Goal: Information Seeking & Learning: Learn about a topic

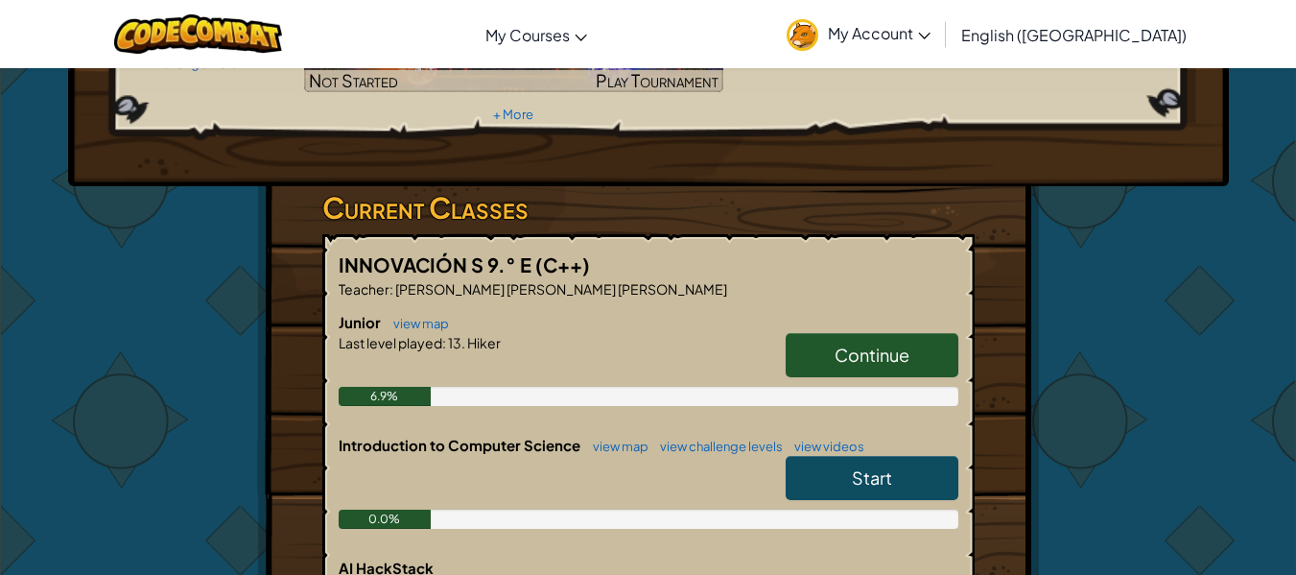
scroll to position [311, 0]
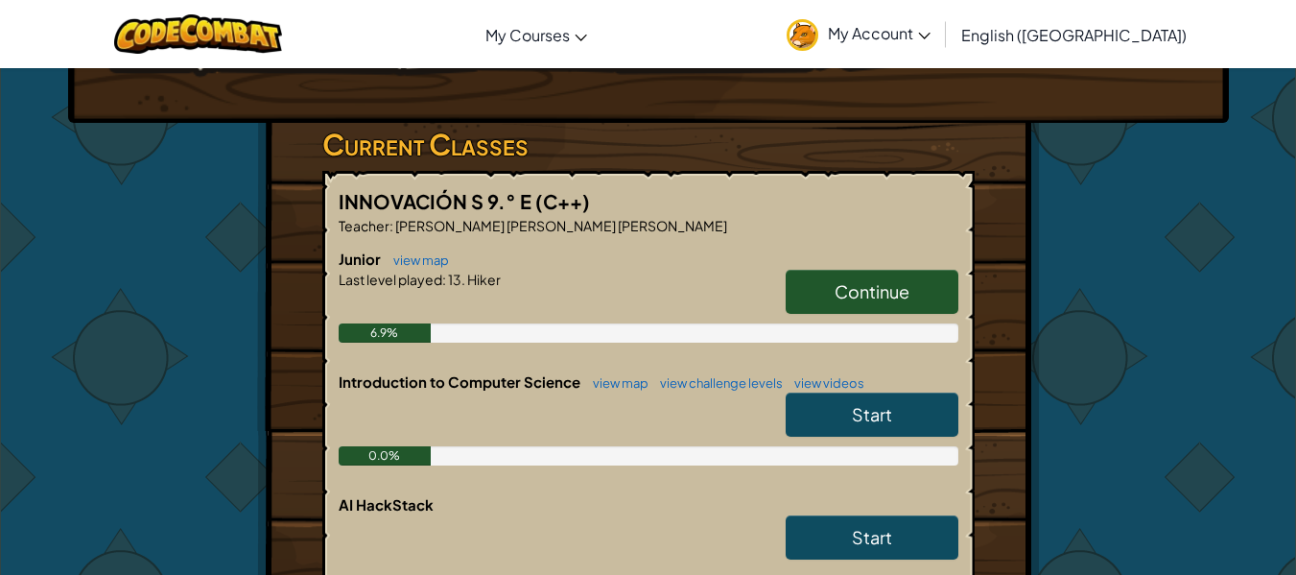
click at [855, 280] on span "Continue" at bounding box center [872, 291] width 75 height 22
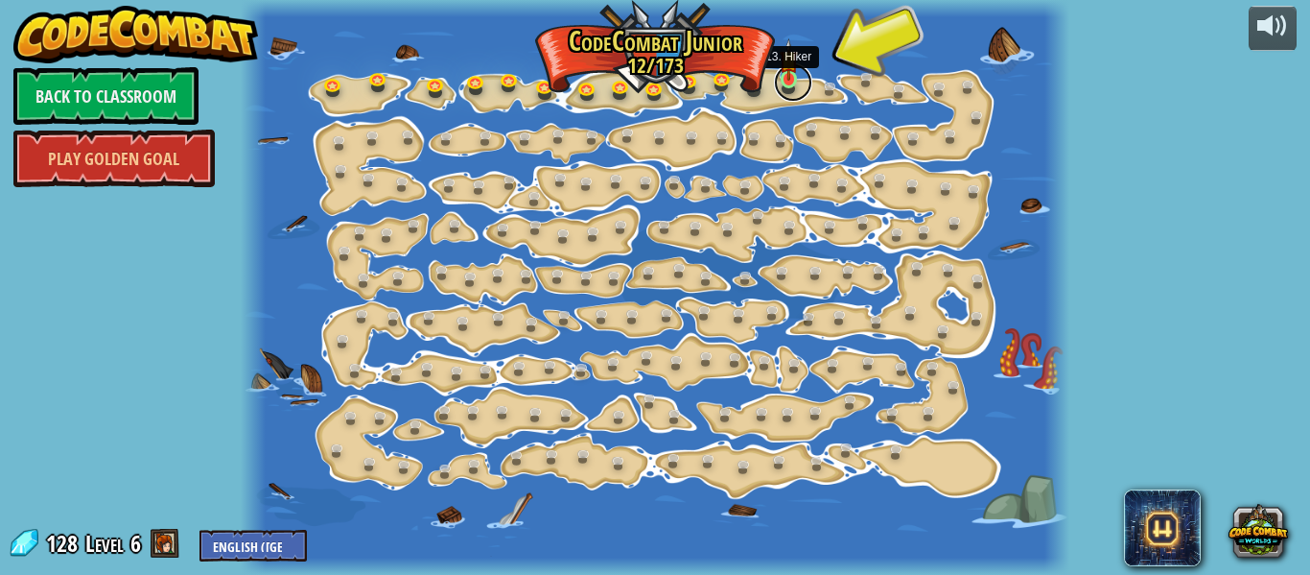
click at [789, 87] on link at bounding box center [793, 82] width 38 height 38
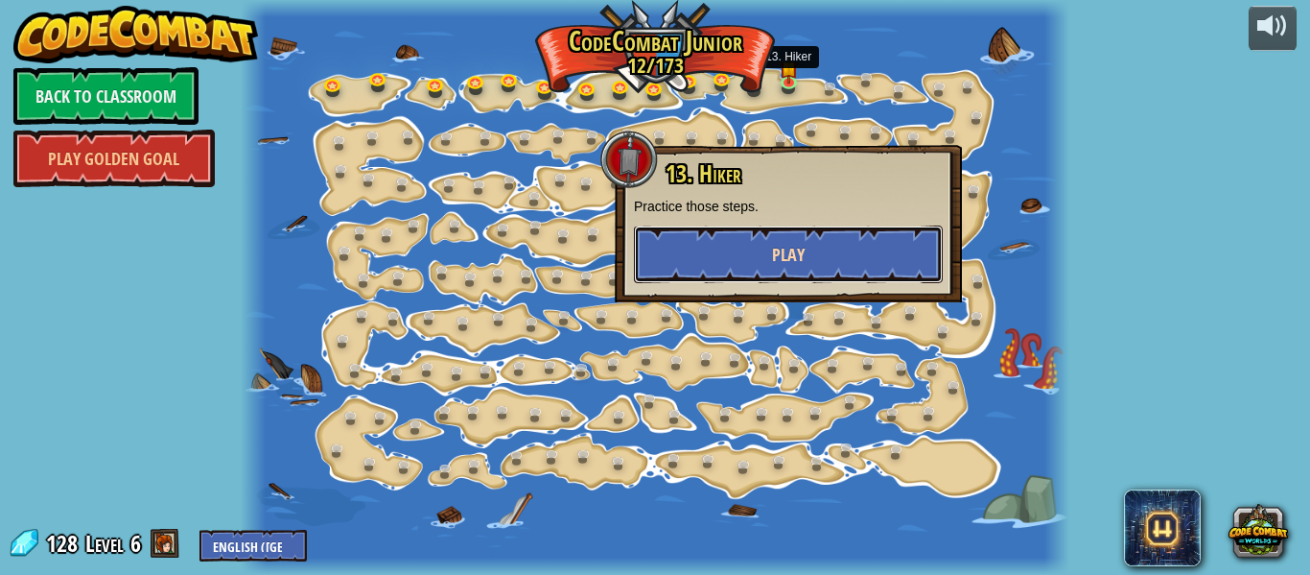
click at [772, 236] on button "Play" at bounding box center [788, 254] width 309 height 58
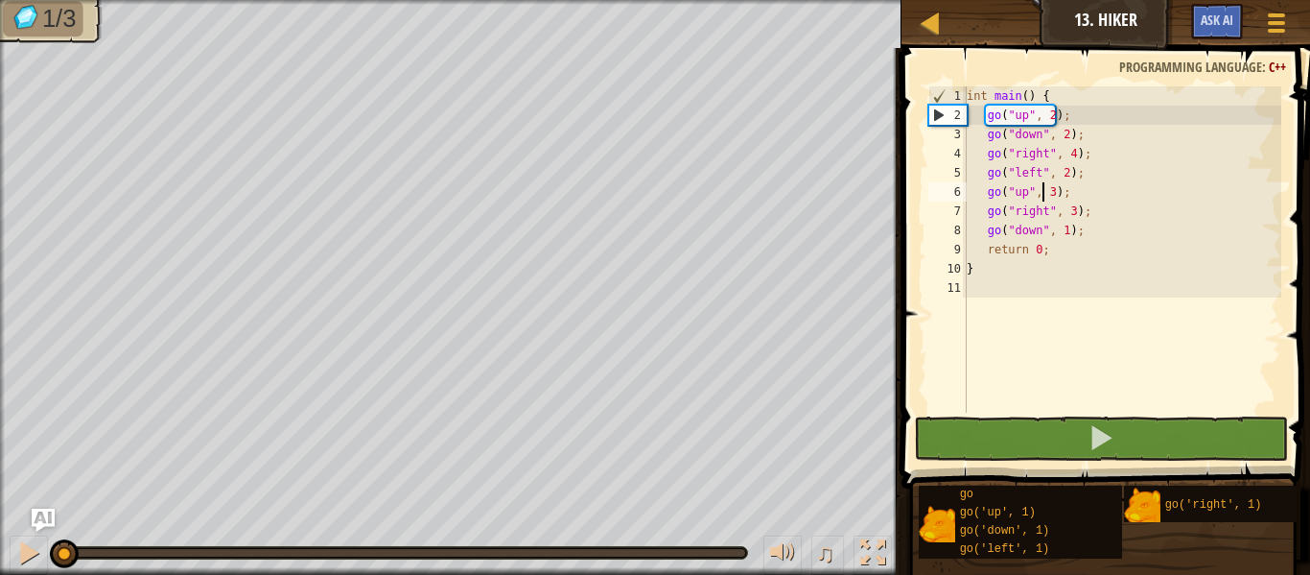
click at [1044, 187] on div "int main ( ) { go ( " up " , 2 ) ; go ( " down " , 2 ) ; go ( " right " , 4 ) ;…" at bounding box center [1122, 268] width 319 height 365
click at [1033, 206] on div "int main ( ) { go ( " up " , 2 ) ; go ( " down " , 2 ) ; go ( " right " , 4 ) ;…" at bounding box center [1122, 268] width 319 height 365
click at [1036, 247] on div "int main ( ) { go ( " up " , 2 ) ; go ( " down " , 2 ) ; go ( " right " , 4 ) ;…" at bounding box center [1122, 268] width 319 height 365
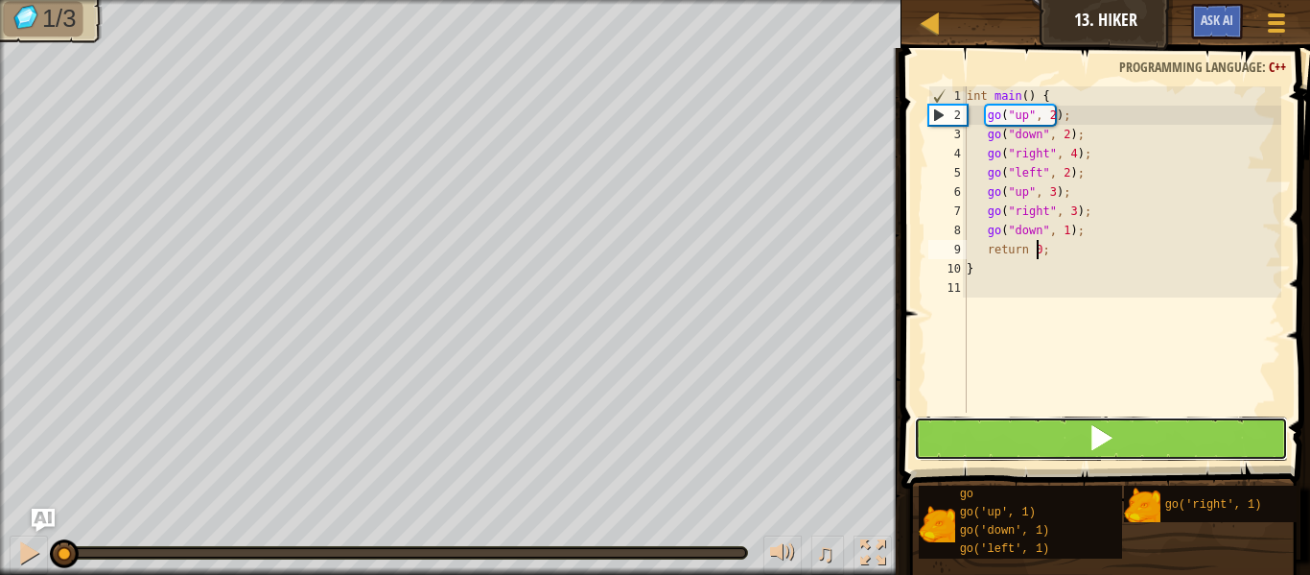
click at [1031, 442] on button at bounding box center [1101, 438] width 374 height 44
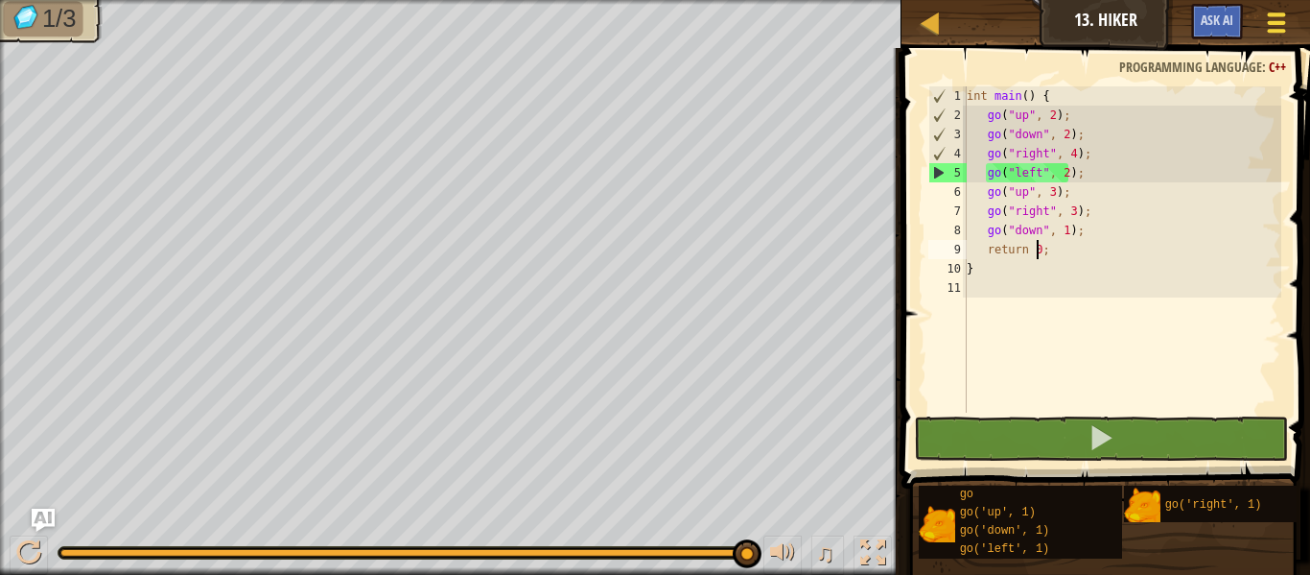
click at [1277, 22] on span at bounding box center [1277, 23] width 18 height 4
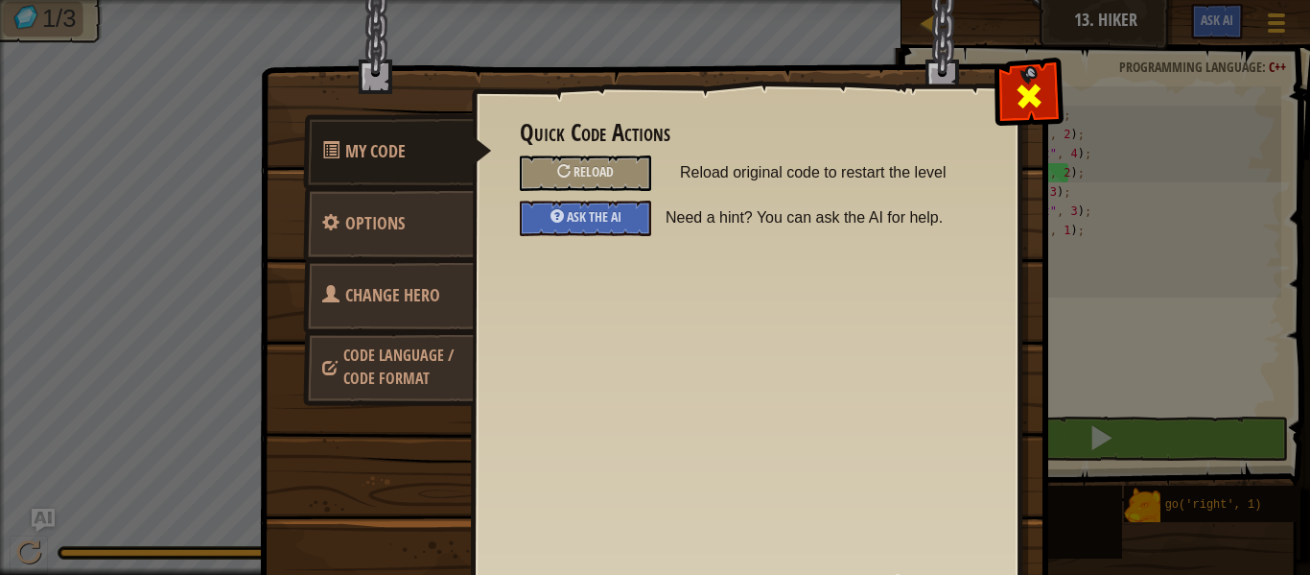
click at [1014, 107] on span at bounding box center [1029, 96] width 31 height 31
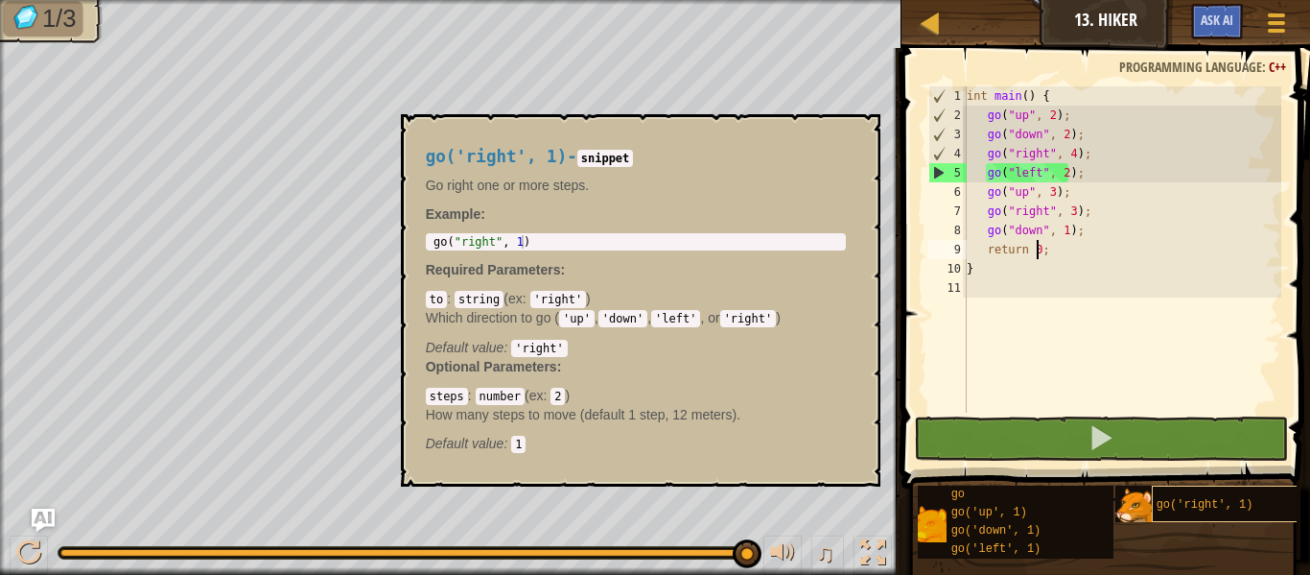
scroll to position [0, 22]
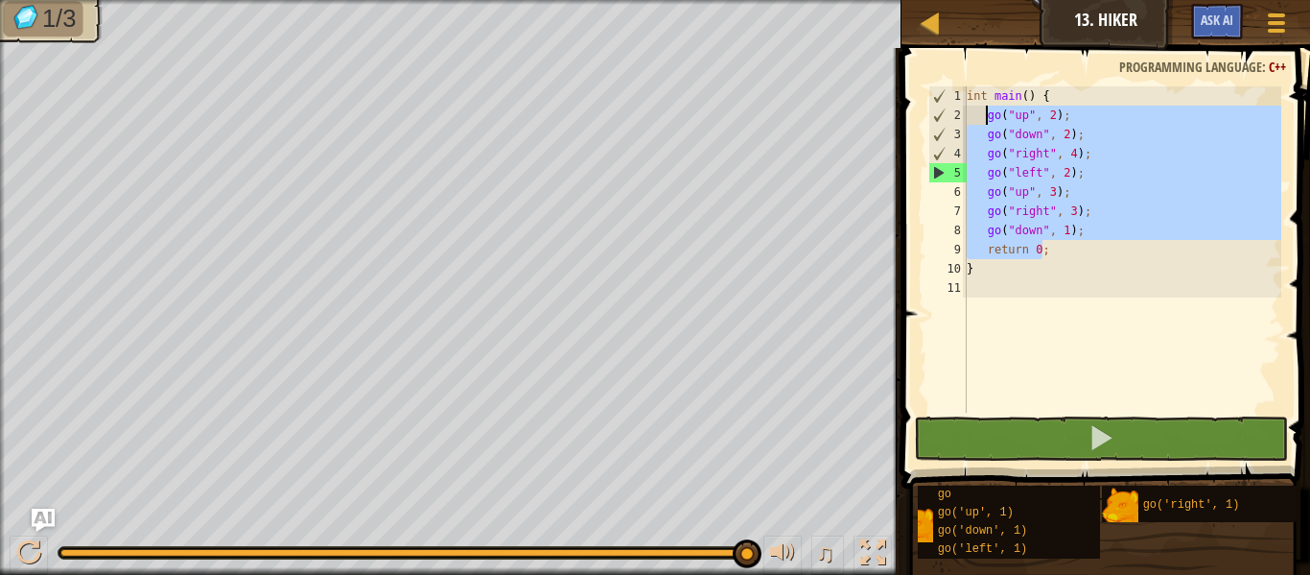
drag, startPoint x: 1102, startPoint y: 247, endPoint x: 983, endPoint y: 117, distance: 175.9
click at [983, 117] on div "int main ( ) { go ( " up " , 2 ) ; go ( " down " , 2 ) ; go ( " right " , 4 ) ;…" at bounding box center [1122, 268] width 319 height 365
type textarea "go("up", 2); go("down", 2);"
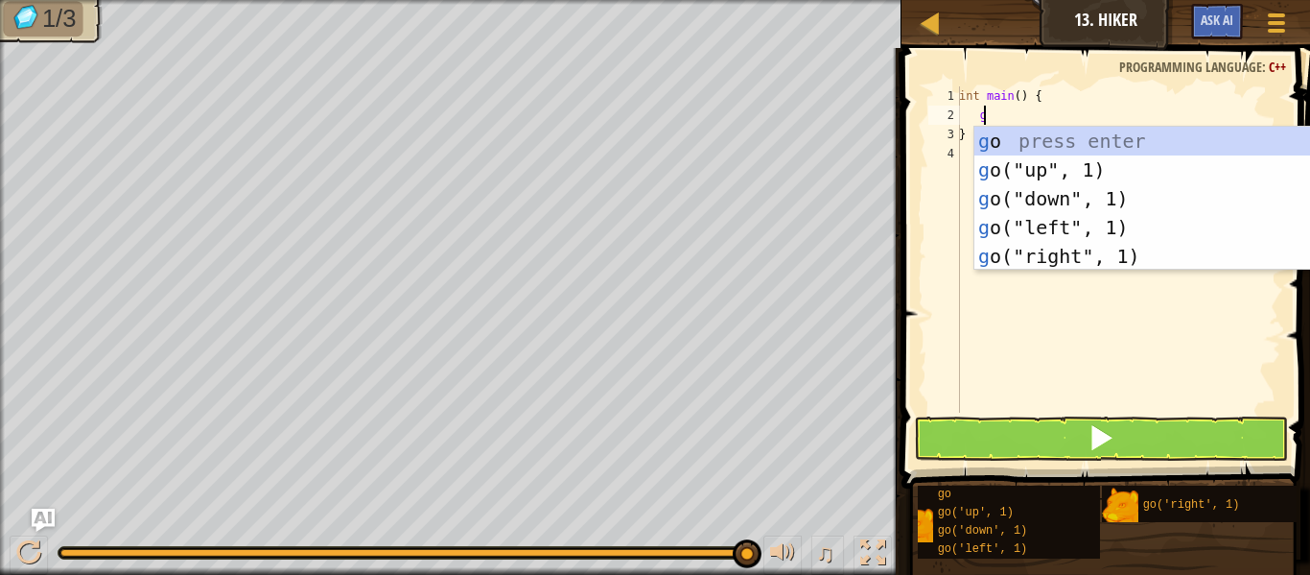
scroll to position [9, 1]
type textarea "go"
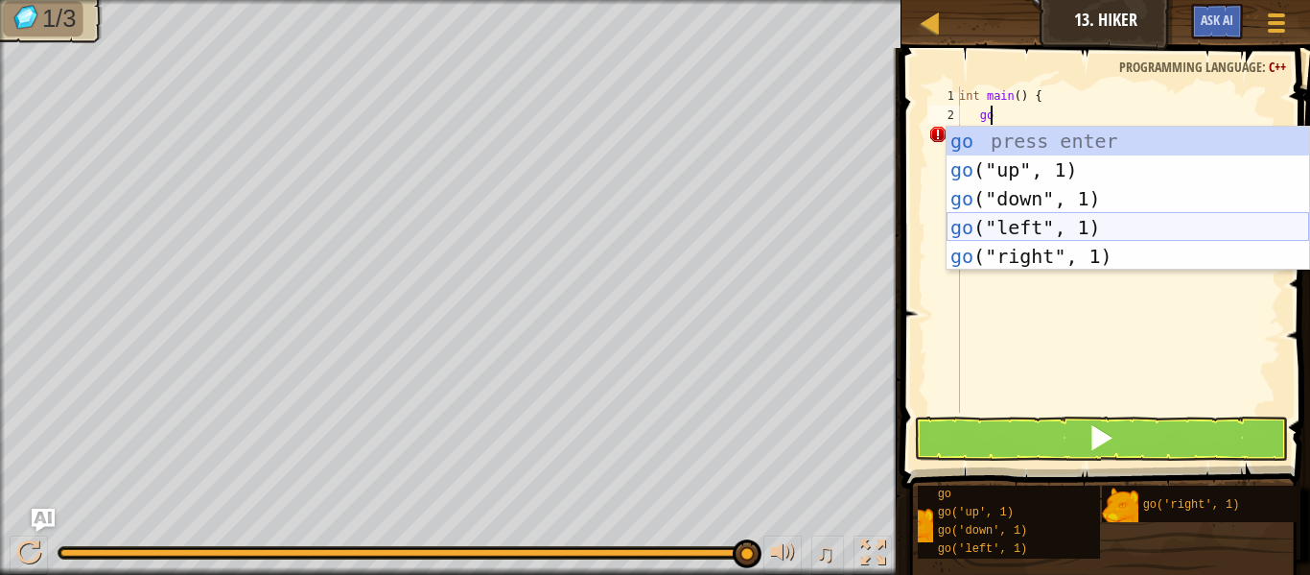
click at [1006, 224] on div "go press enter go ("up", 1) press enter go ("down", 1) press enter go ("left", …" at bounding box center [1128, 227] width 363 height 201
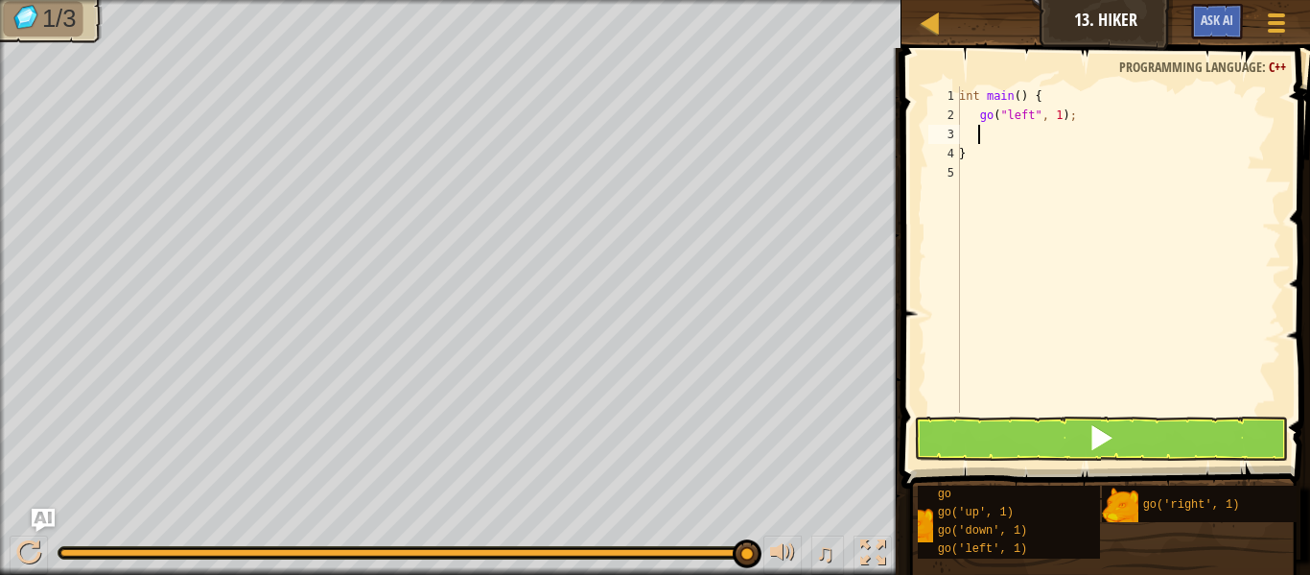
click at [1027, 115] on div "int main ( ) { go ( " left " , 1 ) ; }" at bounding box center [1119, 268] width 326 height 365
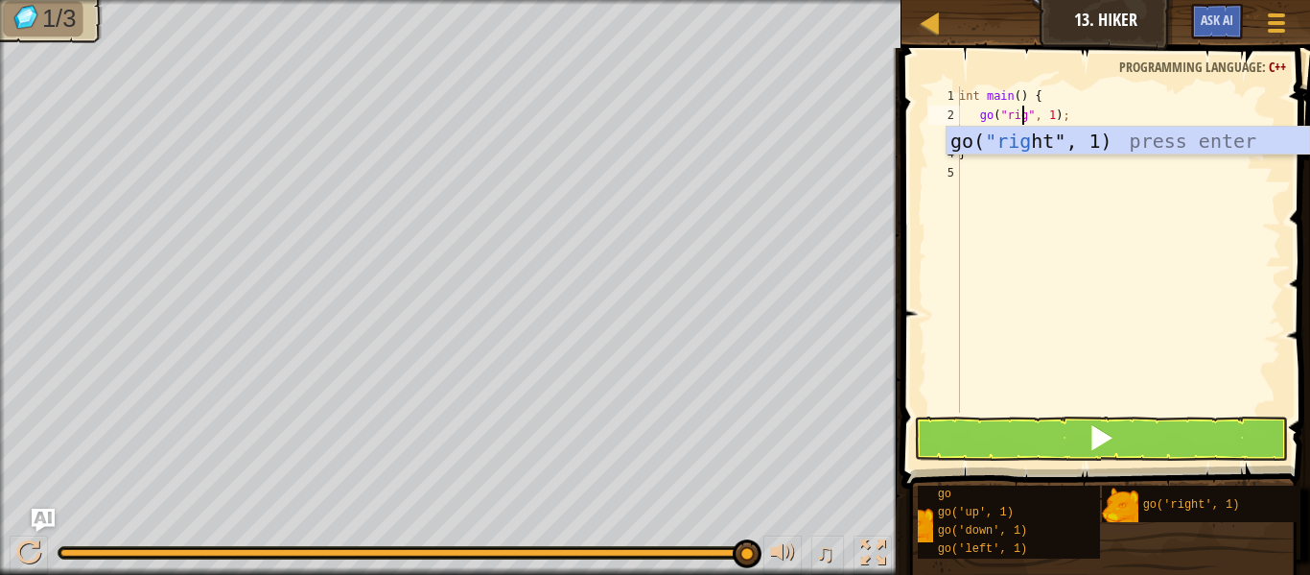
scroll to position [9, 6]
click at [1063, 112] on div "int main ( ) { go ( " right " , 1 ) ; }" at bounding box center [1119, 268] width 326 height 365
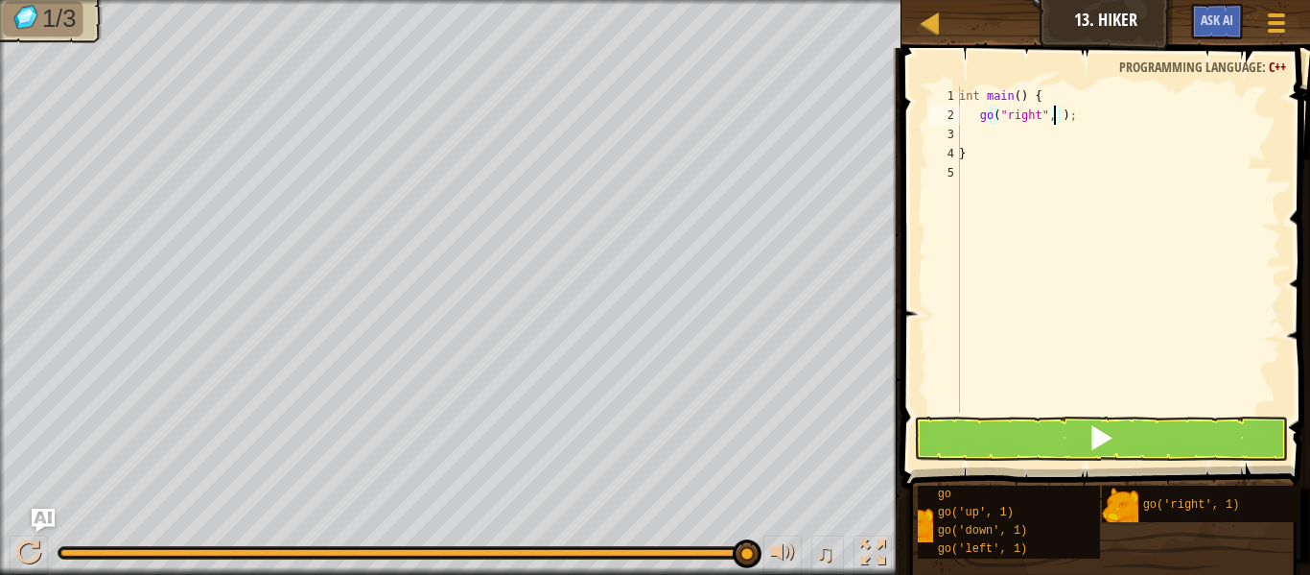
type textarea "go("right", 2);"
click at [1078, 116] on div "int main ( ) { go ( " right " , 2 ) ; }" at bounding box center [1119, 268] width 326 height 365
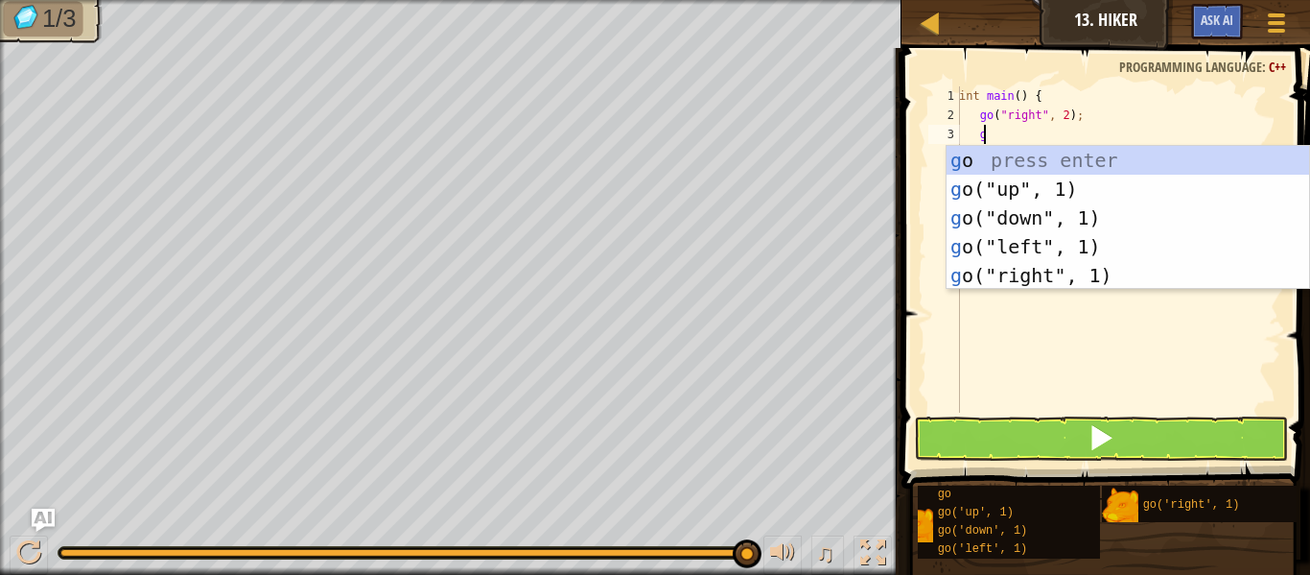
type textarea "go"
click at [1019, 194] on div "go press enter go ("up", 1) press enter go ("down", 1) press enter go ("left", …" at bounding box center [1128, 246] width 363 height 201
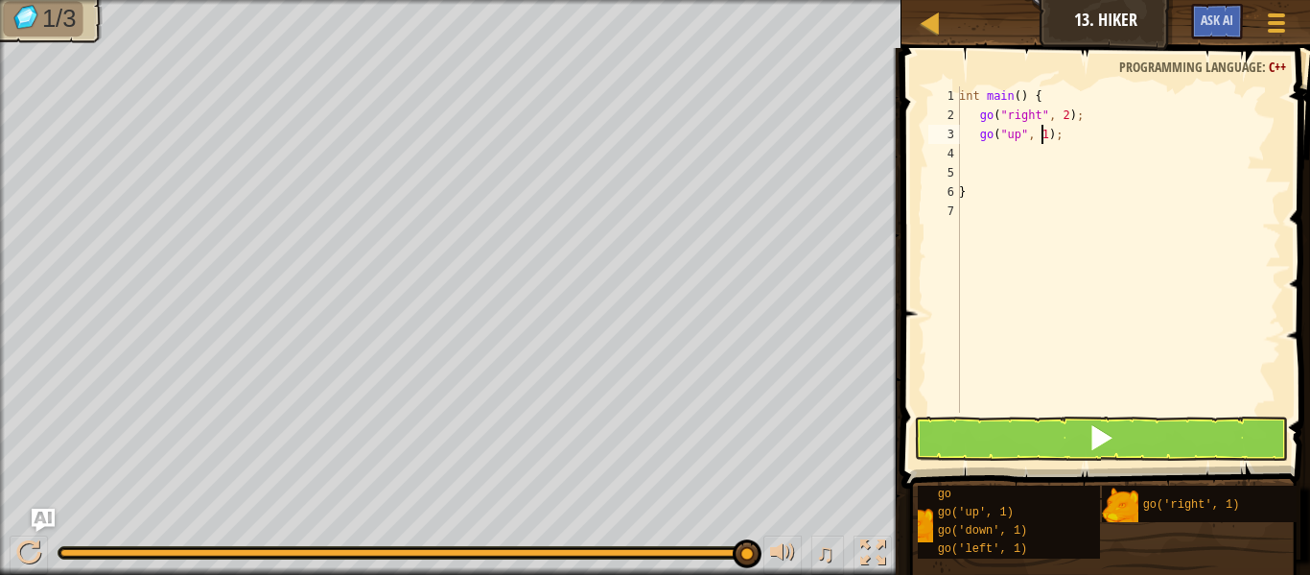
click at [1039, 126] on div "int main ( ) { go ( " right " , 2 ) ; go ( " up " , 1 ) ; }" at bounding box center [1119, 268] width 326 height 365
type textarea "go("up", 3);"
click at [1061, 136] on div "int main ( ) { go ( " right " , 2 ) ; go ( " up " , 3 ) ; }" at bounding box center [1119, 268] width 326 height 365
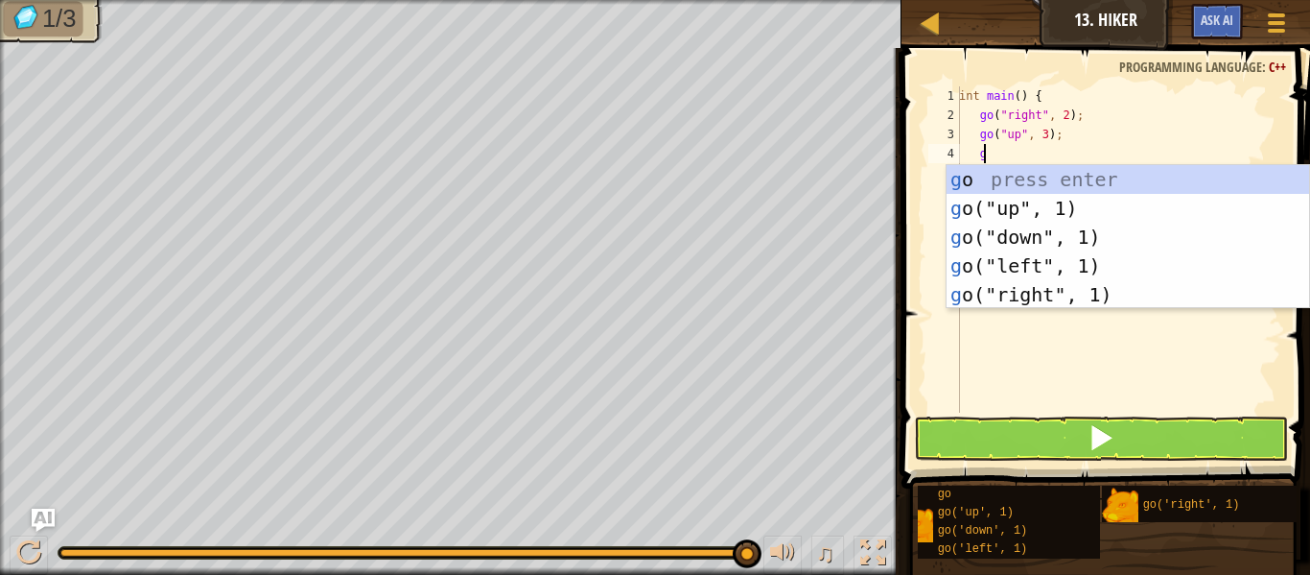
type textarea "go"
click at [1012, 288] on div "go press enter go ("up", 1) press enter go ("down", 1) press enter go ("left", …" at bounding box center [1128, 265] width 363 height 201
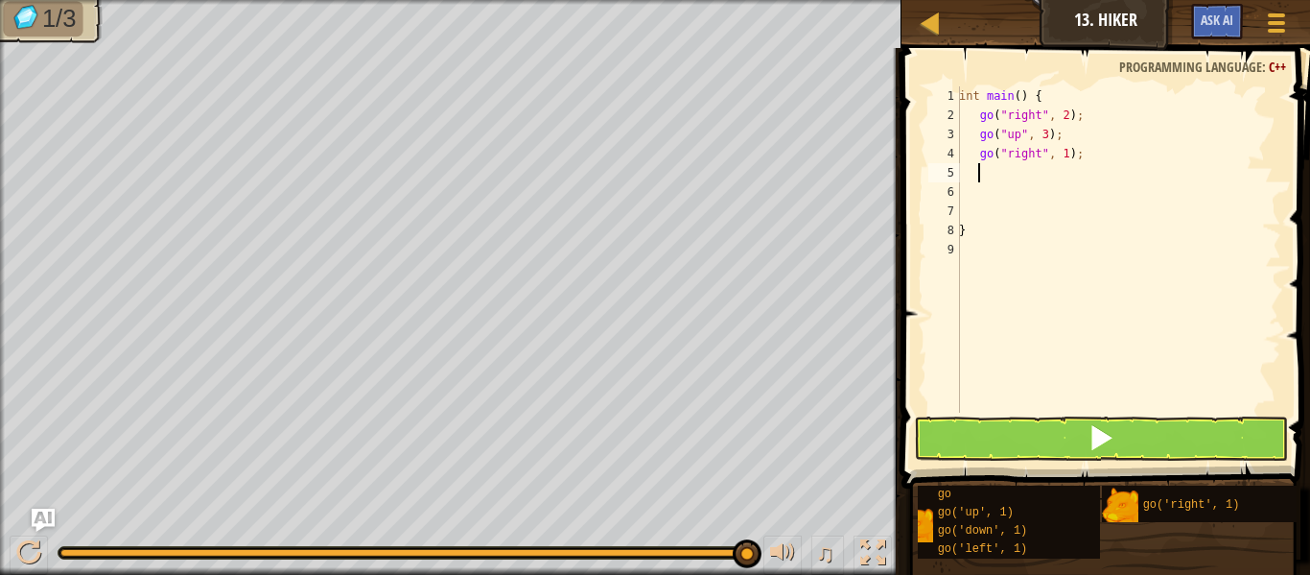
click at [1066, 159] on div "int main ( ) { go ( " right " , 2 ) ; go ( " up " , 3 ) ; go ( " right " , 1 ) …" at bounding box center [1119, 268] width 326 height 365
click at [1061, 159] on div "int main ( ) { go ( " right " , 2 ) ; go ( " up " , 3 ) ; go ( " right " , 1 ) …" at bounding box center [1119, 268] width 326 height 365
click at [984, 224] on div "int main ( ) { go ( " right " , 2 ) ; go ( " up " , 3 ) ; go ( " right " , 2 ) …" at bounding box center [1119, 268] width 326 height 365
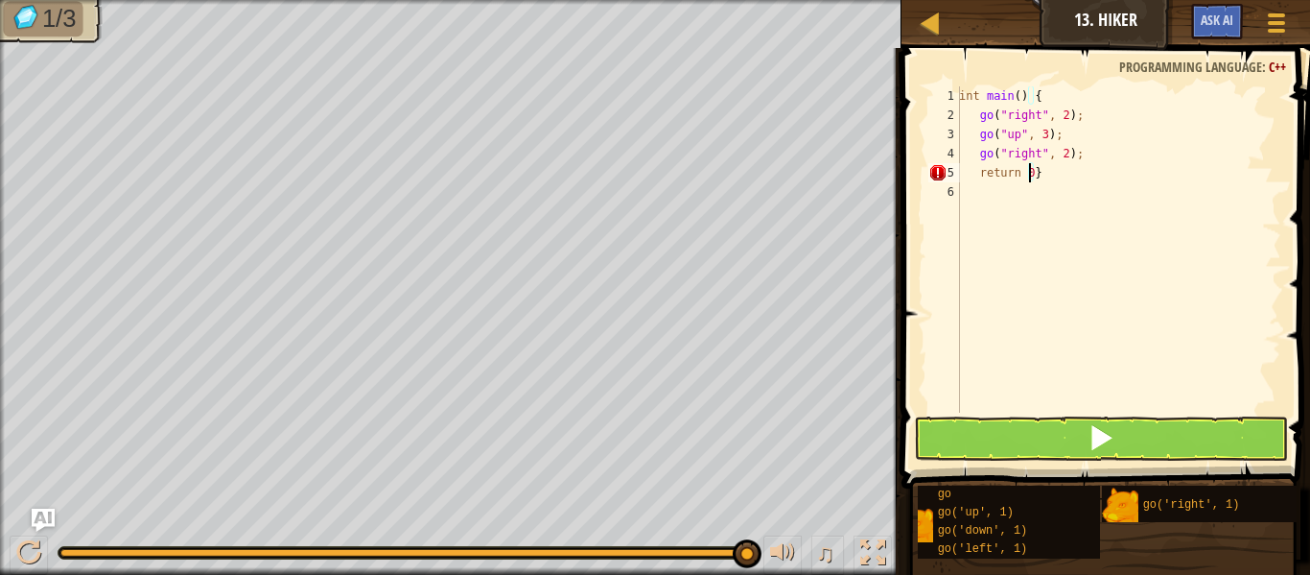
click at [971, 175] on div "int main ( ) { go ( " right " , 2 ) ; go ( " up " , 3 ) ; go ( " right " , 2 ) …" at bounding box center [1119, 268] width 326 height 365
click at [951, 433] on button at bounding box center [1101, 438] width 374 height 44
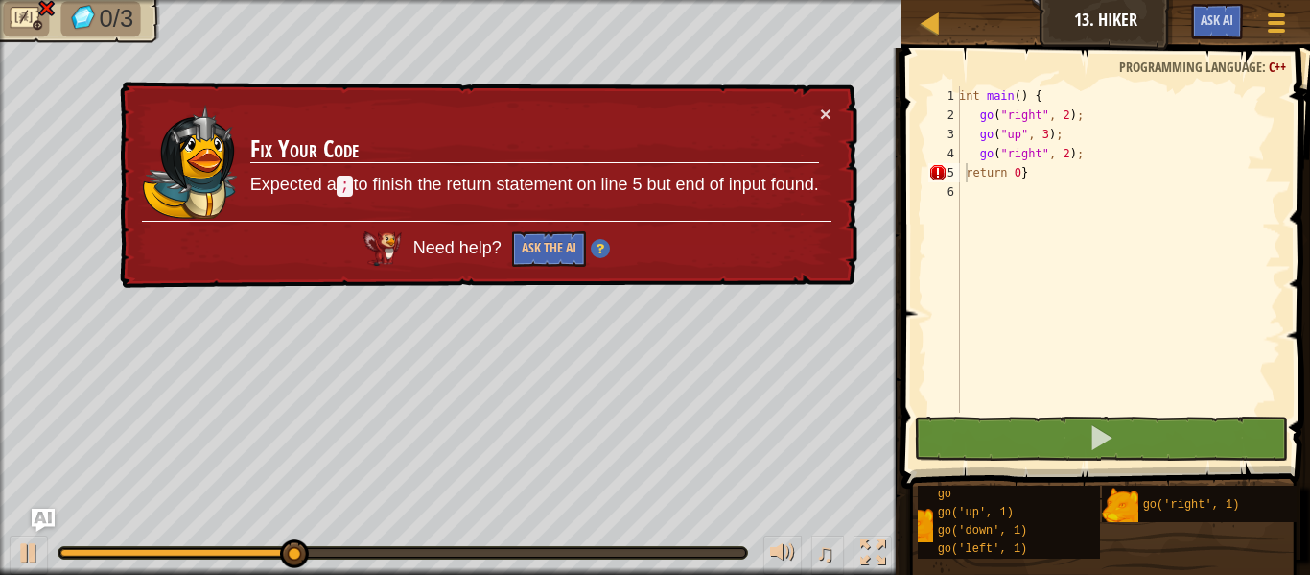
click at [834, 109] on div "× Fix Your Code Expected a ; to finish the return statement on line 5 but end o…" at bounding box center [487, 185] width 742 height 207
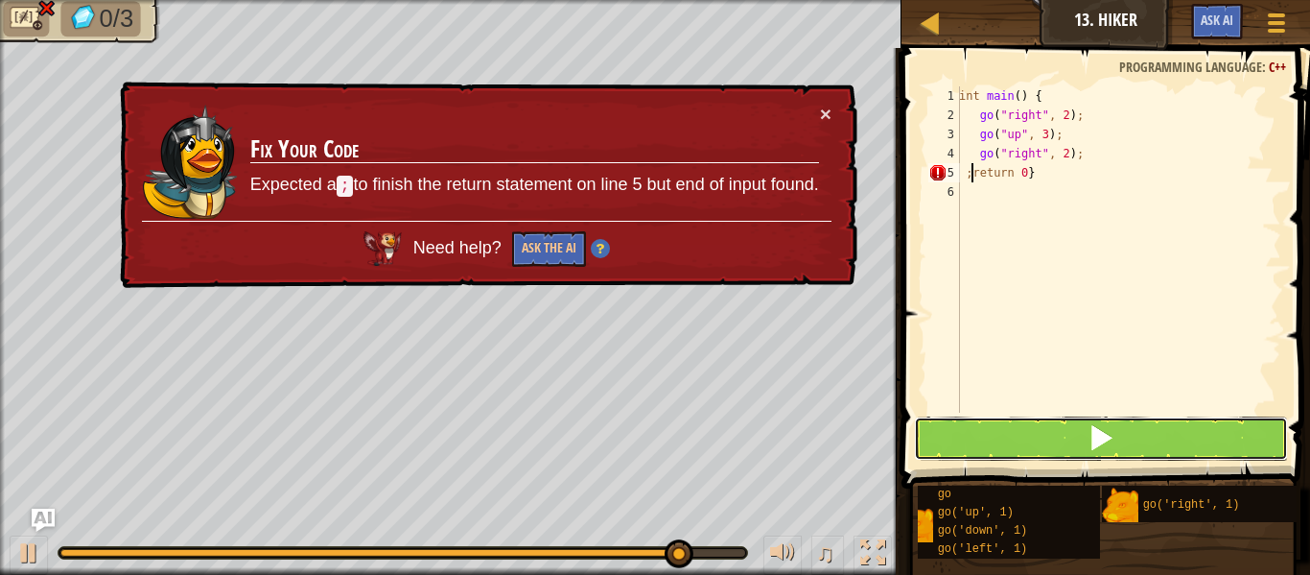
click at [952, 448] on button at bounding box center [1101, 438] width 374 height 44
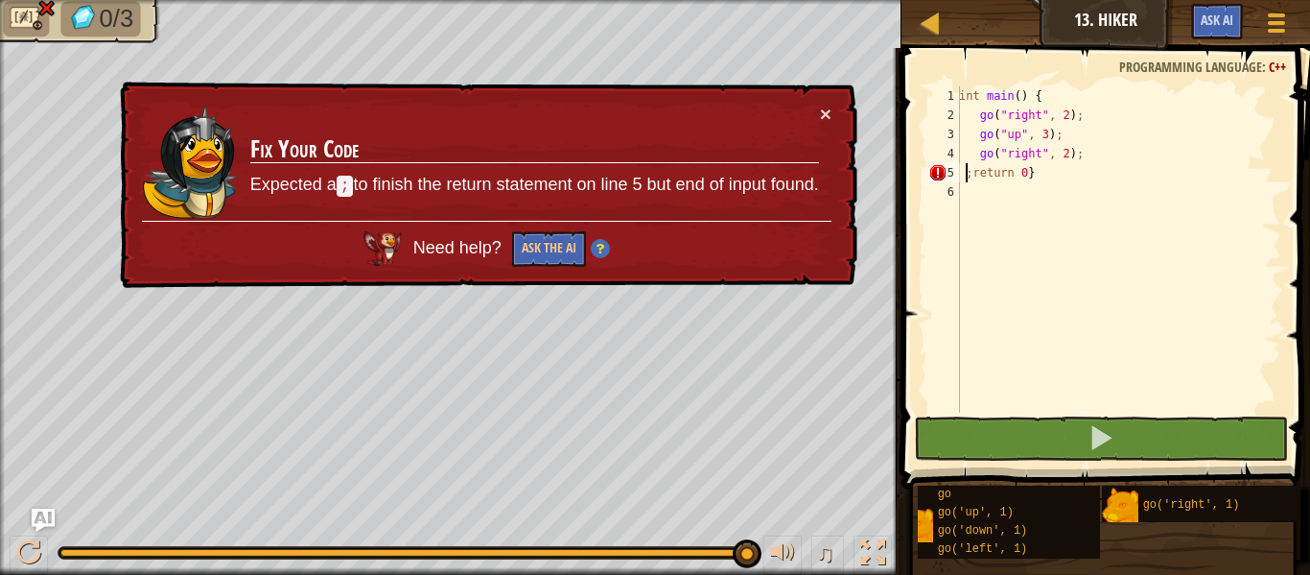
click at [969, 175] on div "int main ( ) { go ( " right " , 2 ) ; go ( " up " , 3 ) ; go ( " right " , 2 ) …" at bounding box center [1119, 268] width 326 height 365
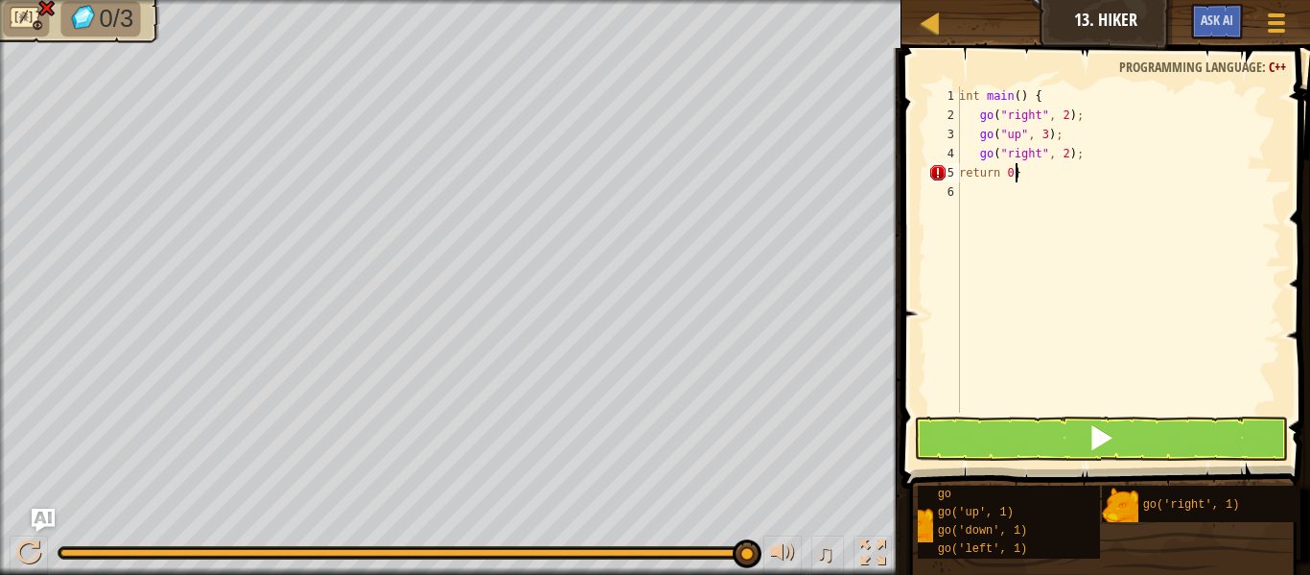
click at [1024, 176] on div "int main ( ) { go ( " right " , 2 ) ; go ( " up " , 3 ) ; go ( " right " , 2 ) …" at bounding box center [1119, 268] width 326 height 365
click at [981, 426] on button at bounding box center [1101, 438] width 374 height 44
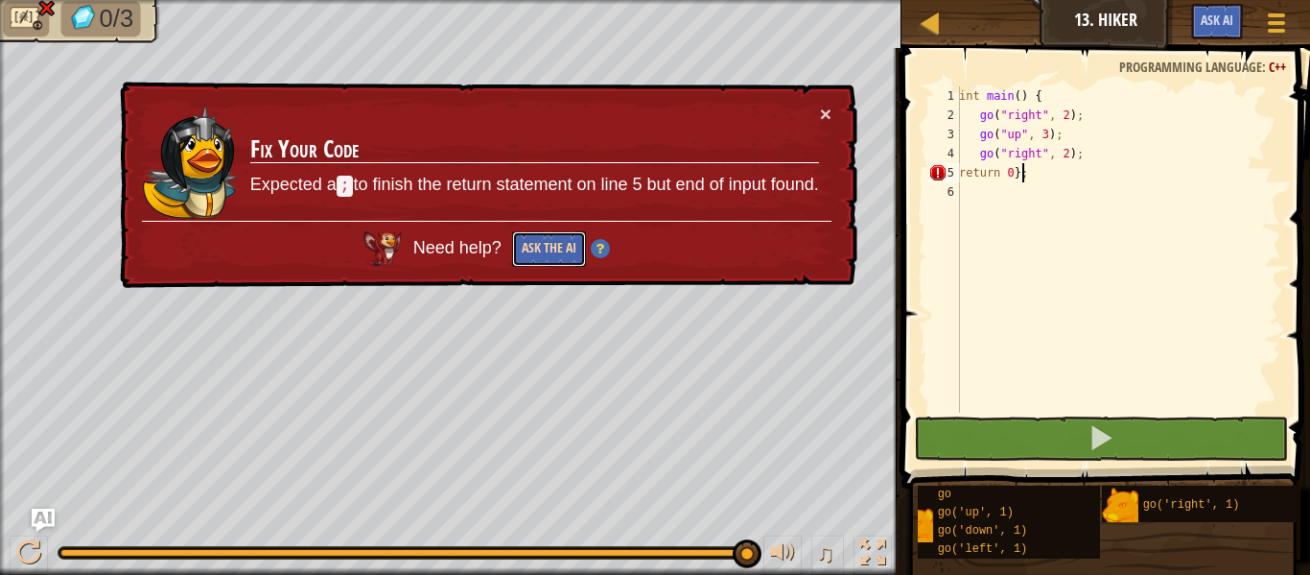
click at [545, 254] on button "Ask the AI" at bounding box center [549, 248] width 74 height 35
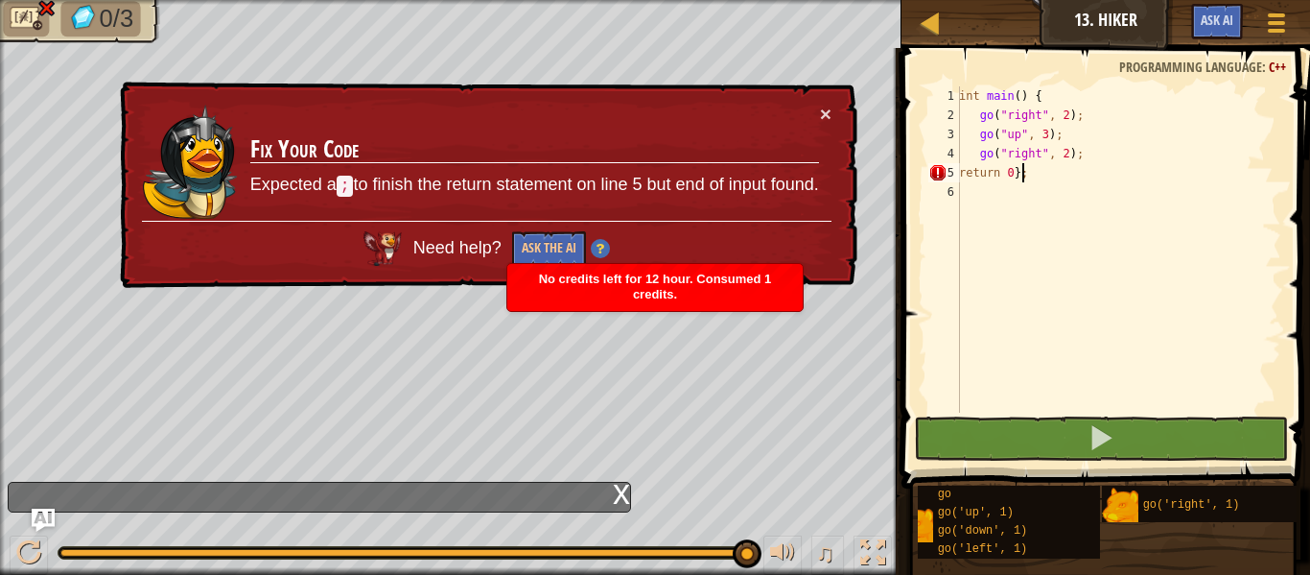
click at [539, 228] on div "Need help? Ask the AI" at bounding box center [487, 244] width 690 height 46
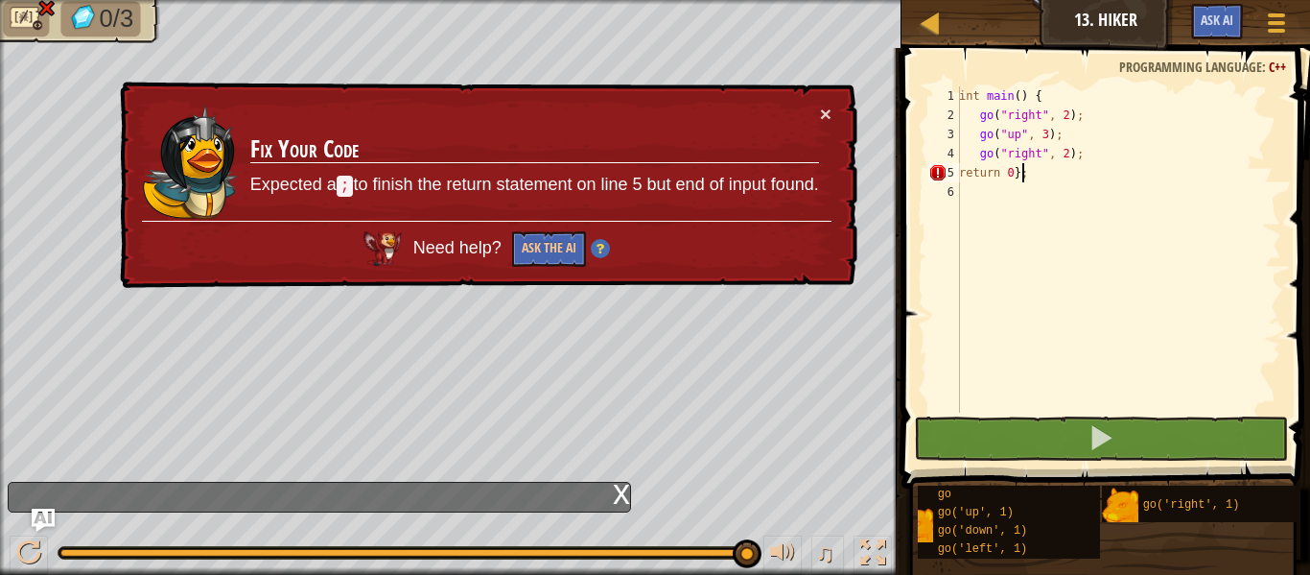
type textarea "return 0}"
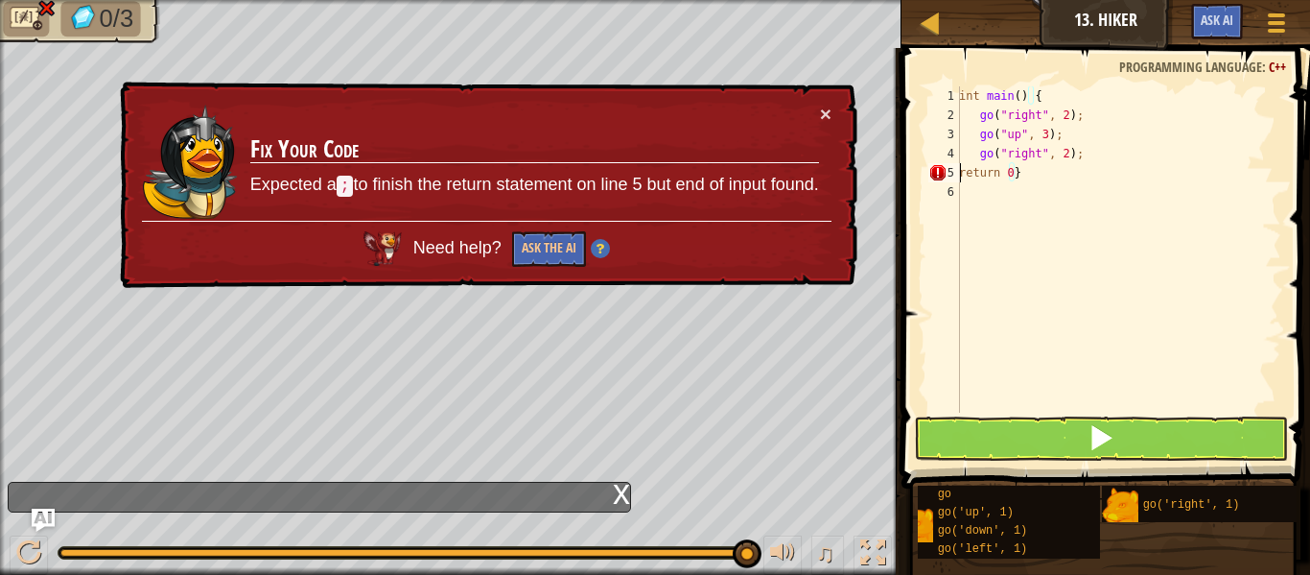
click at [962, 172] on div "int main ( ) { go ( " right " , 2 ) ; go ( " up " , 3 ) ; go ( " right " , 2 ) …" at bounding box center [1119, 268] width 326 height 365
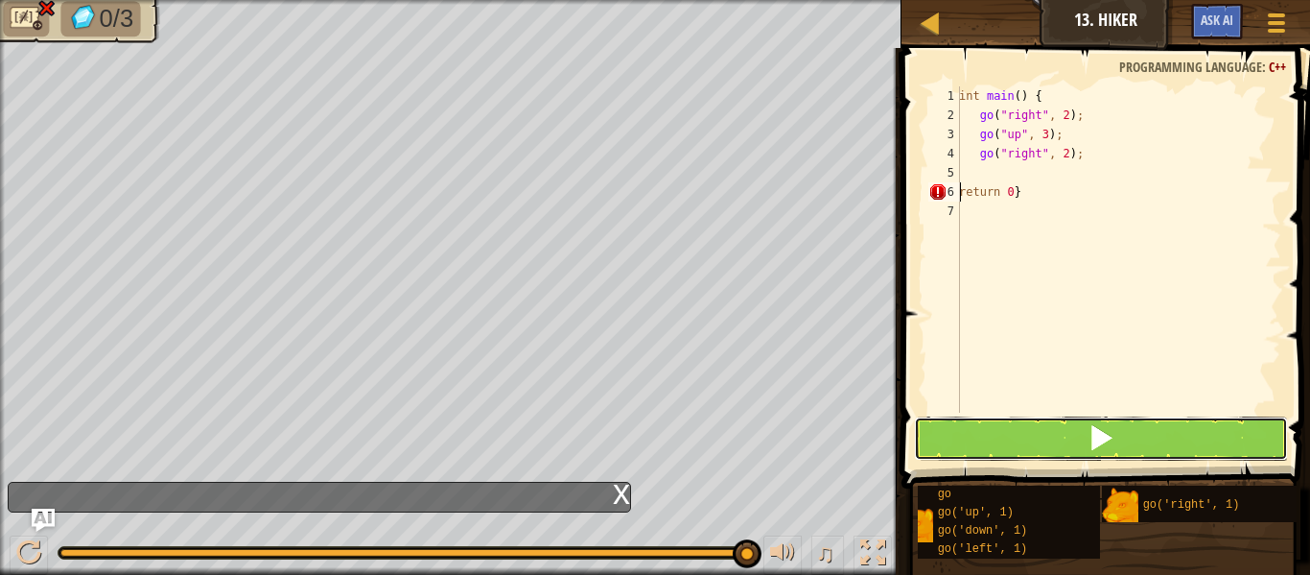
click at [976, 453] on button at bounding box center [1101, 438] width 374 height 44
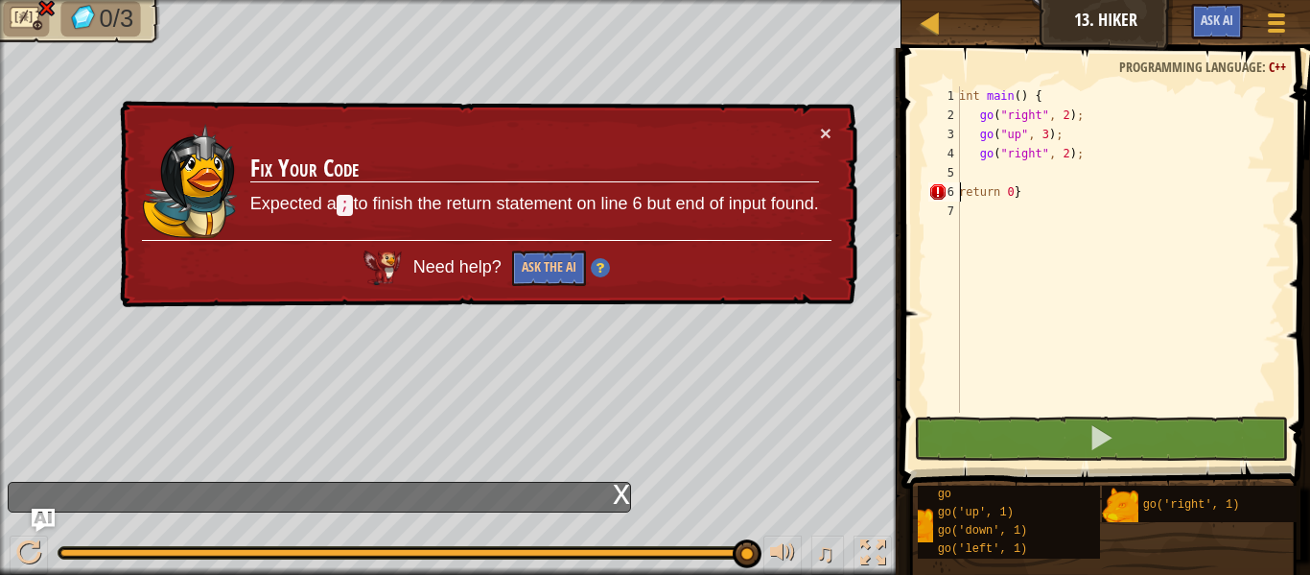
click at [1018, 201] on div "int main ( ) { go ( " right " , 2 ) ; go ( " up " , 3 ) ; go ( " right " , 2 ) …" at bounding box center [1119, 268] width 326 height 365
click at [1027, 179] on div "int main ( ) { go ( " right " , 2 ) ; go ( " up " , 3 ) ; go ( " right " , 2 ) …" at bounding box center [1119, 268] width 326 height 365
click at [1026, 185] on div "int main ( ) { go ( " right " , 2 ) ; go ( " up " , 3 ) ; go ( " right " , 2 ) …" at bounding box center [1119, 268] width 326 height 365
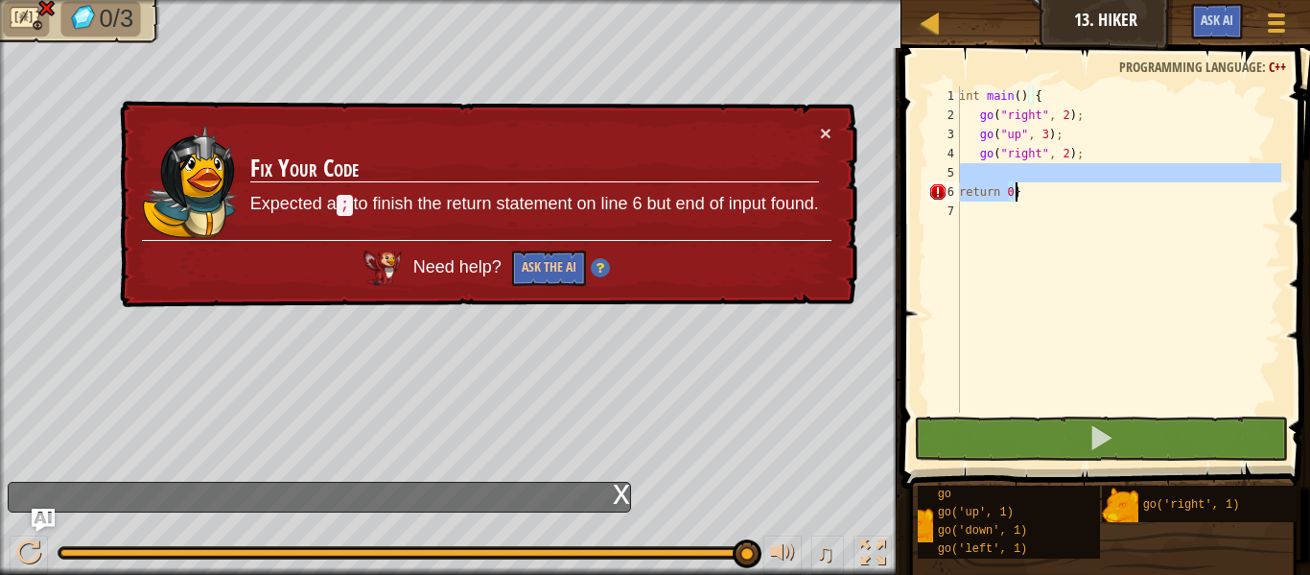
click at [1024, 192] on div "int main ( ) { go ( " right " , 2 ) ; go ( " up " , 3 ) ; go ( " right " , 2 ) …" at bounding box center [1119, 249] width 326 height 326
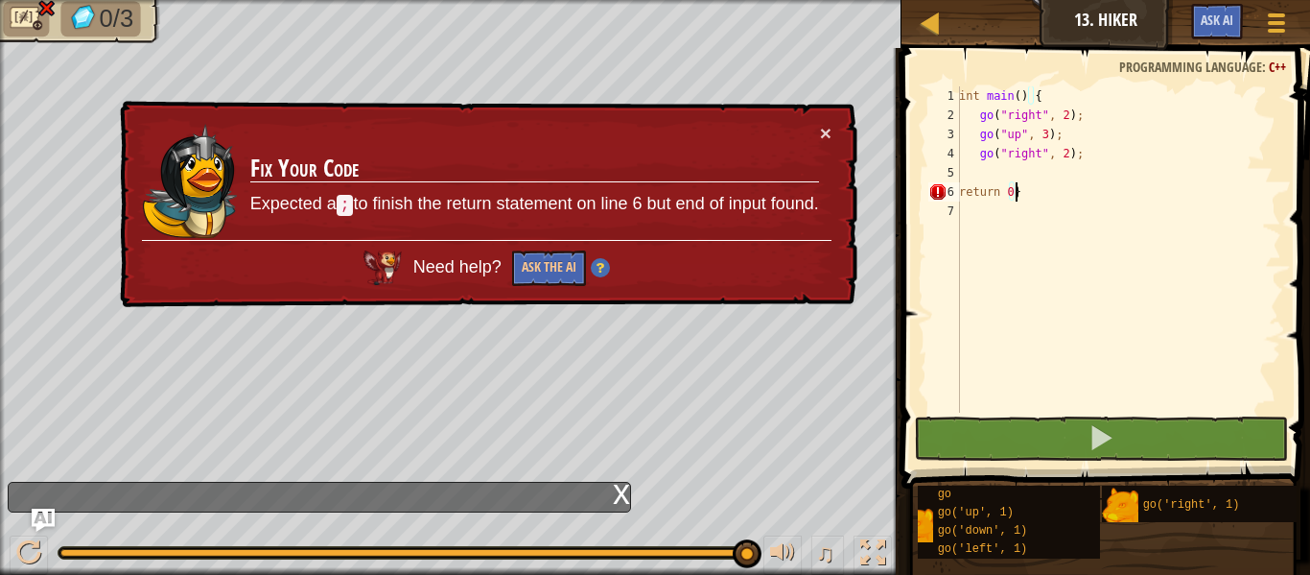
scroll to position [9, 4]
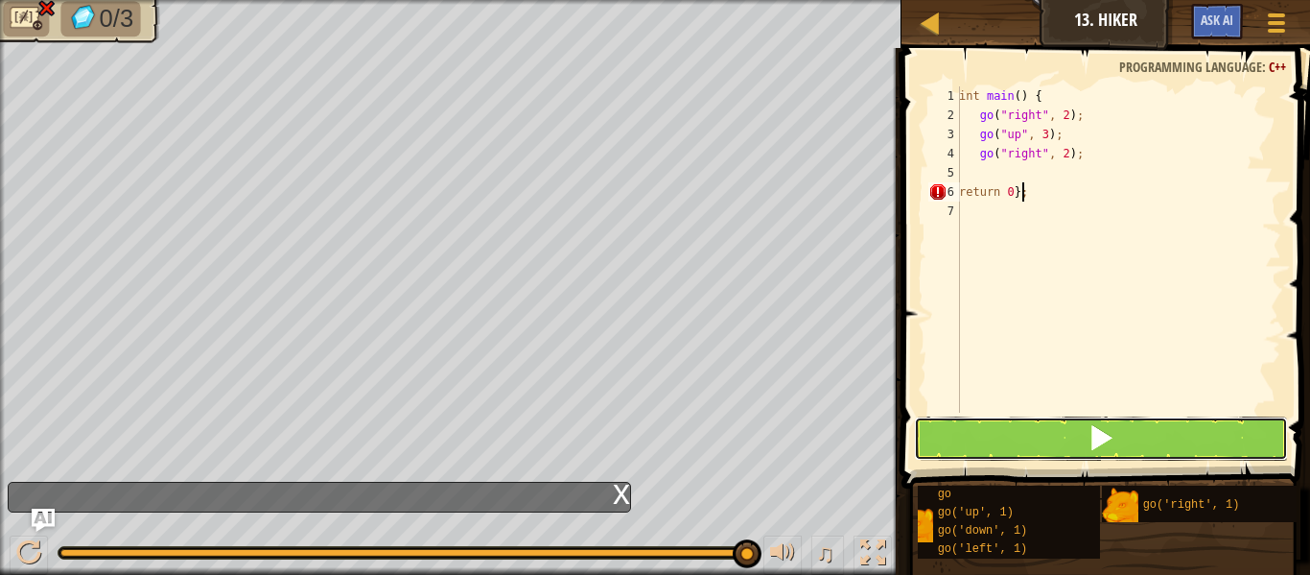
click at [949, 436] on button at bounding box center [1101, 438] width 374 height 44
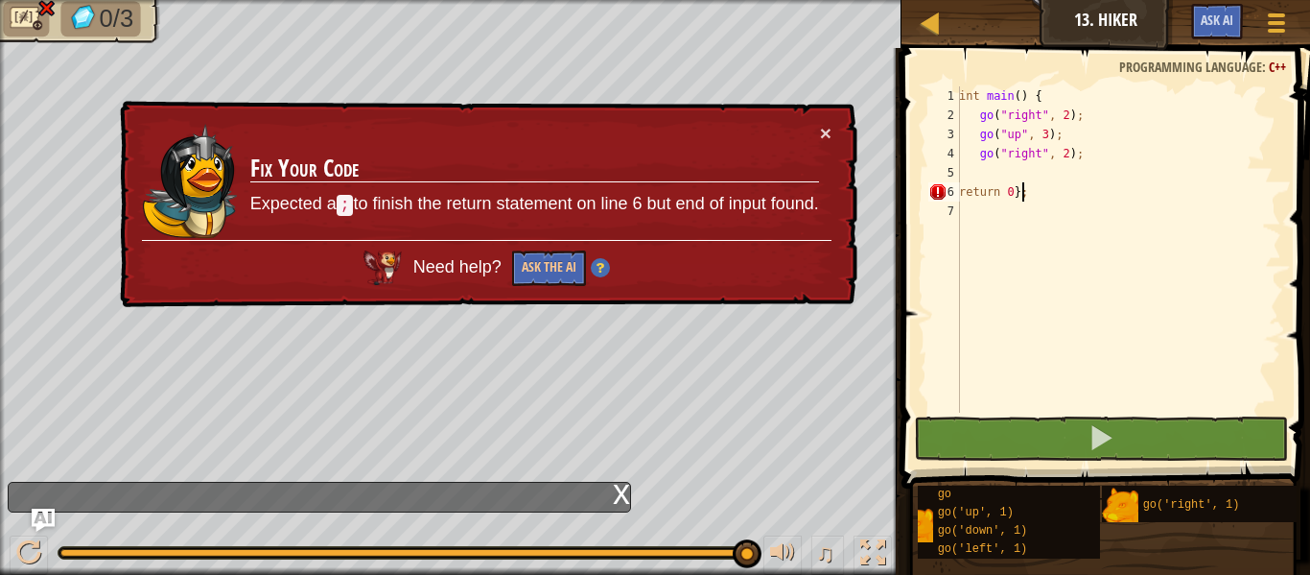
click at [963, 193] on div "int main ( ) { go ( " right " , 2 ) ; go ( " up " , 3 ) ; go ( " right " , 2 ) …" at bounding box center [1119, 268] width 326 height 365
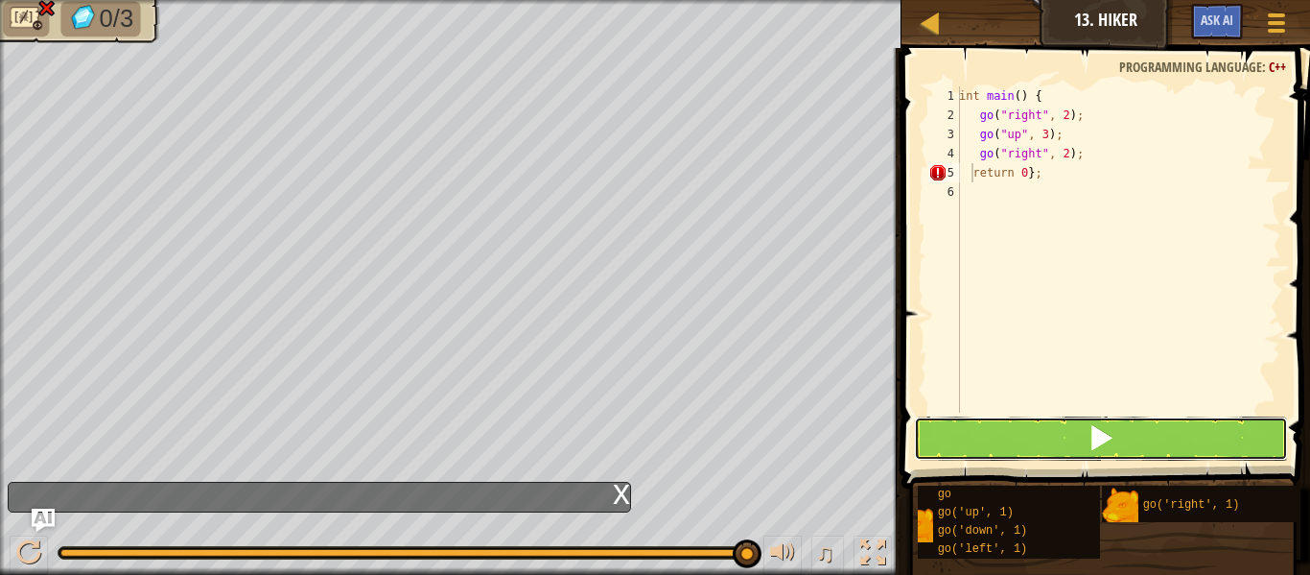
click at [1047, 441] on button at bounding box center [1101, 438] width 374 height 44
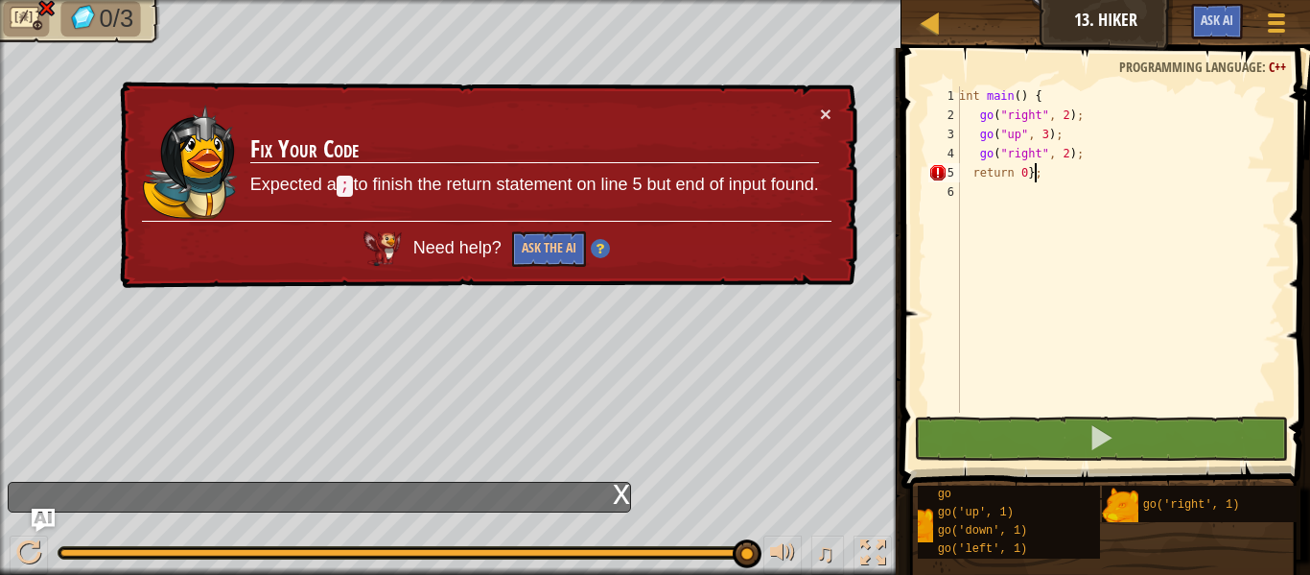
click at [1039, 181] on div "int main ( ) { go ( " right " , 2 ) ; go ( " up " , 3 ) ; go ( " right " , 2 ) …" at bounding box center [1119, 268] width 326 height 365
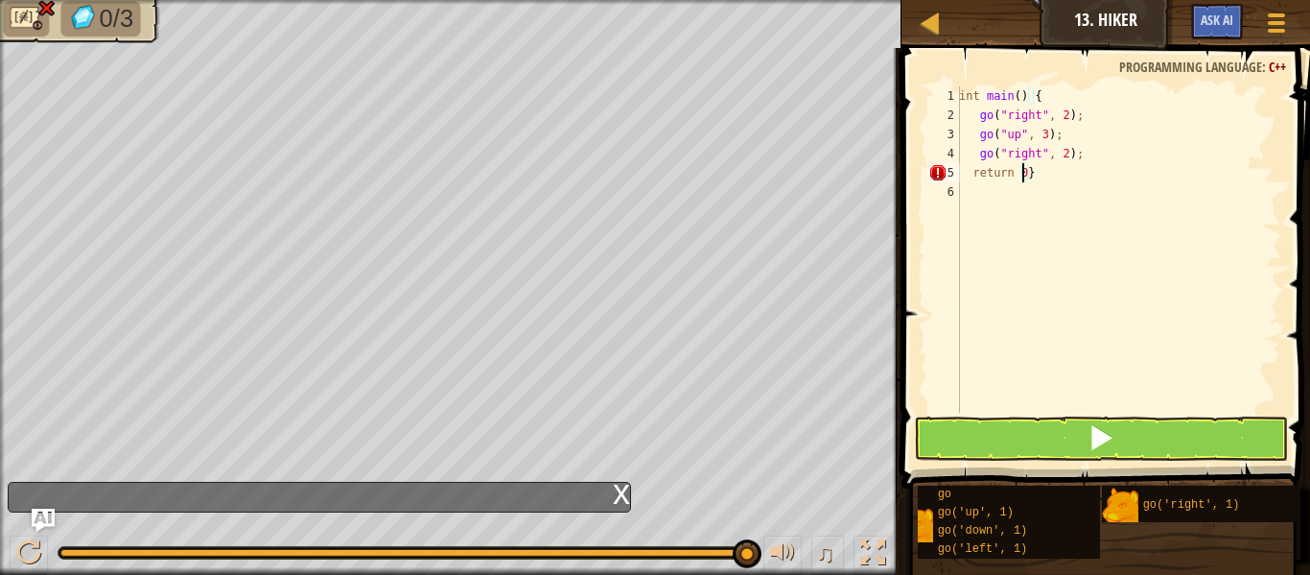
scroll to position [9, 5]
type textarea "return 0;}"
click at [958, 429] on button at bounding box center [1101, 438] width 374 height 44
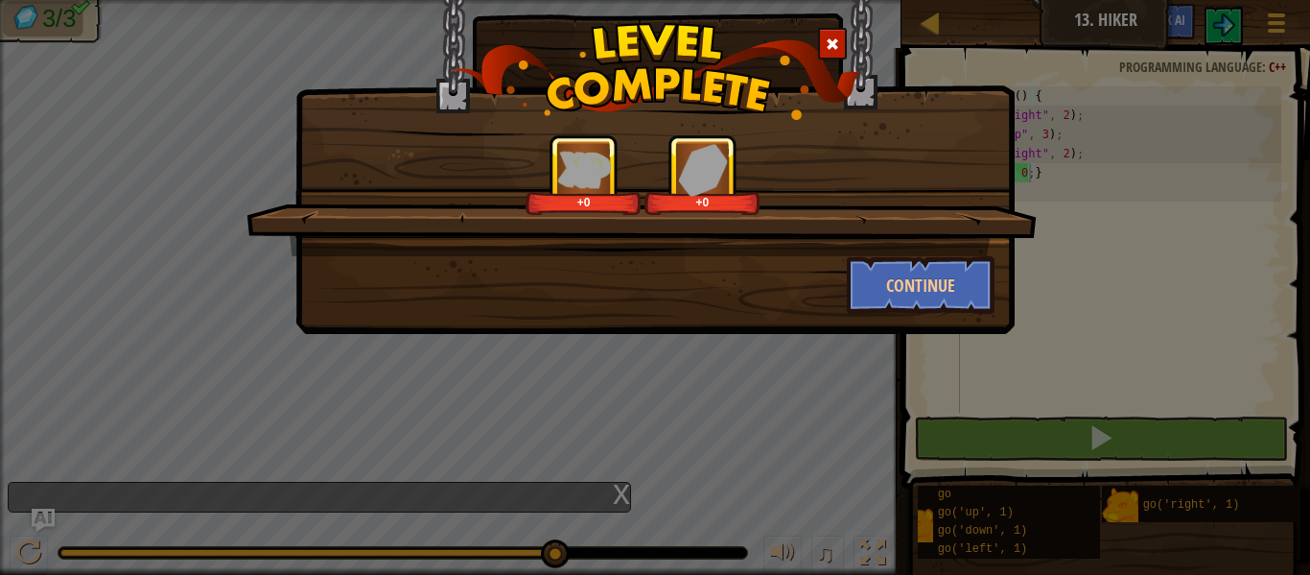
click at [912, 248] on div "+0 +0" at bounding box center [642, 195] width 791 height 122
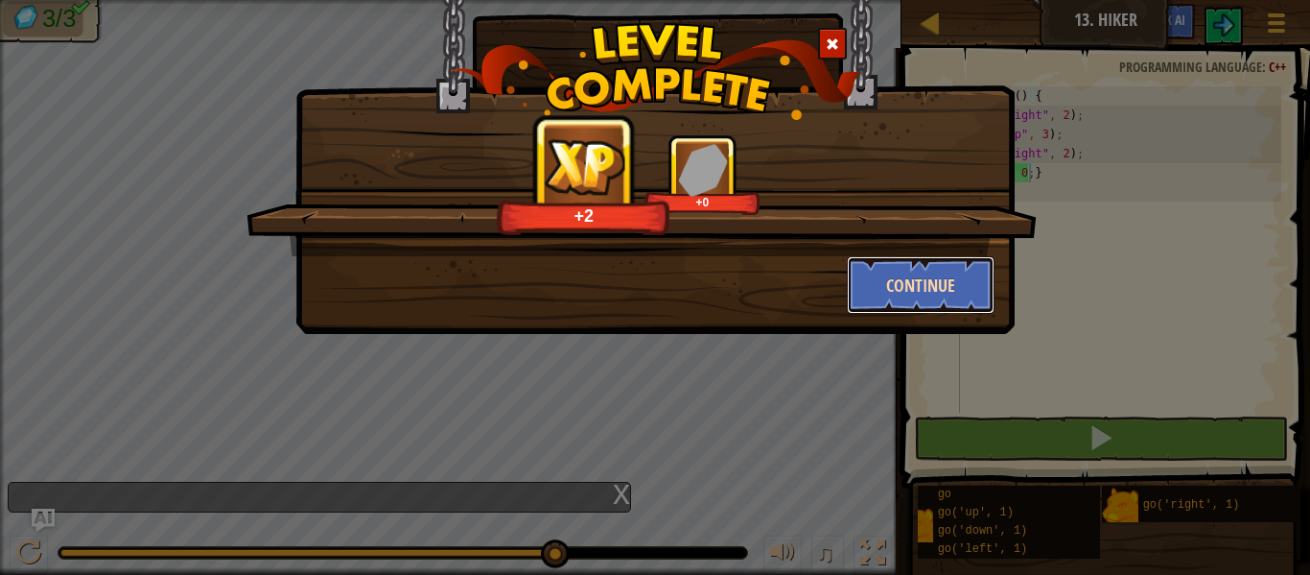
click at [913, 265] on button "Continue" at bounding box center [921, 285] width 149 height 58
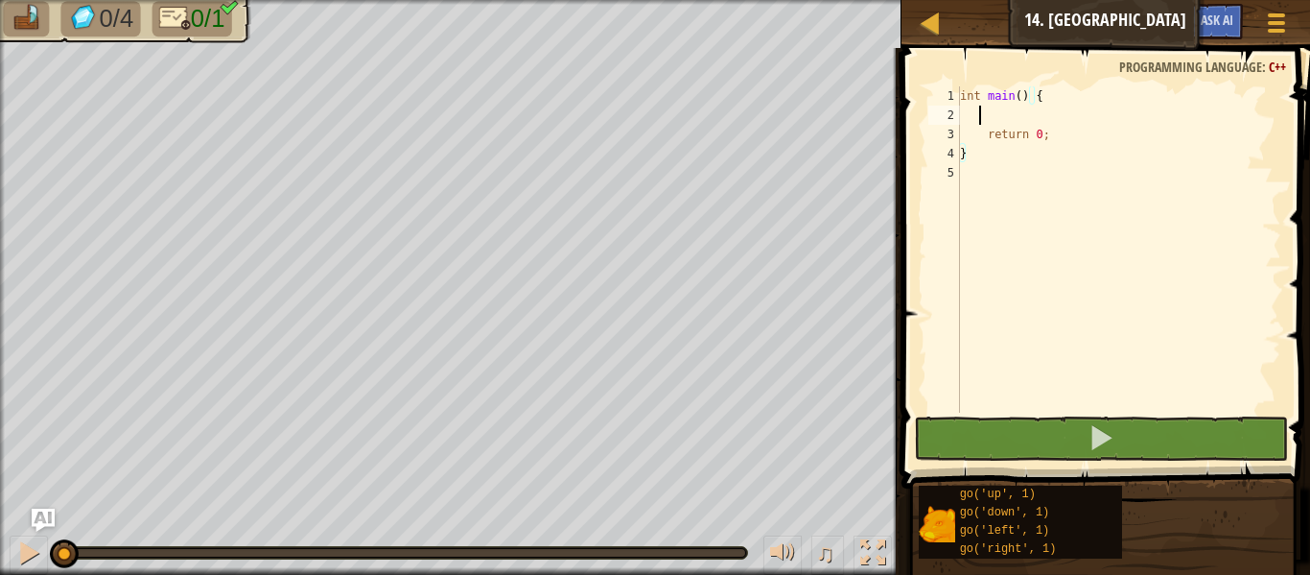
click at [977, 113] on div "int main ( ) { return 0 ; }" at bounding box center [1118, 268] width 325 height 365
type textarea "g"
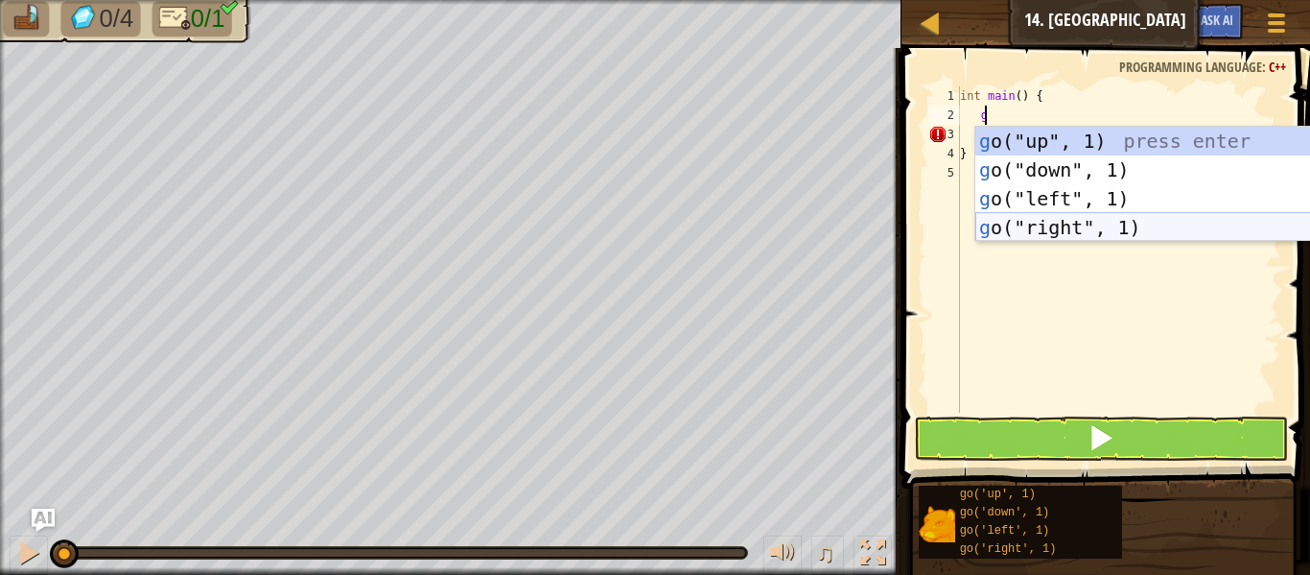
click at [1018, 219] on div "g o("up", 1) press enter g o("down", 1) press enter g o("left", 1) press enter …" at bounding box center [1157, 213] width 363 height 173
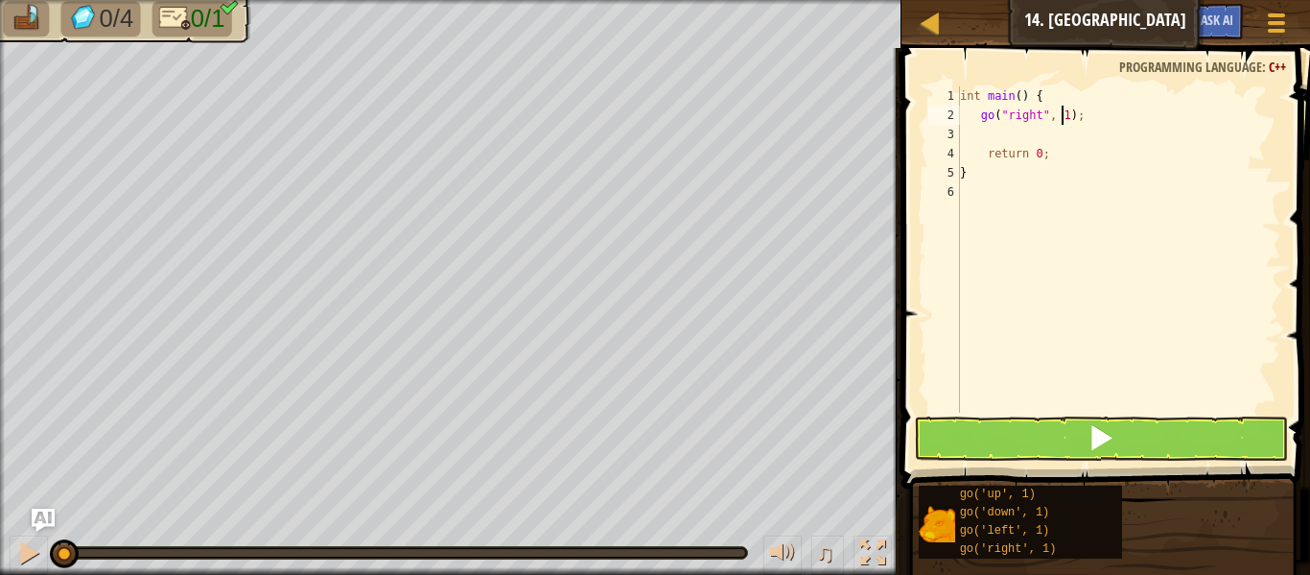
click at [1060, 113] on div "int main ( ) { go ( " right " , 1 ) ; return 0 ; }" at bounding box center [1118, 268] width 325 height 365
type textarea "go("right", 5);"
click at [1007, 441] on button at bounding box center [1101, 438] width 374 height 44
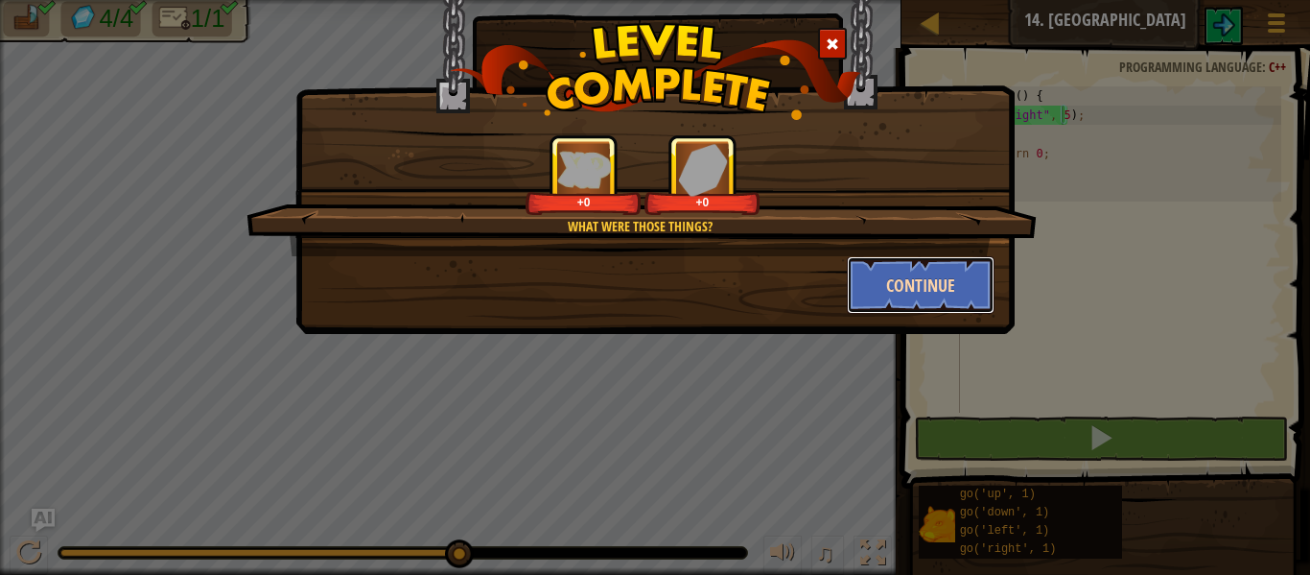
click at [892, 291] on button "Continue" at bounding box center [921, 285] width 149 height 58
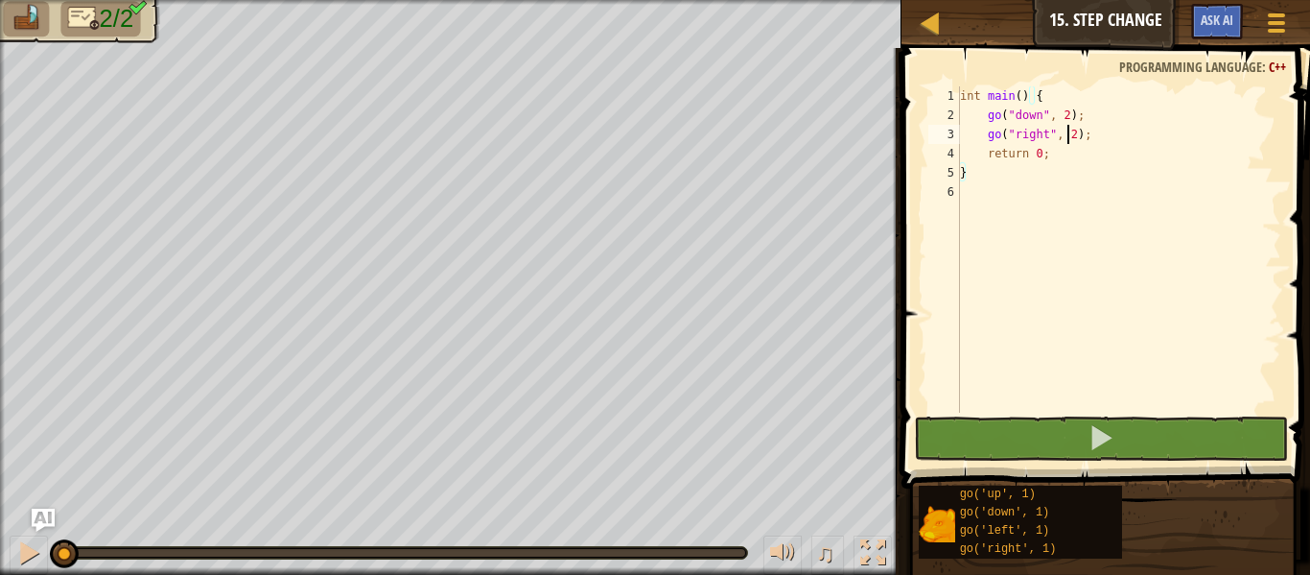
click at [1067, 132] on div "int main ( ) { go ( " down " , 2 ) ; go ( " right " , 2 ) ; return 0 ; }" at bounding box center [1118, 268] width 325 height 365
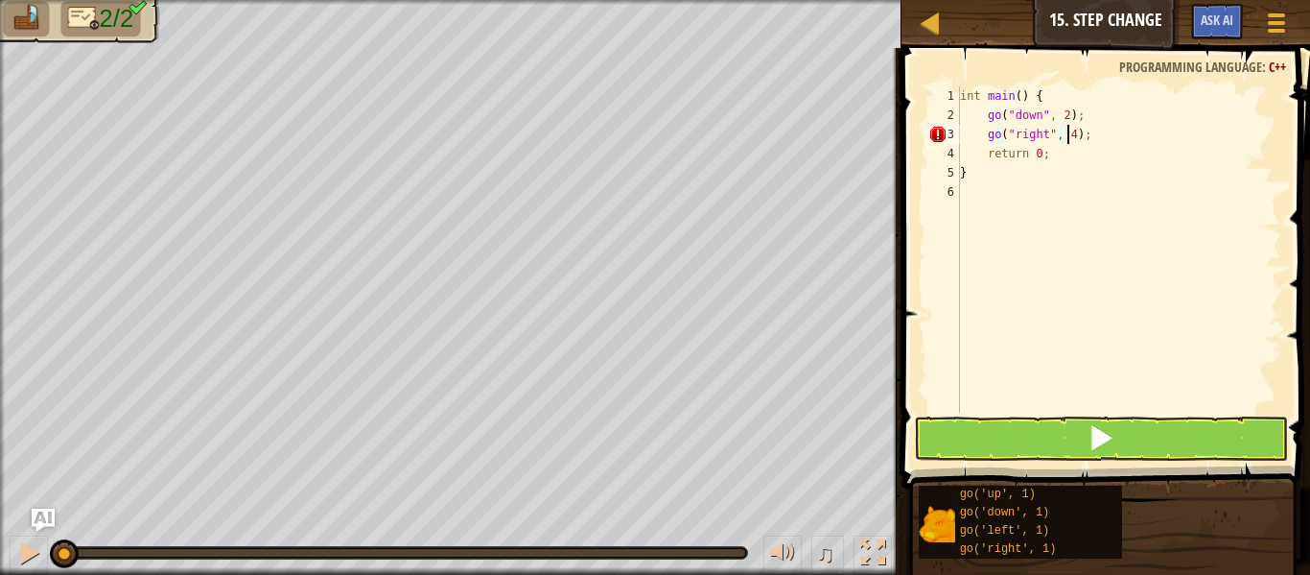
scroll to position [9, 9]
type textarea "go("right", 5);"
click at [1089, 433] on span at bounding box center [1101, 437] width 27 height 27
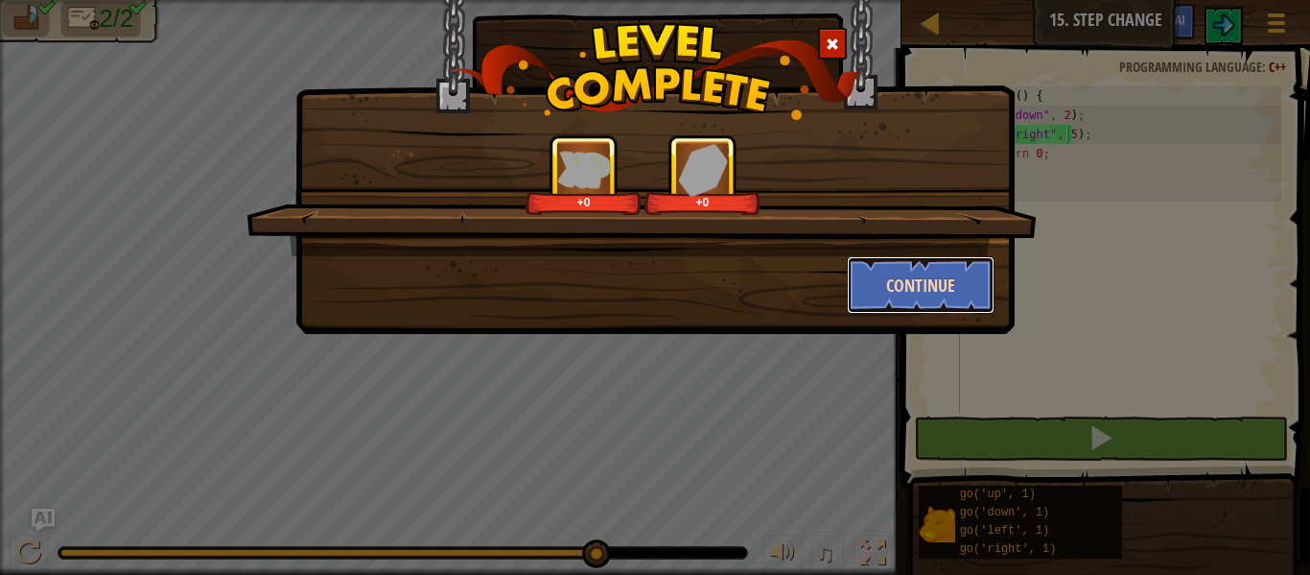
click at [891, 278] on button "Continue" at bounding box center [921, 285] width 149 height 58
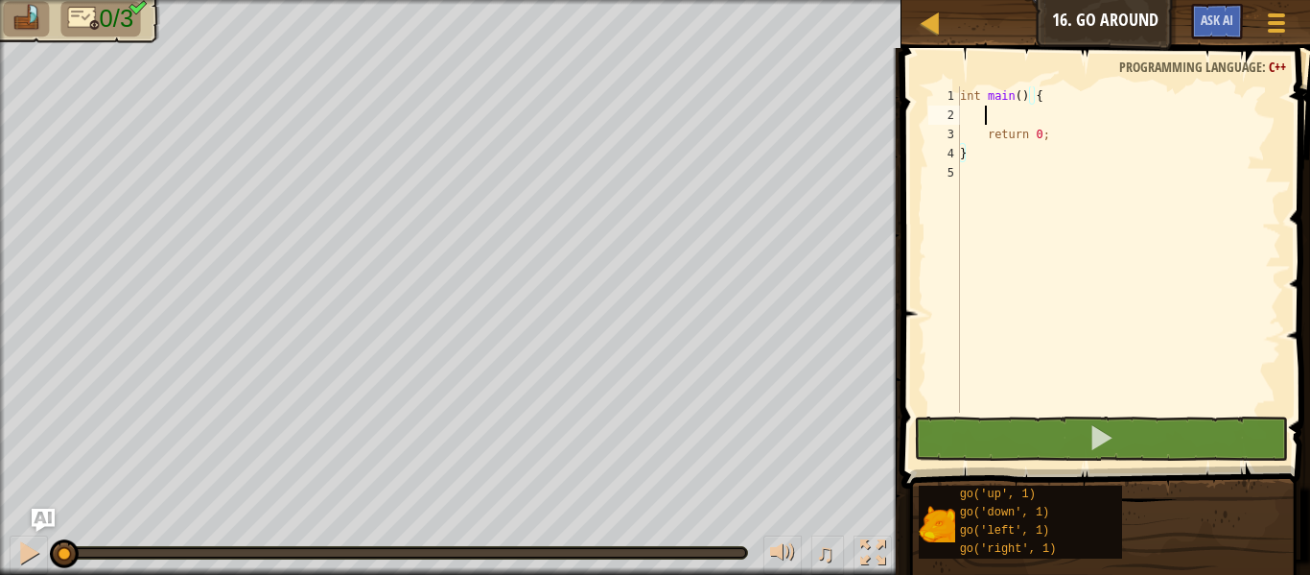
click at [1001, 117] on div "int main ( ) { return 0 ; }" at bounding box center [1118, 268] width 325 height 365
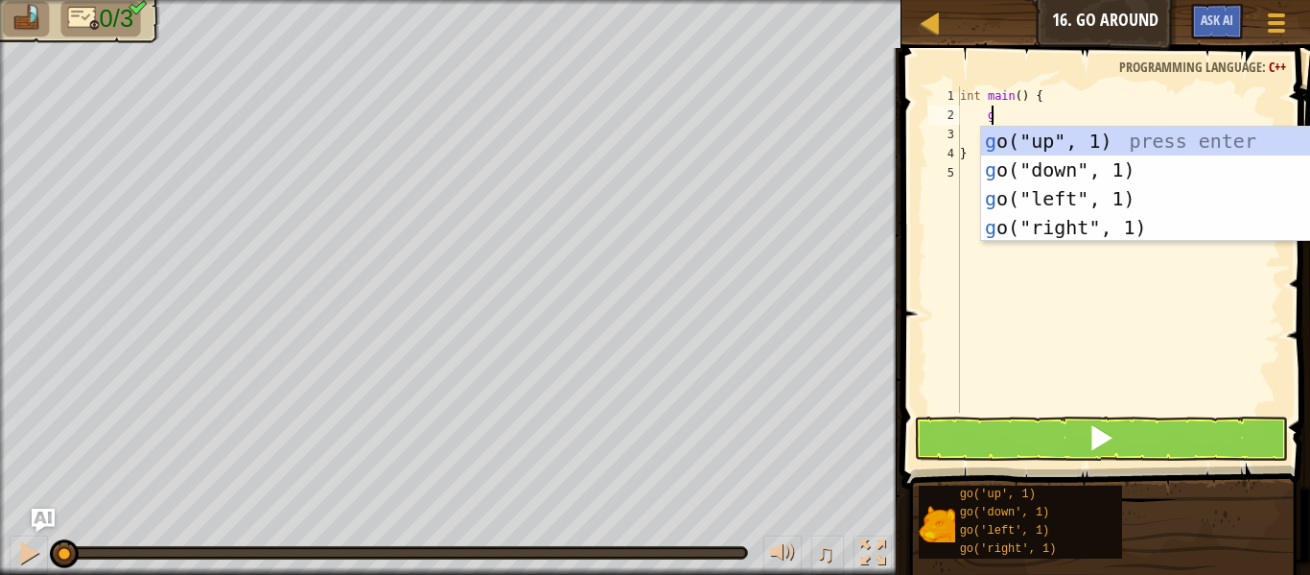
type textarea "go"
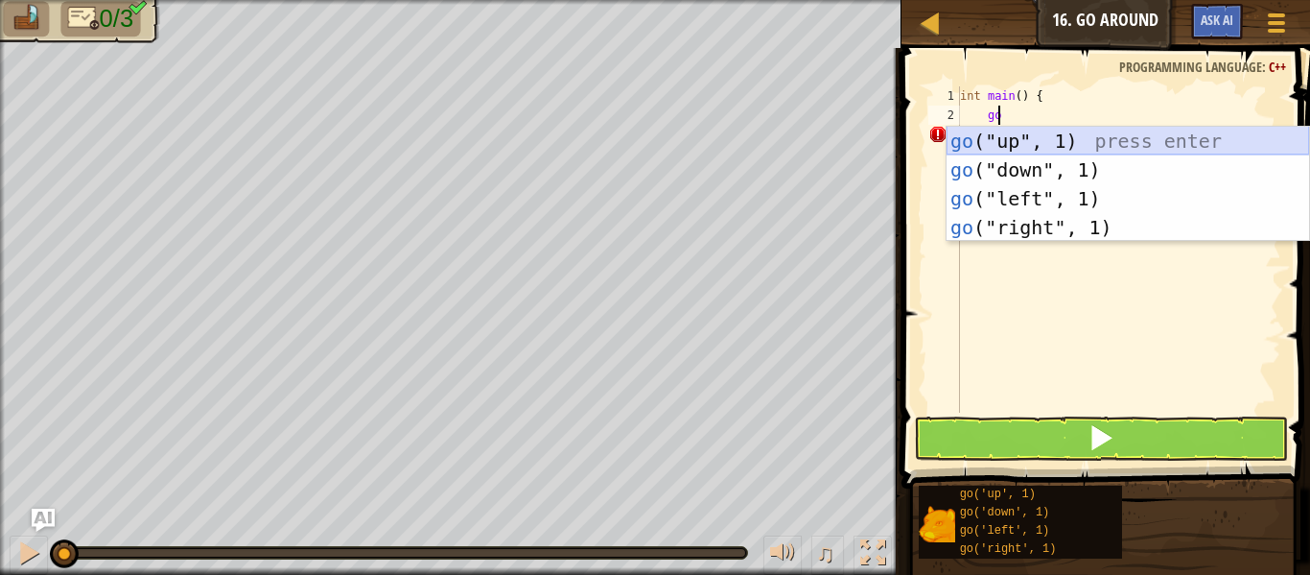
click at [1006, 139] on div "go ("up", 1) press enter go ("down", 1) press enter go ("left", 1) press enter …" at bounding box center [1128, 213] width 363 height 173
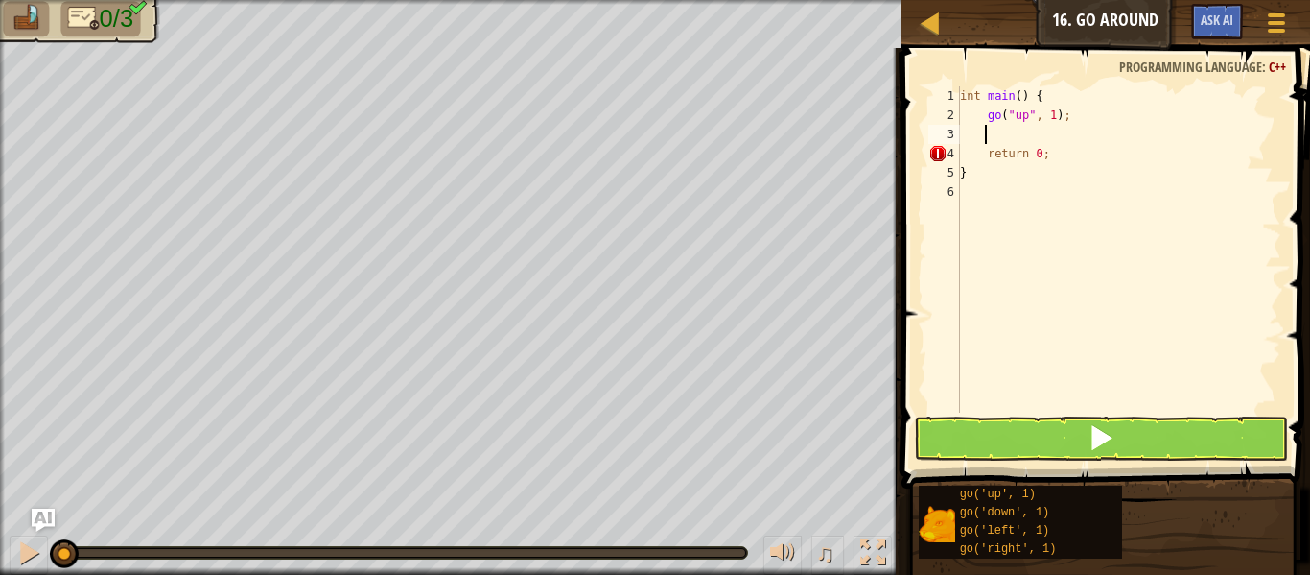
scroll to position [9, 1]
click at [1044, 115] on div "int main ( ) { go ( " up " , 1 ) ; return 0 ; }" at bounding box center [1118, 268] width 325 height 365
type textarea "go("up", 3);"
click at [1067, 115] on div "int main ( ) { go ( " up " , 3 ) ; return 0 ; }" at bounding box center [1118, 268] width 325 height 365
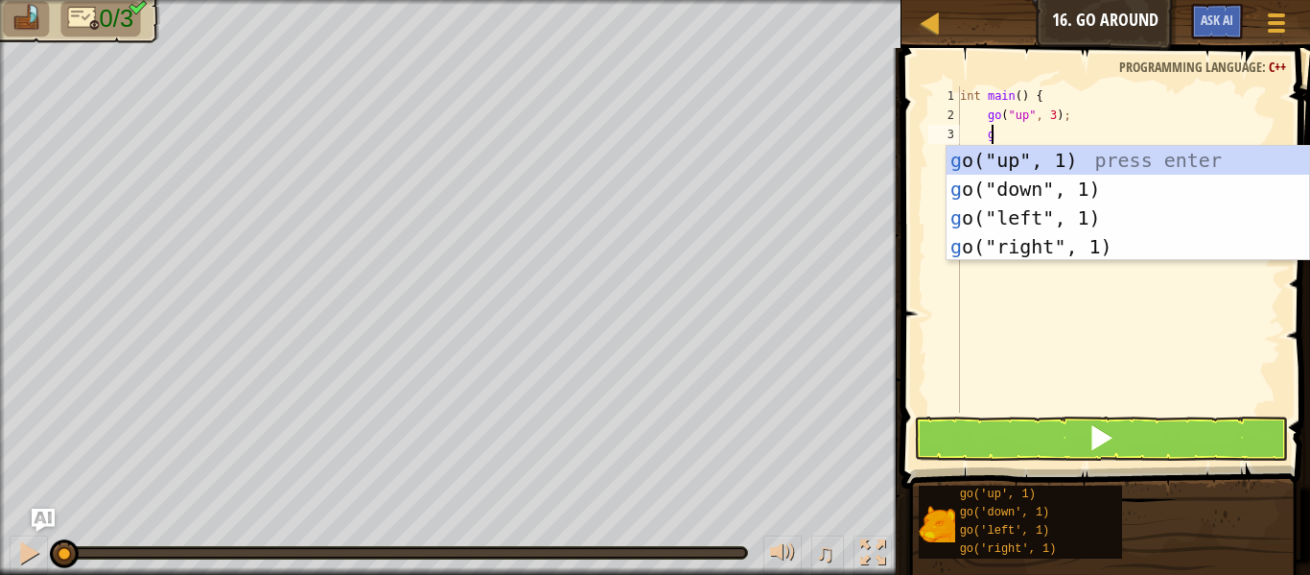
type textarea "go"
click at [1042, 251] on div "go ("up", 1) press enter go ("down", 1) press enter go ("left", 1) press enter …" at bounding box center [1128, 232] width 363 height 173
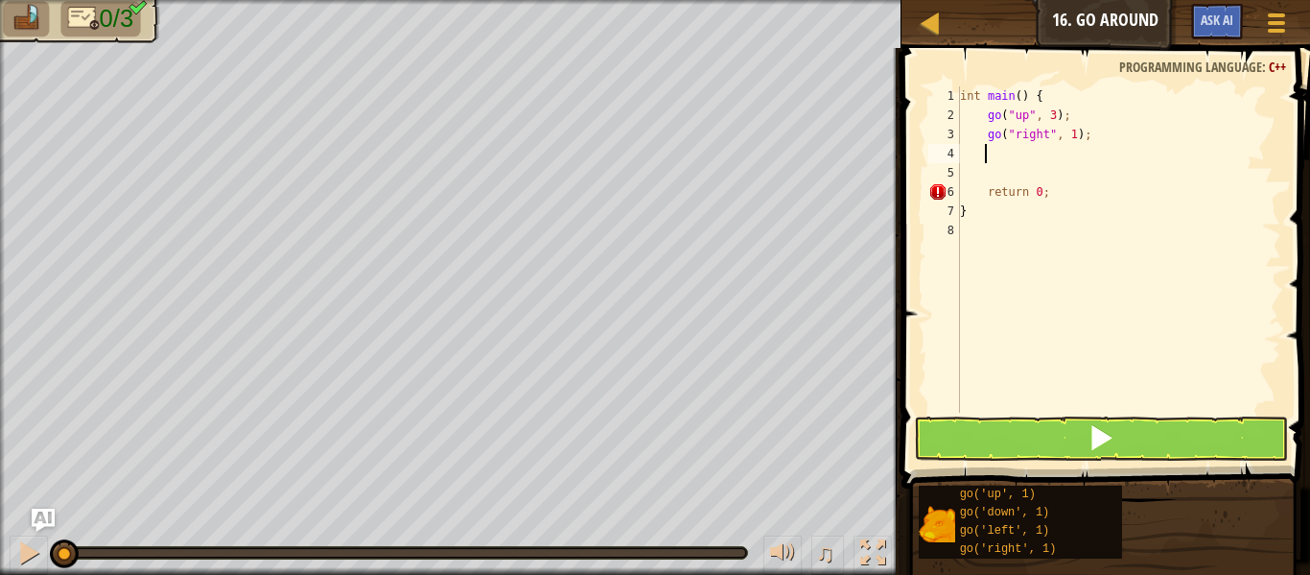
scroll to position [9, 1]
click at [1066, 137] on div "int main ( ) { go ( " up " , 3 ) ; go ( " right " , 1 ) ; return 0 ; }" at bounding box center [1118, 268] width 325 height 365
click at [1050, 110] on div "int main ( ) { go ( " up " , 3 ) ; go ( " right " , 3 ) ; return 0 ; }" at bounding box center [1118, 268] width 325 height 365
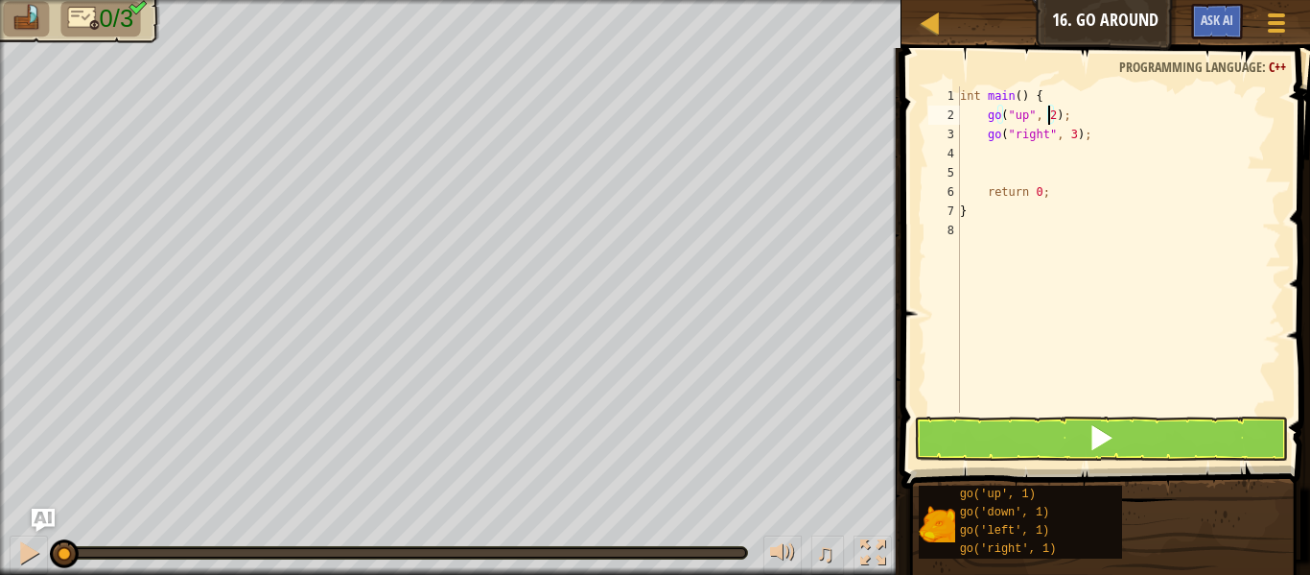
click at [1098, 133] on div "int main ( ) { go ( " up " , 2 ) ; go ( " right " , 3 ) ; return 0 ; }" at bounding box center [1118, 268] width 325 height 365
type textarea "go("right", 3);"
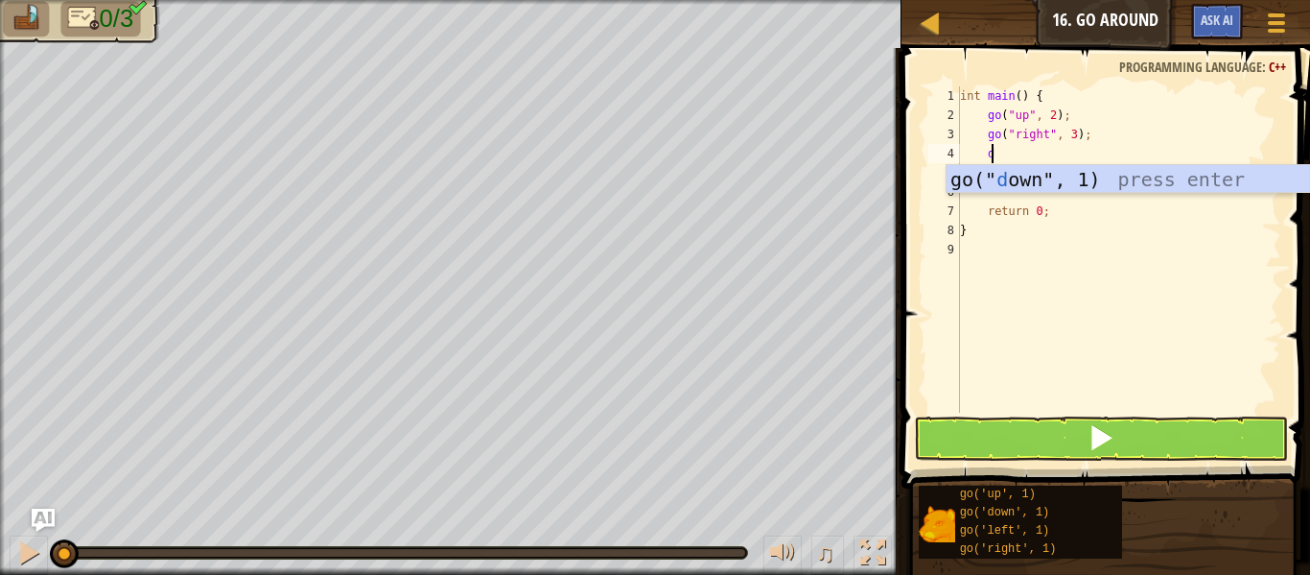
type textarea "do"
click at [1036, 172] on div "go(" do wn", 1) press enter" at bounding box center [1128, 208] width 363 height 86
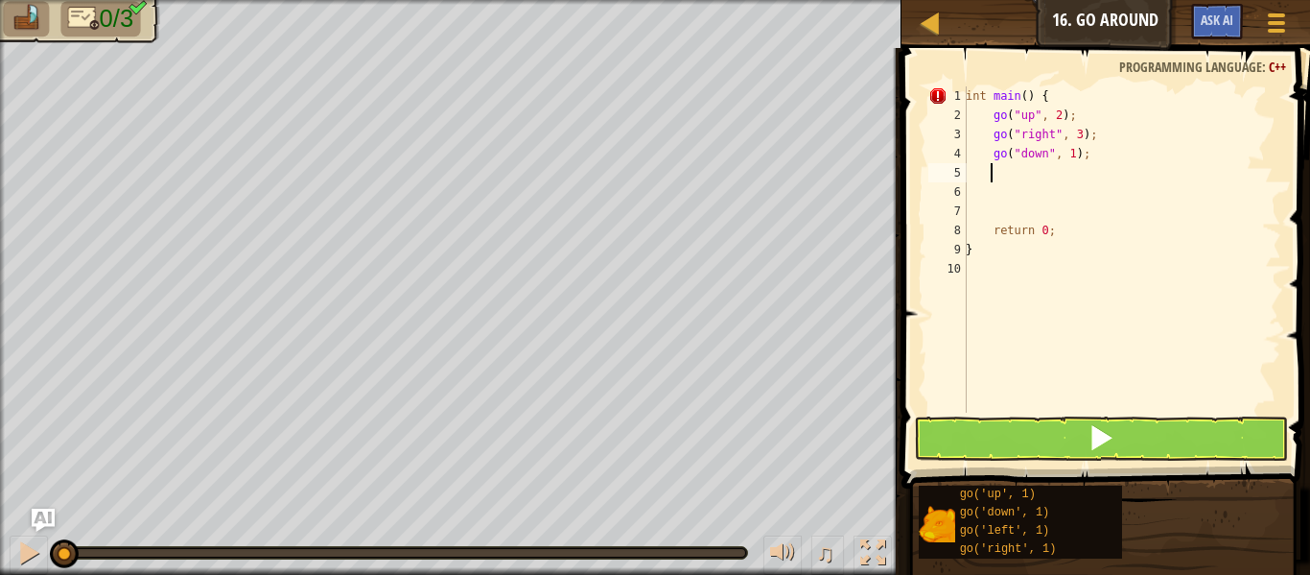
scroll to position [9, 1]
click at [1064, 156] on div "int main ( ) { go ( " up " , 2 ) ; go ( " right " , 3 ) ; go ( " down " , 1 ) ;…" at bounding box center [1121, 268] width 319 height 365
type textarea "go("down", 2);"
click at [999, 424] on button at bounding box center [1101, 438] width 374 height 44
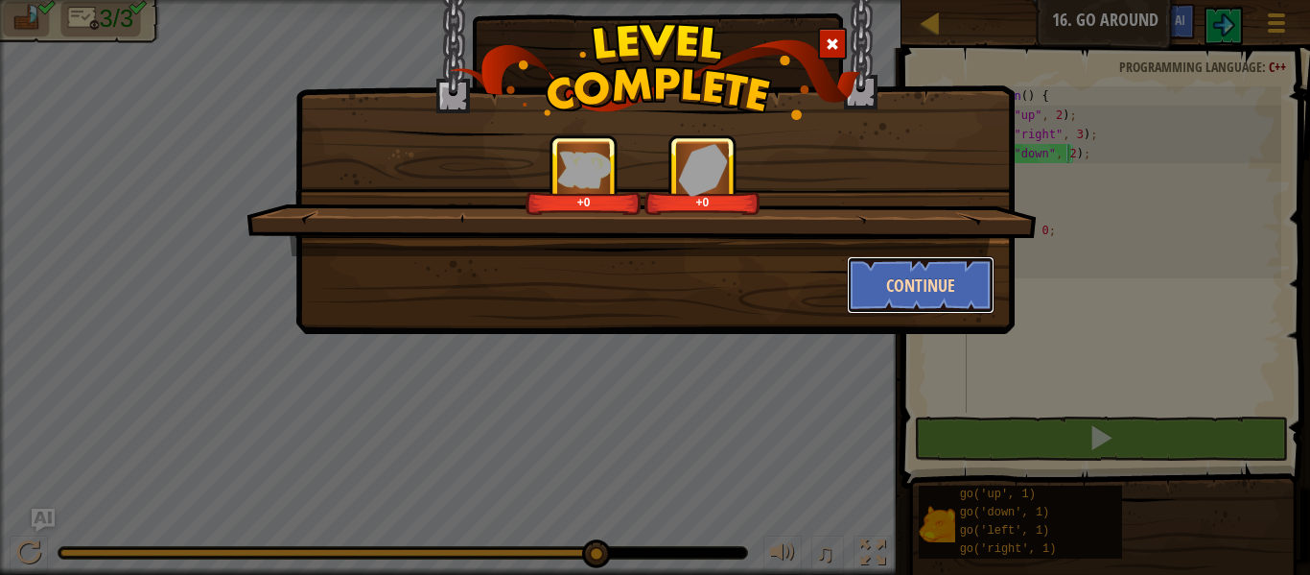
click at [887, 280] on button "Continue" at bounding box center [921, 285] width 149 height 58
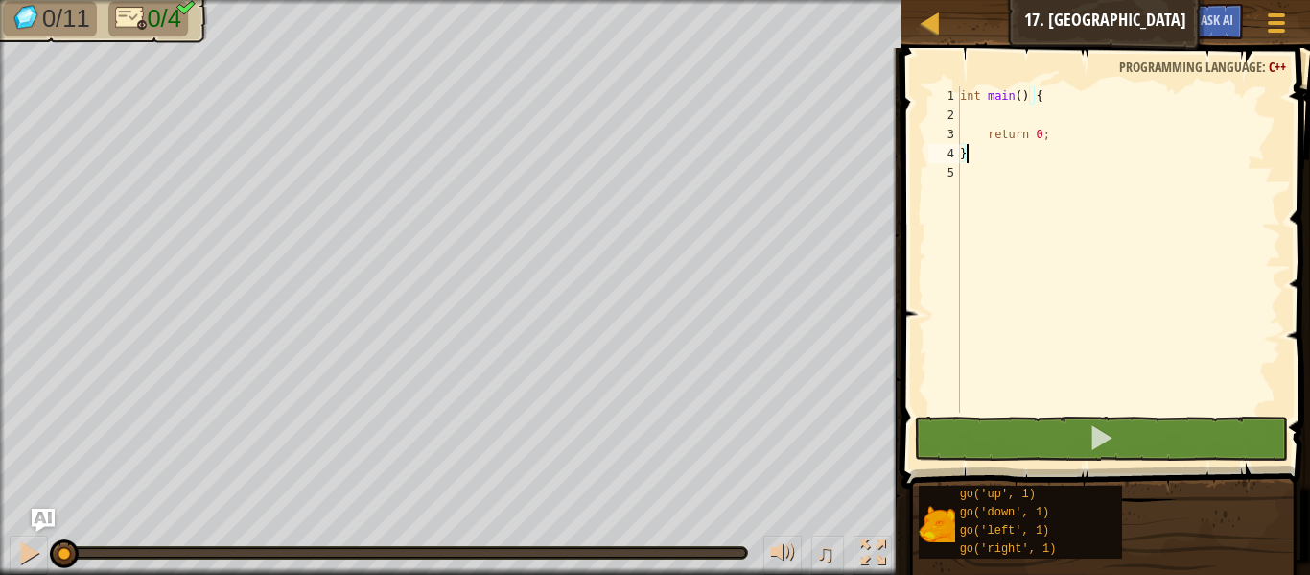
click at [980, 106] on div "int main ( ) { return 0 ; }" at bounding box center [1118, 268] width 325 height 365
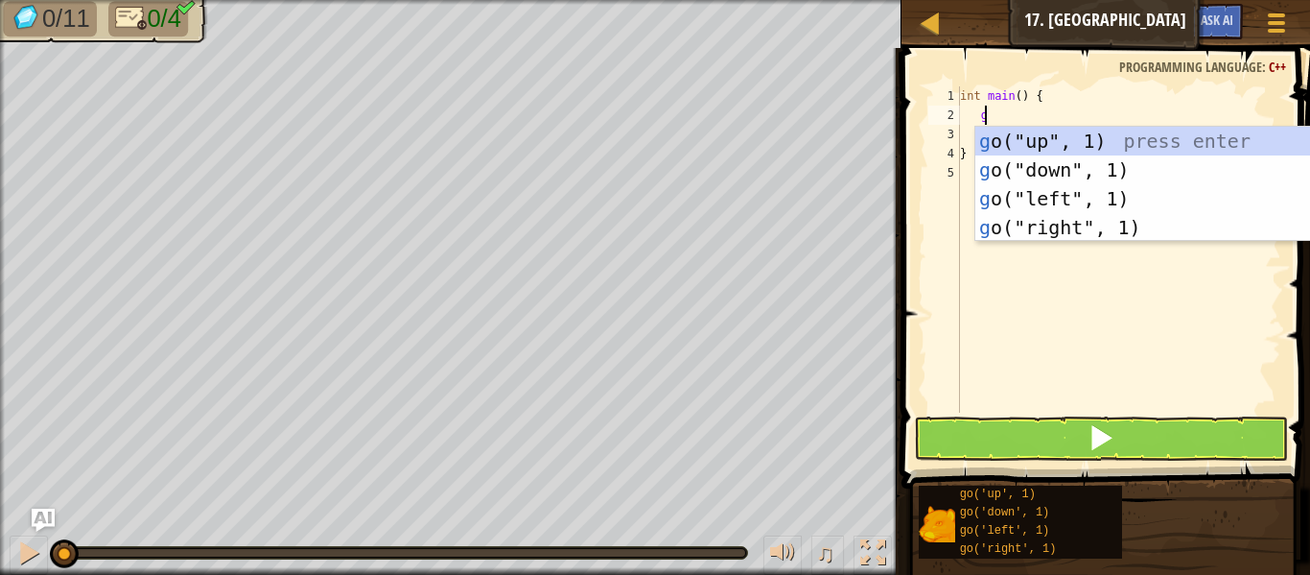
scroll to position [9, 2]
type textarea "go"
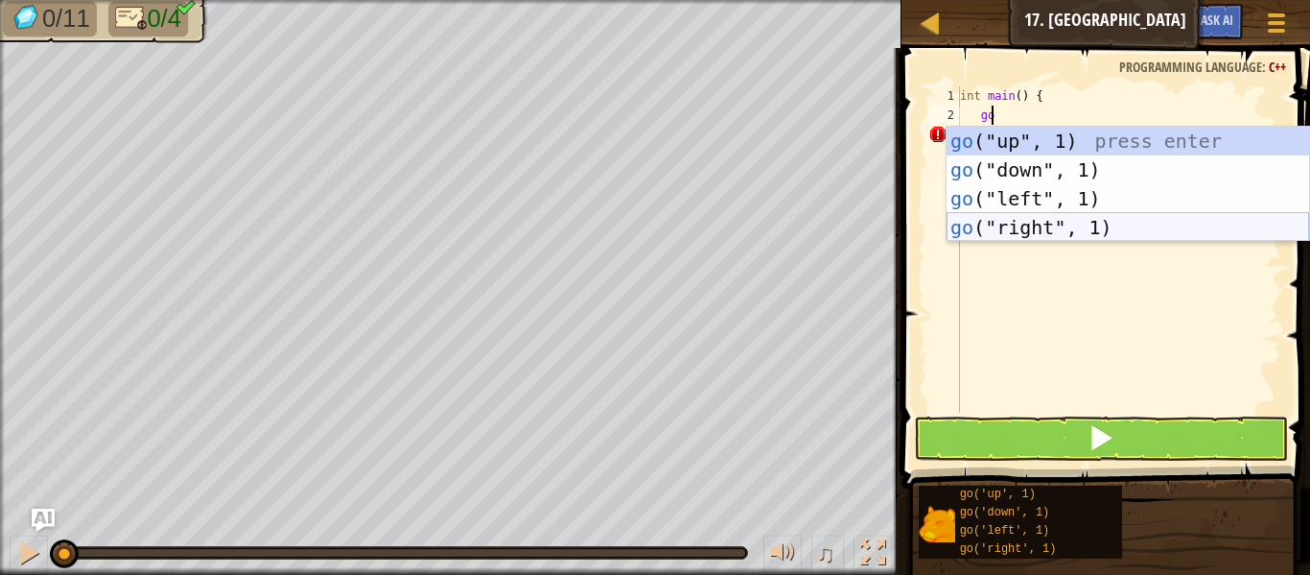
click at [996, 220] on div "go ("up", 1) press enter go ("down", 1) press enter go ("left", 1) press enter …" at bounding box center [1128, 213] width 363 height 173
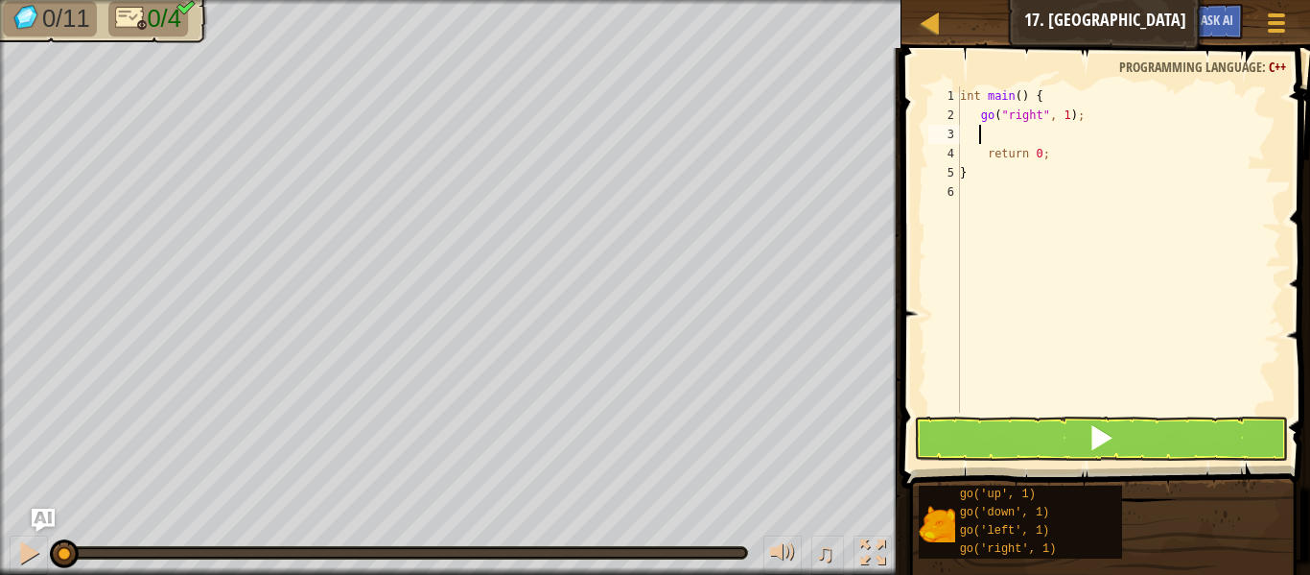
click at [1062, 116] on div "int main ( ) { go ( " right " , 1 ) ; return 0 ; }" at bounding box center [1118, 268] width 325 height 365
type textarea "go("right", 3);"
click at [1069, 143] on div "int main ( ) { go ( " right " , 3 ) ; return 0 ; }" at bounding box center [1118, 268] width 325 height 365
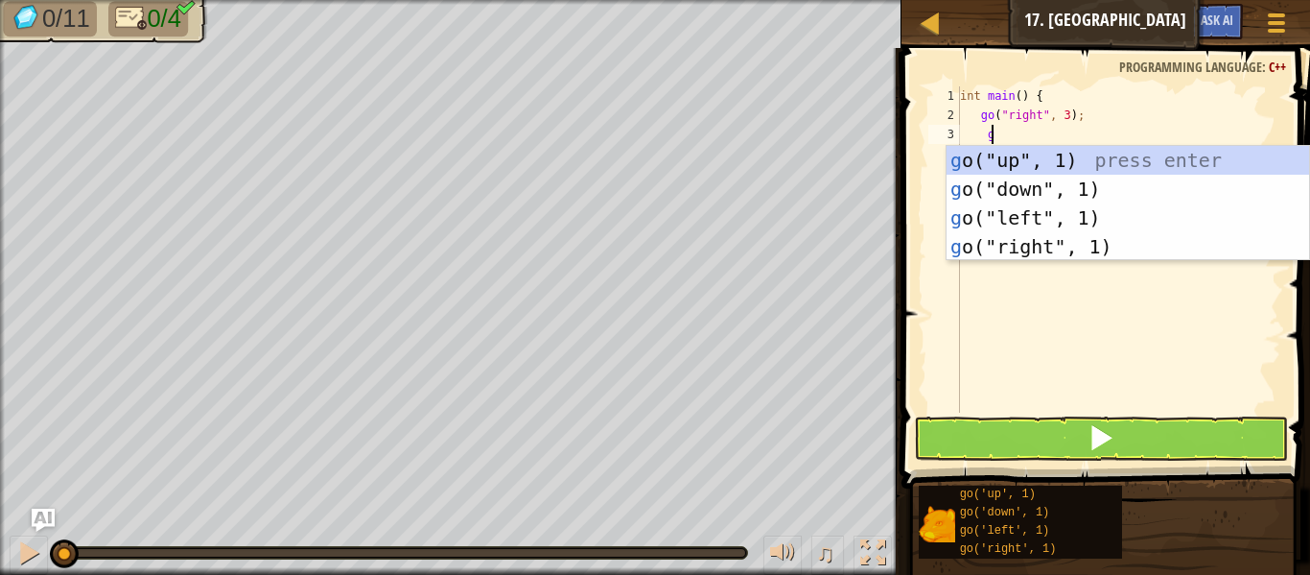
type textarea "go"
click at [1031, 161] on div "go ("up", 1) press enter go ("down", 1) press enter go ("left", 1) press enter …" at bounding box center [1128, 232] width 363 height 173
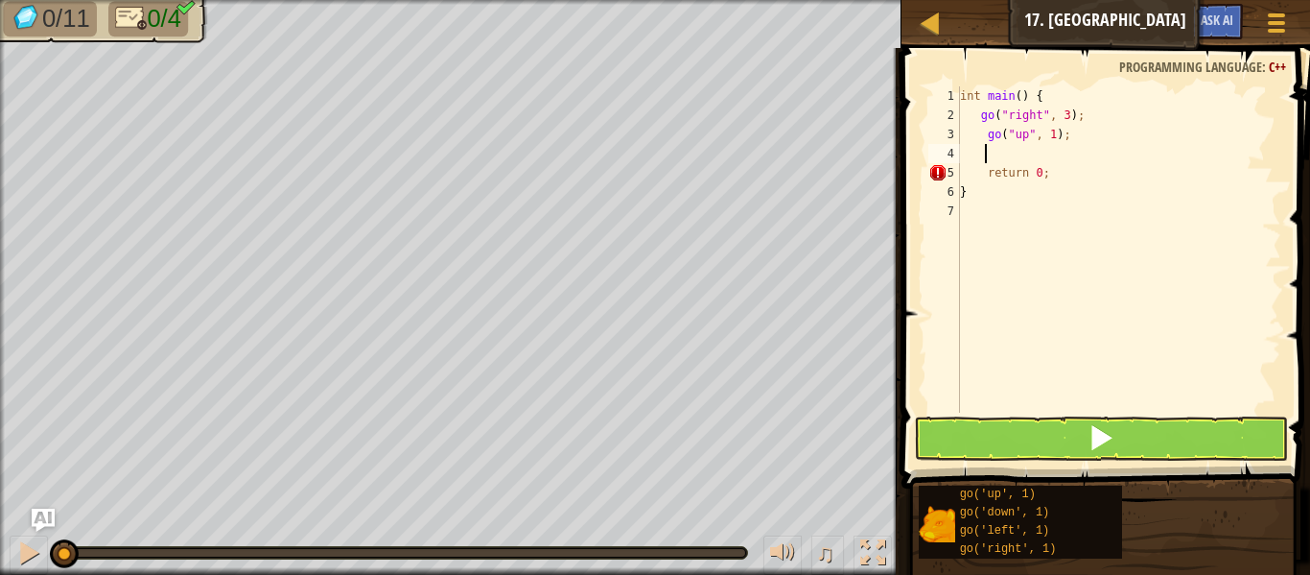
scroll to position [9, 1]
click at [1048, 135] on div "int main ( ) { go ( " right " , 3 ) ; go ( " up " , 1 ) ; return 0 ; }" at bounding box center [1118, 268] width 325 height 365
type textarea "go("up", 3);"
click at [1050, 150] on div "int main ( ) { go ( " right " , 3 ) ; go ( " up " , 3 ) ; return 0 ; }" at bounding box center [1118, 268] width 325 height 365
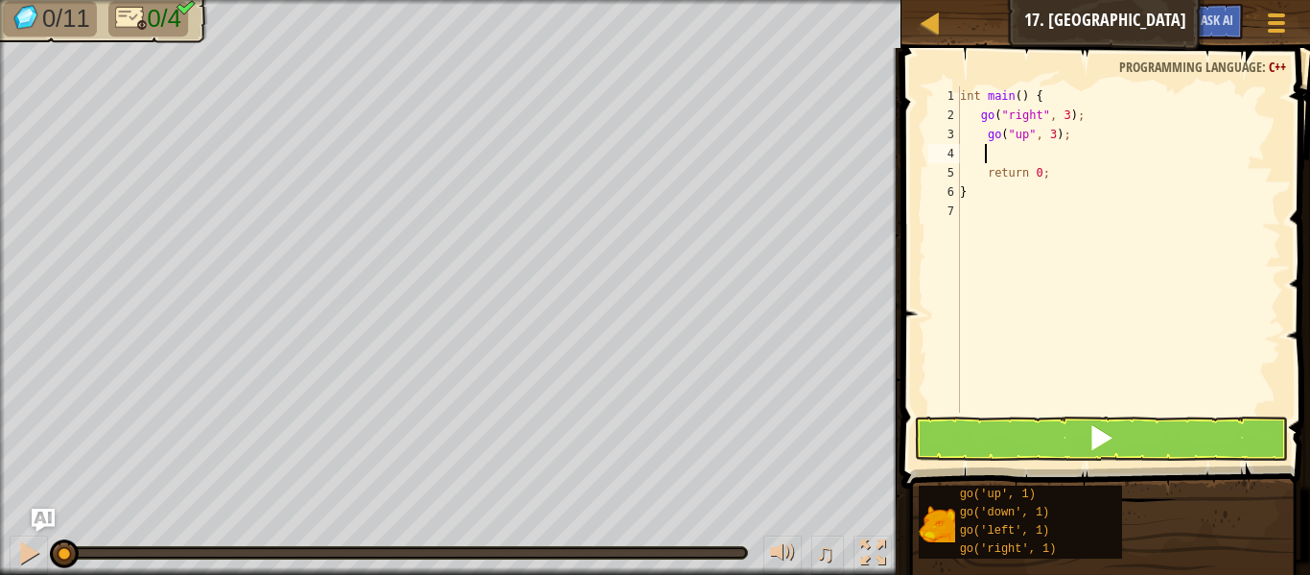
type textarea "go"
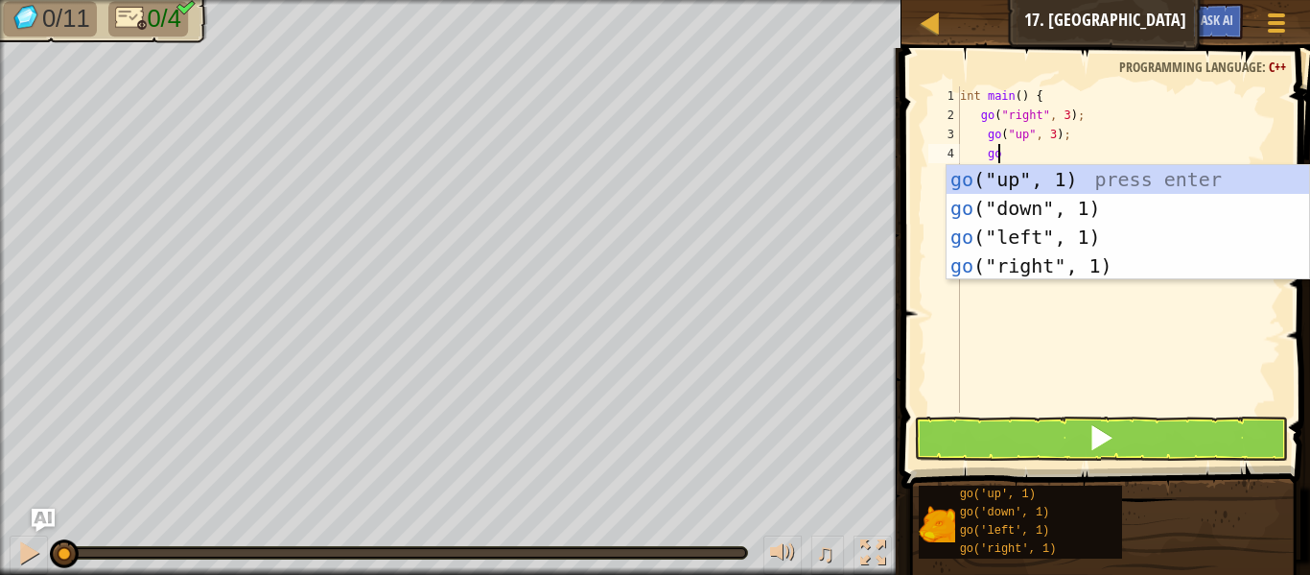
scroll to position [9, 2]
click at [1013, 231] on div "go ("up", 1) press enter go ("down", 1) press enter go ("left", 1) press enter …" at bounding box center [1128, 251] width 363 height 173
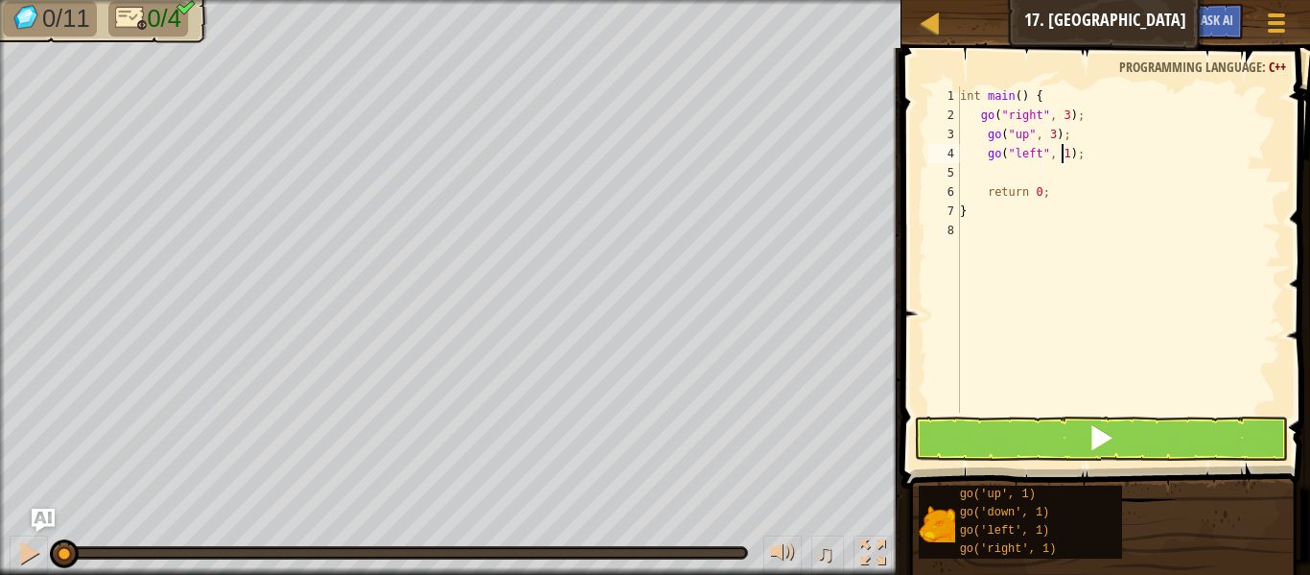
click at [1061, 154] on div "int main ( ) { go ( " right " , 3 ) ; go ( " up " , 3 ) ; go ( " left " , 1 ) ;…" at bounding box center [1118, 268] width 325 height 365
click at [1050, 182] on div "int main ( ) { go ( " right " , 3 ) ; go ( " up " , 3 ) ; go ( " left " , 3 ) ;…" at bounding box center [1118, 268] width 325 height 365
type textarea "return 0;"
click at [1042, 173] on div "int main ( ) { go ( " right " , 3 ) ; go ( " up " , 3 ) ; go ( " left " , 3 ) ;…" at bounding box center [1118, 268] width 325 height 365
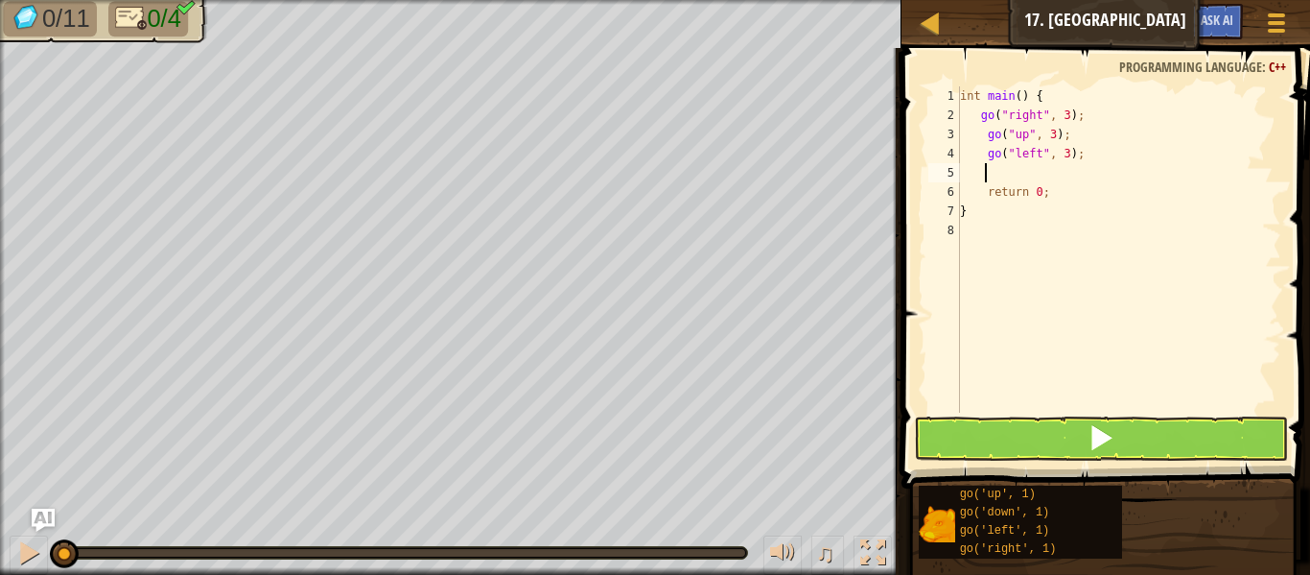
type textarea "go"
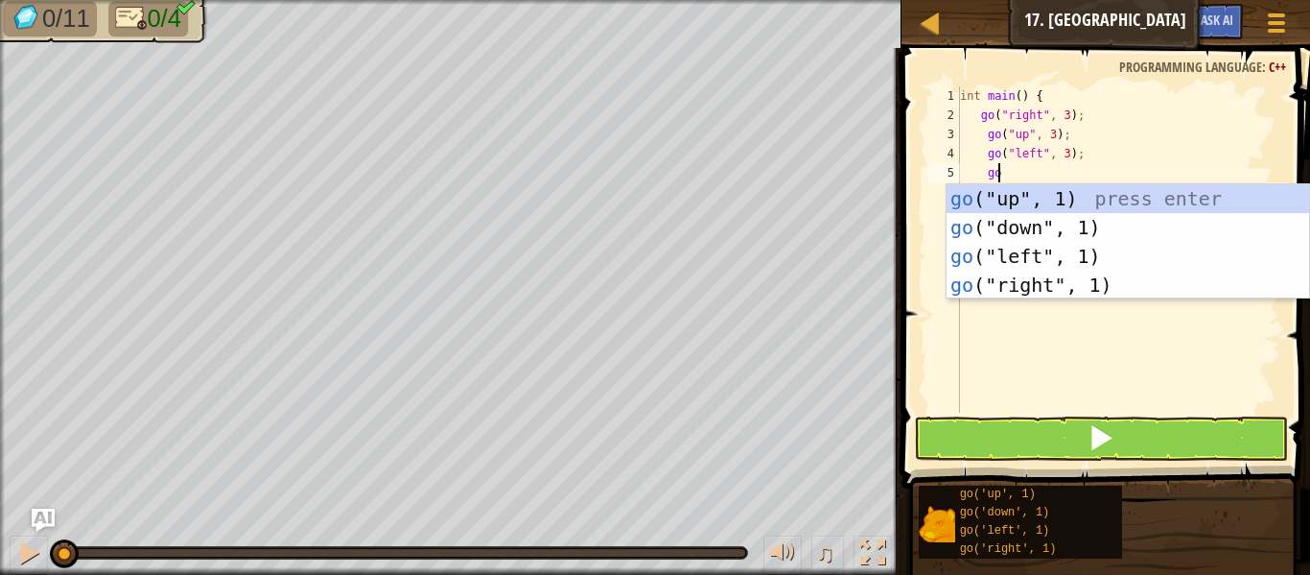
scroll to position [9, 2]
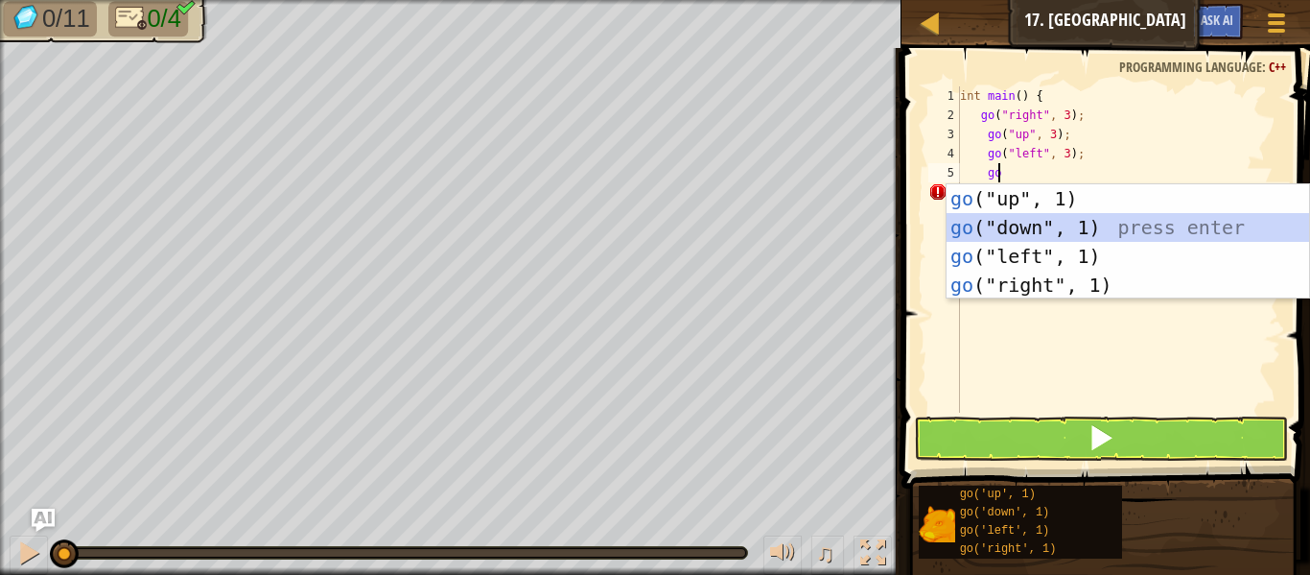
click at [1041, 220] on div "go ("up", 1) press enter go ("down", 1) press enter go ("left", 1) press enter …" at bounding box center [1128, 270] width 363 height 173
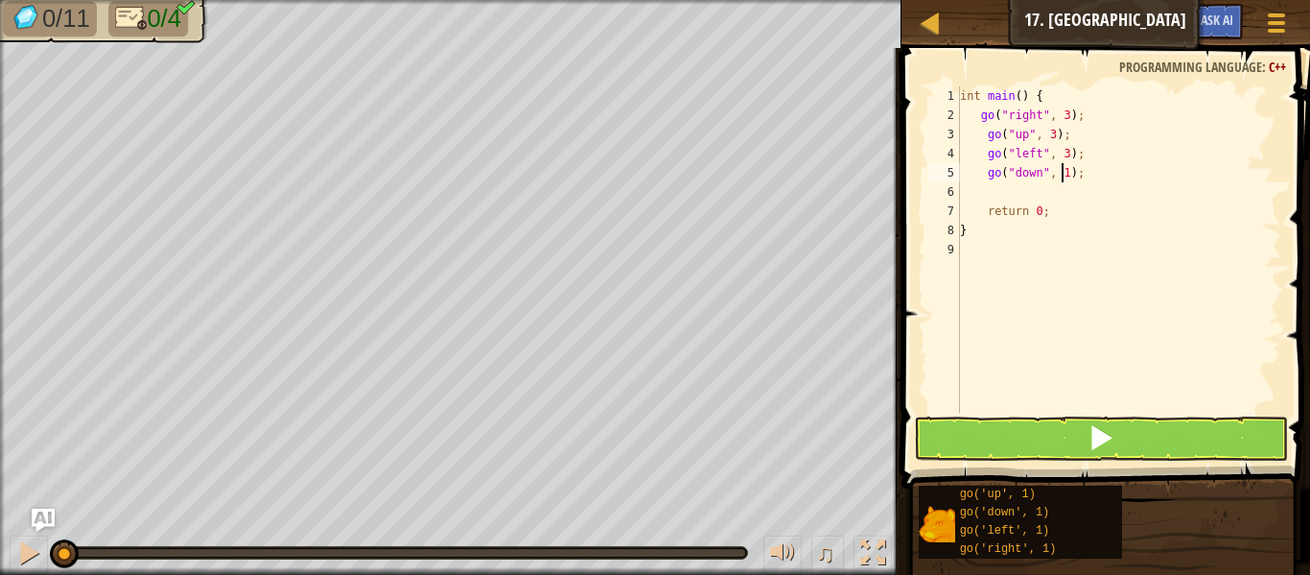
click at [1062, 169] on div "int main ( ) { go ( " right " , 3 ) ; go ( " up " , 3 ) ; go ( " left " , 3 ) ;…" at bounding box center [1118, 268] width 325 height 365
type textarea "go("down", 3);"
click at [979, 446] on button at bounding box center [1101, 438] width 374 height 44
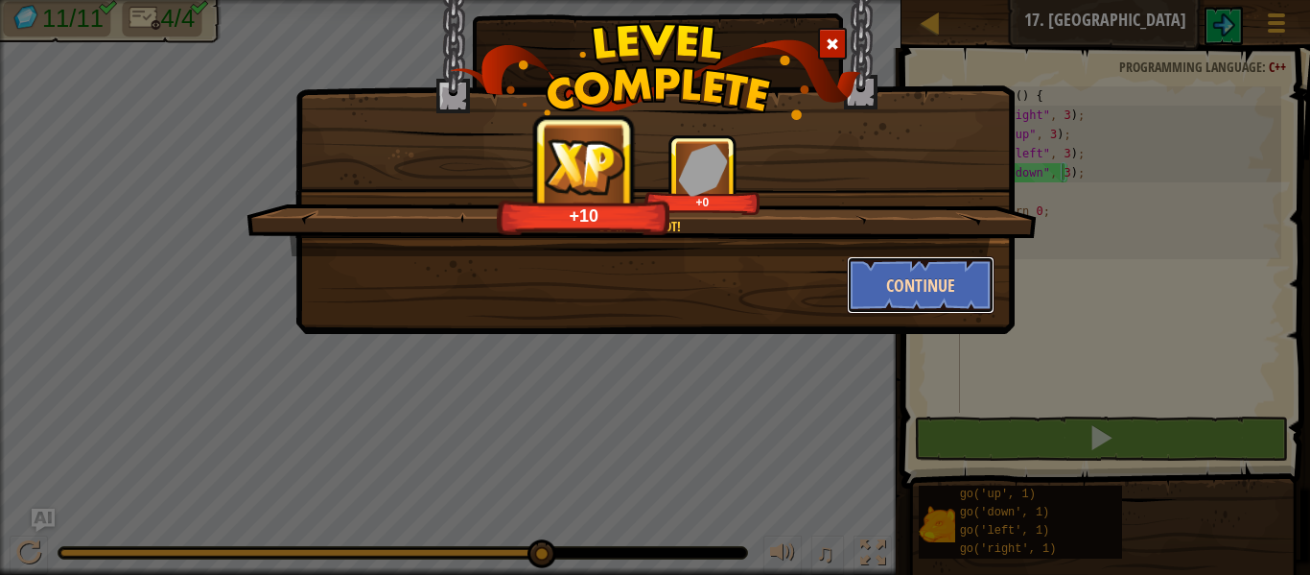
click at [946, 259] on button "Continue" at bounding box center [921, 285] width 149 height 58
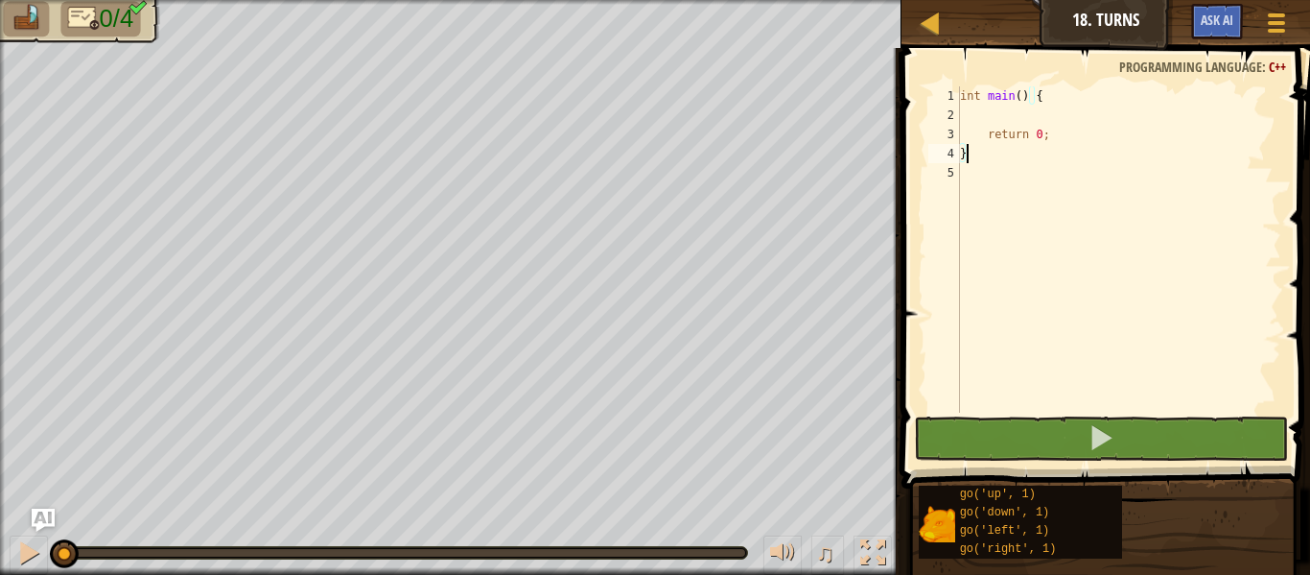
click at [976, 124] on div "int main ( ) { return 0 ; }" at bounding box center [1118, 268] width 325 height 365
type textarea "go"
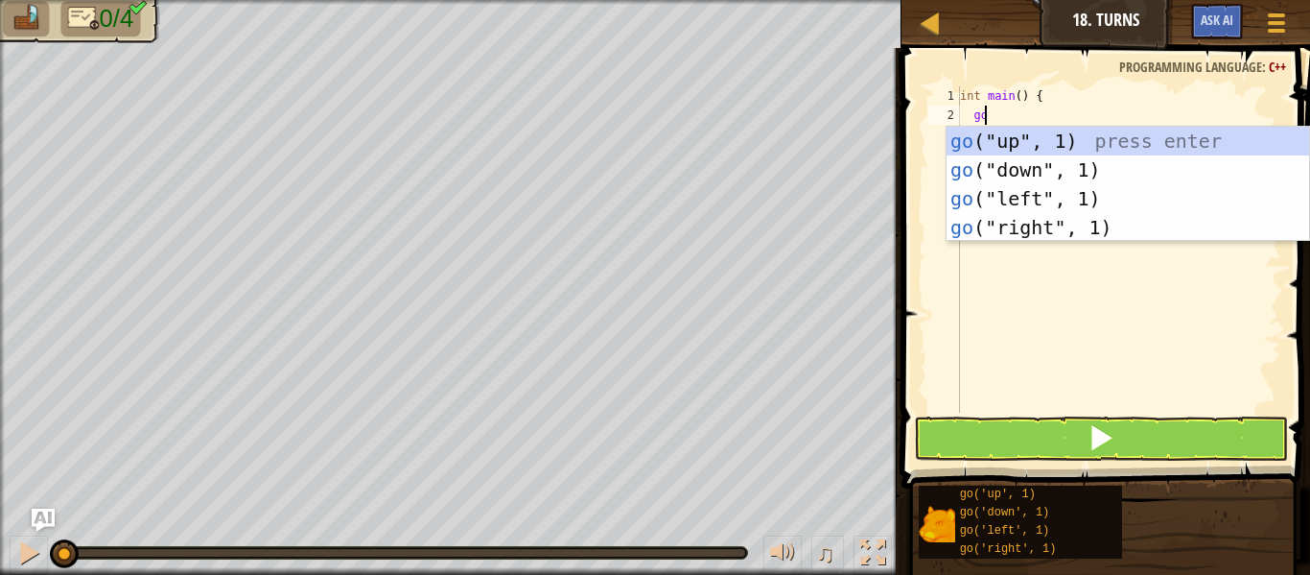
scroll to position [9, 2]
click at [982, 192] on div "go ("up", 1) press enter go ("down", 1) press enter go ("left", 1) press enter …" at bounding box center [1128, 213] width 363 height 173
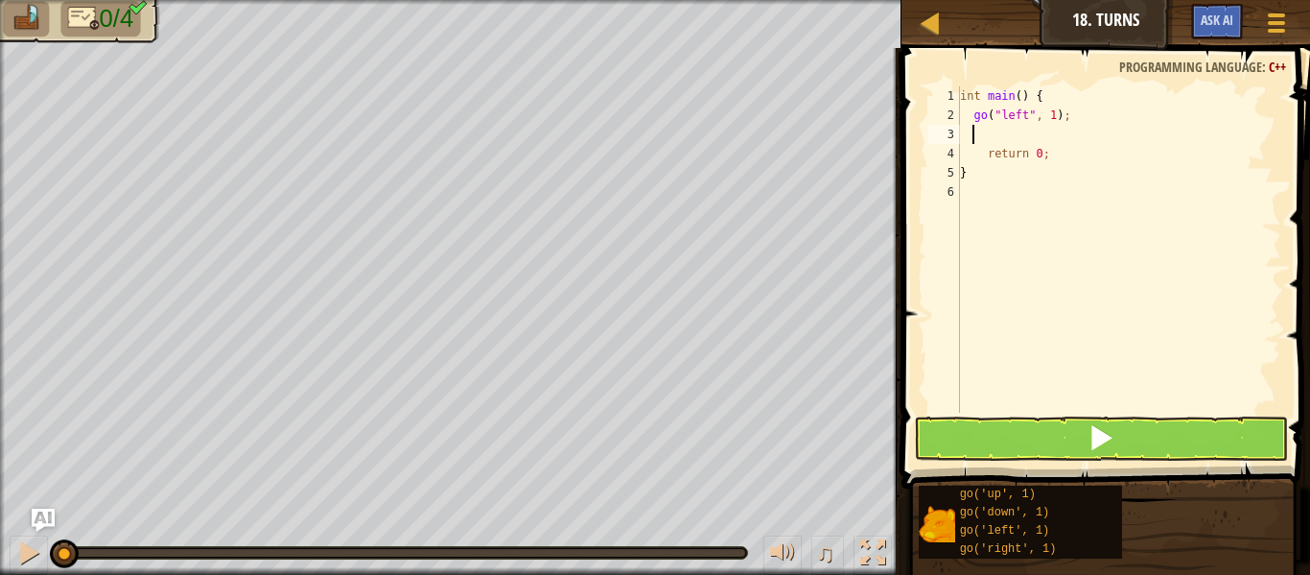
click at [1050, 114] on div "int main ( ) { go ( " left " , 1 ) ; return 0 ; }" at bounding box center [1118, 268] width 325 height 365
type textarea "go("left", 3);"
click at [1073, 115] on div "int main ( ) { go ( " left " , 3 ) ; return 0 ; }" at bounding box center [1118, 268] width 325 height 365
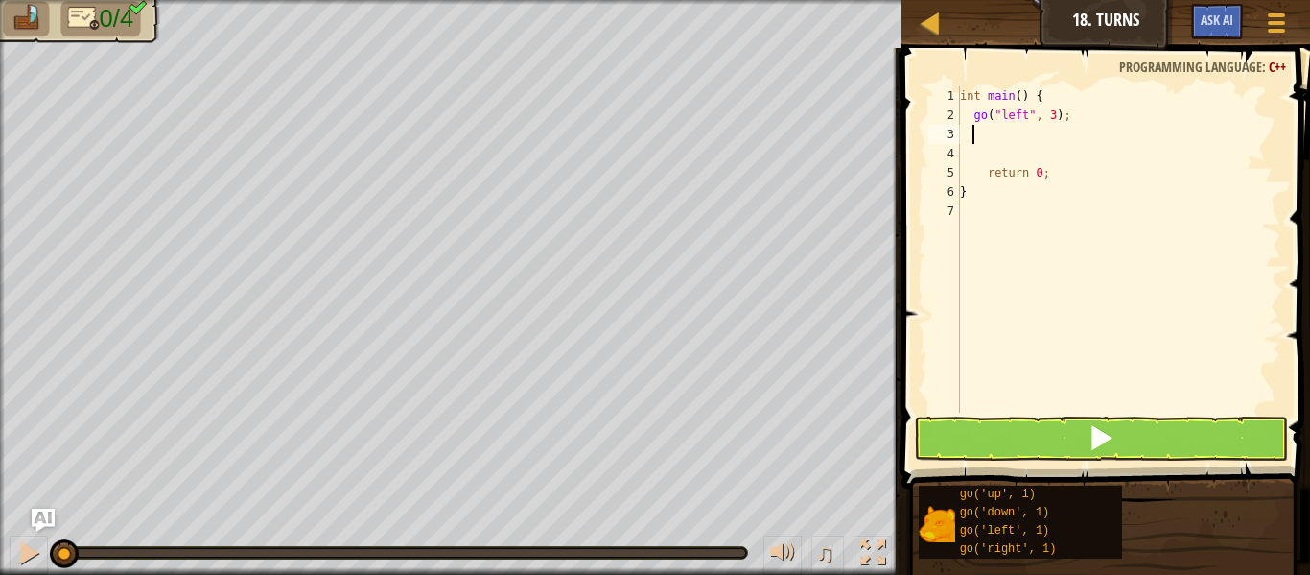
type textarea "go"
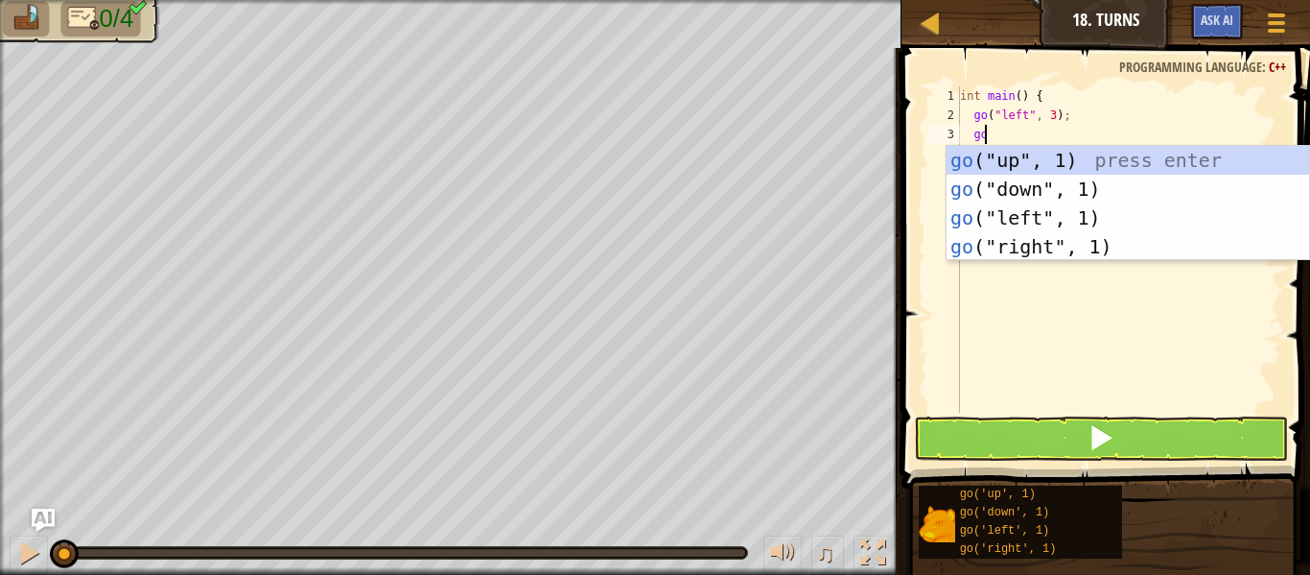
scroll to position [9, 1]
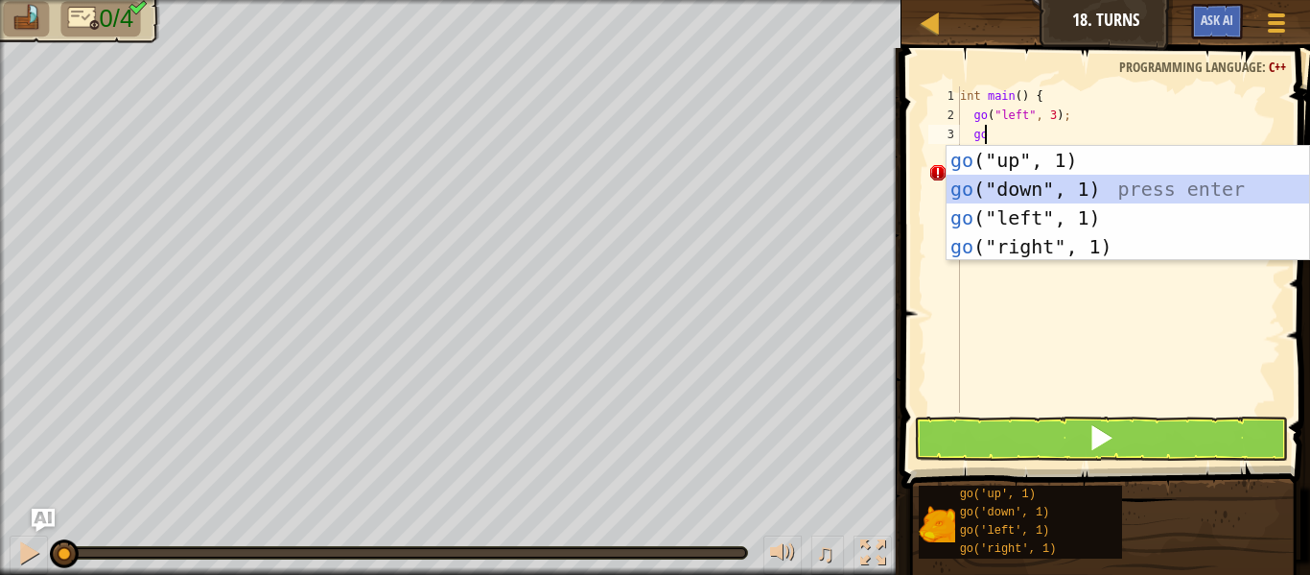
click at [1011, 190] on div "go ("up", 1) press enter go ("down", 1) press enter go ("left", 1) press enter …" at bounding box center [1128, 232] width 363 height 173
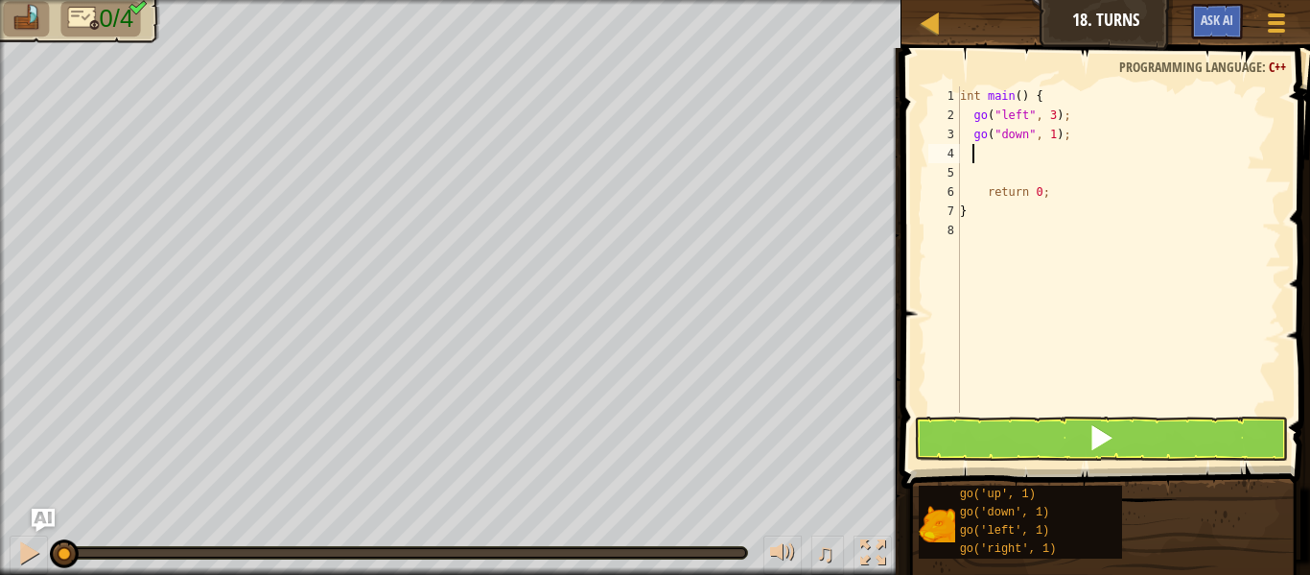
click at [1048, 134] on div "int main ( ) { go ( " left " , 3 ) ; go ( " down " , 1 ) ; return 0 ; }" at bounding box center [1118, 268] width 325 height 365
click at [1049, 112] on div "int main ( ) { go ( " left " , 3 ) ; go ( " down " , 2 ) ; return 0 ; }" at bounding box center [1118, 268] width 325 height 365
type textarea "go("left", 2);"
click at [1045, 153] on div "int main ( ) { go ( " left " , 2 ) ; go ( " down " , 2 ) ; return 0 ; }" at bounding box center [1118, 268] width 325 height 365
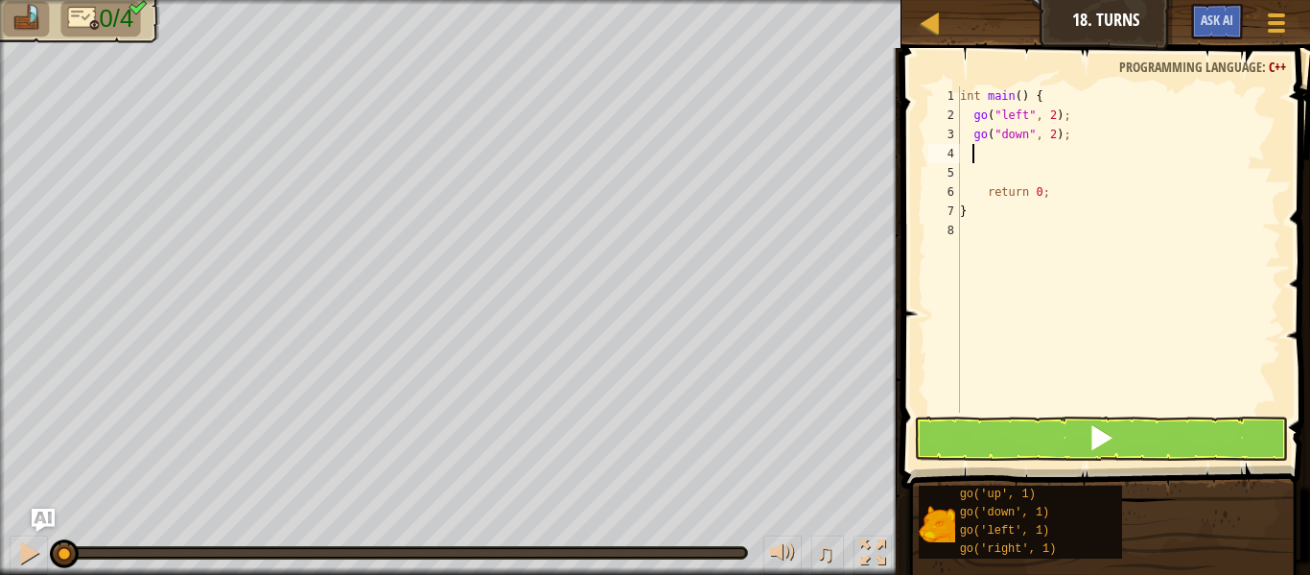
scroll to position [9, 0]
type textarea "go"
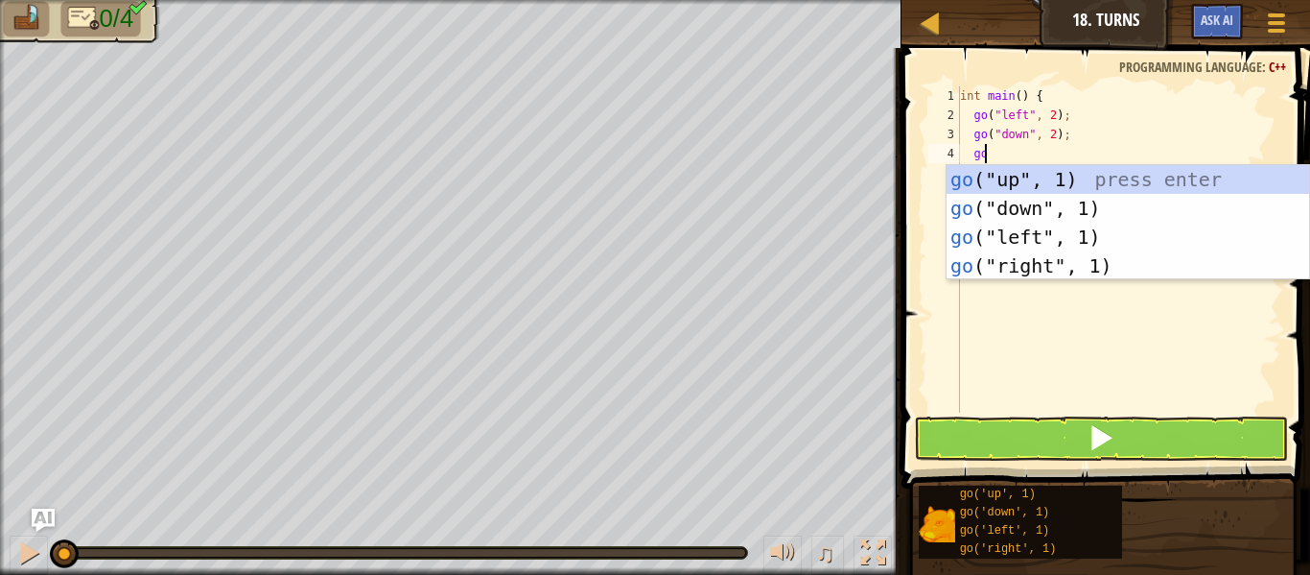
scroll to position [9, 1]
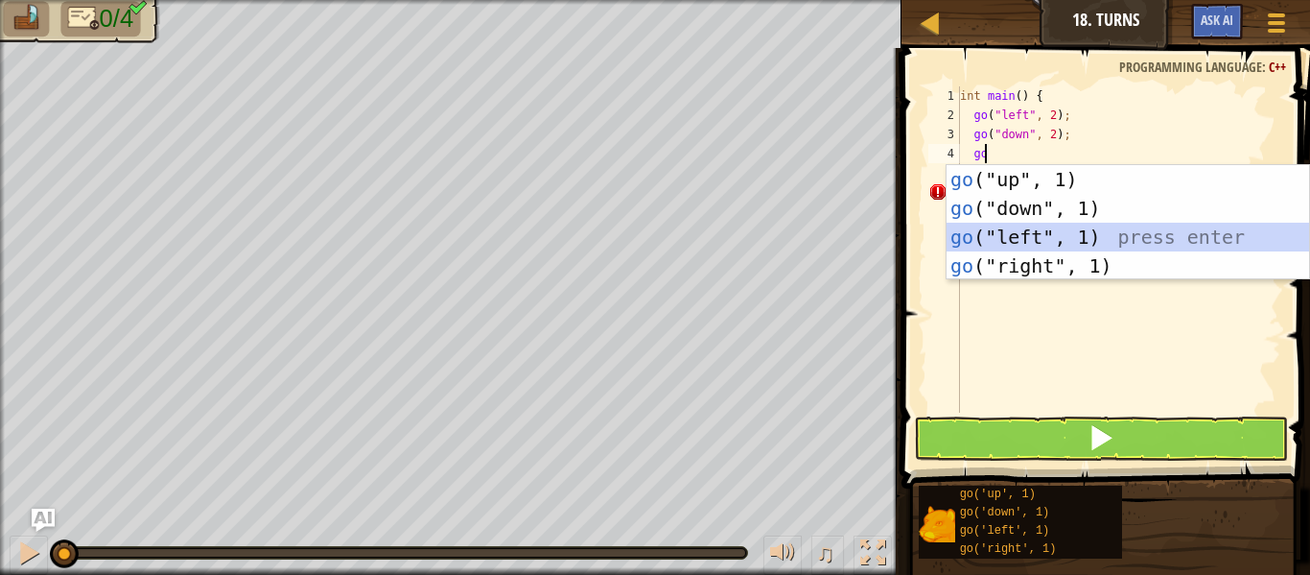
click at [1022, 250] on div "go ("up", 1) press enter go ("down", 1) press enter go ("left", 1) press enter …" at bounding box center [1128, 251] width 363 height 173
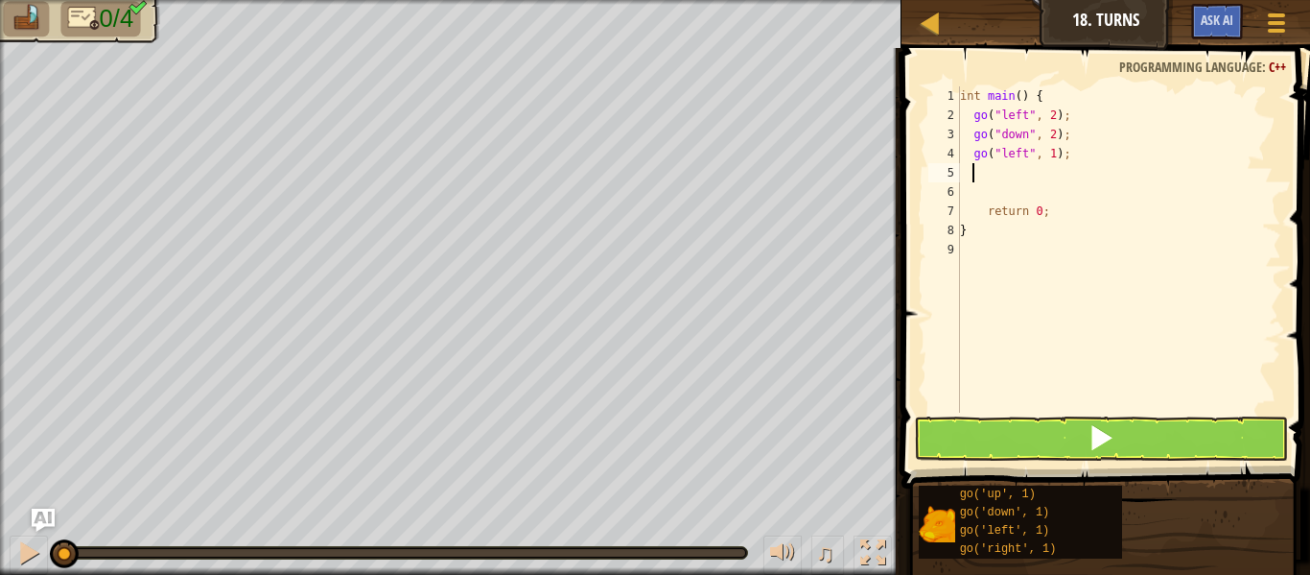
click at [1046, 158] on div "int main ( ) { go ( " left " , 2 ) ; go ( " down " , 2 ) ; go ( " left " , 1 ) …" at bounding box center [1118, 268] width 325 height 365
type textarea "go("left", 4);"
click at [1069, 158] on div "int main ( ) { go ( " left " , 2 ) ; go ( " down " , 2 ) ; go ( " left " , 4 ) …" at bounding box center [1118, 268] width 325 height 365
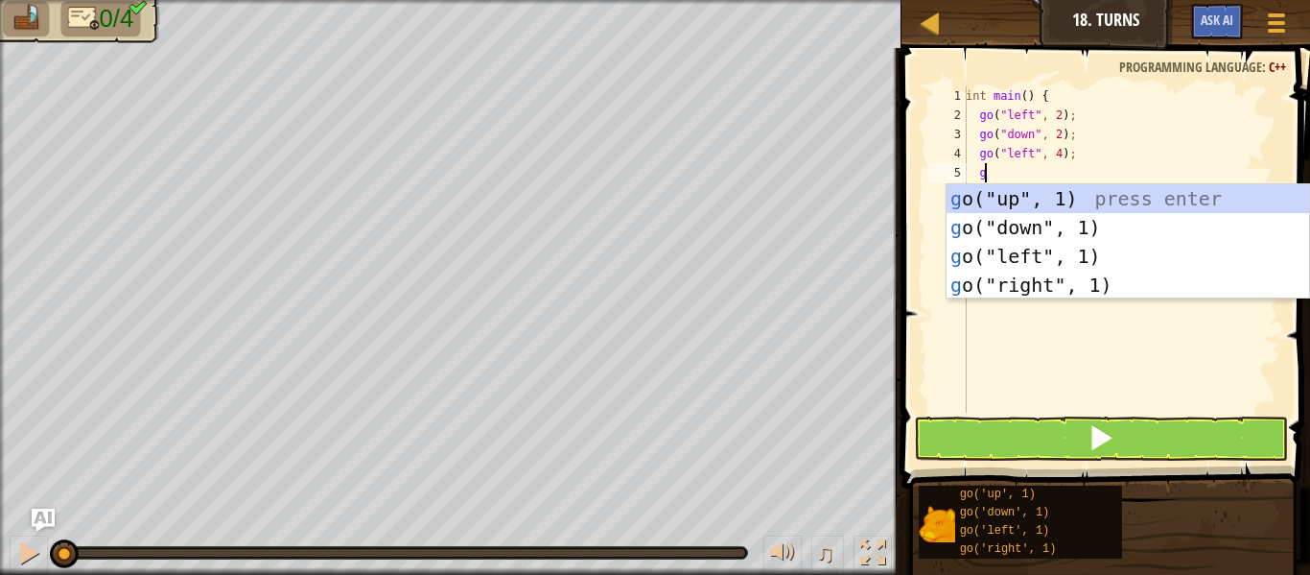
type textarea "gp"
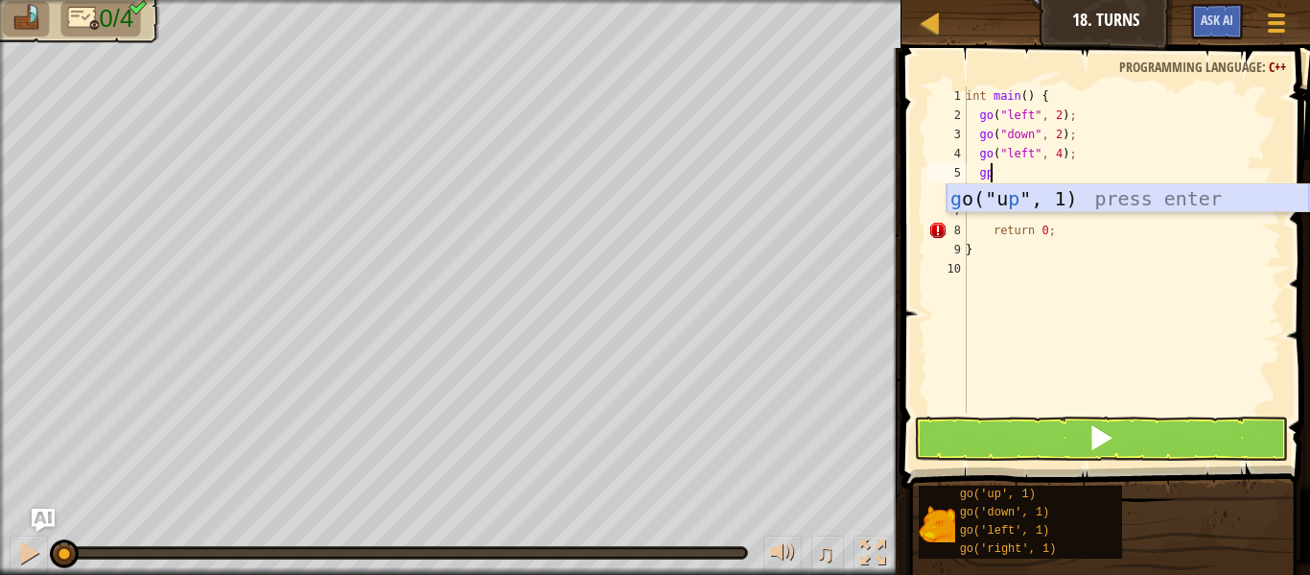
click at [1074, 203] on div "g o("u p ", 1) press enter" at bounding box center [1128, 227] width 363 height 86
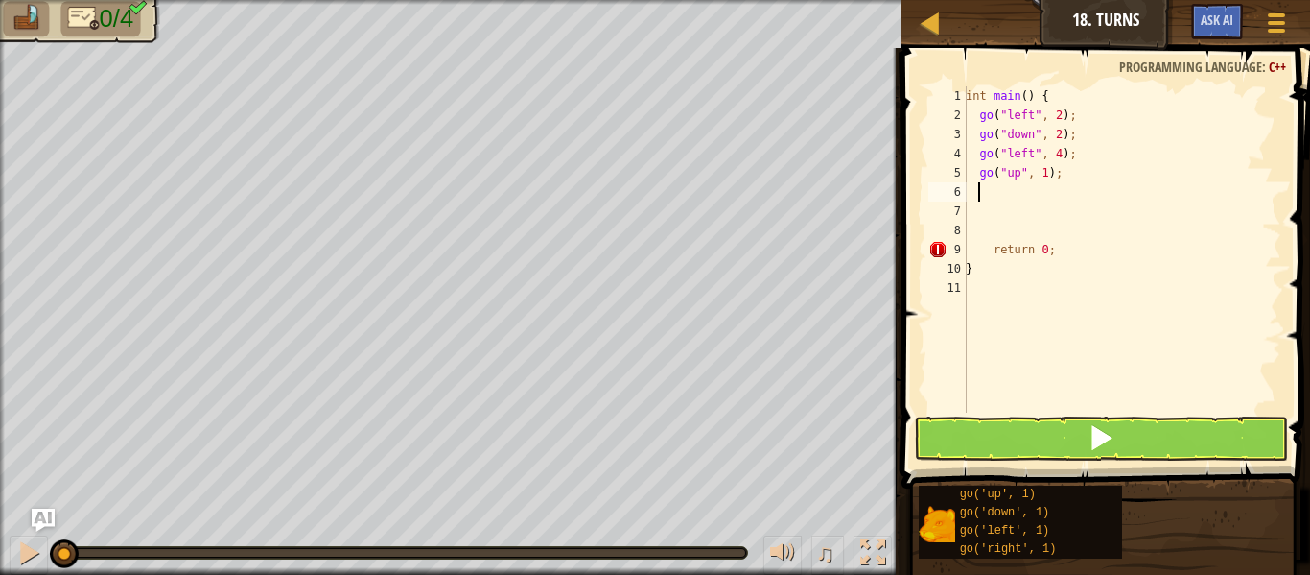
scroll to position [9, 0]
click at [1040, 175] on div "int main ( ) { go ( " left " , 2 ) ; go ( " down " , 2 ) ; go ( " left " , 4 ) …" at bounding box center [1121, 268] width 319 height 365
click at [996, 428] on button at bounding box center [1101, 438] width 374 height 44
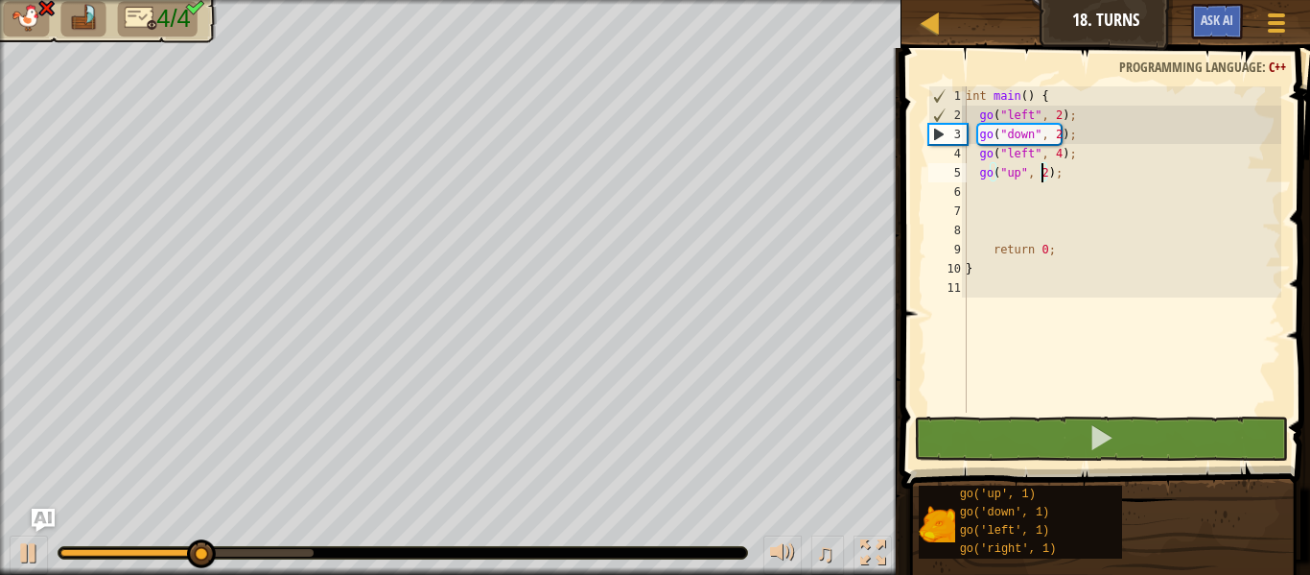
click at [1026, 149] on div "int main ( ) { go ( " left " , 2 ) ; go ( " down " , 2 ) ; go ( " left " , 4 ) …" at bounding box center [1121, 268] width 319 height 365
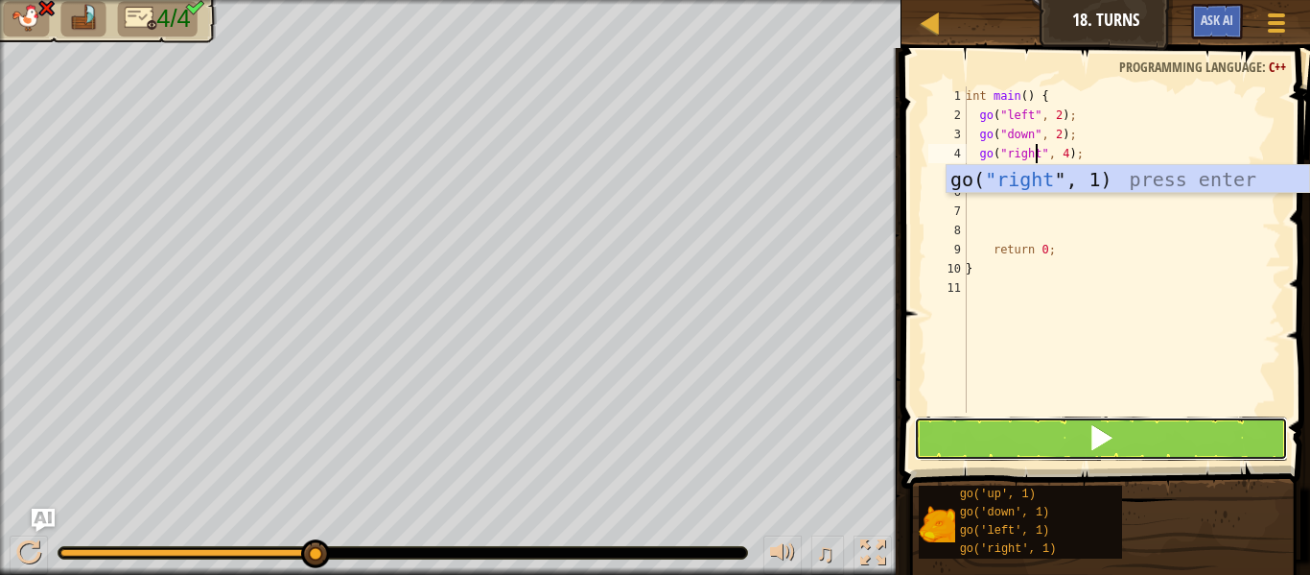
click at [969, 439] on button at bounding box center [1101, 438] width 374 height 44
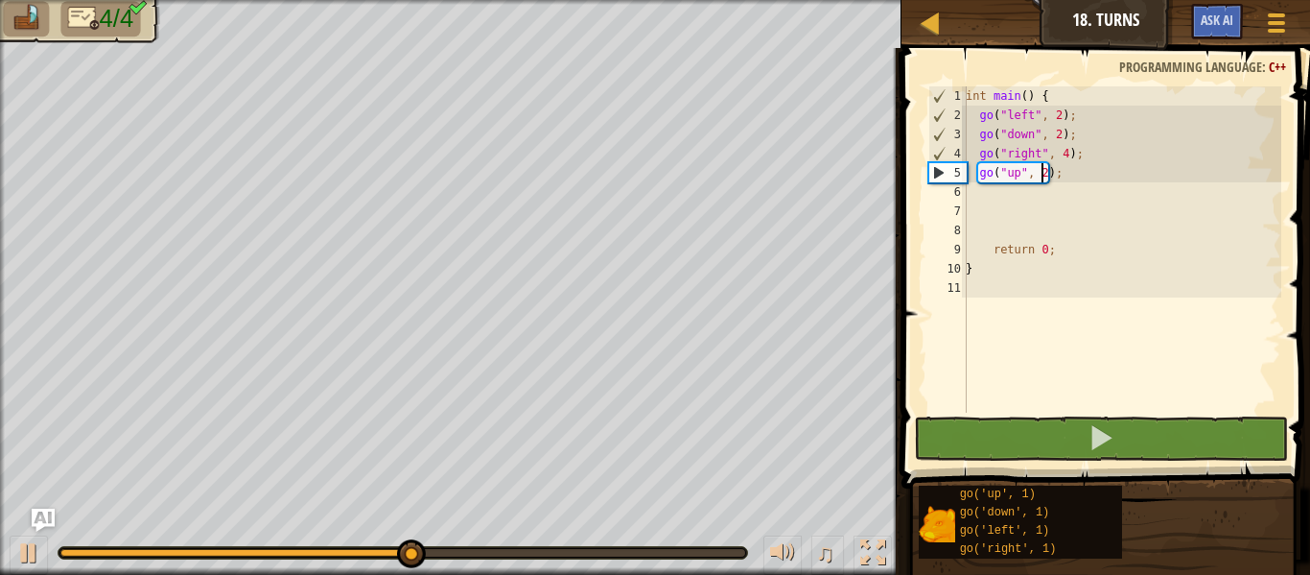
click at [1043, 174] on div "int main ( ) { go ( " left " , 2 ) ; go ( " down " , 2 ) ; go ( " right " , 4 )…" at bounding box center [1121, 268] width 319 height 365
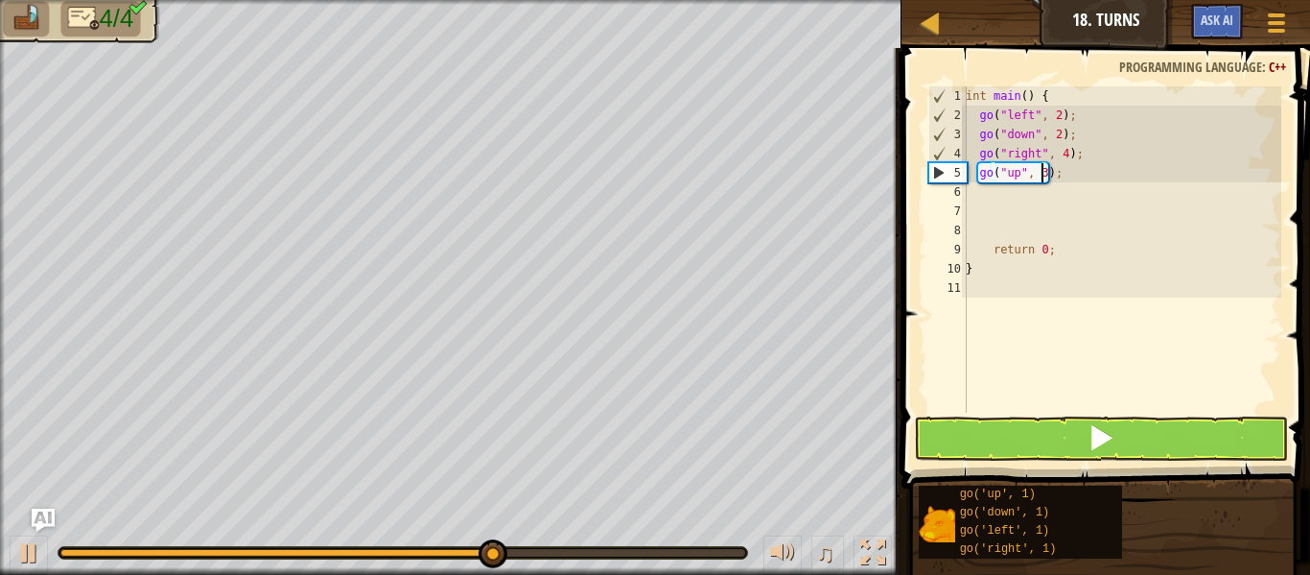
type textarea "go("up", 3);"
click at [999, 424] on button at bounding box center [1101, 438] width 374 height 44
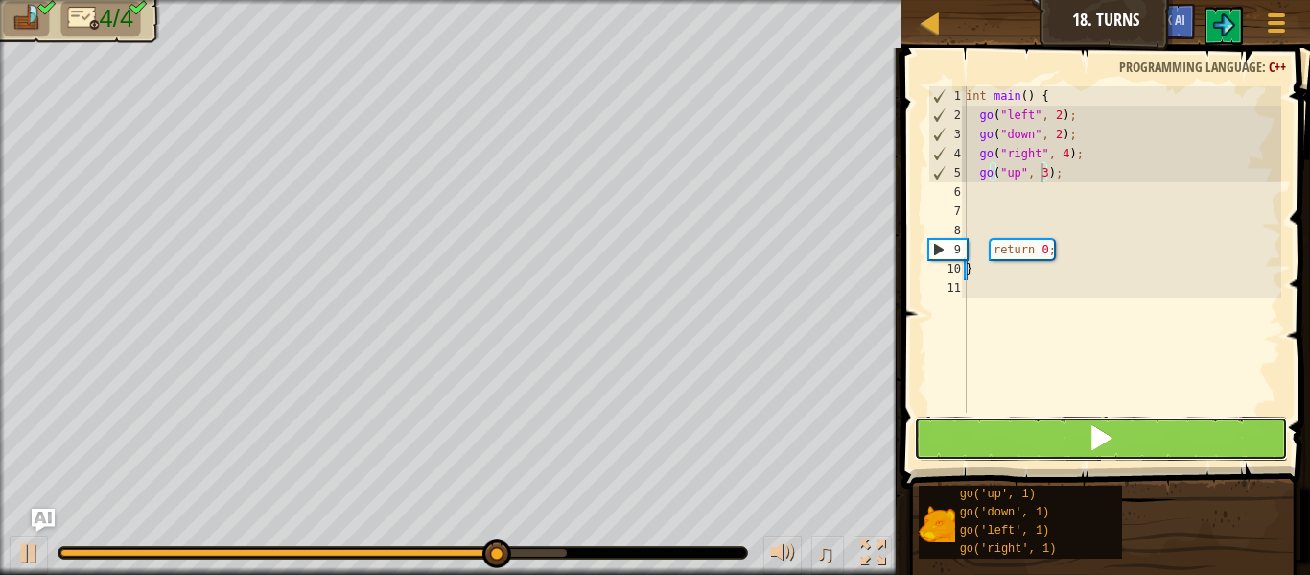
click at [999, 424] on button at bounding box center [1101, 438] width 374 height 44
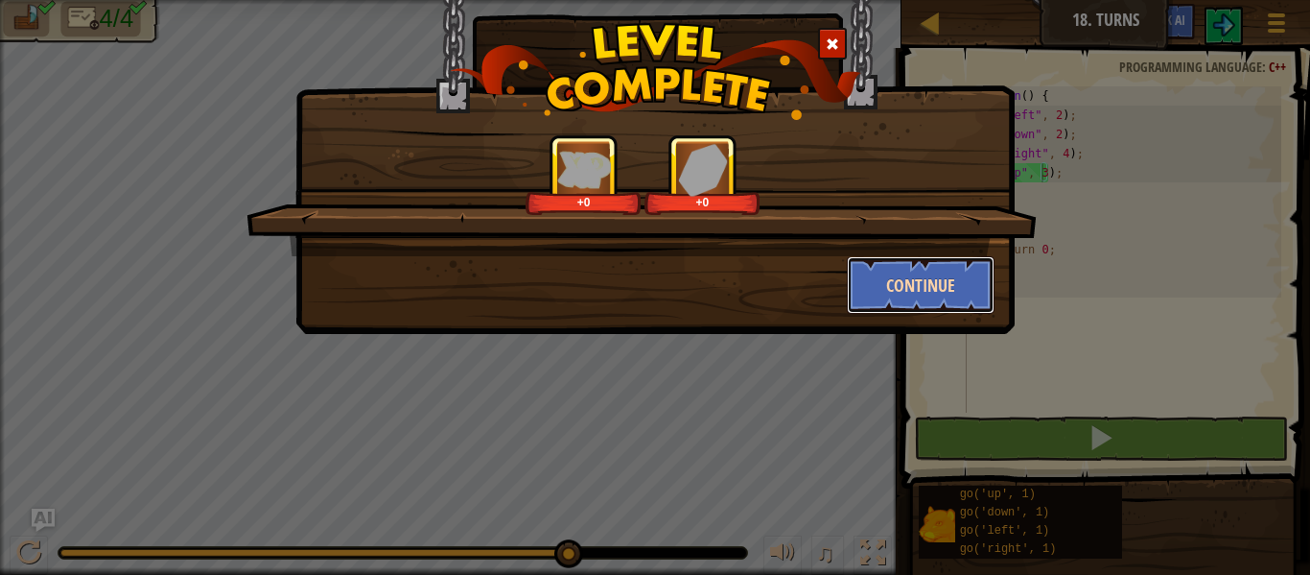
click at [883, 297] on button "Continue" at bounding box center [921, 285] width 149 height 58
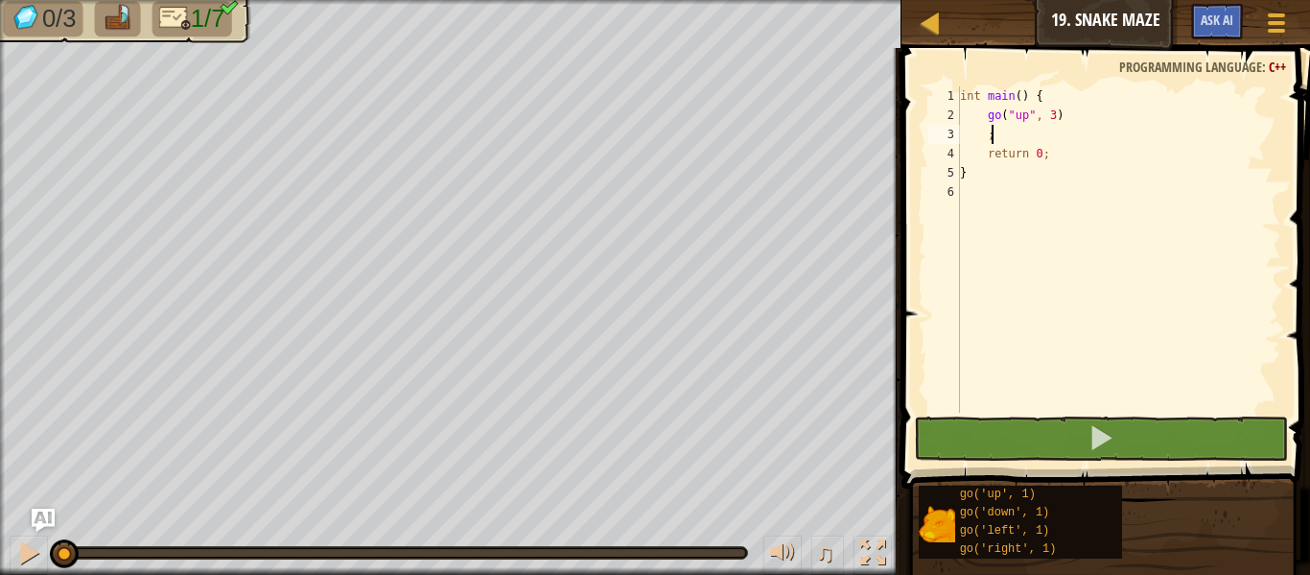
click at [1015, 137] on div "int main ( ) { go ( " up " , 3 ) ; return 0 ; }" at bounding box center [1118, 268] width 325 height 365
type textarea ";"
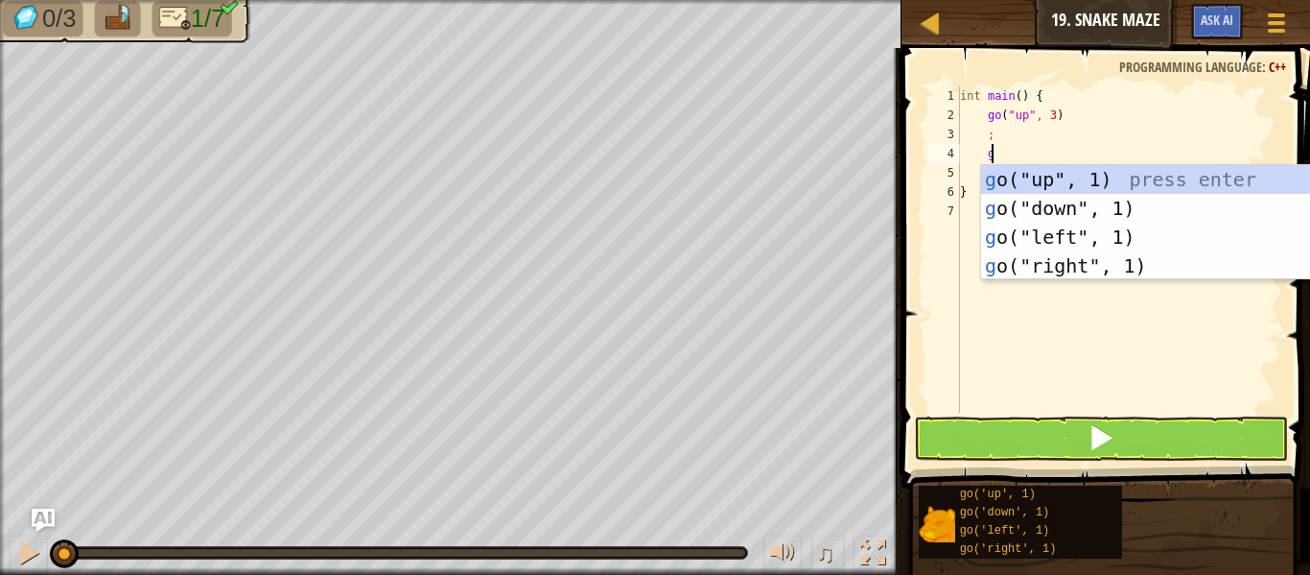
type textarea "go"
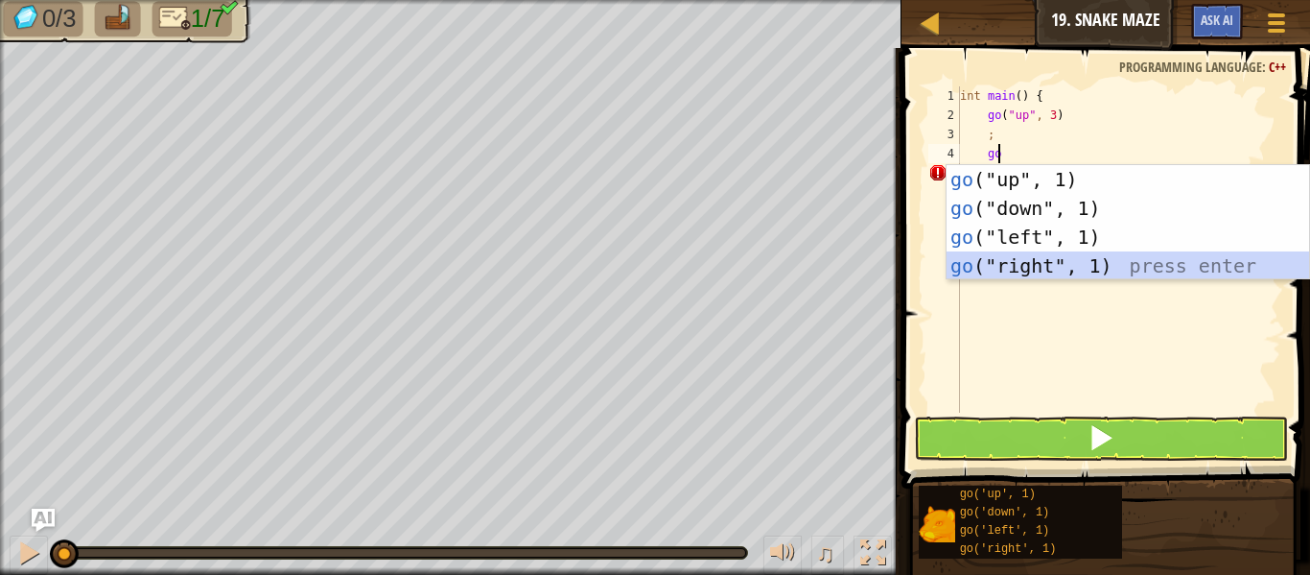
click at [1014, 264] on div "go ("up", 1) press enter go ("down", 1) press enter go ("left", 1) press enter …" at bounding box center [1128, 251] width 363 height 173
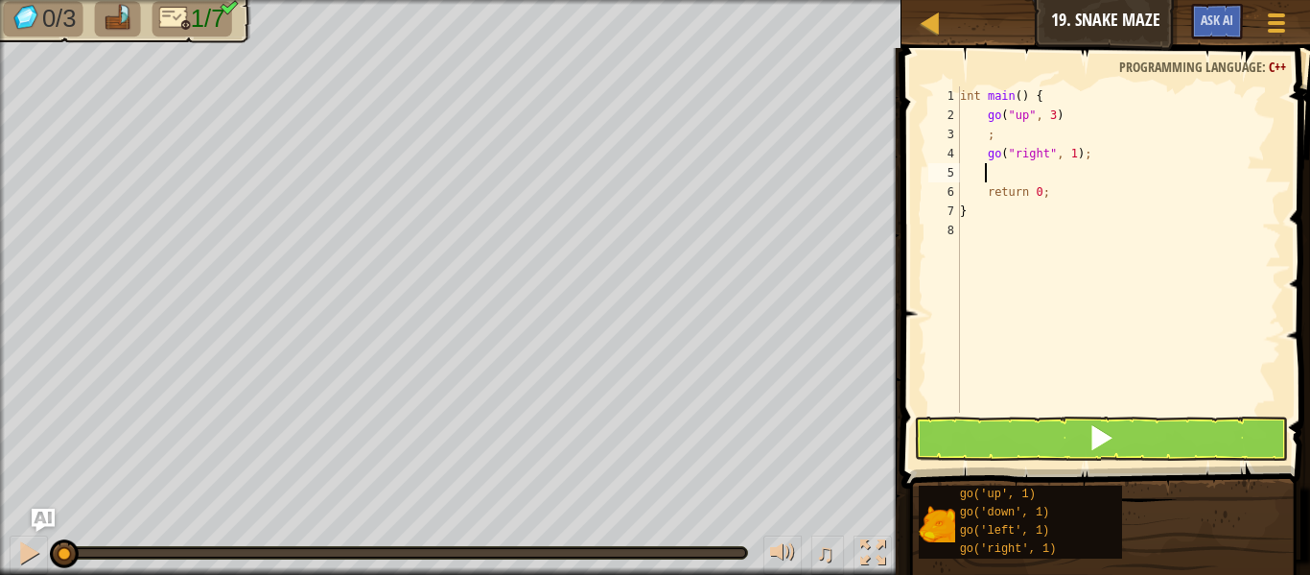
click at [1066, 153] on div "int main ( ) { go ( " up " , 3 ) ; go ( " right " , 1 ) ; return 0 ; }" at bounding box center [1118, 268] width 325 height 365
type textarea "go("right", 3);"
click at [1068, 175] on div "int main ( ) { go ( " up " , 3 ) ; go ( " right " , 3 ) ; return 0 ; }" at bounding box center [1118, 268] width 325 height 365
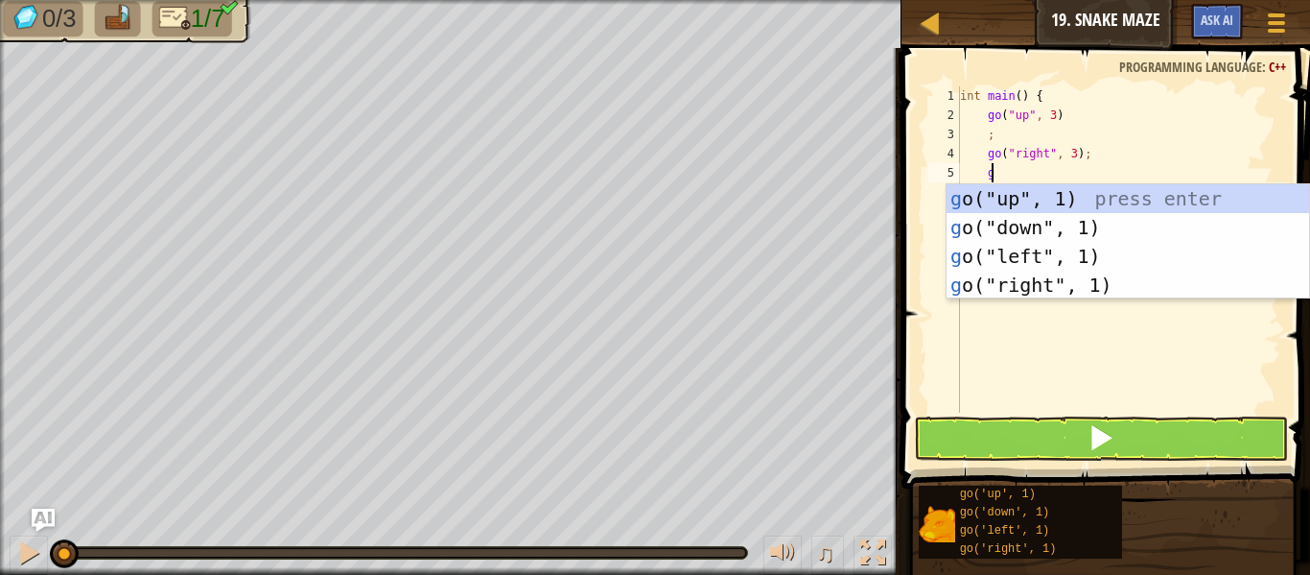
type textarea "go"
click at [1064, 196] on div "go ("up", 1) press enter go ("down", 1) press enter go ("left", 1) press enter …" at bounding box center [1128, 270] width 363 height 173
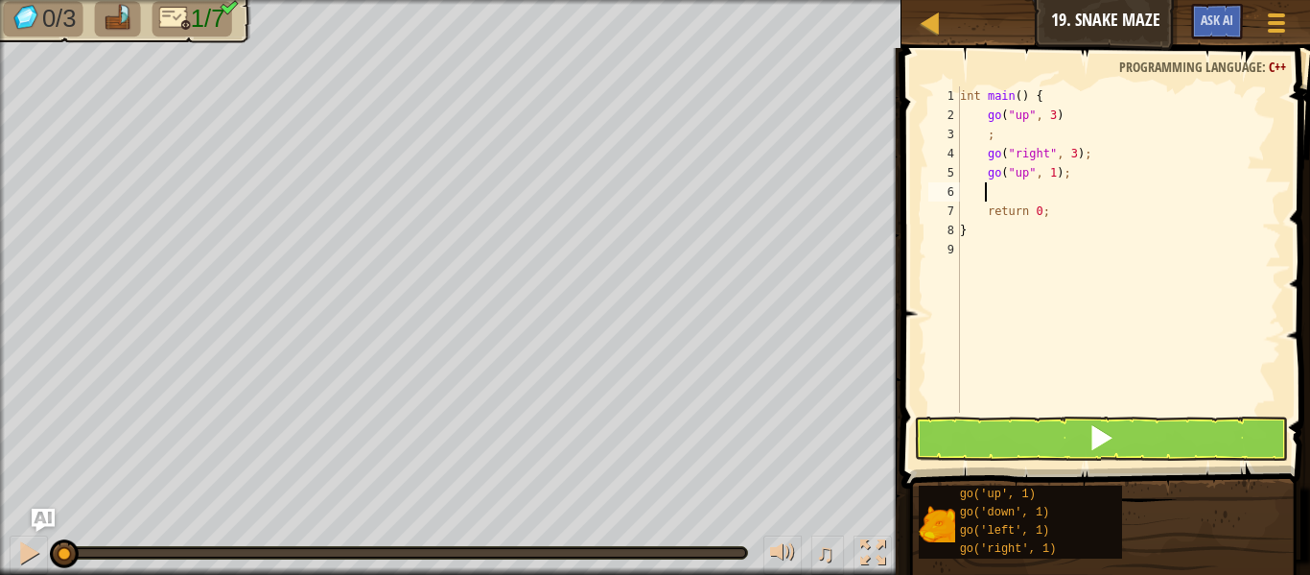
click at [1060, 171] on div "int main ( ) { go ( " up " , 3 ) ; go ( " right " , 3 ) ; go ( " up " , 1 ) ; r…" at bounding box center [1118, 268] width 325 height 365
type textarea "go("up", 1);"
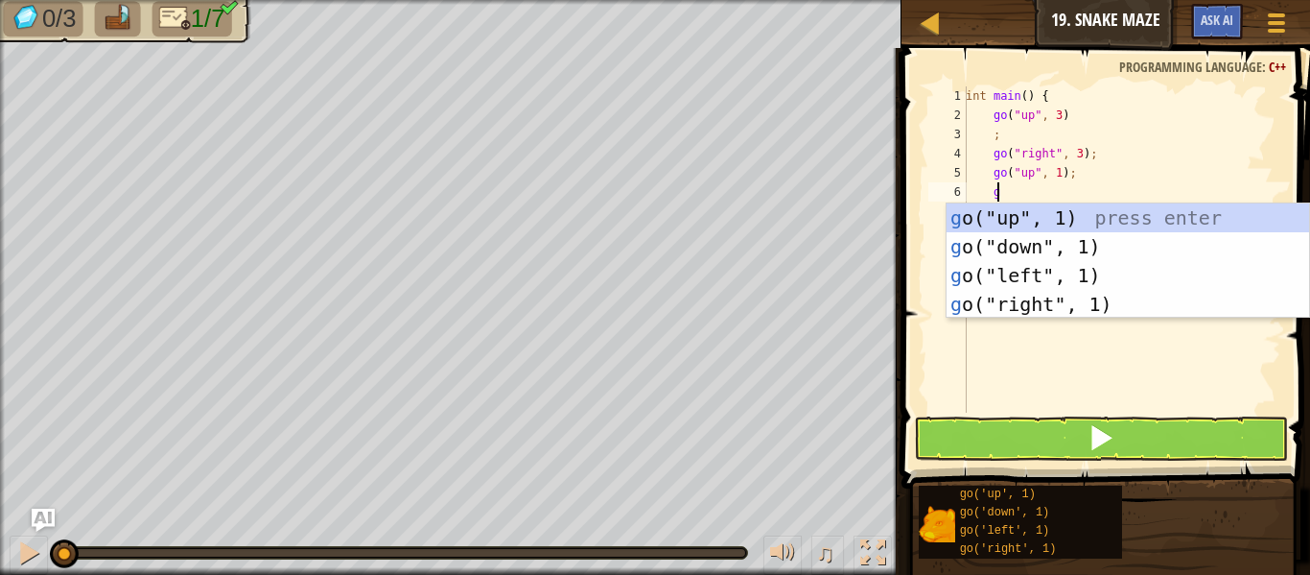
type textarea "go"
click at [1009, 306] on div "go ("up", 1) press enter go ("down", 1) press enter go ("left", 1) press enter …" at bounding box center [1128, 289] width 363 height 173
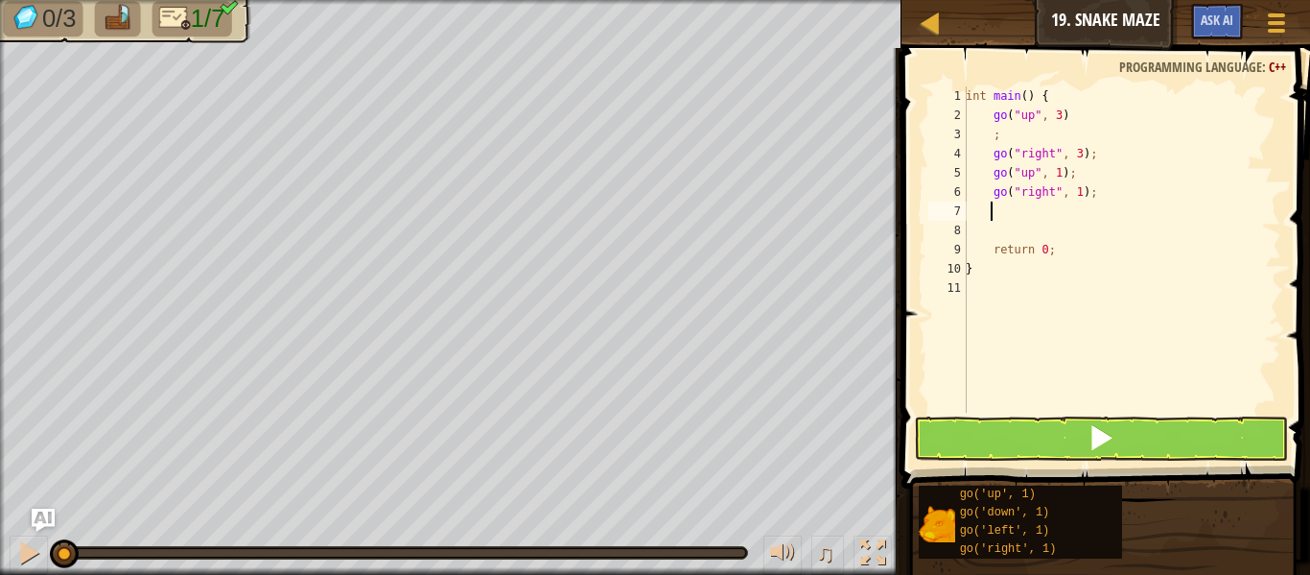
click at [1074, 192] on div "int main ( ) { go ( " up " , 3 ) ; go ( " right " , 3 ) ; go ( " up " , 1 ) ; g…" at bounding box center [1121, 268] width 319 height 365
type textarea "go("right", 3);"
click at [1087, 185] on div "int main ( ) { go ( " up " , 3 ) ; go ( " right " , 3 ) ; go ( " up " , 1 ) ; g…" at bounding box center [1121, 268] width 319 height 365
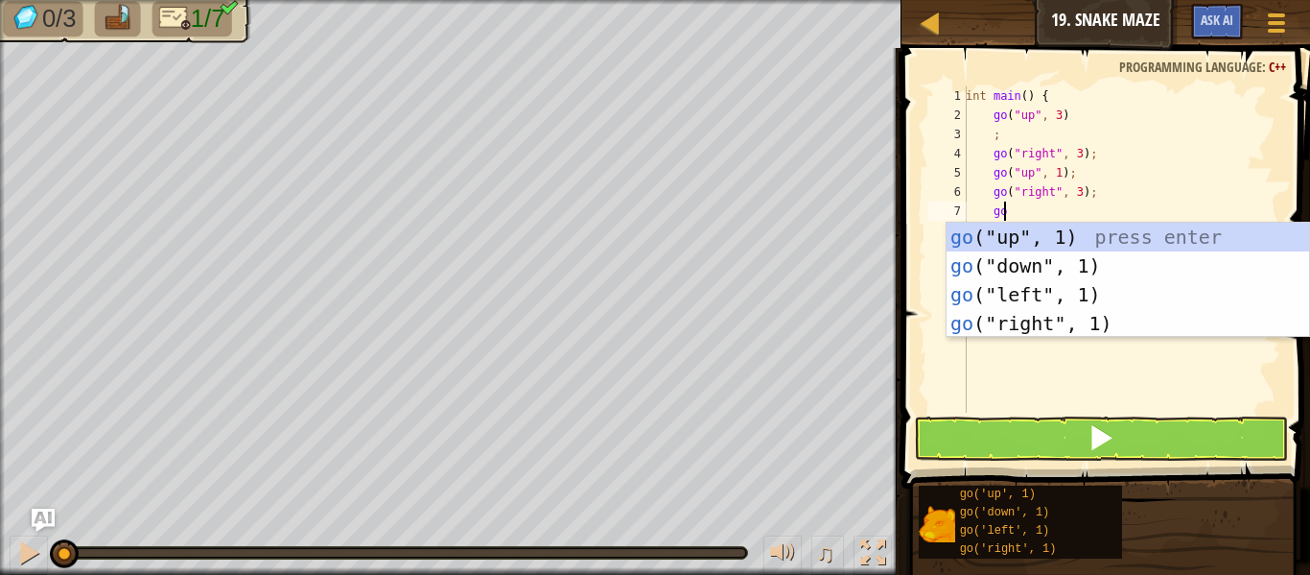
scroll to position [9, 2]
click at [1072, 188] on div "int main ( ) { go ( " up " , 3 ) ; go ( " right " , 3 ) ; go ( " up " , 1 ) ; g…" at bounding box center [1121, 268] width 319 height 365
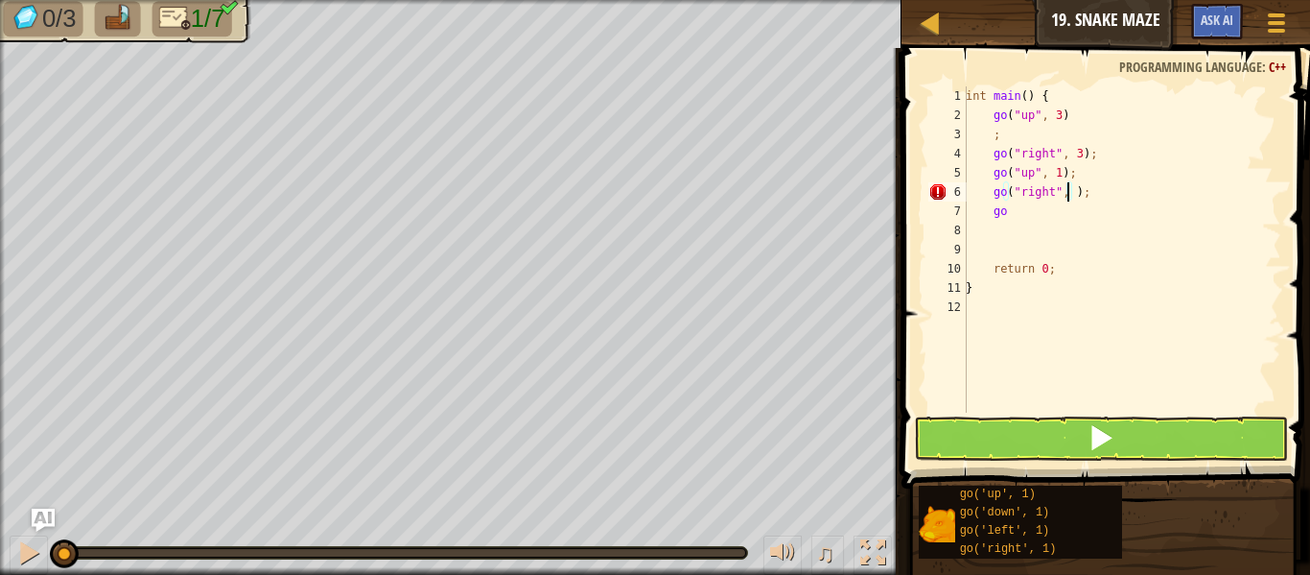
scroll to position [9, 9]
click at [1074, 153] on div "int main ( ) { go ( " up " , 3 ) ; go ( " right " , 3 ) ; go ( " up " , 1 ) ; g…" at bounding box center [1121, 268] width 319 height 365
click at [1090, 201] on div "int main ( ) { go ( " up " , 3 ) ; go ( " right " , 2 ) ; go ( " up " , 1 ) ; g…" at bounding box center [1121, 268] width 319 height 365
type textarea "g"
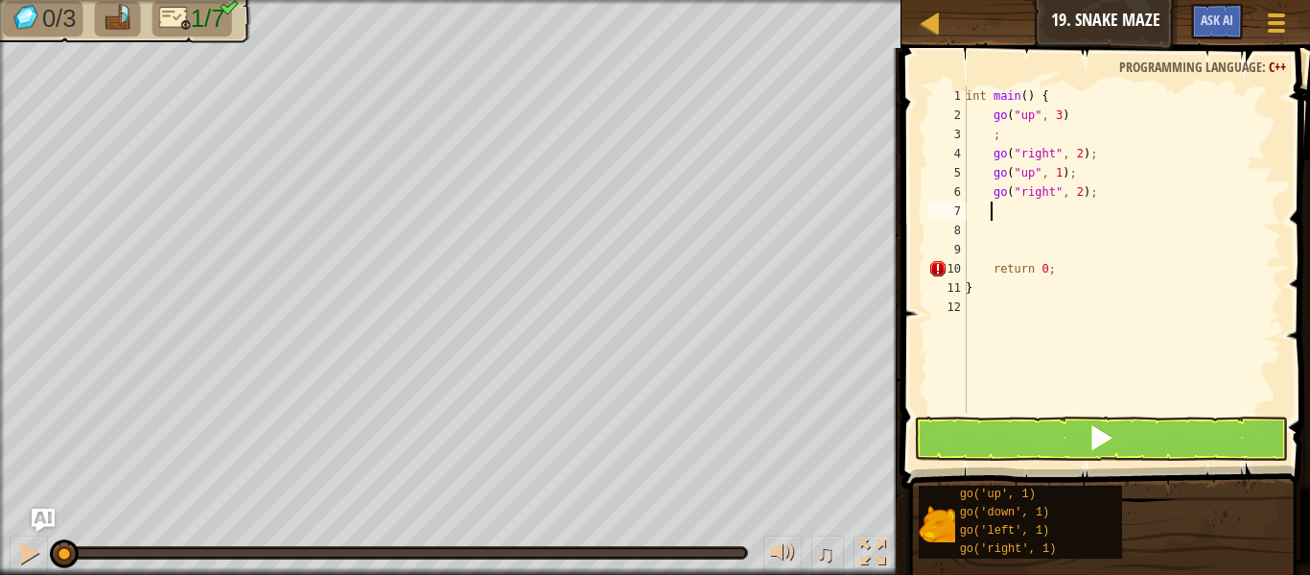
type textarea "go"
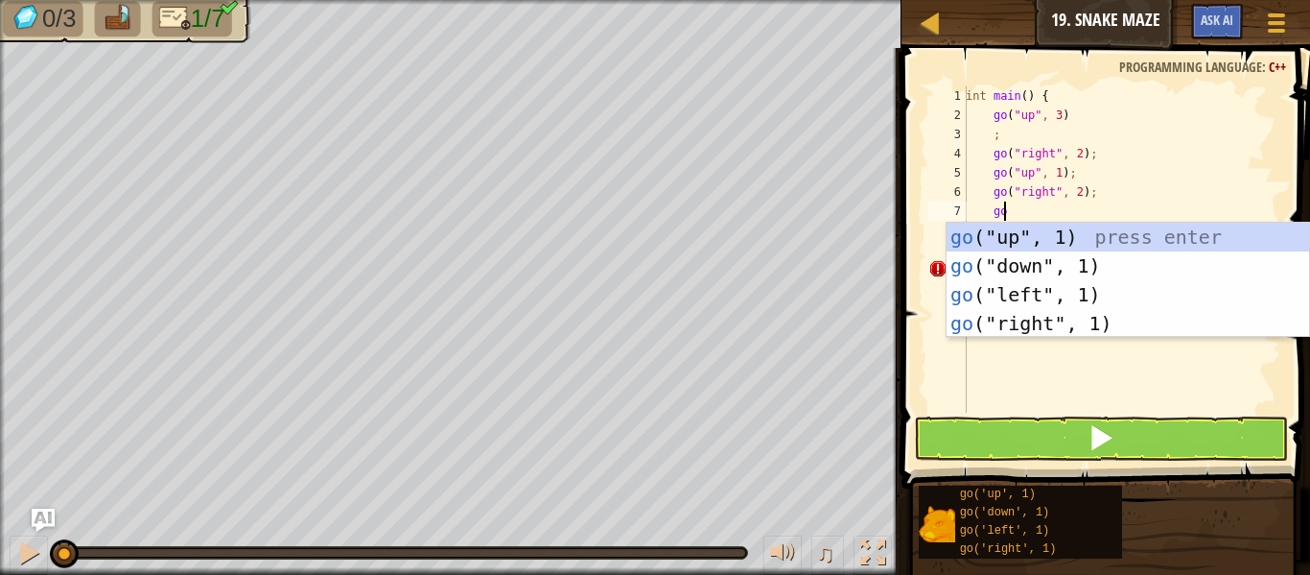
scroll to position [9, 2]
click at [1054, 257] on div "go ("up", 1) press enter go ("down", 1) press enter go ("left", 1) press enter …" at bounding box center [1128, 309] width 363 height 173
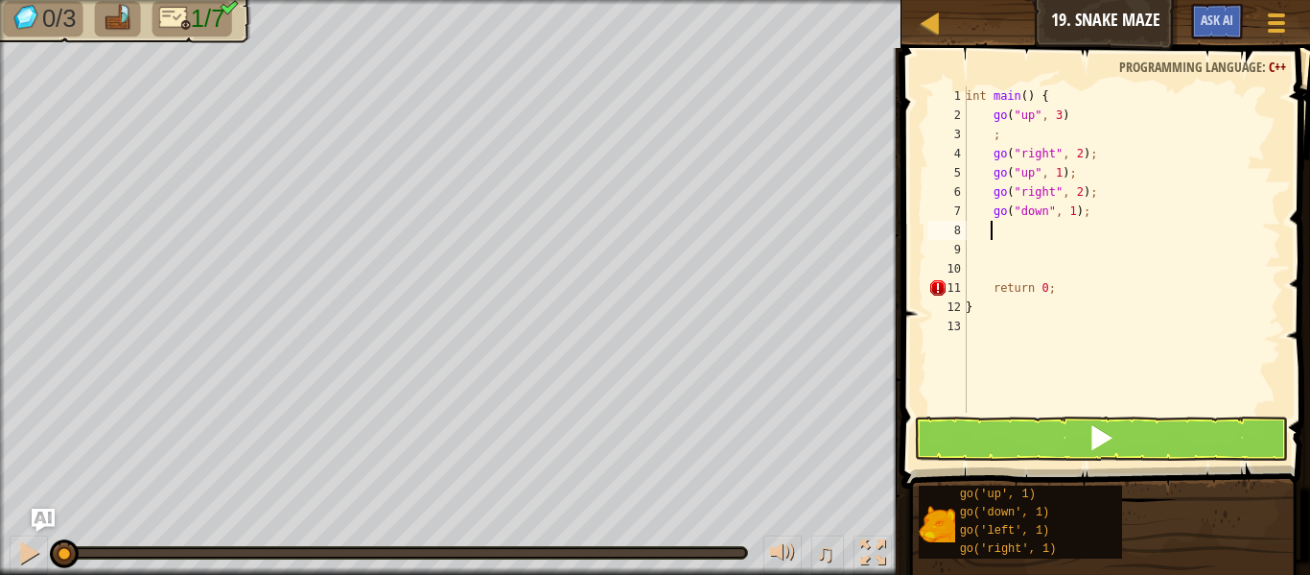
scroll to position [9, 1]
click at [1066, 210] on div "int main ( ) { go ( " up " , 3 ) ; go ( " right " , 2 ) ; go ( " up " , 1 ) ; g…" at bounding box center [1121, 268] width 319 height 365
type textarea "go("down", 2);"
click at [1078, 215] on div "int main ( ) { go ( " up " , 3 ) ; go ( " right " , 2 ) ; go ( " up " , 1 ) ; g…" at bounding box center [1121, 268] width 319 height 365
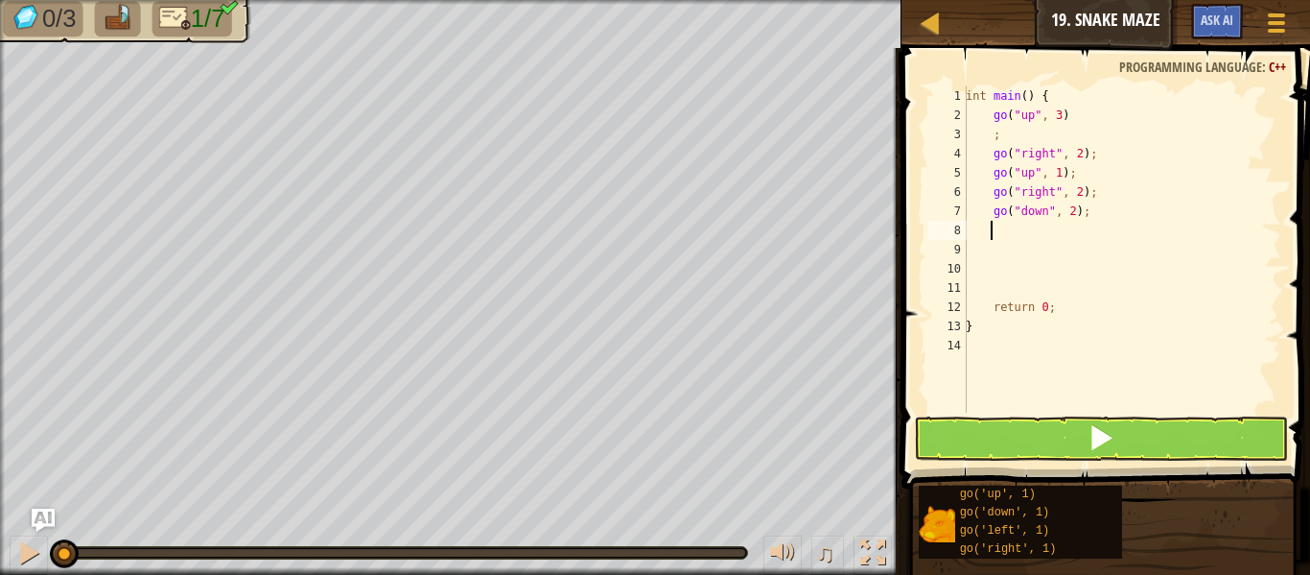
type textarea "go"
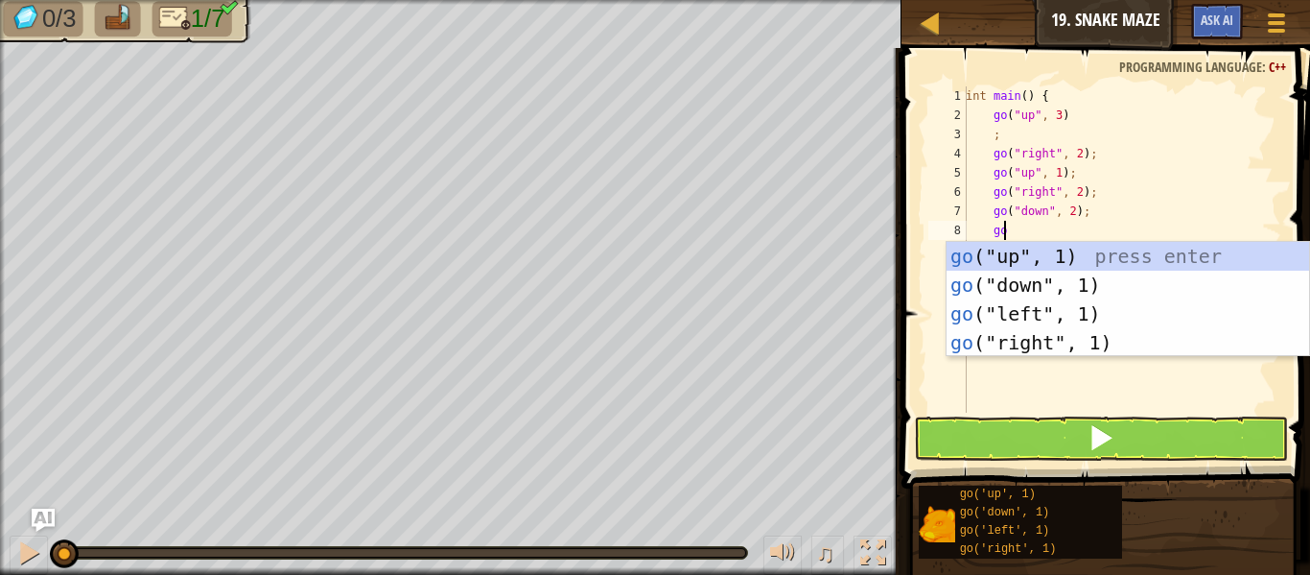
scroll to position [9, 2]
click at [1055, 339] on div "go ("up", 1) press enter go ("down", 1) press enter go ("left", 1) press enter …" at bounding box center [1128, 328] width 363 height 173
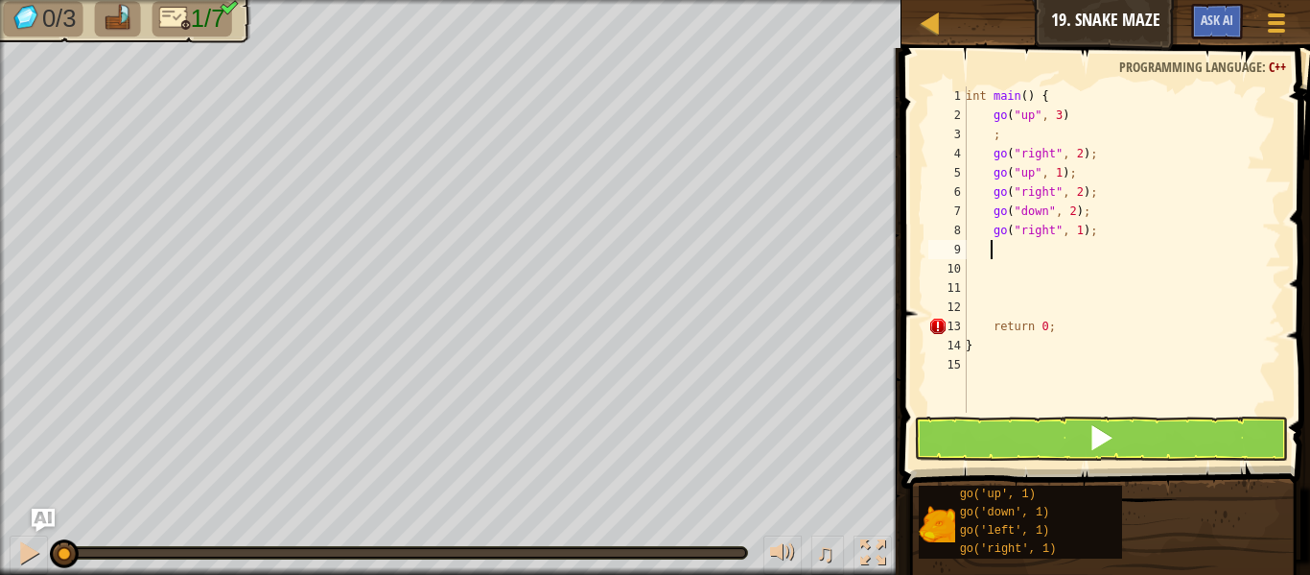
scroll to position [9, 1]
click at [1073, 234] on div "int main ( ) { go ( " up " , 3 ) ; go ( " right " , 2 ) ; go ( " up " , 1 ) ; g…" at bounding box center [1121, 268] width 319 height 365
type textarea "go("right", 2);"
click at [1091, 235] on div "int main ( ) { go ( " up " , 3 ) ; go ( " right " , 2 ) ; go ( " up " , 1 ) ; g…" at bounding box center [1121, 268] width 319 height 365
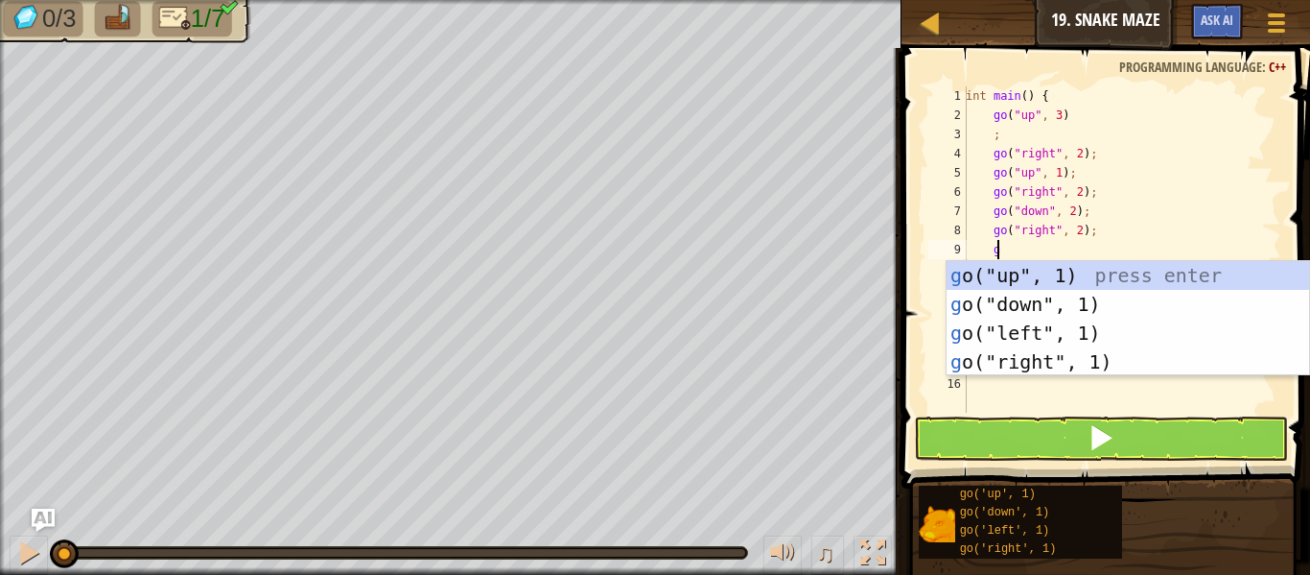
type textarea "go"
click at [1023, 290] on div "go ("up", 1) press enter go ("down", 1) press enter go ("left", 1) press enter …" at bounding box center [1128, 347] width 363 height 173
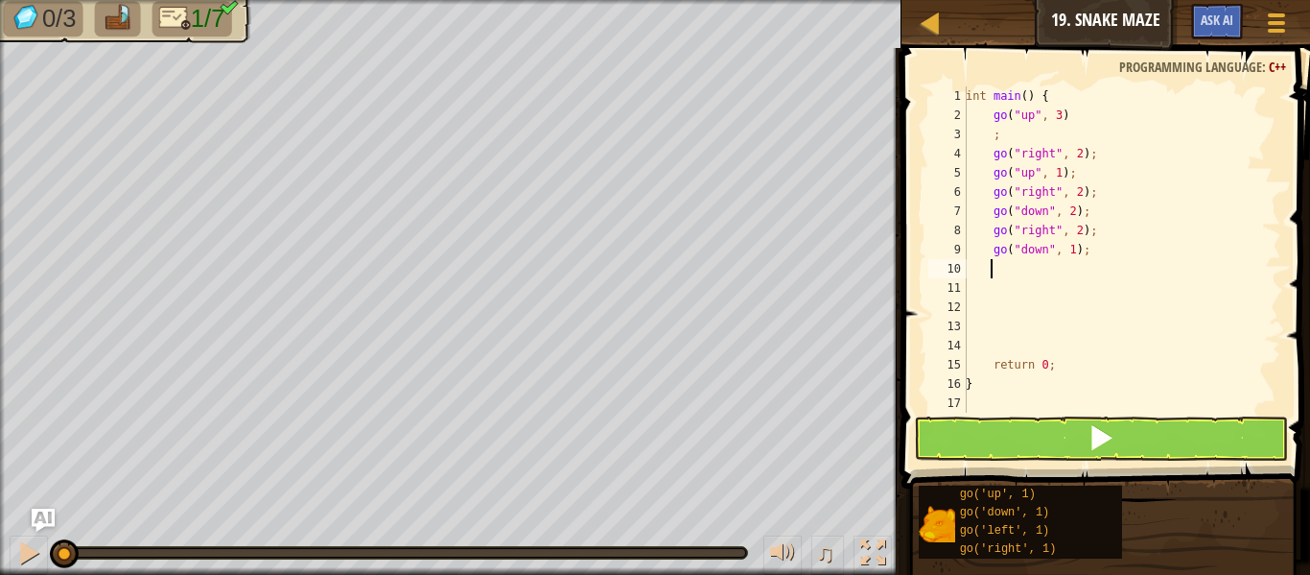
click at [1069, 249] on div "int main ( ) { go ( " up " , 3 ) ; go ( " right " , 2 ) ; go ( " up " , 1 ) ; g…" at bounding box center [1121, 268] width 319 height 365
click at [1039, 254] on div "int main ( ) { go ( " up " , 3 ) ; go ( " right " , 2 ) ; go ( " up " , 1 ) ; g…" at bounding box center [1121, 268] width 319 height 365
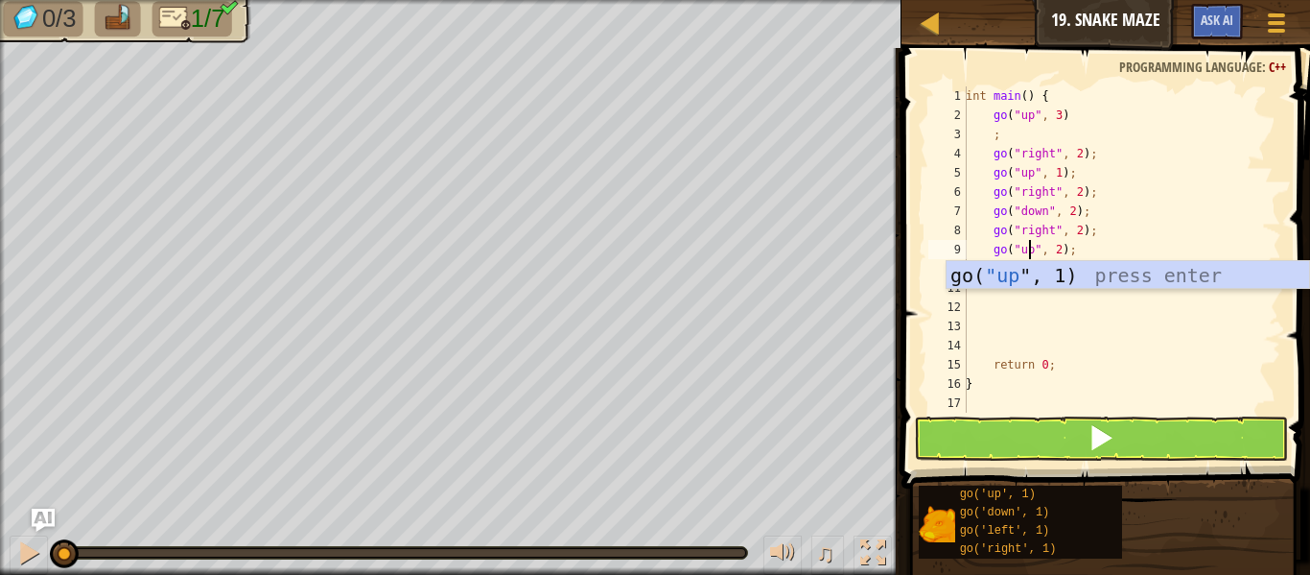
scroll to position [9, 5]
click at [970, 446] on button at bounding box center [1101, 438] width 374 height 44
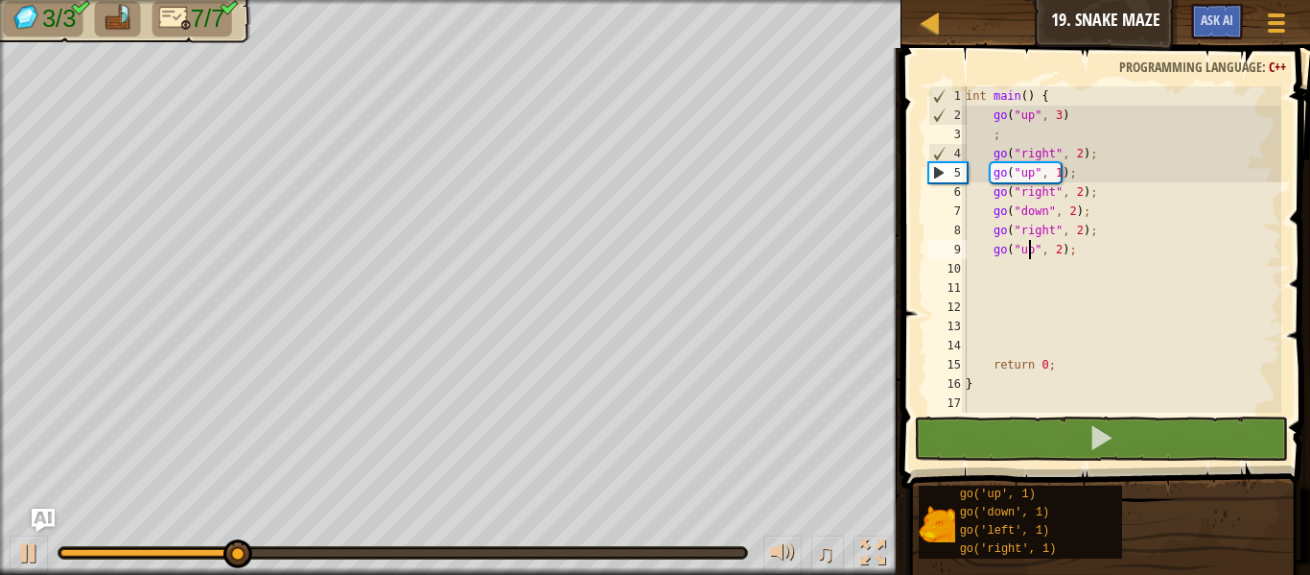
click at [1052, 256] on div "int main ( ) { go ( " up " , 3 ) ; go ( " right " , 2 ) ; go ( " up " , 1 ) ; g…" at bounding box center [1121, 268] width 319 height 365
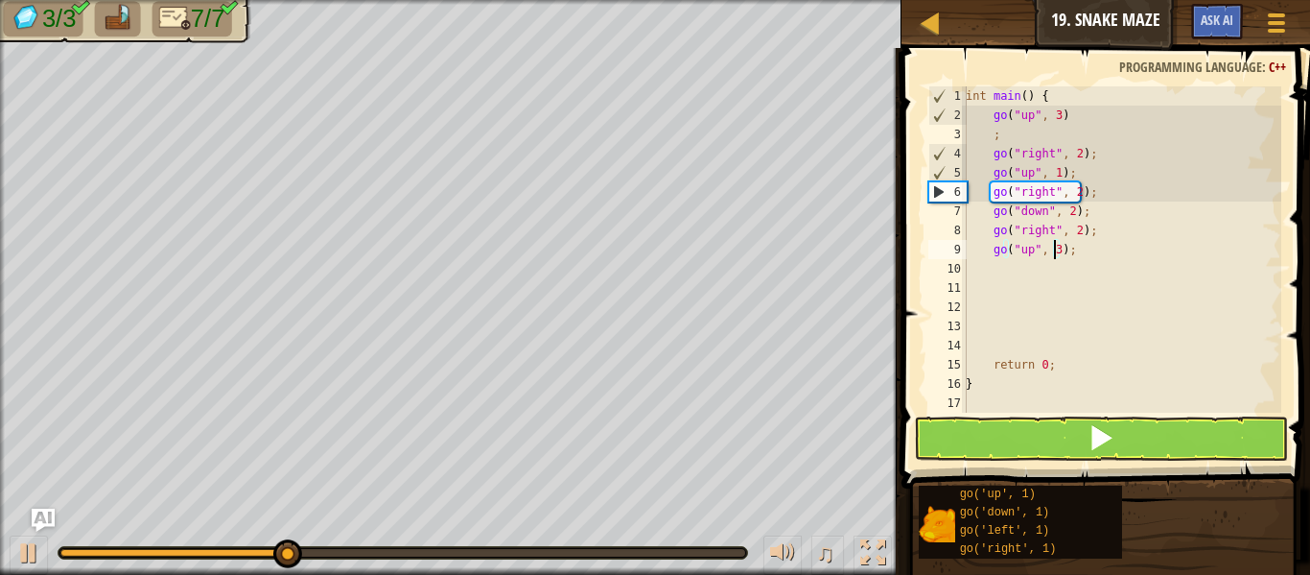
scroll to position [9, 7]
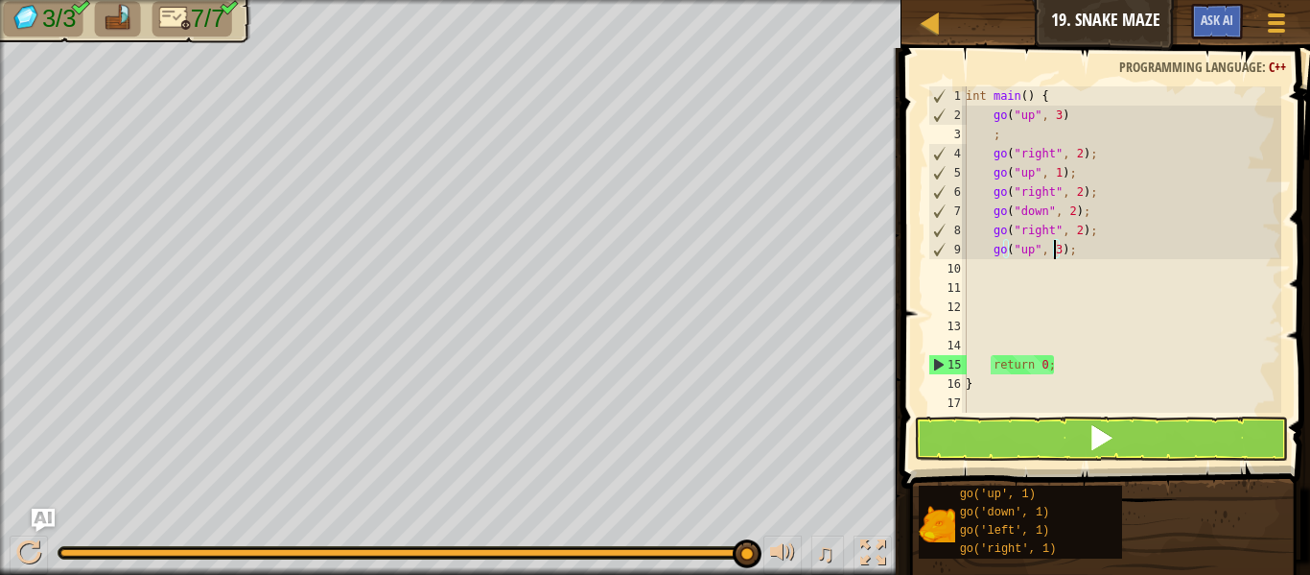
type textarea "go("up", 3);"
click at [1010, 430] on button at bounding box center [1101, 438] width 374 height 44
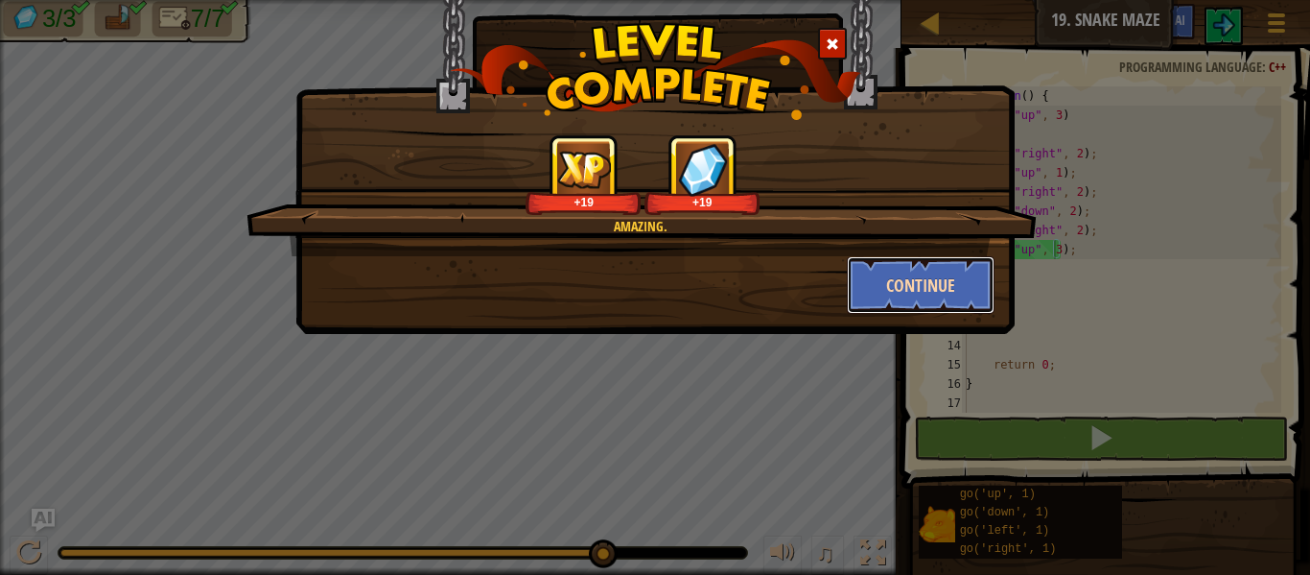
click at [932, 271] on button "Continue" at bounding box center [921, 285] width 149 height 58
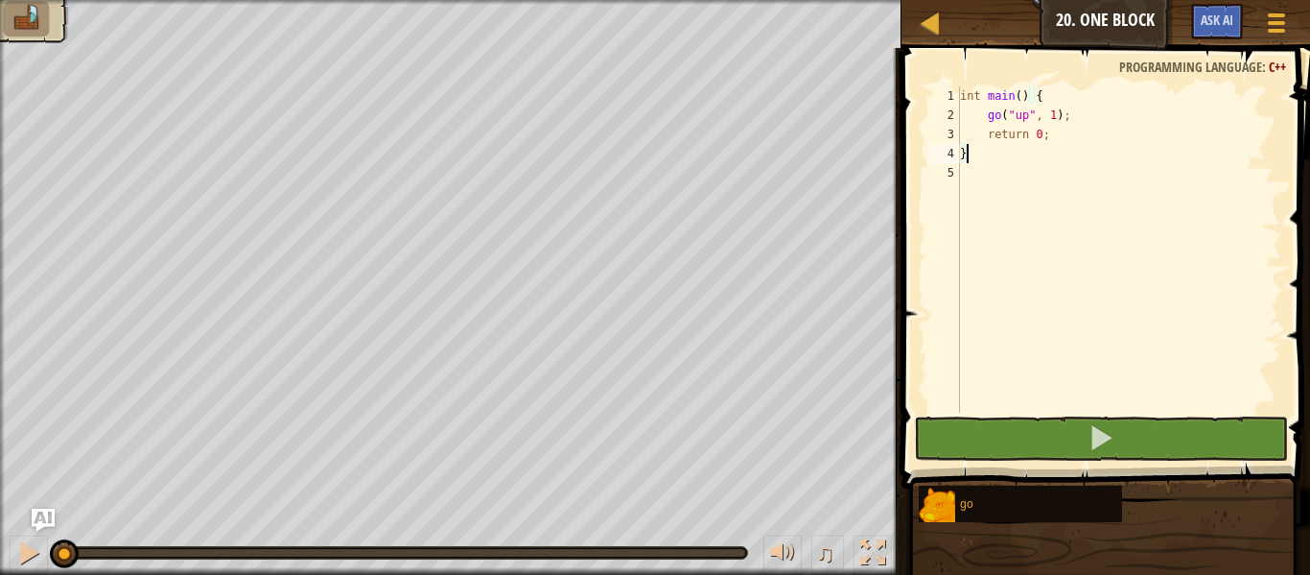
click at [1079, 115] on div "int main ( ) { go ( " up " , 1 ) ; return 0 ; }" at bounding box center [1118, 268] width 325 height 365
type textarea "go("up", 1);"
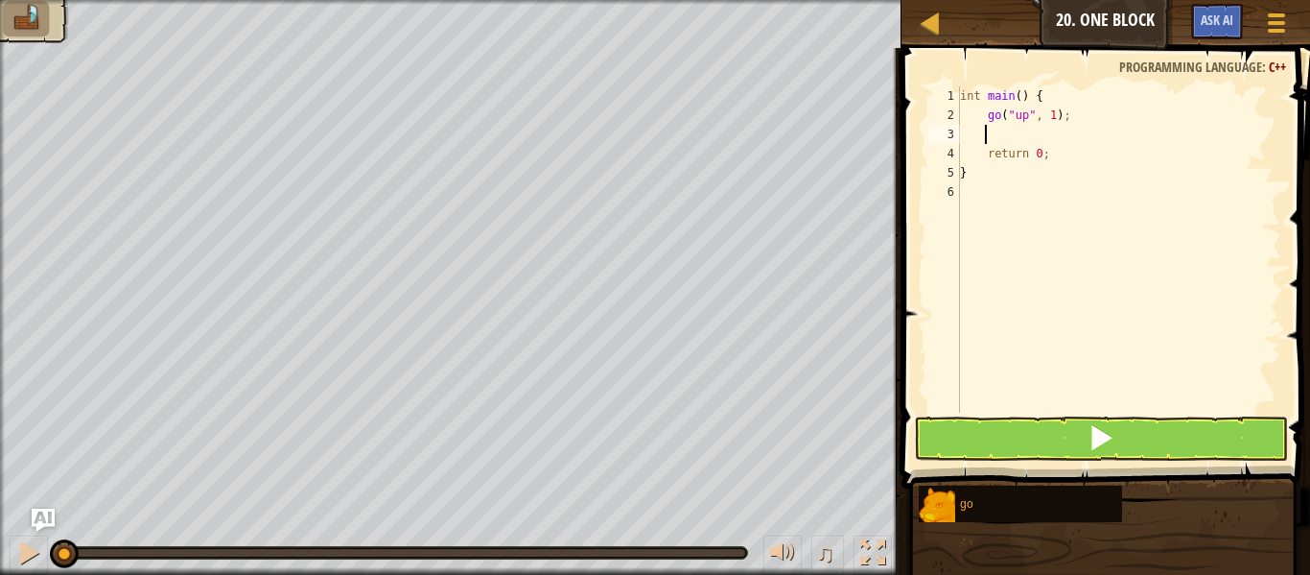
click at [1050, 120] on div "int main ( ) { go ( " up " , 1 ) ; return 0 ; }" at bounding box center [1118, 268] width 325 height 365
type textarea "go("up", 2);"
click at [1045, 140] on div "int main ( ) { go ( " up " , 2 ) ; return 0 ; }" at bounding box center [1118, 268] width 325 height 365
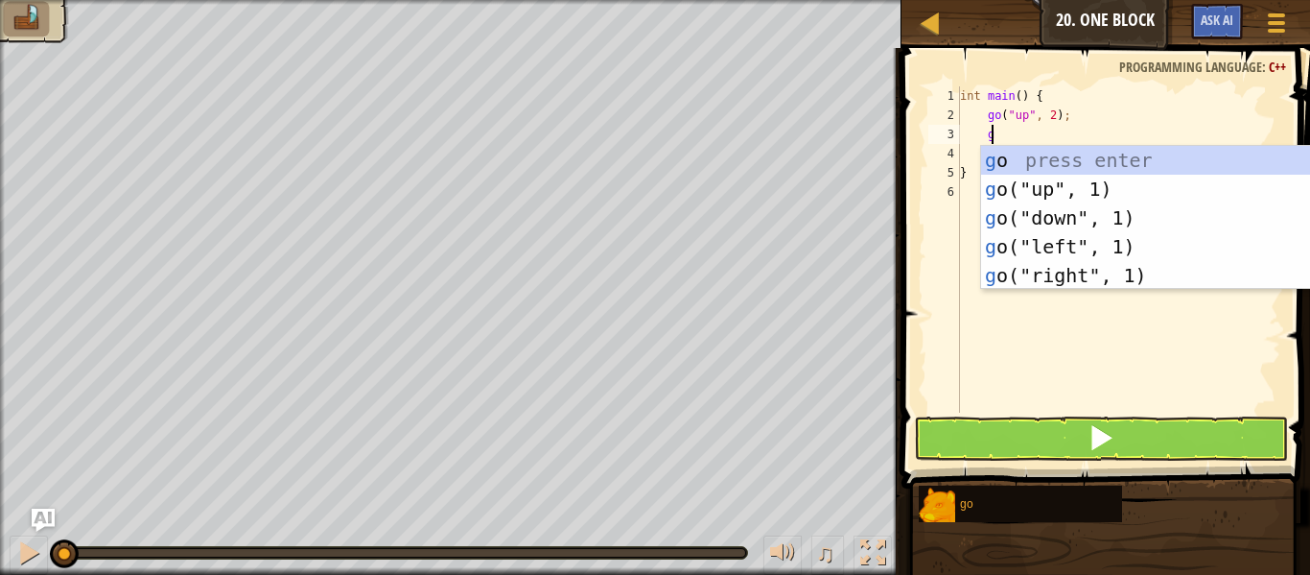
type textarea "go"
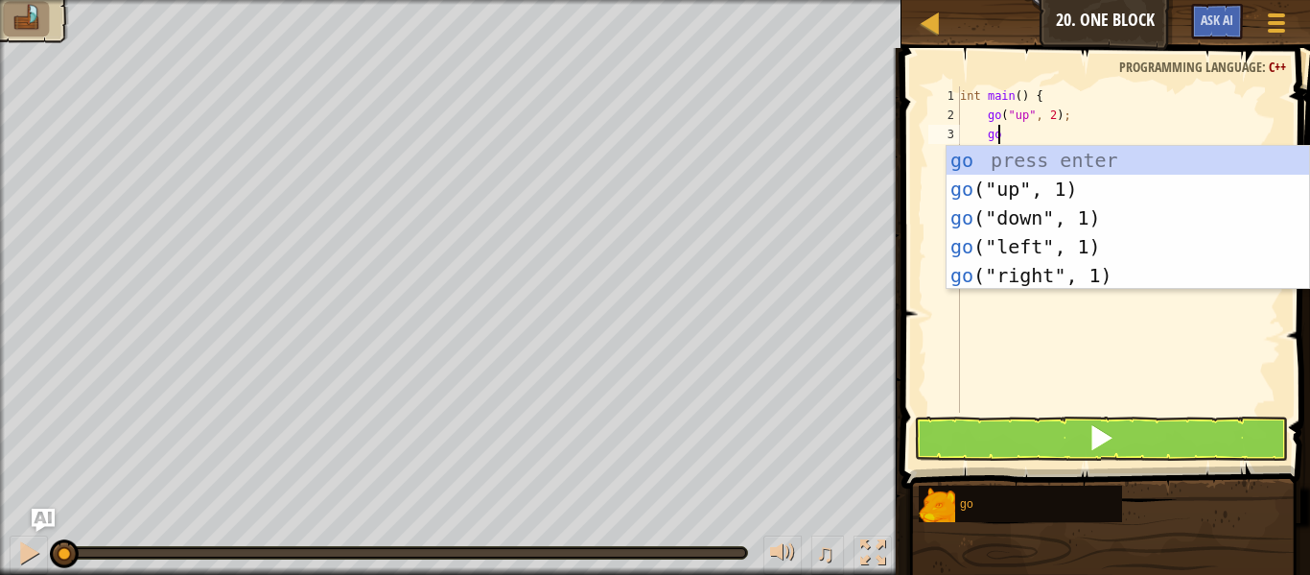
scroll to position [9, 2]
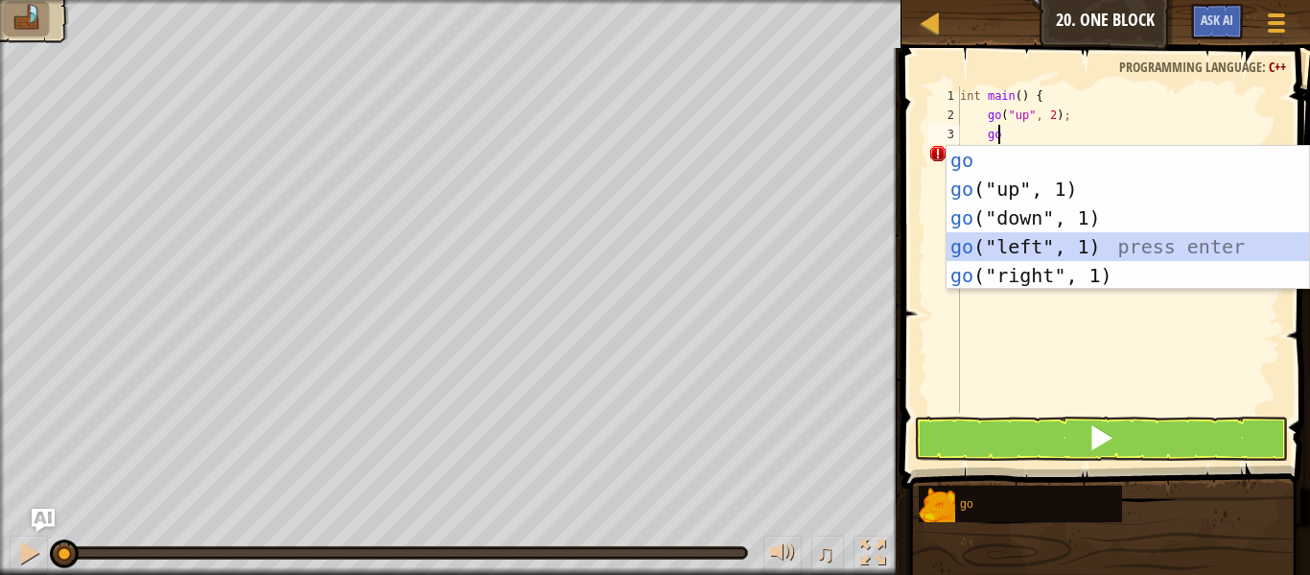
click at [1041, 233] on div "go press enter go ("up", 1) press enter go ("down", 1) press enter go ("left", …" at bounding box center [1128, 246] width 363 height 201
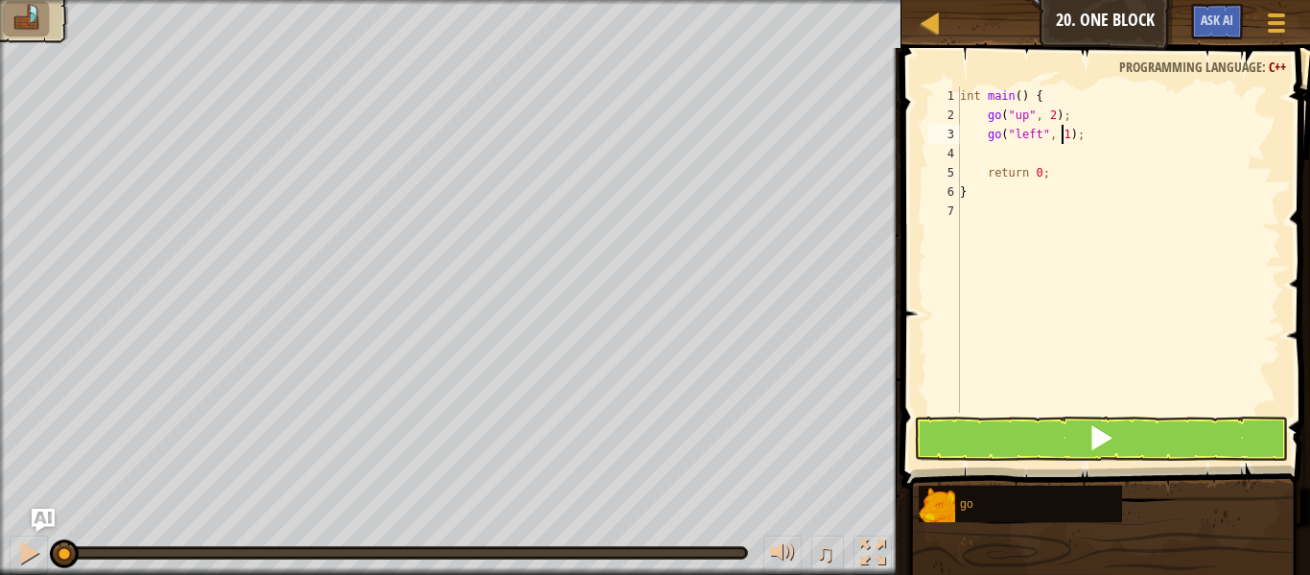
click at [1060, 137] on div "int main ( ) { go ( " up " , 2 ) ; go ( " left " , 1 ) ; return 0 ; }" at bounding box center [1118, 268] width 325 height 365
type textarea "go("left", 3);"
click at [1050, 156] on div "int main ( ) { go ( " up " , 2 ) ; go ( " left " , 3 ) ; return 0 ; }" at bounding box center [1118, 268] width 325 height 365
type textarea "go"
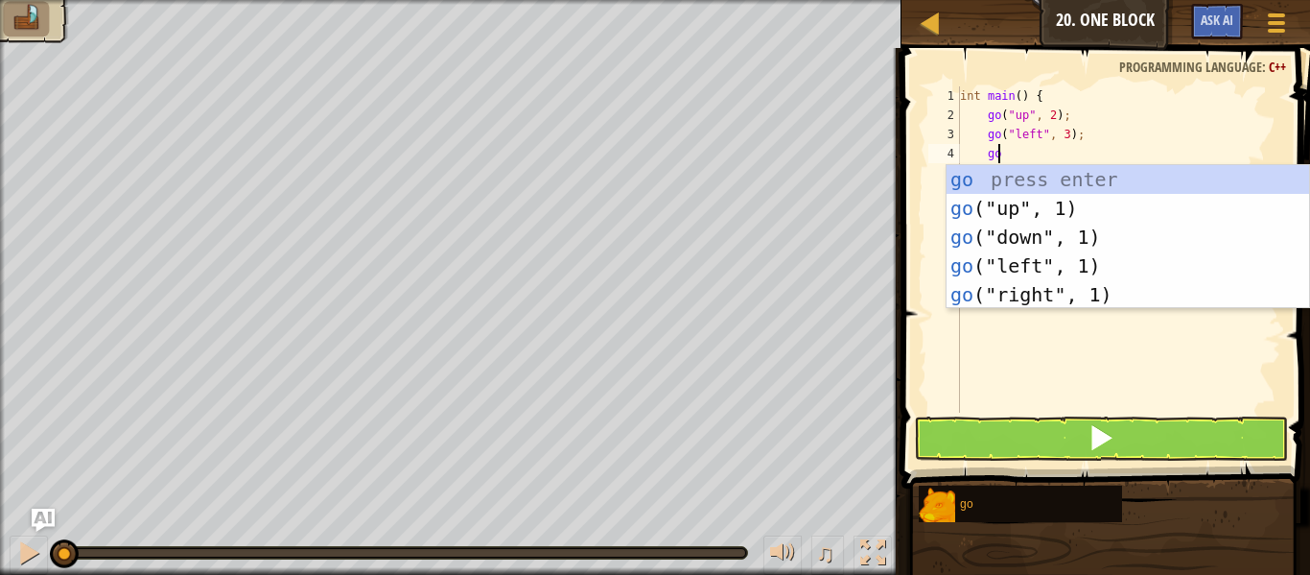
scroll to position [9, 2]
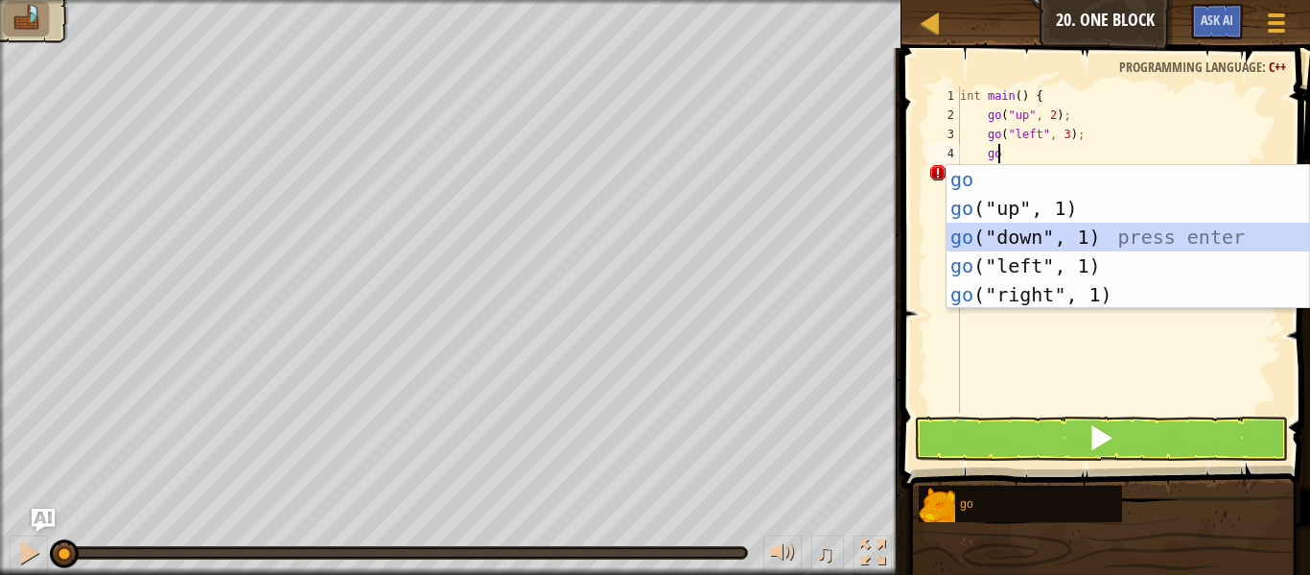
click at [1024, 231] on div "go press enter go ("up", 1) press enter go ("down", 1) press enter go ("left", …" at bounding box center [1128, 265] width 363 height 201
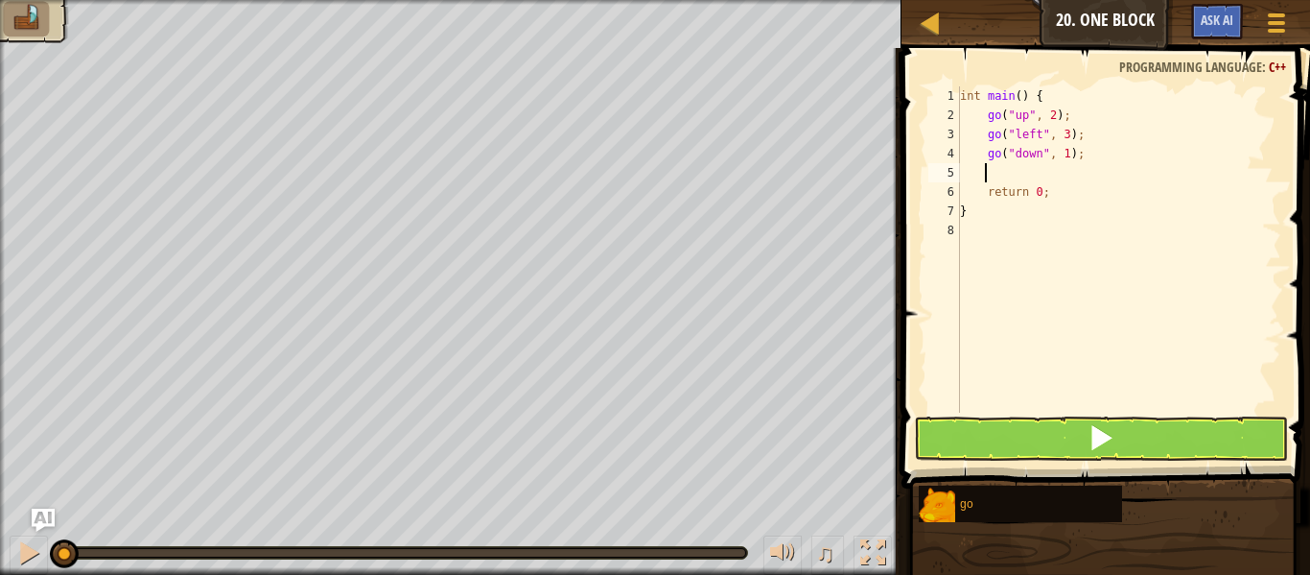
click at [1061, 153] on div "int main ( ) { go ( " up " , 2 ) ; go ( " left " , 3 ) ; go ( " down " , 1 ) ; …" at bounding box center [1118, 268] width 325 height 365
type textarea "go("down", 2);"
click at [1057, 167] on div "int main ( ) { go ( " up " , 2 ) ; go ( " left " , 3 ) ; go ( " down " , 2 ) ; …" at bounding box center [1118, 268] width 325 height 365
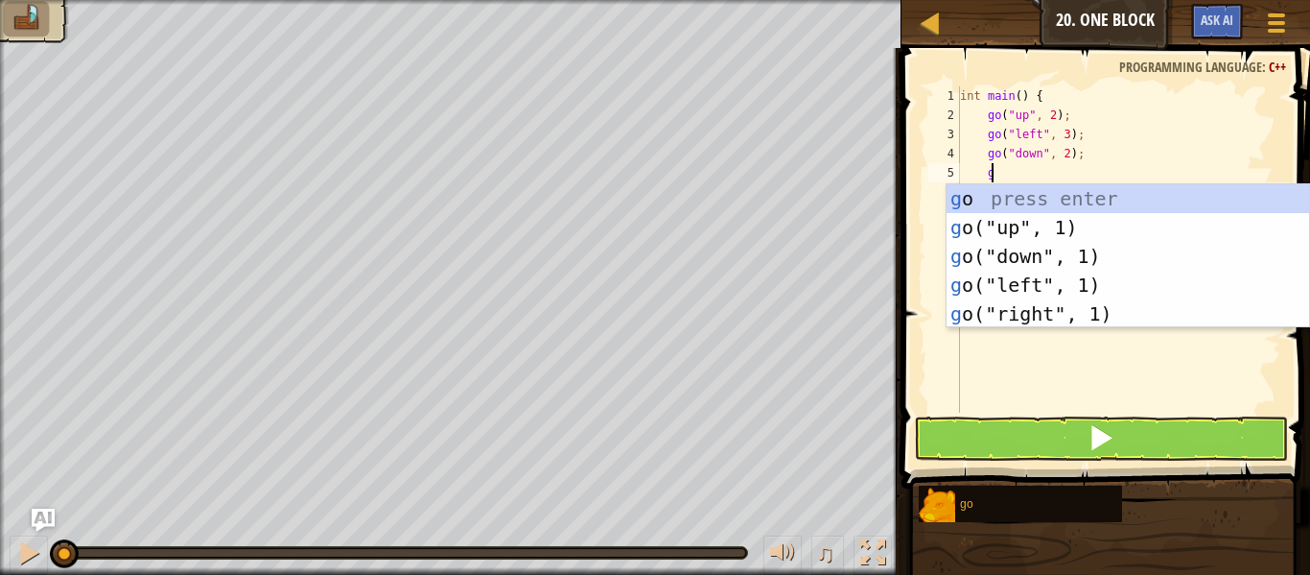
type textarea "go"
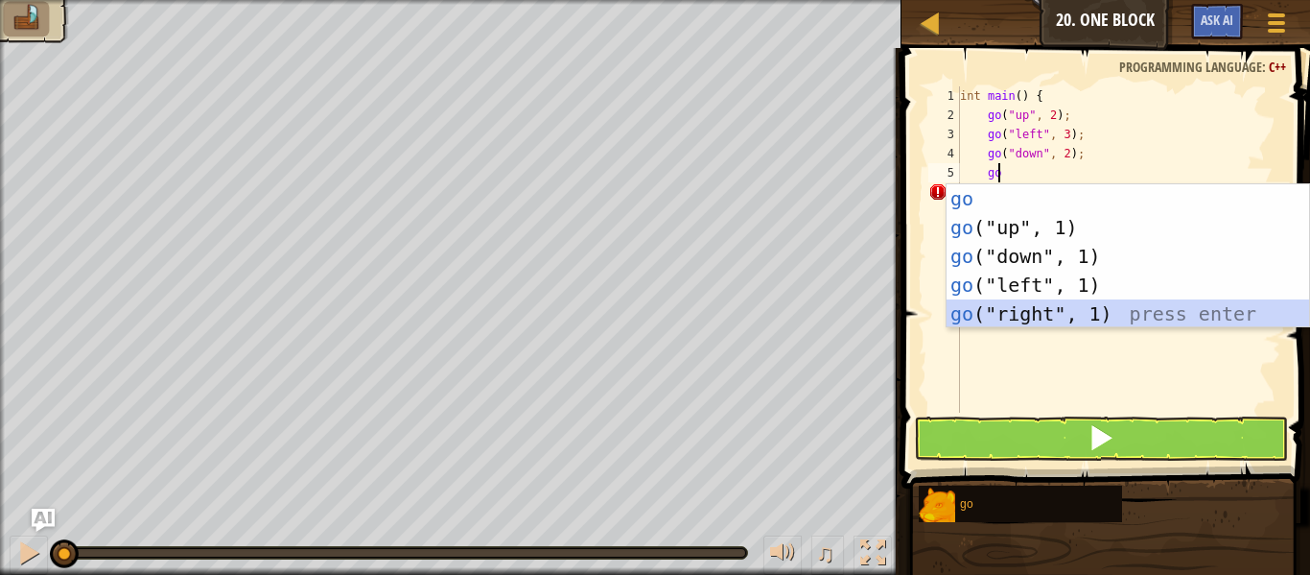
click at [1022, 307] on div "go press enter go ("up", 1) press enter go ("down", 1) press enter go ("left", …" at bounding box center [1128, 284] width 363 height 201
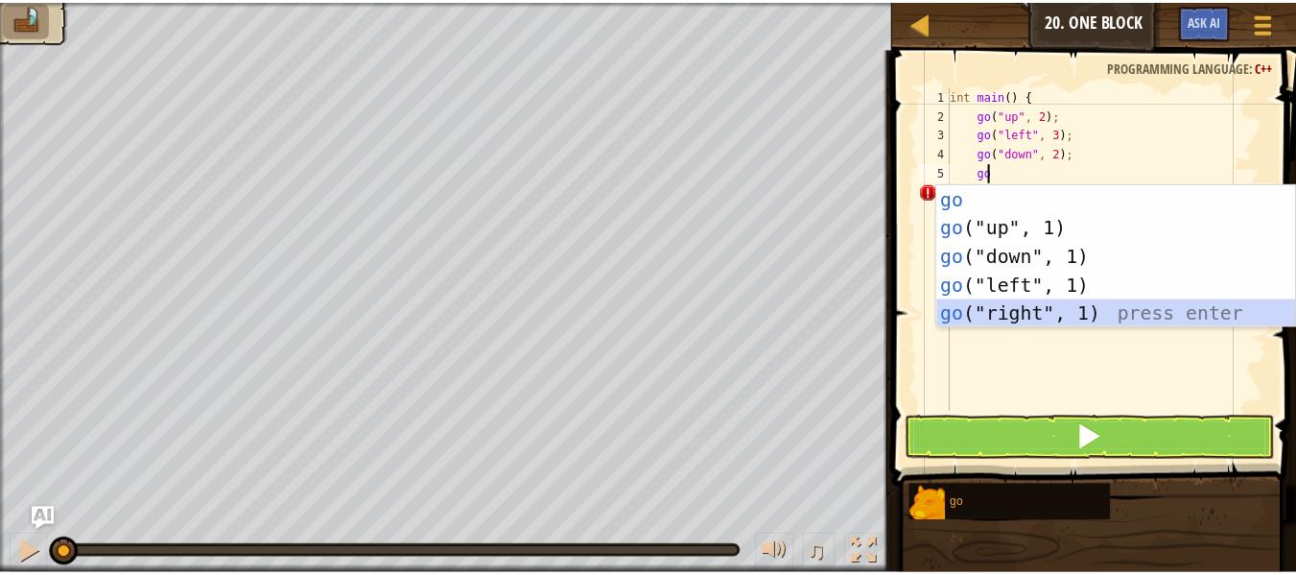
scroll to position [9, 1]
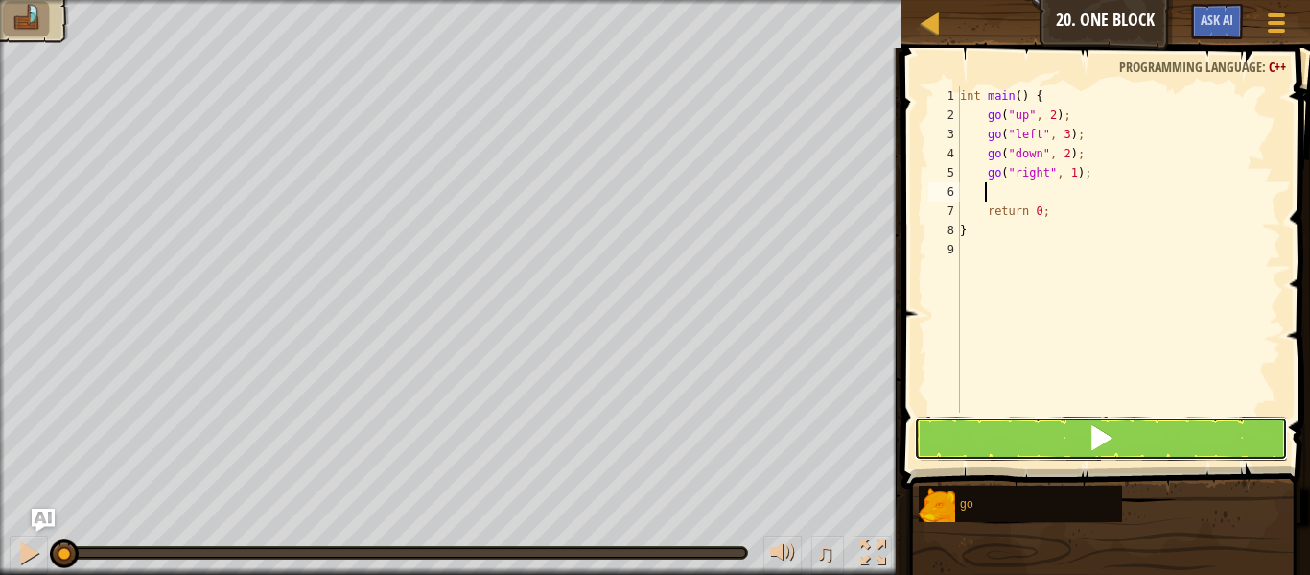
click at [1006, 440] on button at bounding box center [1101, 438] width 374 height 44
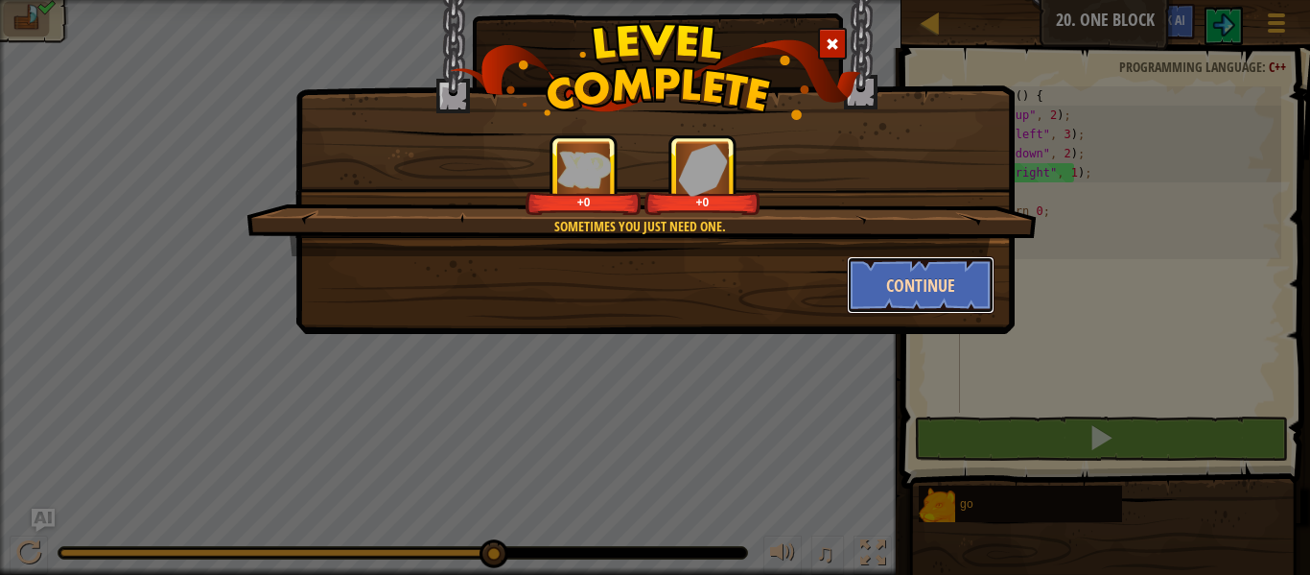
click at [902, 265] on button "Continue" at bounding box center [921, 285] width 149 height 58
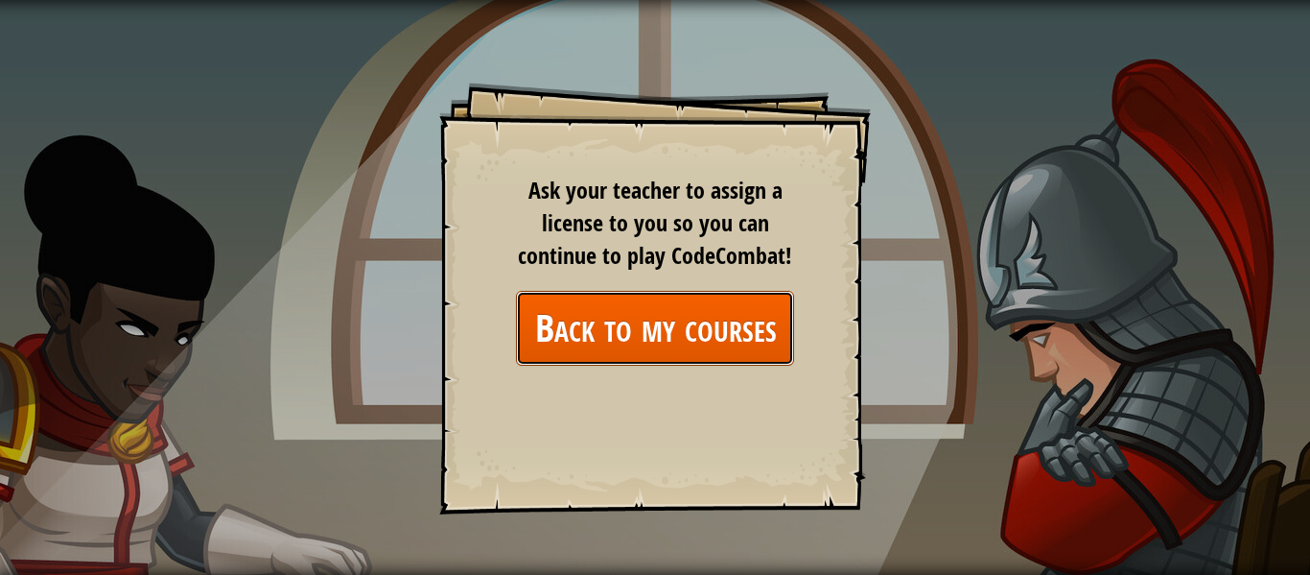
click at [649, 326] on link "Back to my courses" at bounding box center [655, 328] width 278 height 74
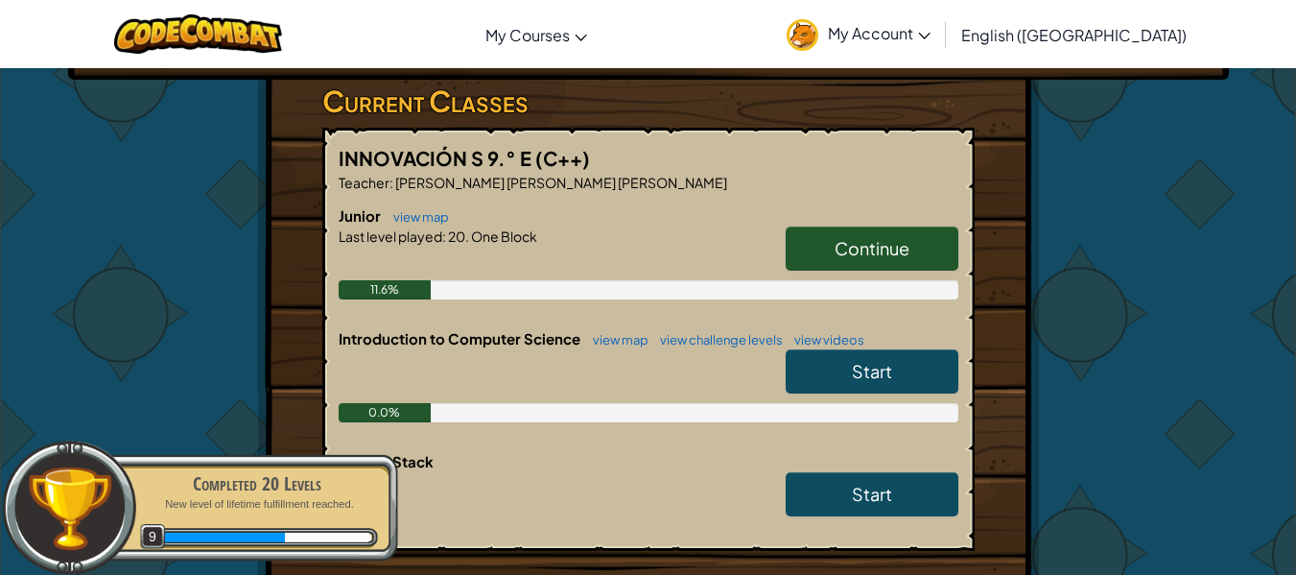
scroll to position [340, 0]
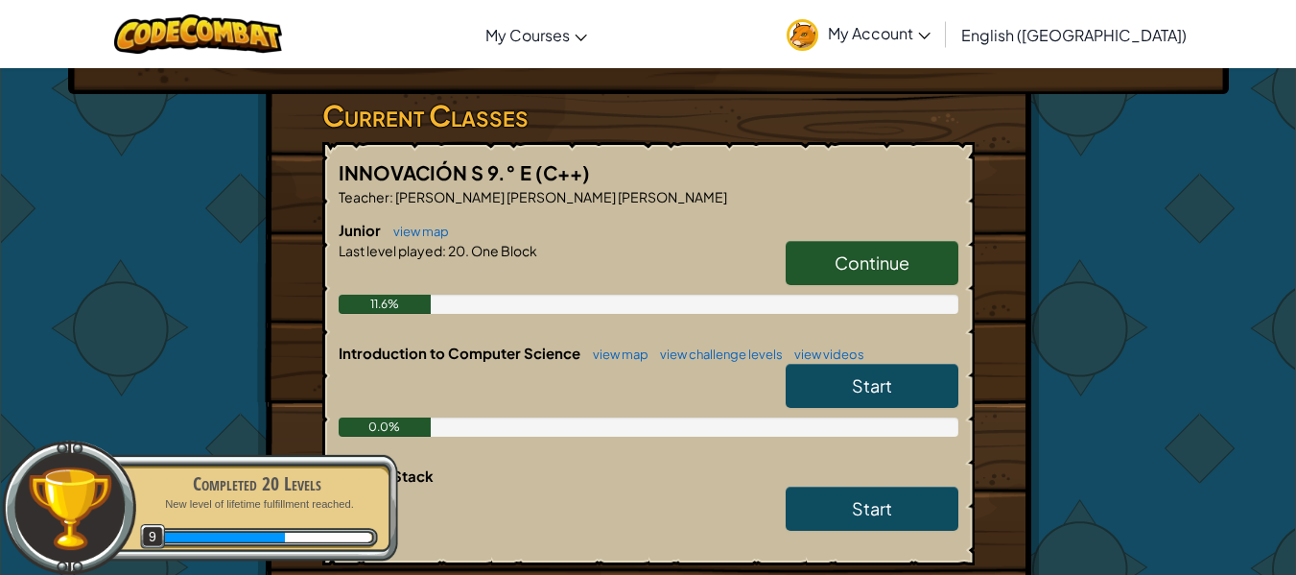
click at [907, 364] on link "Start" at bounding box center [872, 386] width 173 height 44
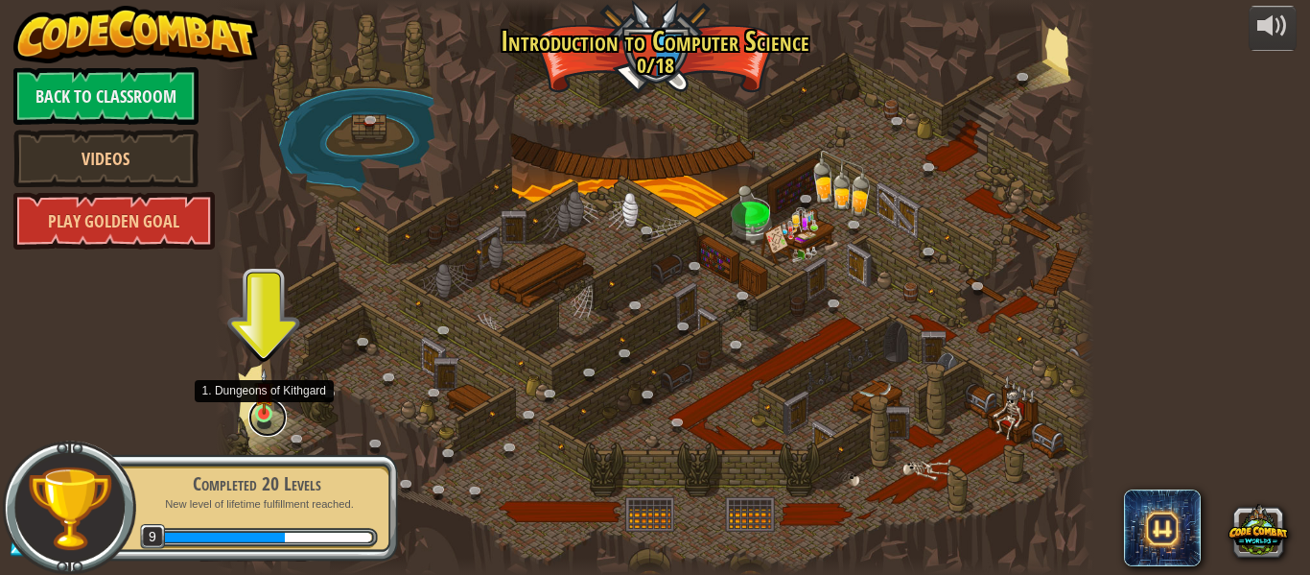
click at [264, 419] on link at bounding box center [267, 417] width 38 height 38
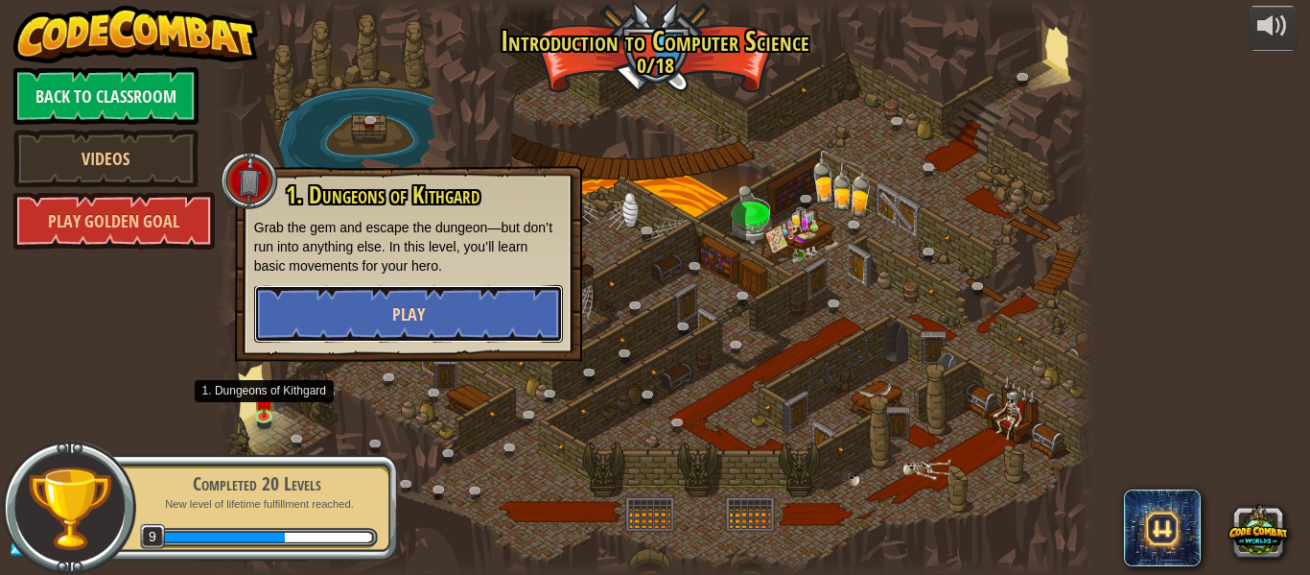
click at [339, 324] on button "Play" at bounding box center [408, 314] width 309 height 58
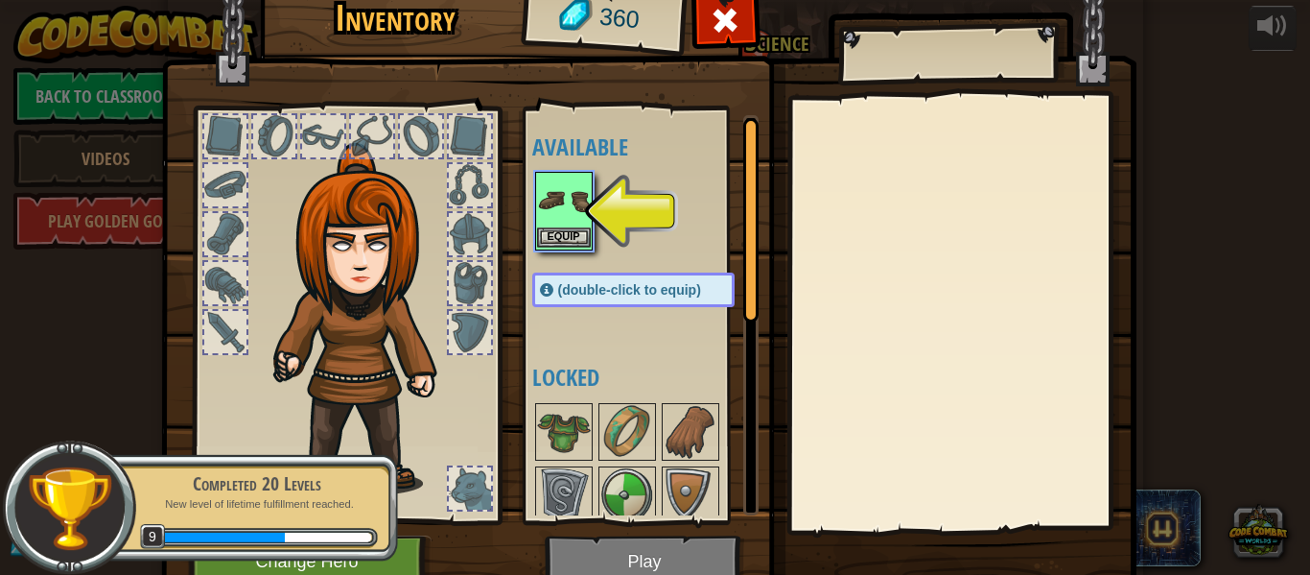
click at [537, 201] on img at bounding box center [564, 201] width 54 height 54
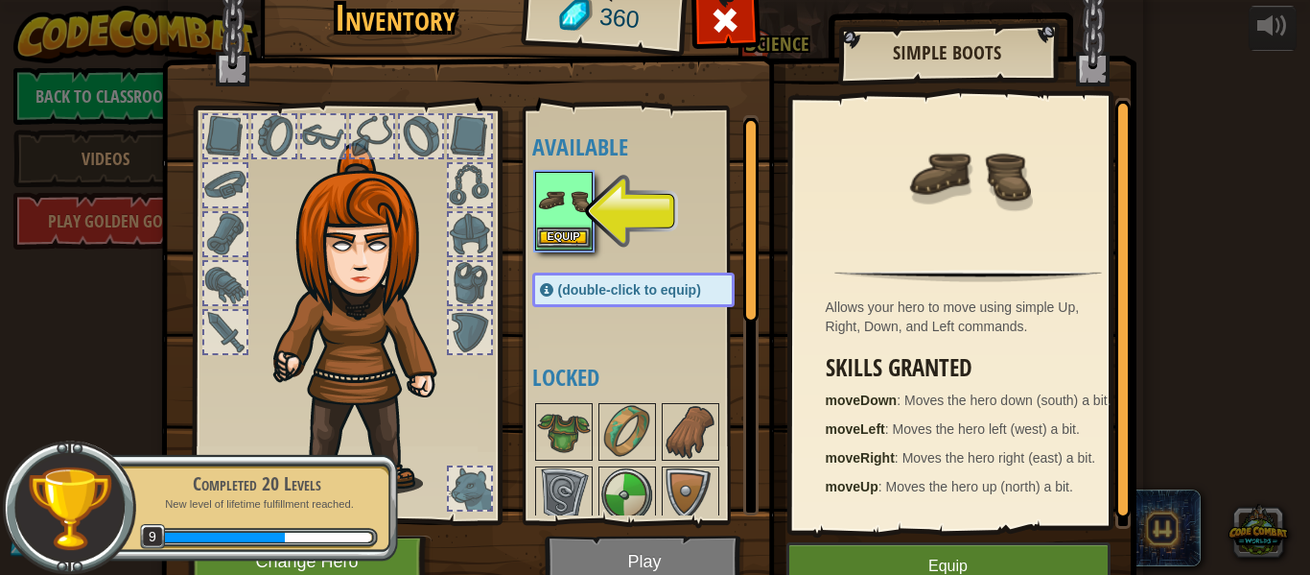
click at [555, 226] on img at bounding box center [564, 201] width 54 height 54
click at [559, 243] on button "Equip" at bounding box center [564, 237] width 54 height 20
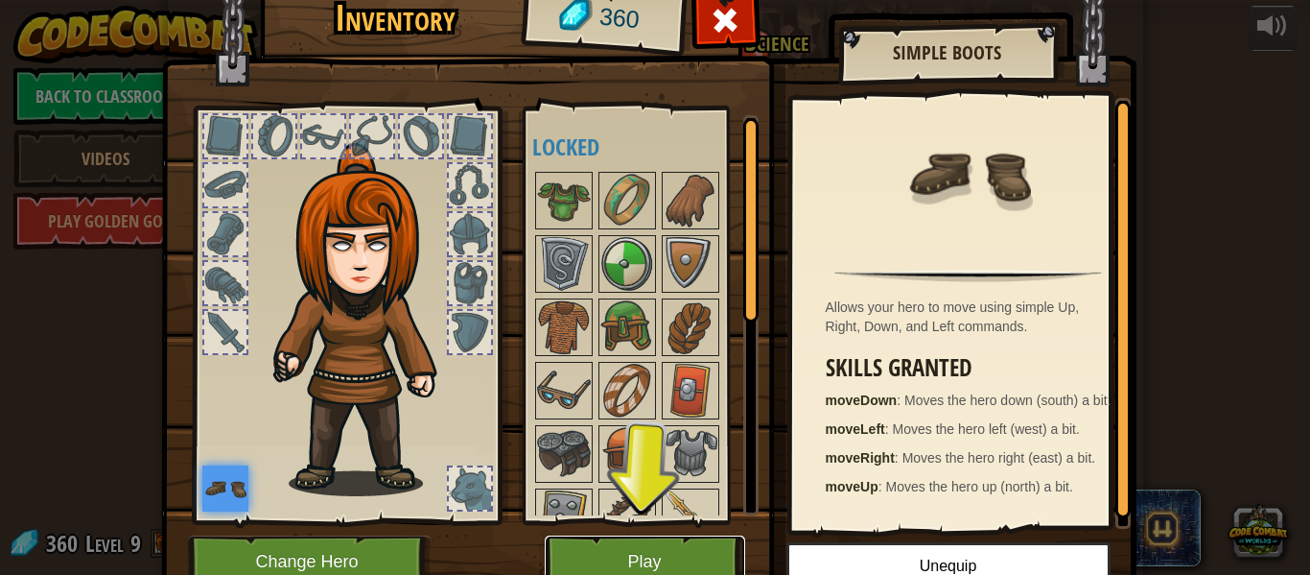
click at [609, 551] on button "Play" at bounding box center [645, 561] width 201 height 53
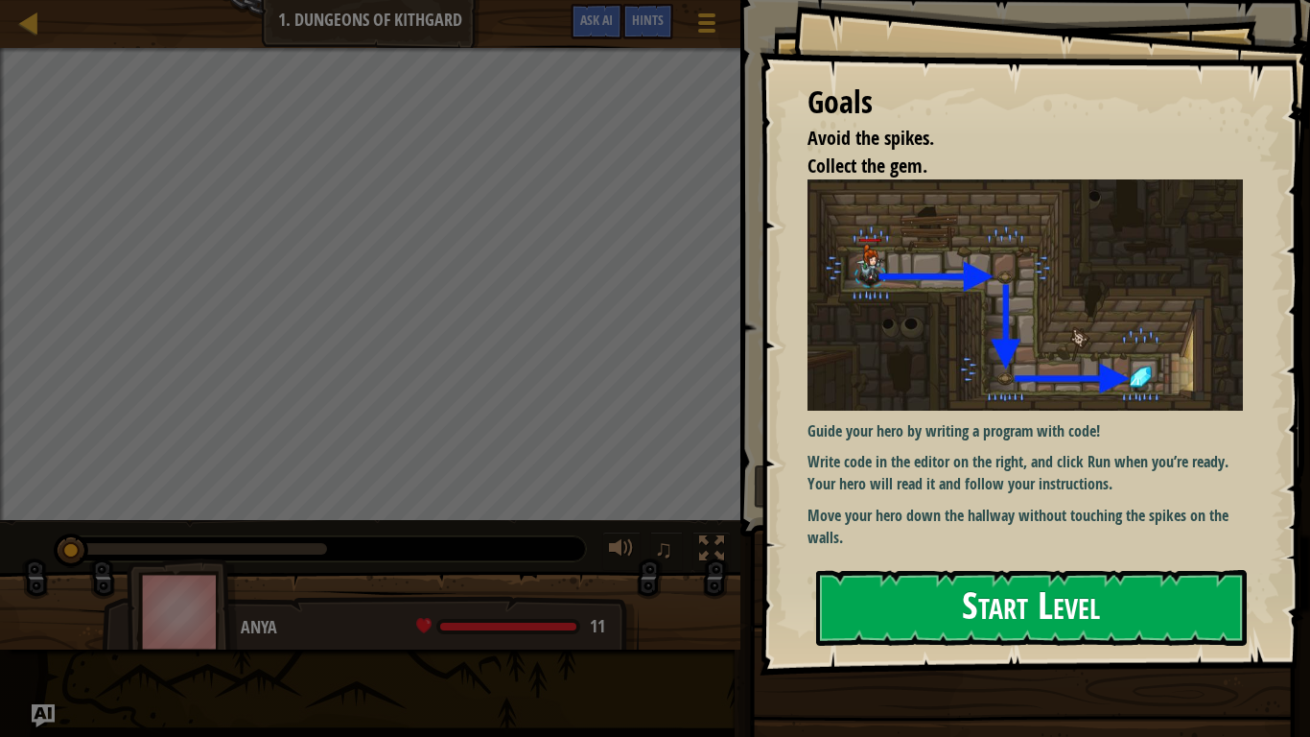
click at [872, 574] on button "Start Level" at bounding box center [1031, 608] width 431 height 76
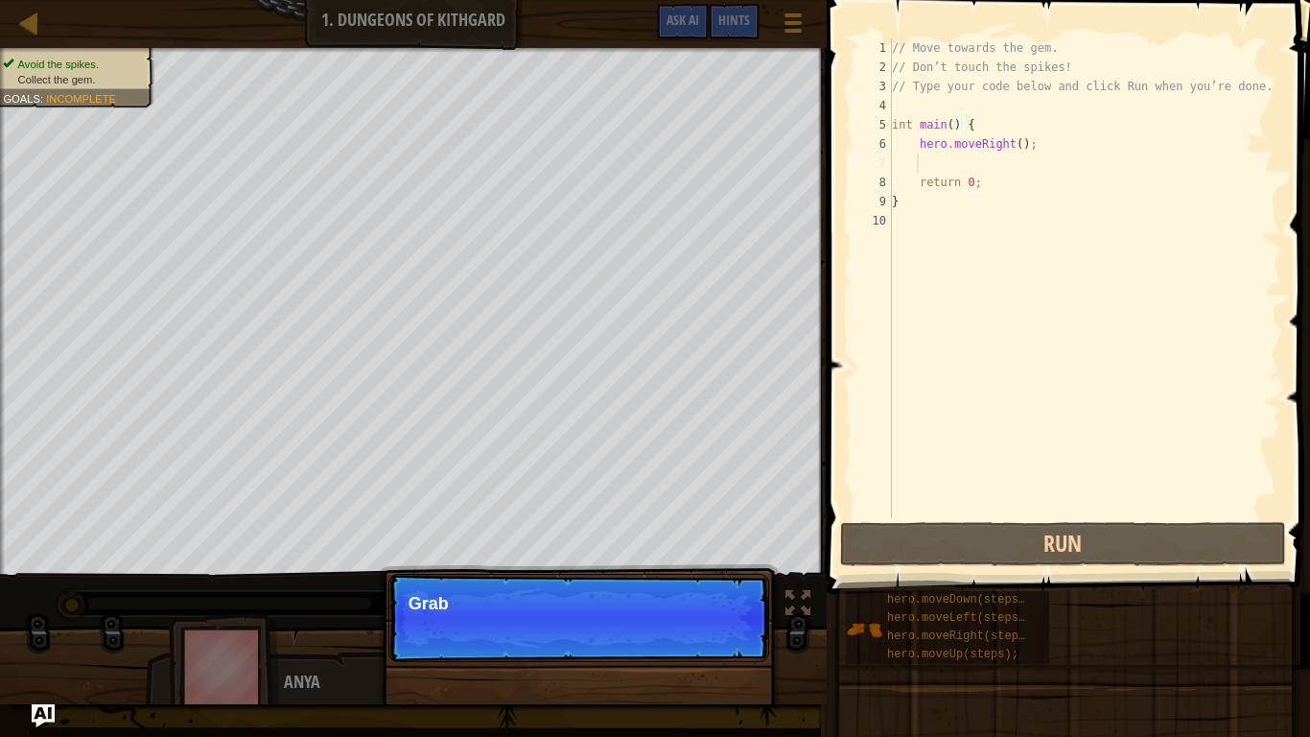
click at [932, 162] on div "// Move towards the gem. // Don’t touch the spikes! // Type your code below and…" at bounding box center [1084, 297] width 393 height 518
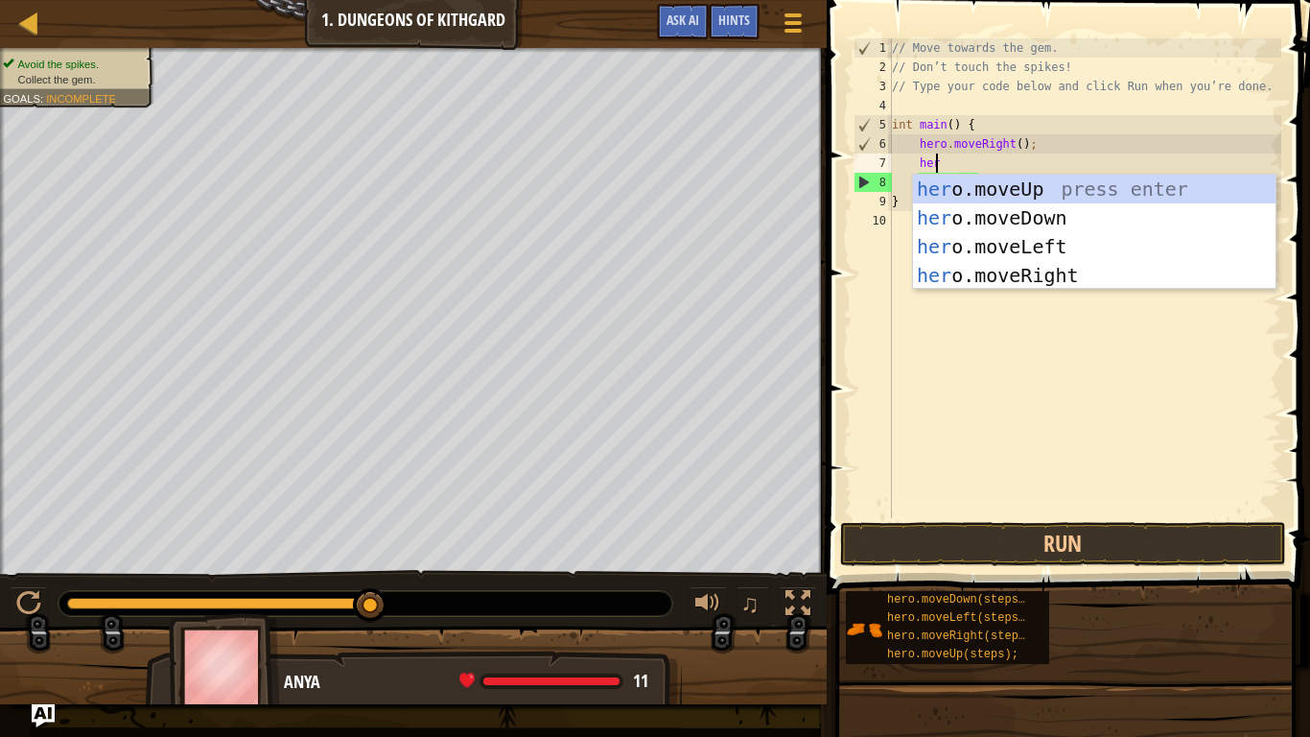
type textarea "hero"
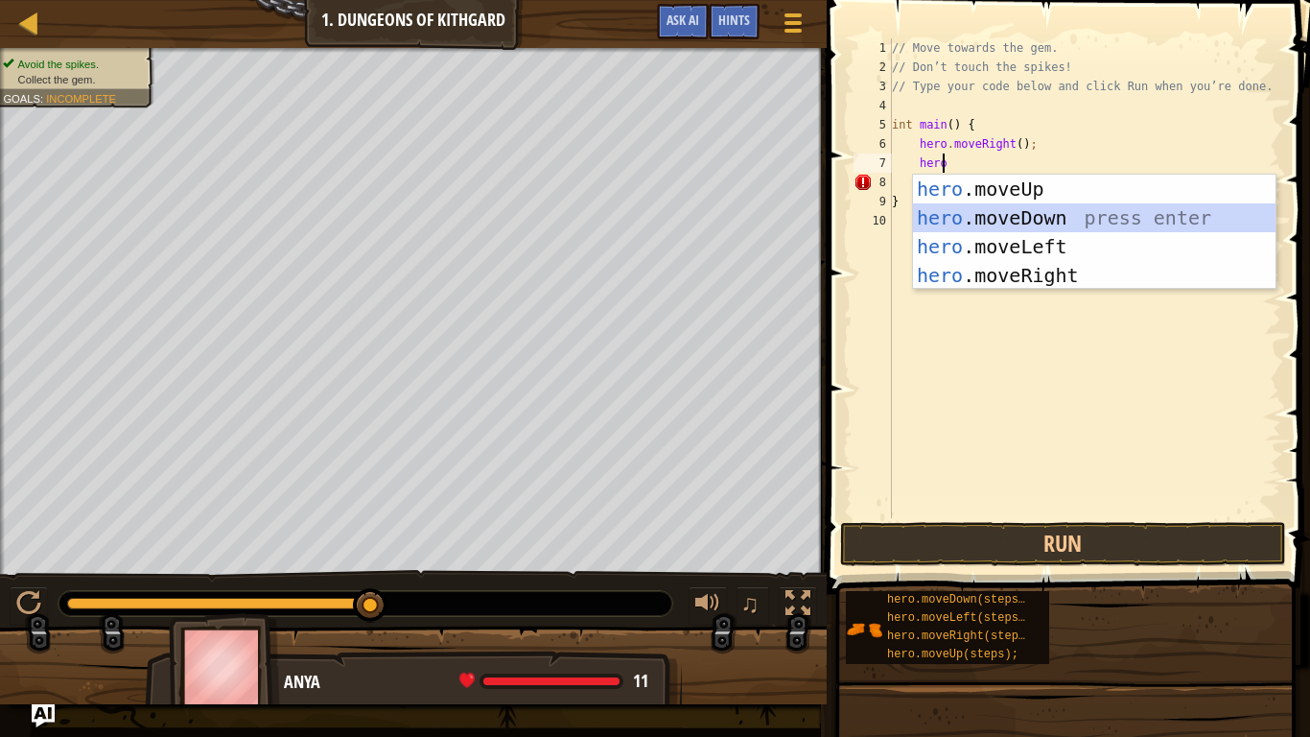
click at [1003, 212] on div "hero .moveUp press enter hero .moveDown press enter hero .moveLeft press enter …" at bounding box center [1094, 261] width 363 height 173
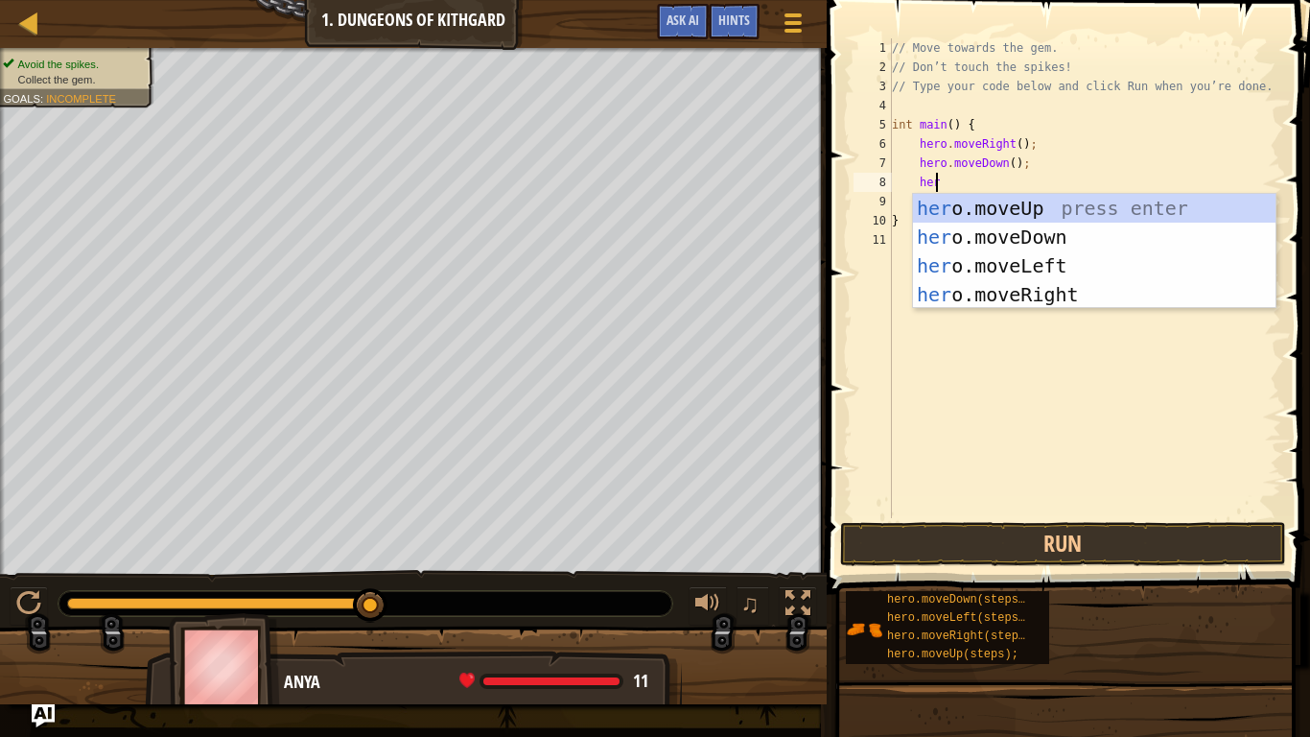
type textarea "hero"
click at [979, 289] on div "hero .moveUp press enter hero .moveDown press enter hero .moveLeft press enter …" at bounding box center [1094, 280] width 363 height 173
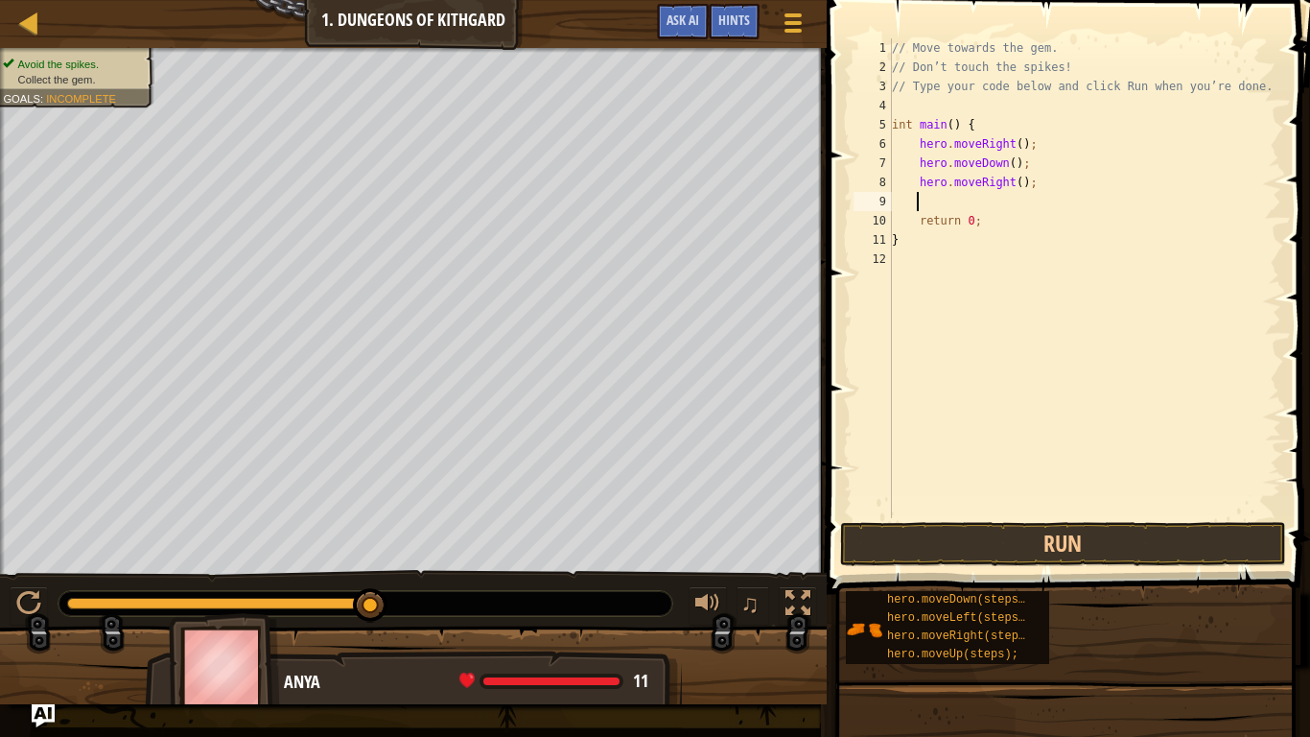
click at [911, 226] on div "// Move towards the gem. // Don’t touch the spikes! // Type your code below and…" at bounding box center [1084, 297] width 393 height 518
type textarea "return 0;"
click at [928, 549] on button "Run" at bounding box center [1063, 544] width 447 height 44
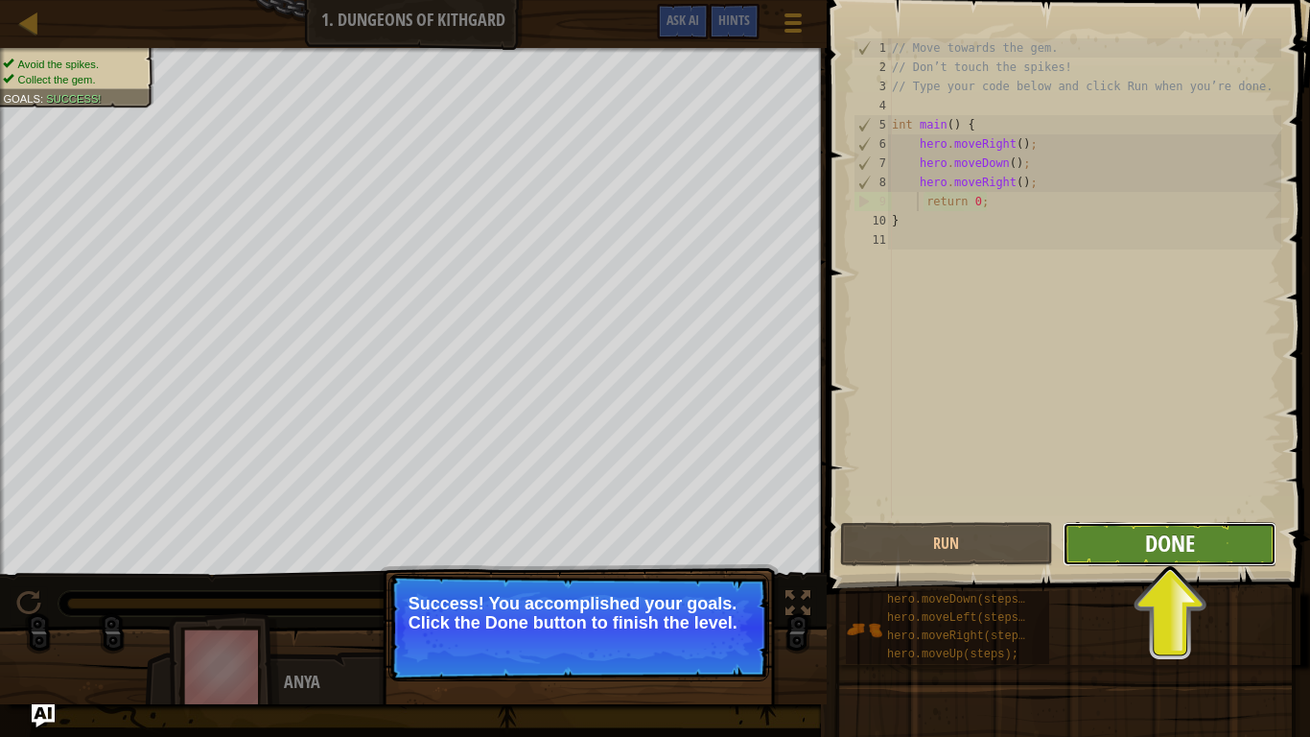
click at [1166, 533] on span "Done" at bounding box center [1170, 543] width 50 height 31
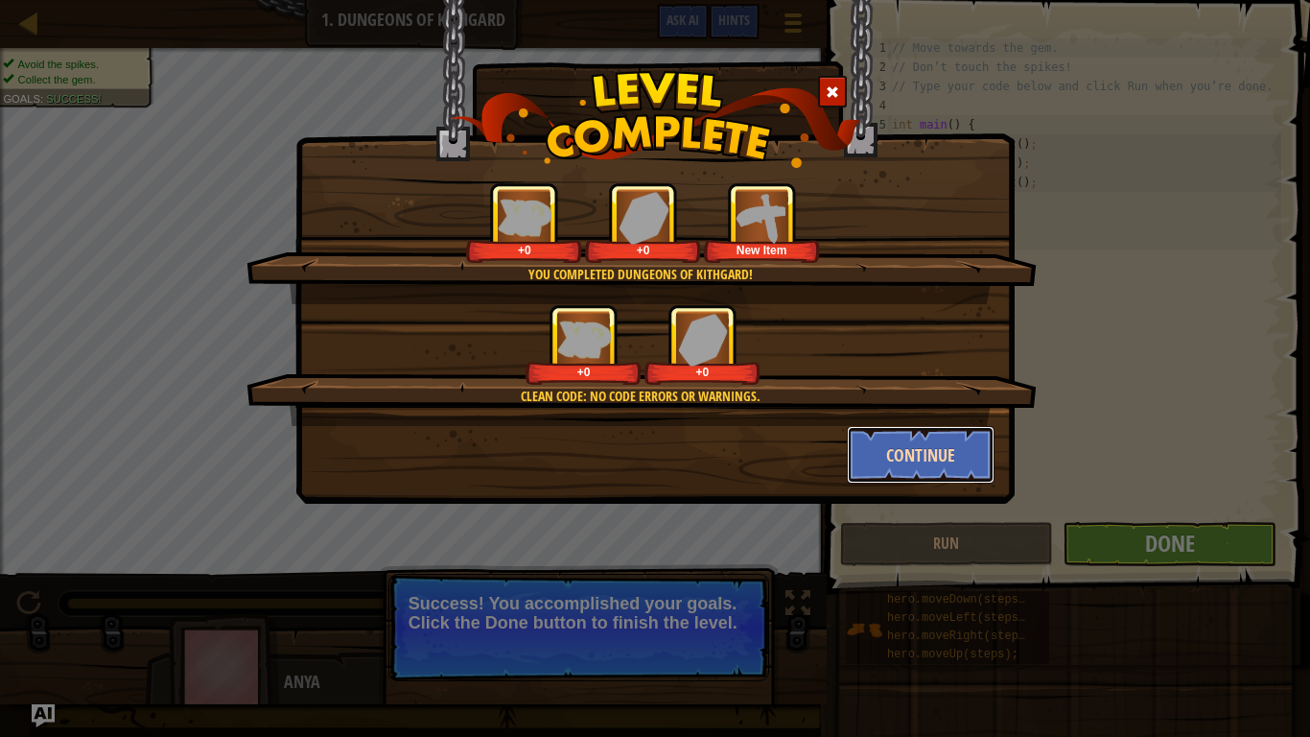
click at [924, 455] on button "Continue" at bounding box center [921, 455] width 149 height 58
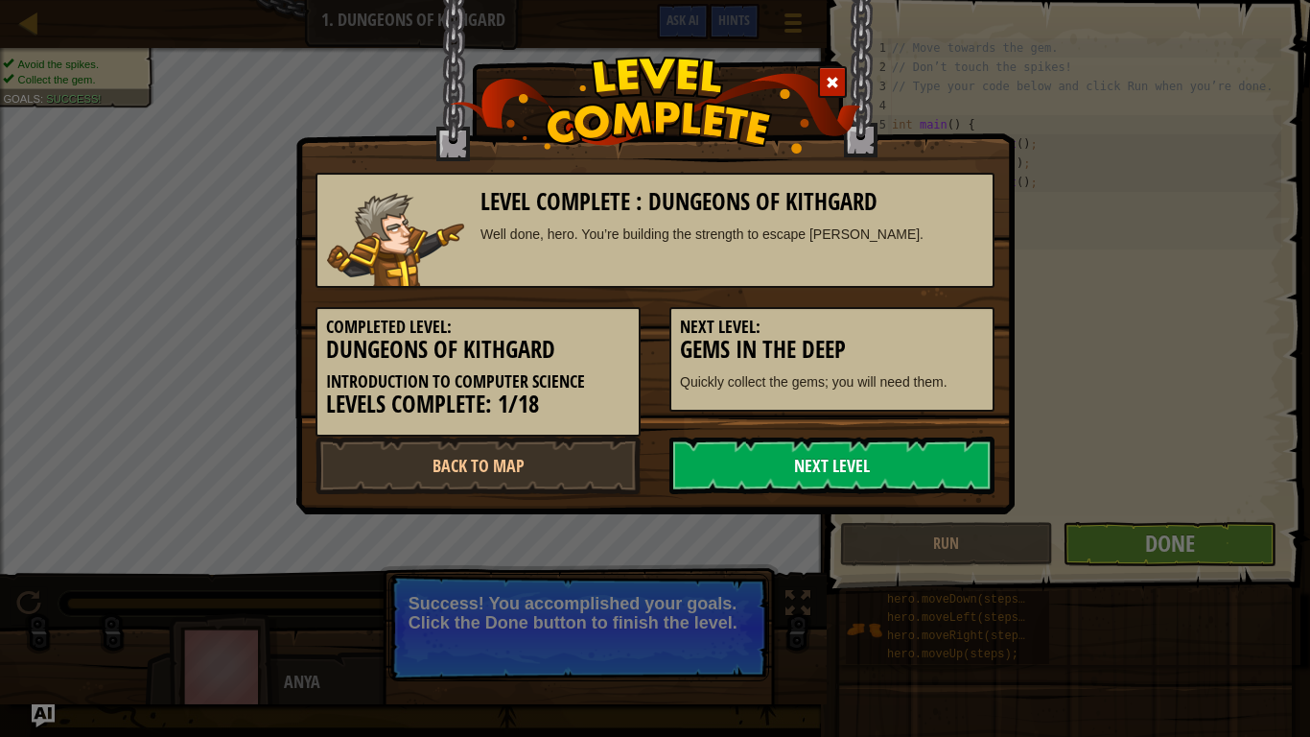
click at [803, 470] on link "Next Level" at bounding box center [832, 466] width 325 height 58
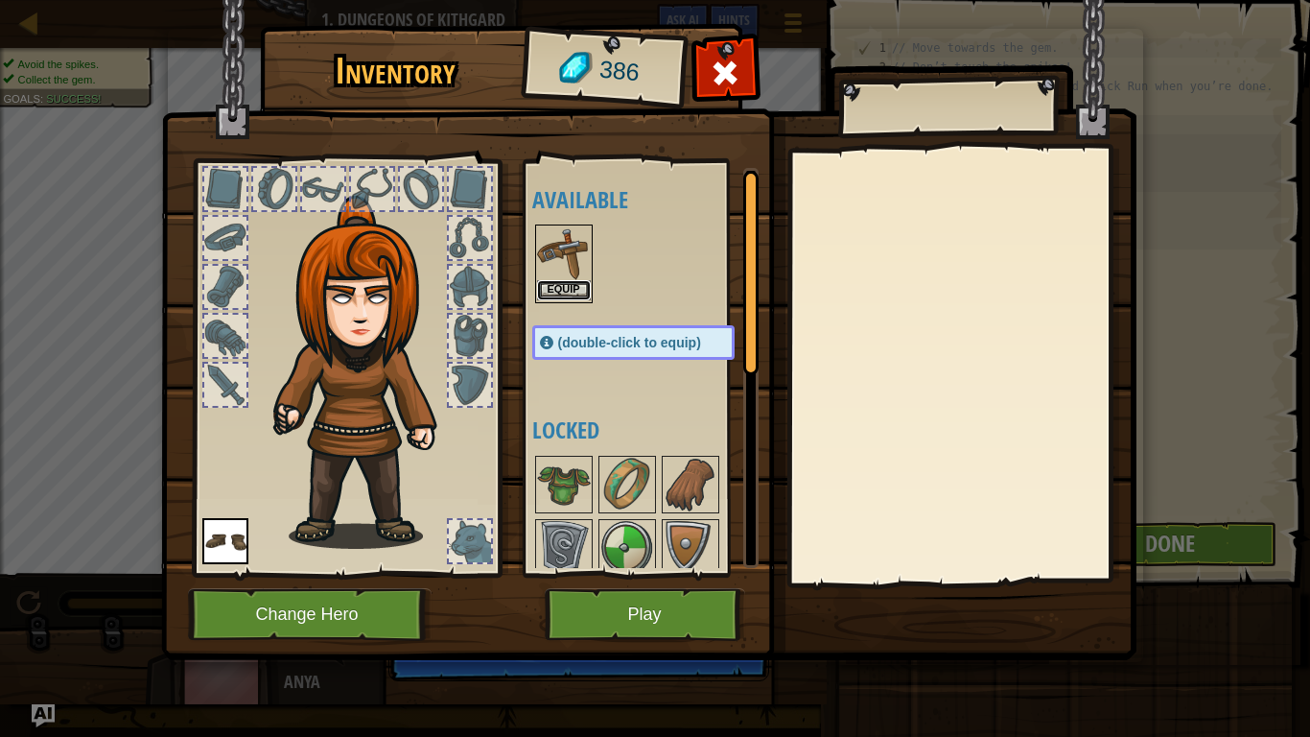
click at [579, 290] on button "Equip" at bounding box center [564, 290] width 54 height 20
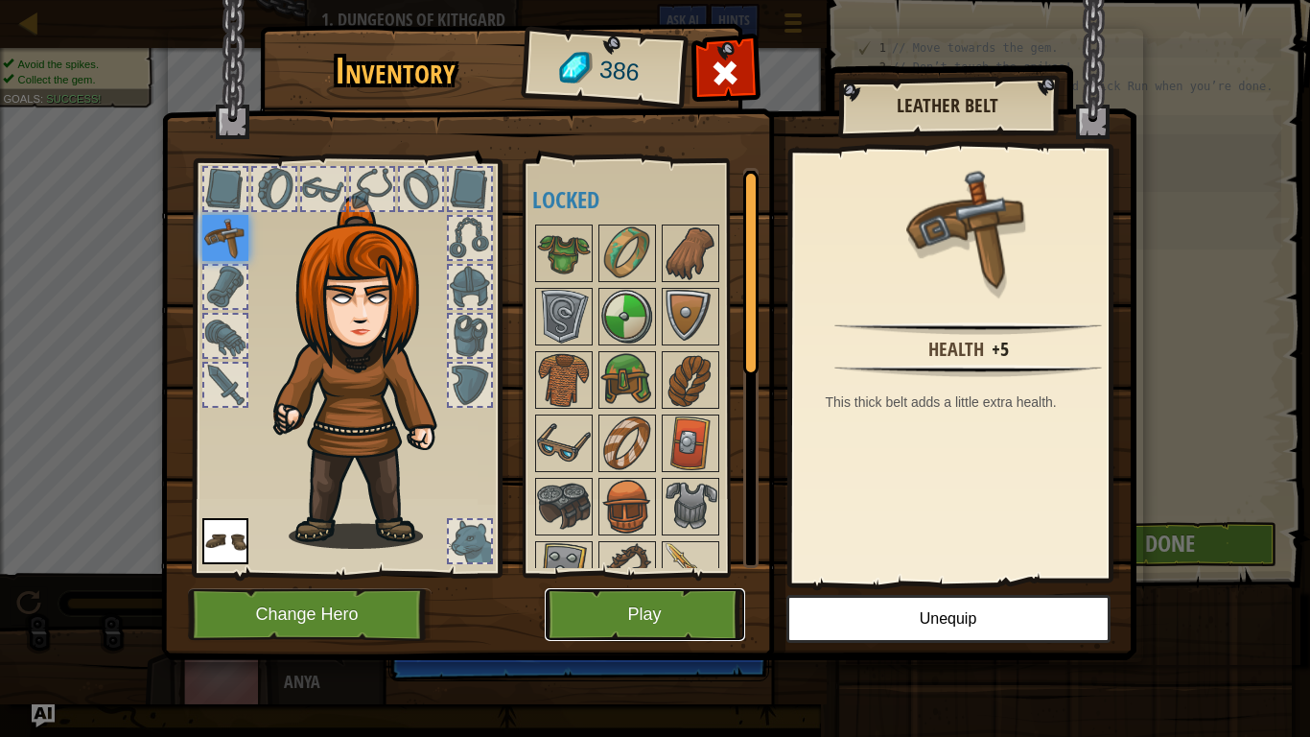
click at [613, 574] on button "Play" at bounding box center [645, 614] width 201 height 53
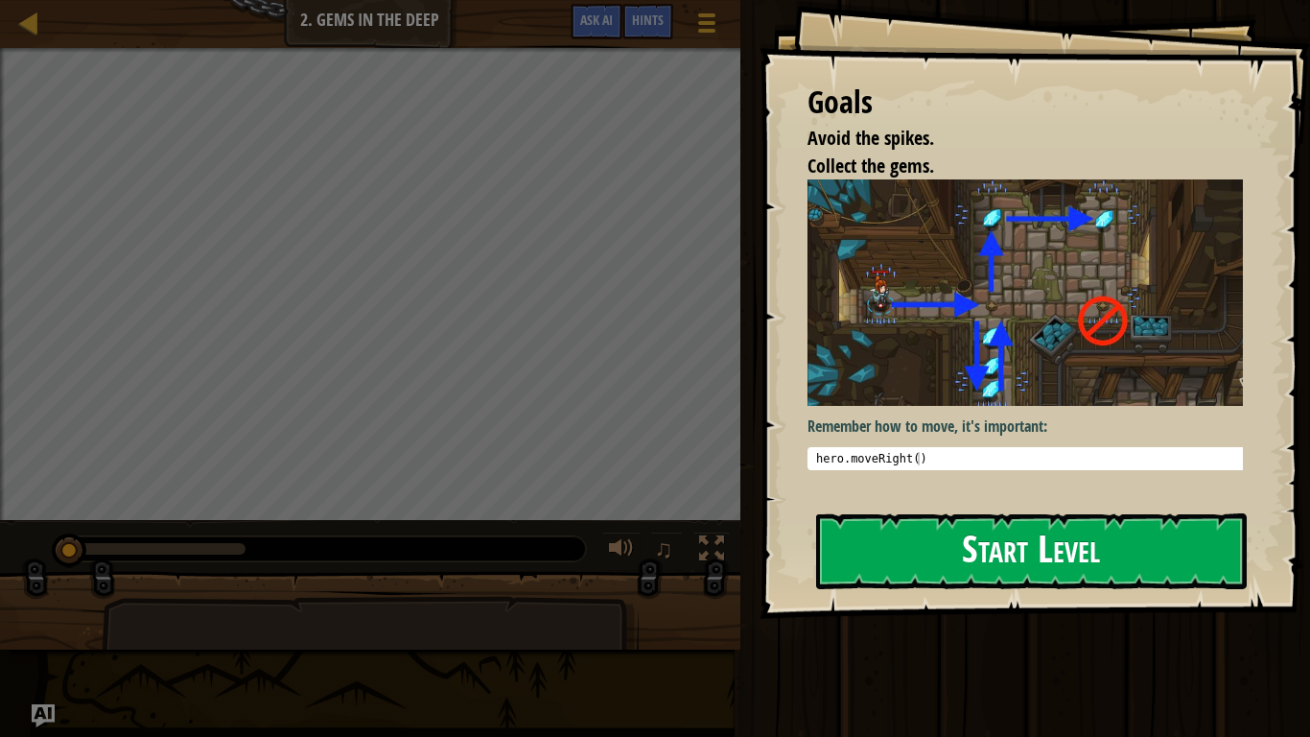
click at [884, 547] on button "Start Level" at bounding box center [1031, 551] width 431 height 76
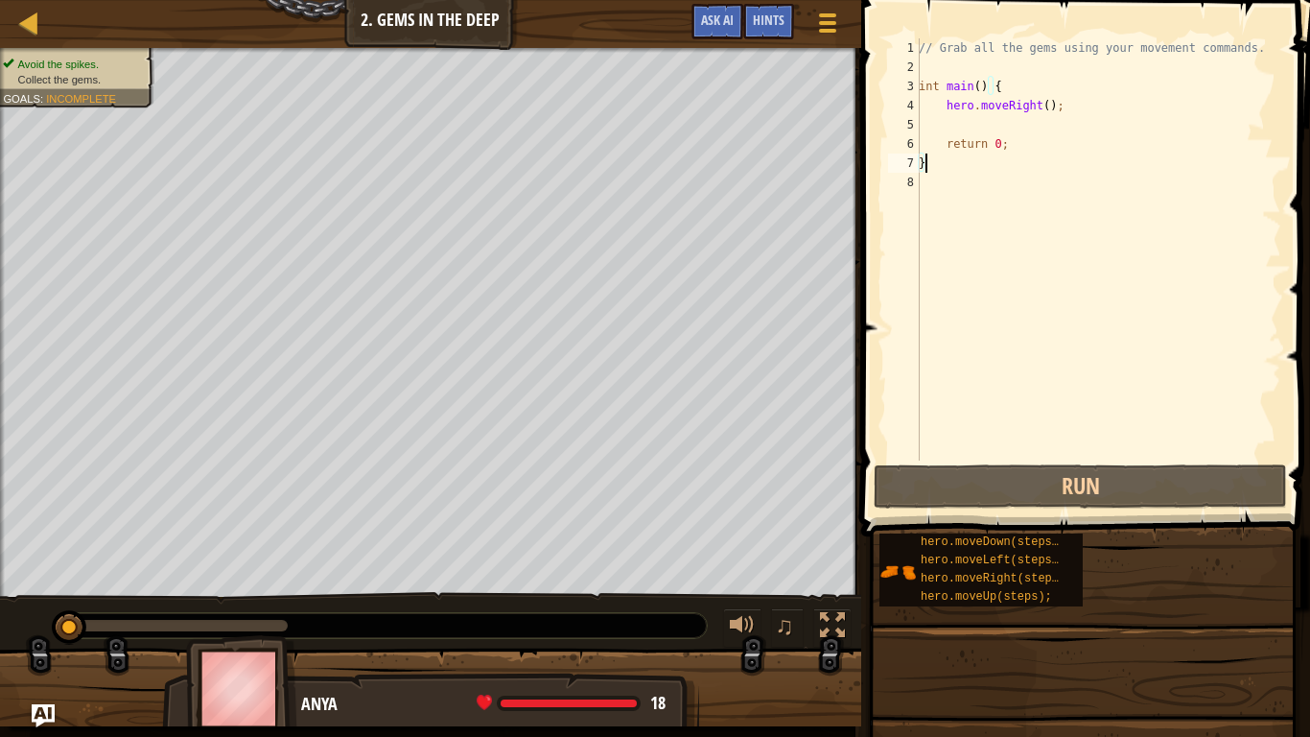
click at [888, 113] on div "4" at bounding box center [904, 105] width 32 height 19
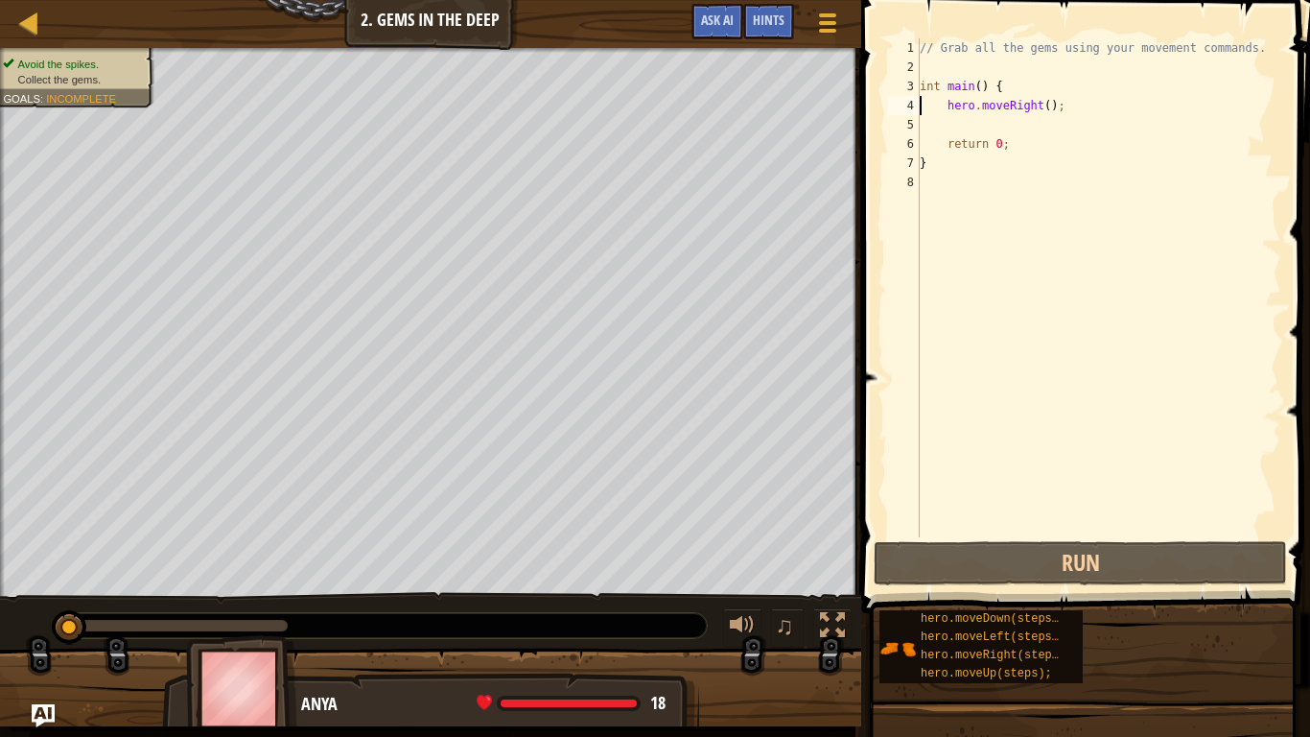
click at [937, 140] on div "// Grab all the gems using your movement commands. int main ( ) { hero . moveRi…" at bounding box center [1099, 306] width 366 height 537
type textarea "return 0;"
click at [946, 130] on div "// Grab all the gems using your movement commands. int main ( ) { hero . moveRi…" at bounding box center [1099, 306] width 366 height 537
type textarea "g"
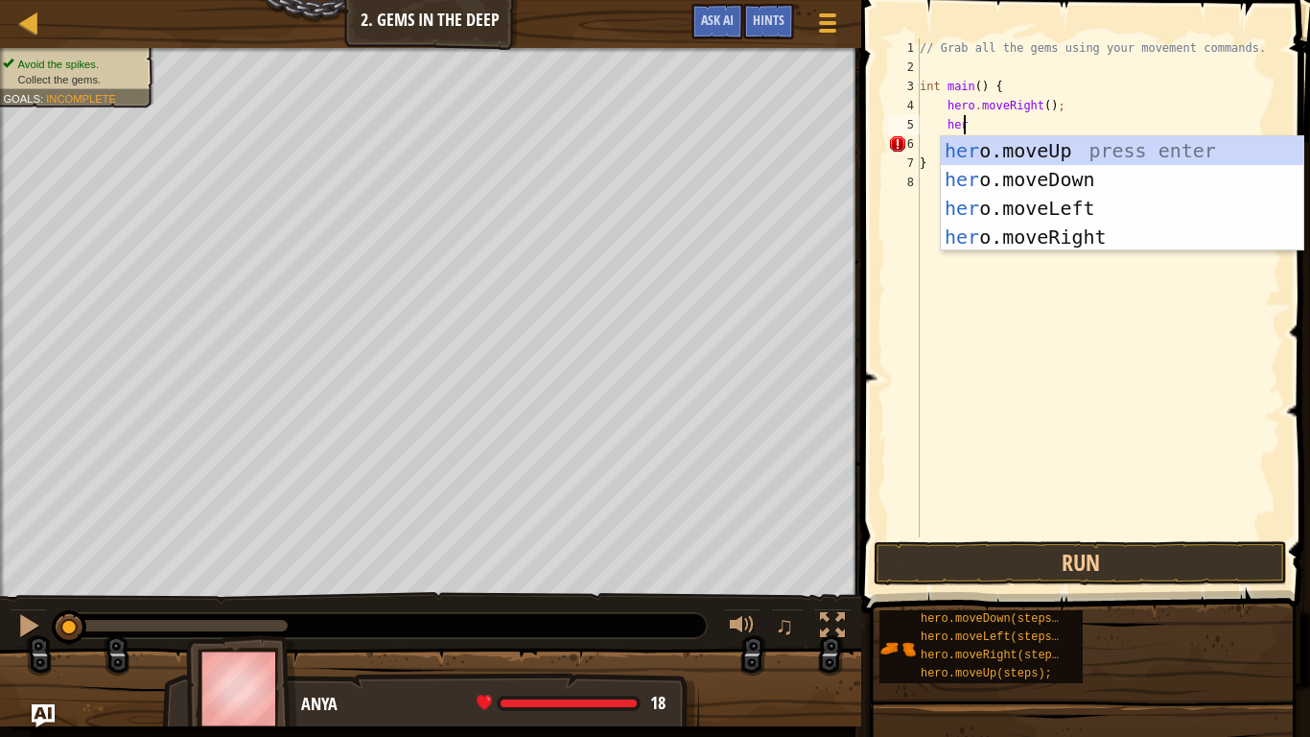
type textarea "hero"
click at [954, 153] on div "hero .moveUp press enter hero .moveDown press enter hero .moveLeft press enter …" at bounding box center [1122, 222] width 363 height 173
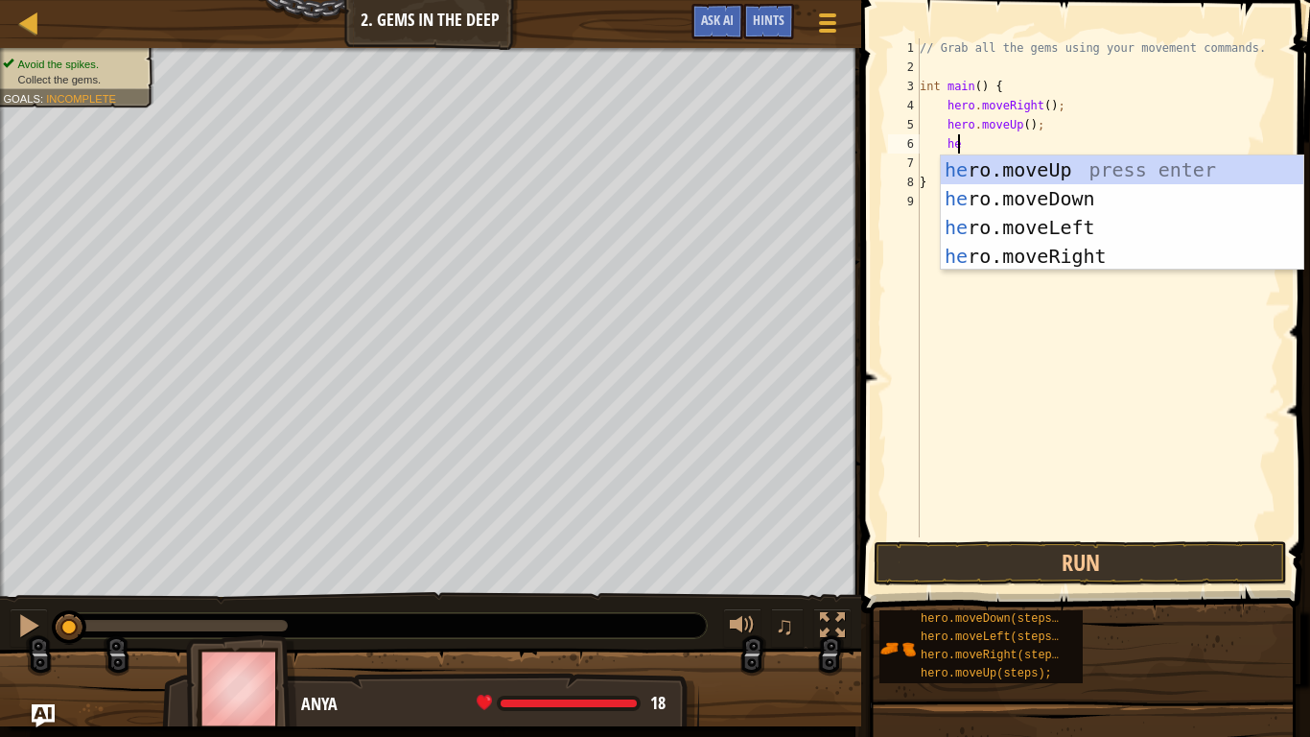
type textarea "hero"
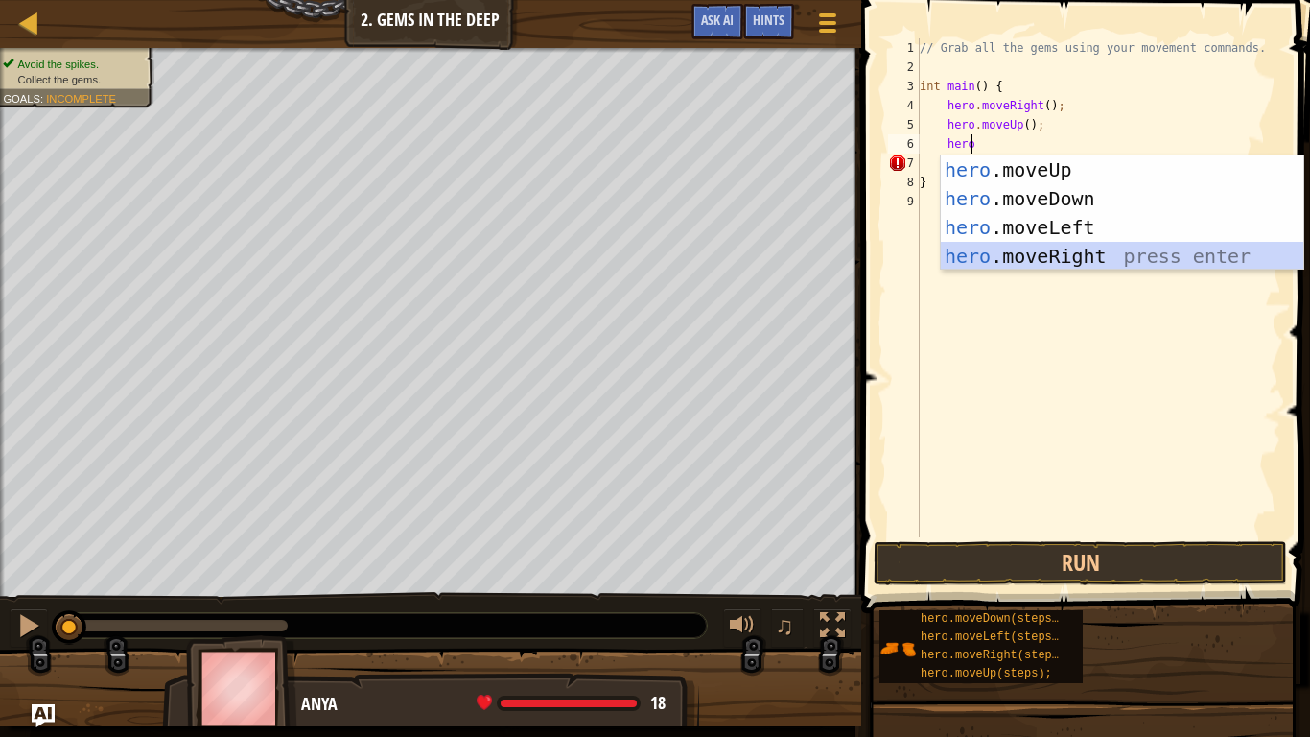
click at [988, 251] on div "hero .moveUp press enter hero .moveDown press enter hero .moveLeft press enter …" at bounding box center [1122, 241] width 363 height 173
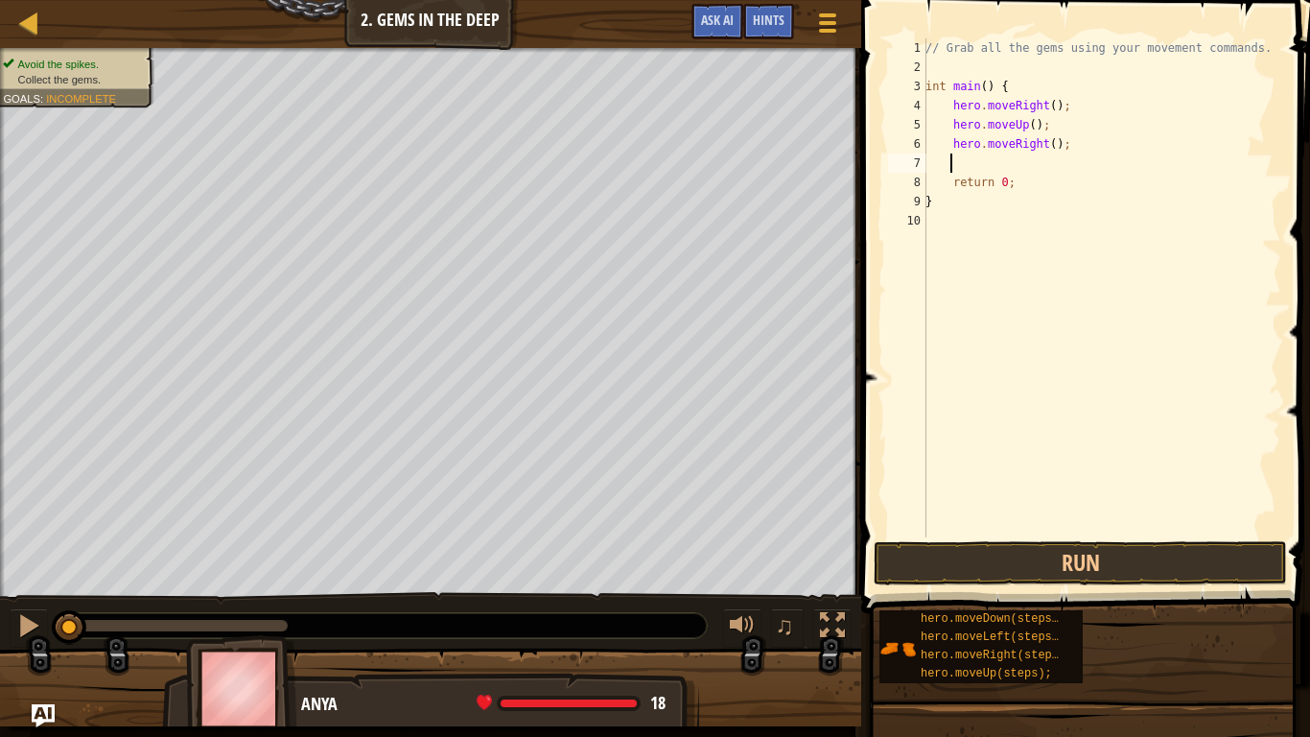
click at [949, 123] on div "// Grab all the gems using your movement commands. int main ( ) { hero . moveRi…" at bounding box center [1102, 306] width 360 height 537
type textarea "hero.moveUp();"
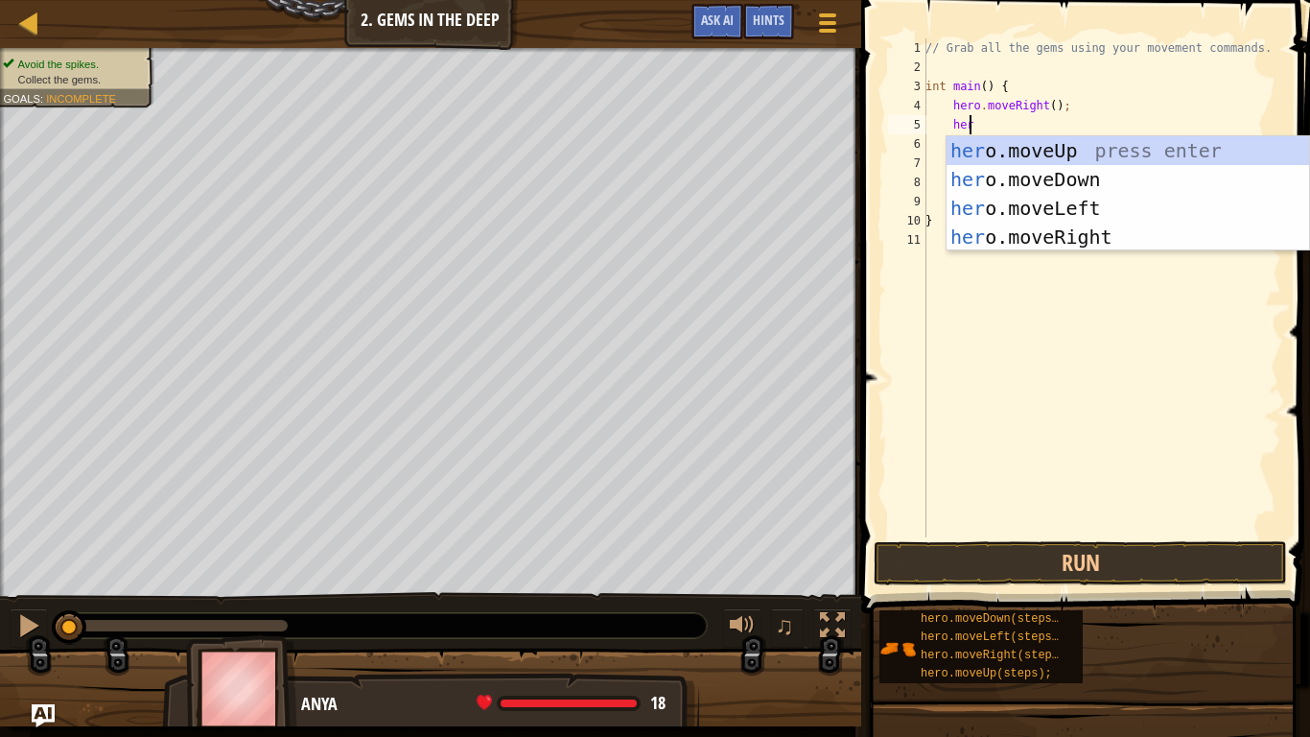
type textarea "hero"
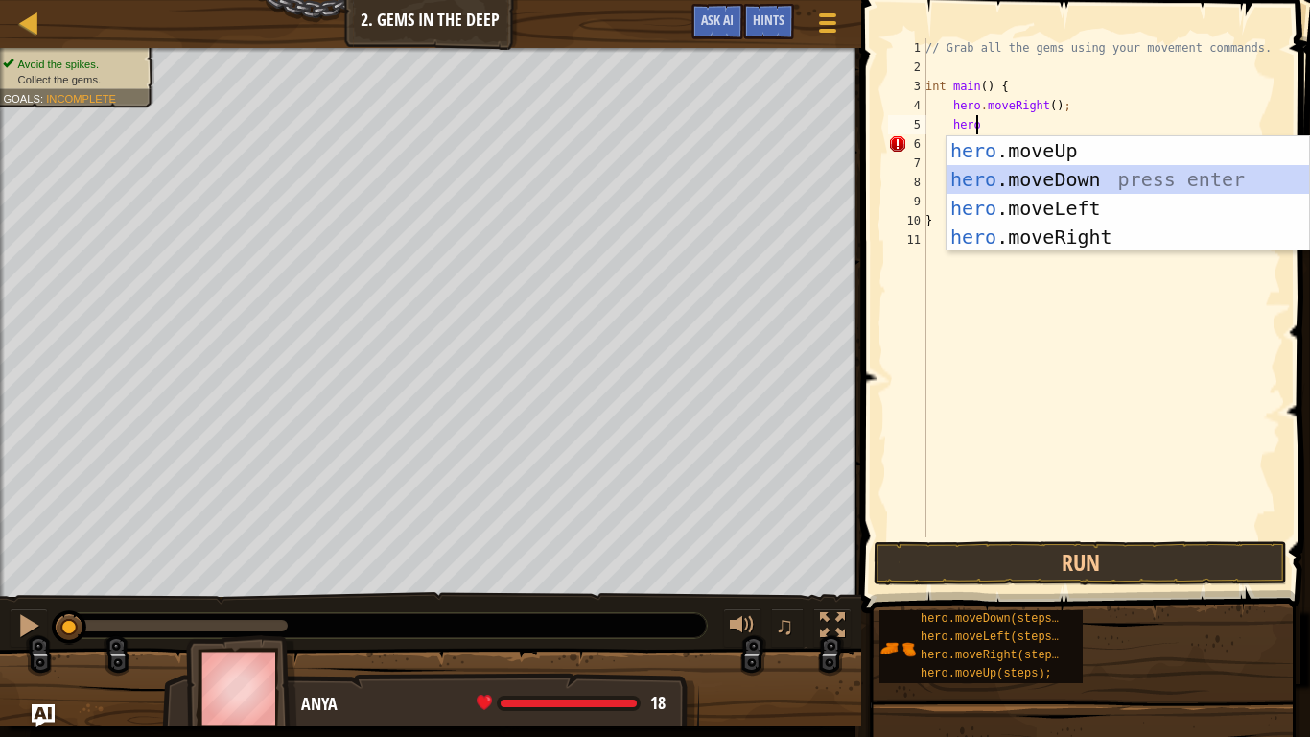
click at [972, 171] on div "hero .moveUp press enter hero .moveDown press enter hero .moveLeft press enter …" at bounding box center [1128, 222] width 363 height 173
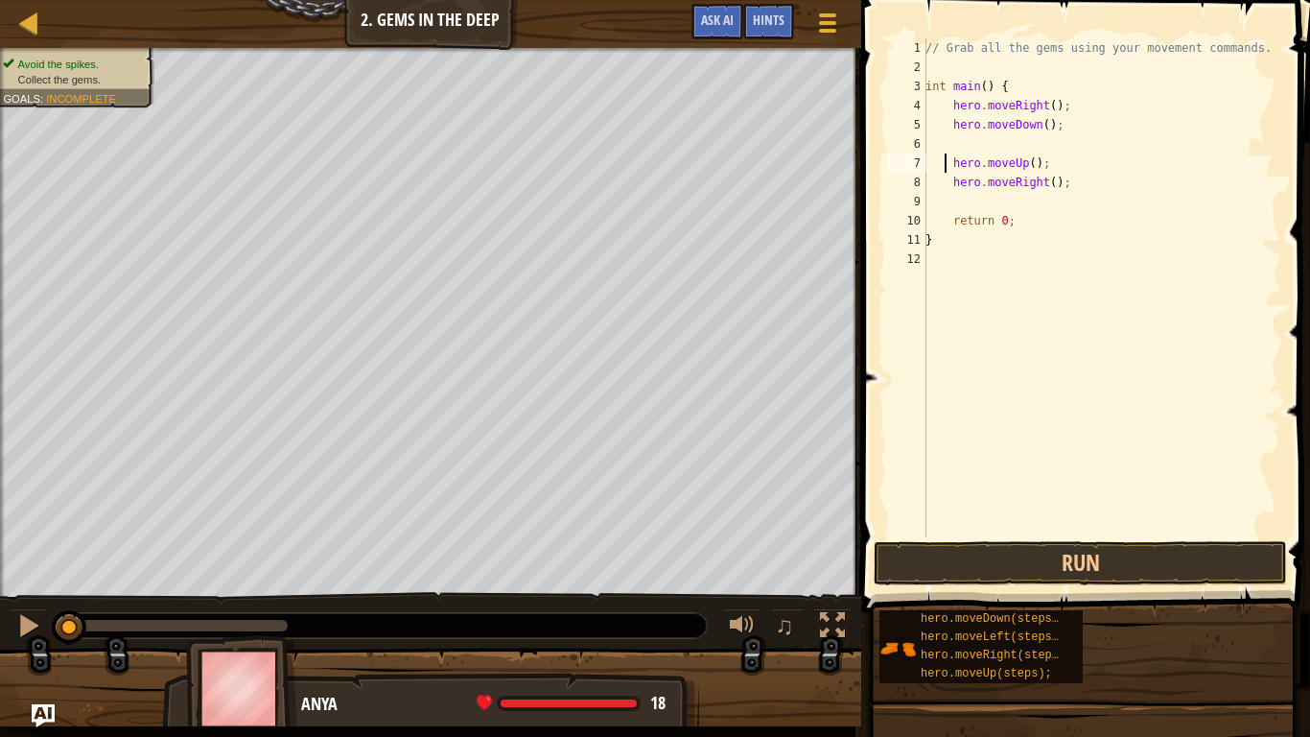
click at [948, 162] on div "// Grab all the gems using your movement commands. int main ( ) { hero . moveRi…" at bounding box center [1102, 306] width 360 height 537
type textarea "hero.moveUp();"
click at [969, 175] on div "// Grab all the gems using your movement commands. int main ( ) { hero . moveRi…" at bounding box center [1102, 306] width 360 height 537
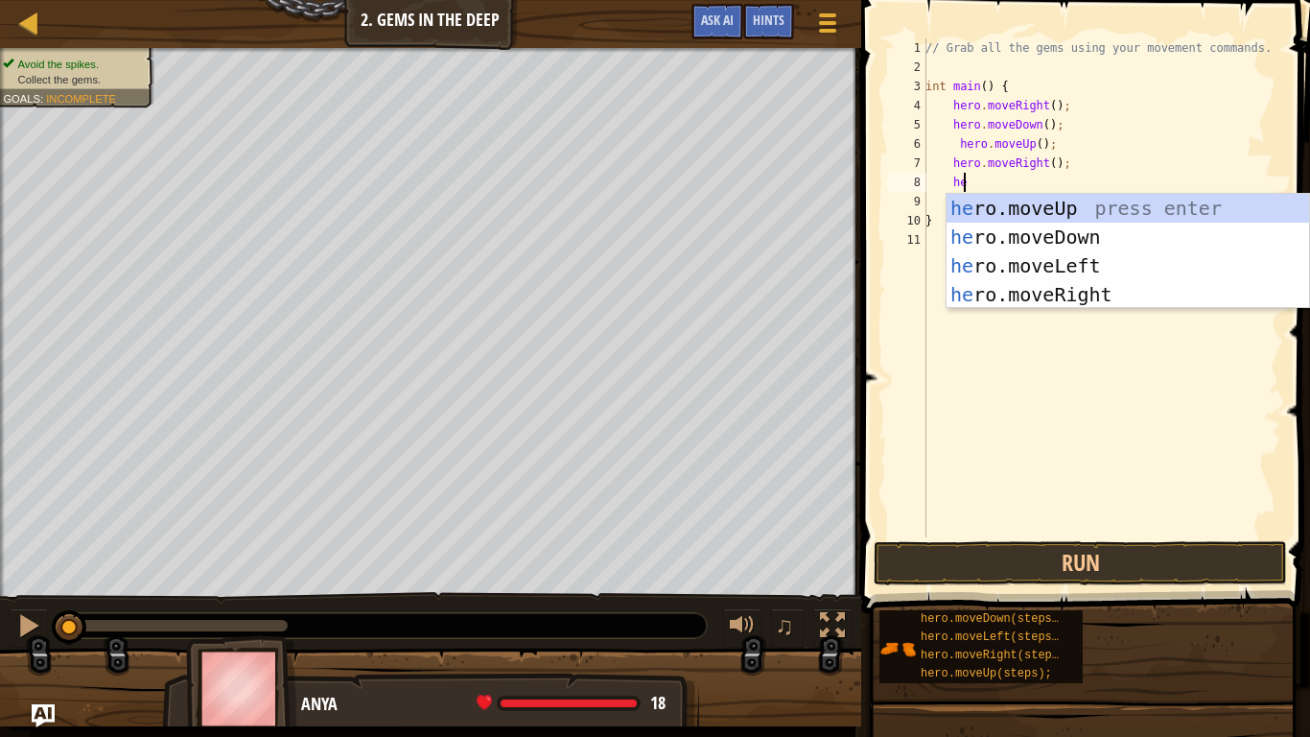
scroll to position [9, 2]
type textarea "h"
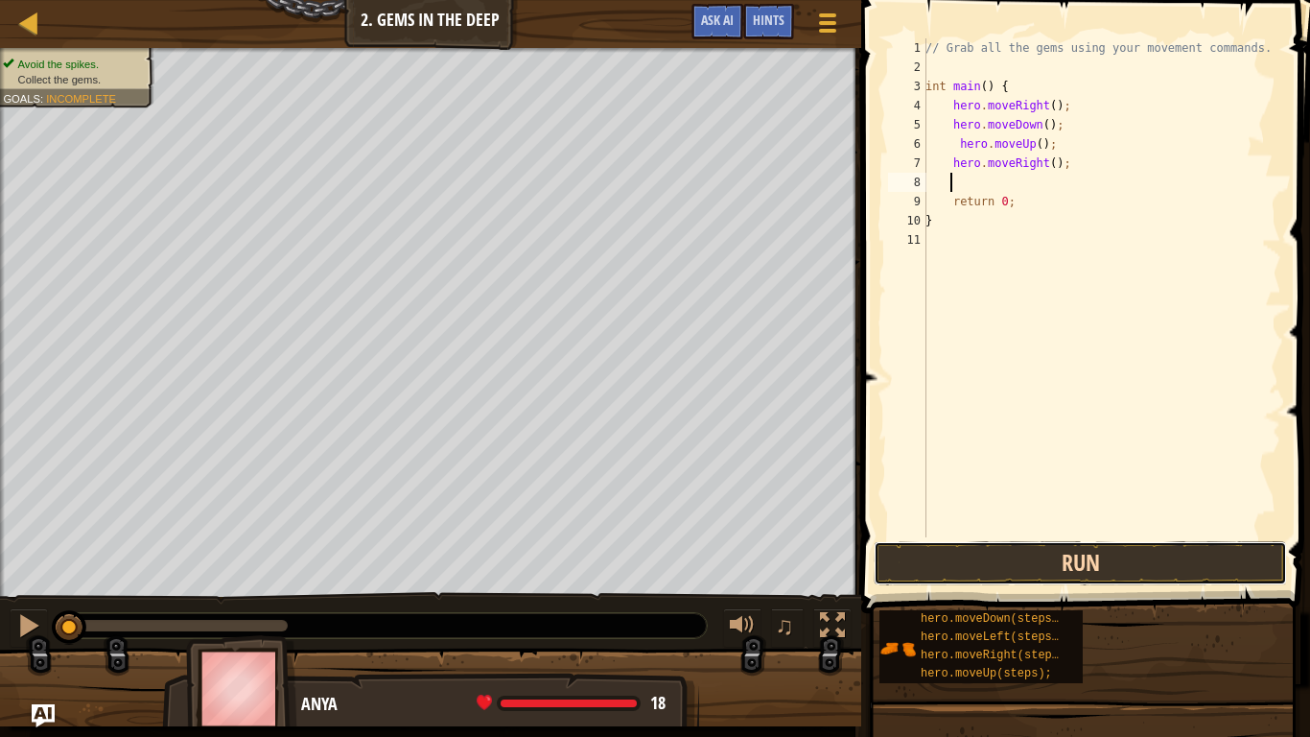
click at [971, 562] on button "Run" at bounding box center [1080, 563] width 413 height 44
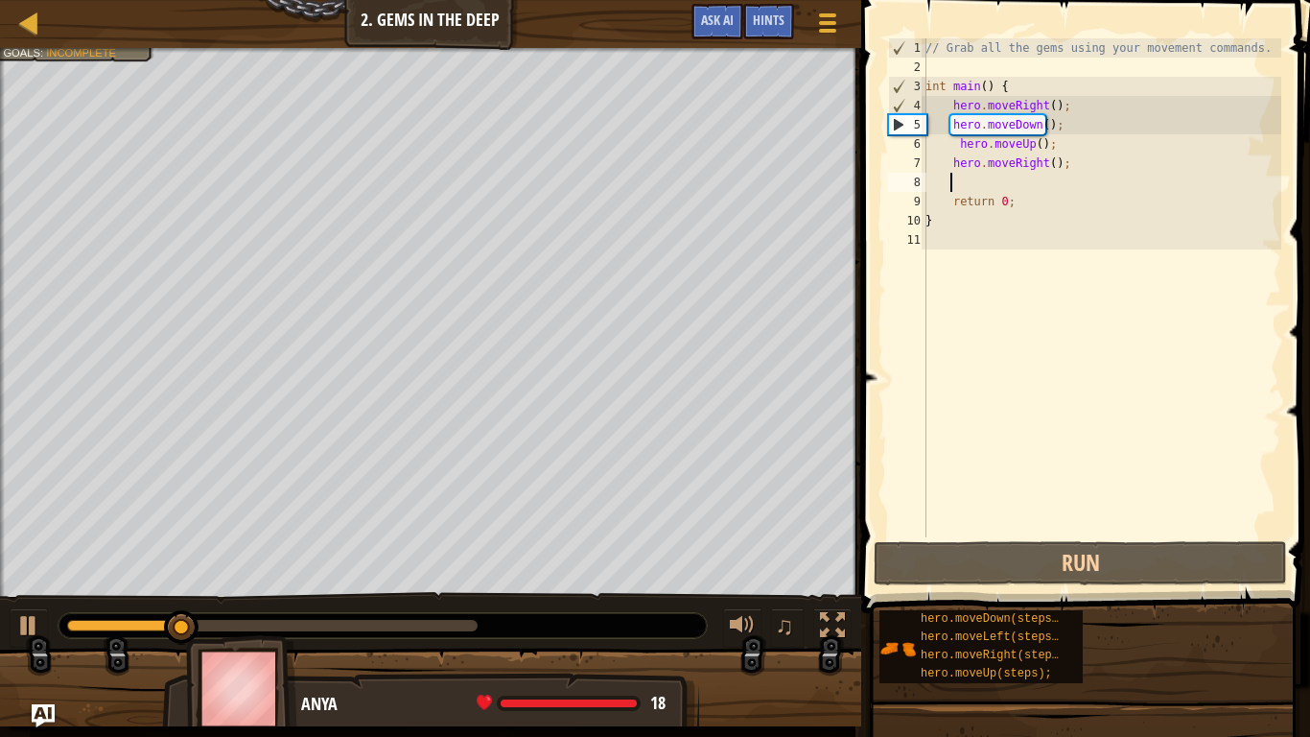
click at [1032, 142] on div "// Grab all the gems using your movement commands. int main ( ) { hero . moveRi…" at bounding box center [1102, 306] width 360 height 537
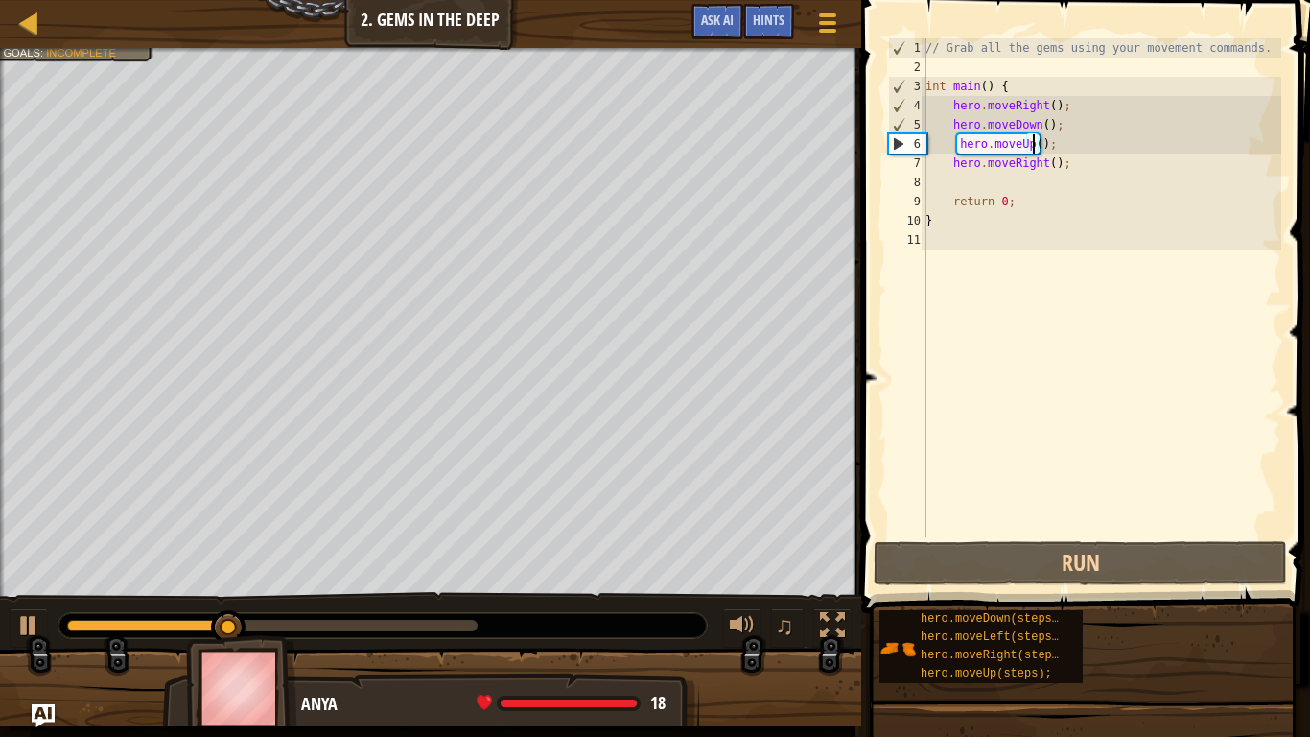
scroll to position [9, 9]
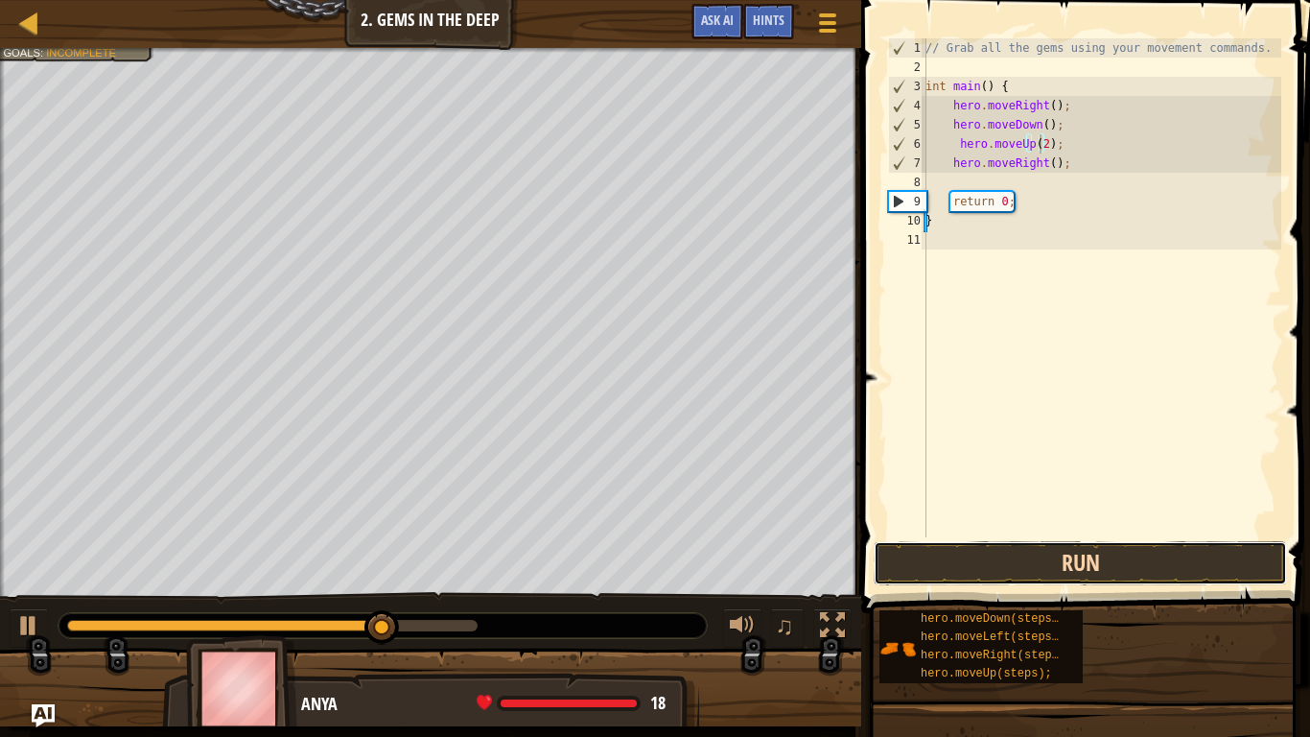
click at [943, 559] on button "Run" at bounding box center [1080, 563] width 413 height 44
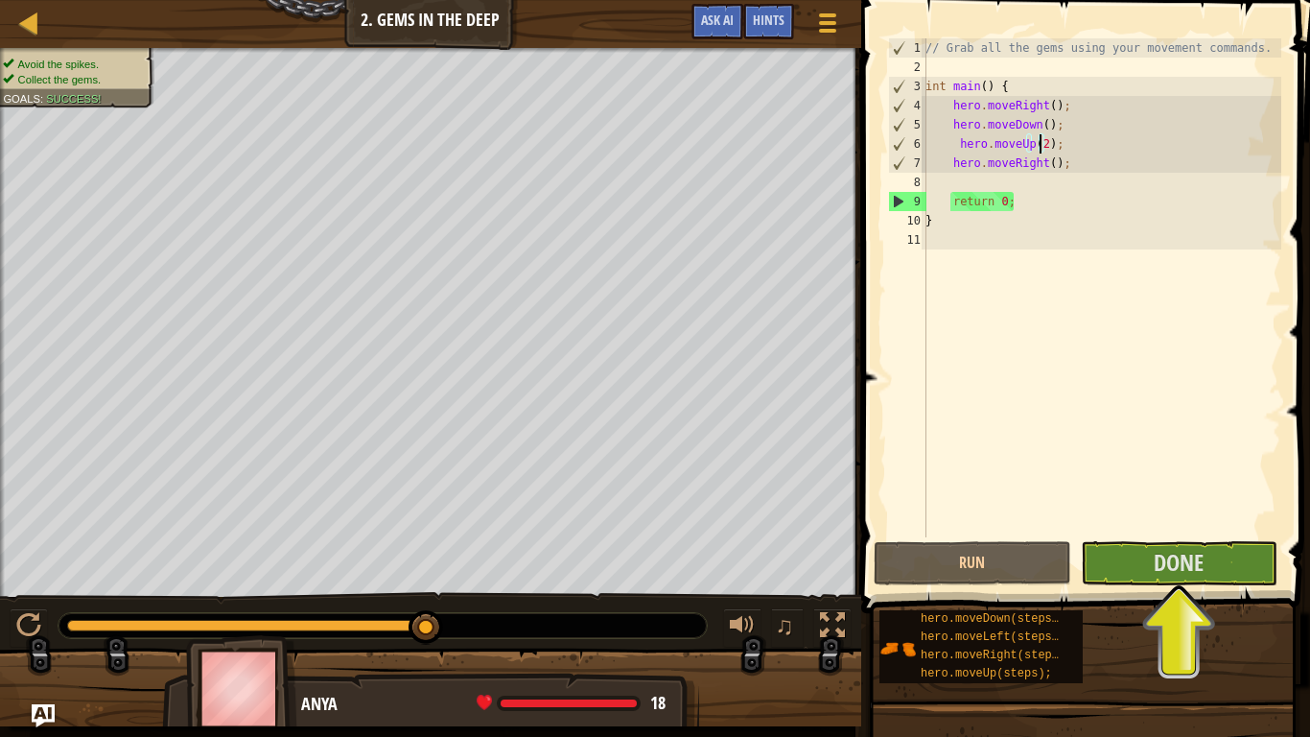
click at [1047, 165] on div "// Grab all the gems using your movement commands. int main ( ) { hero . moveRi…" at bounding box center [1102, 306] width 360 height 537
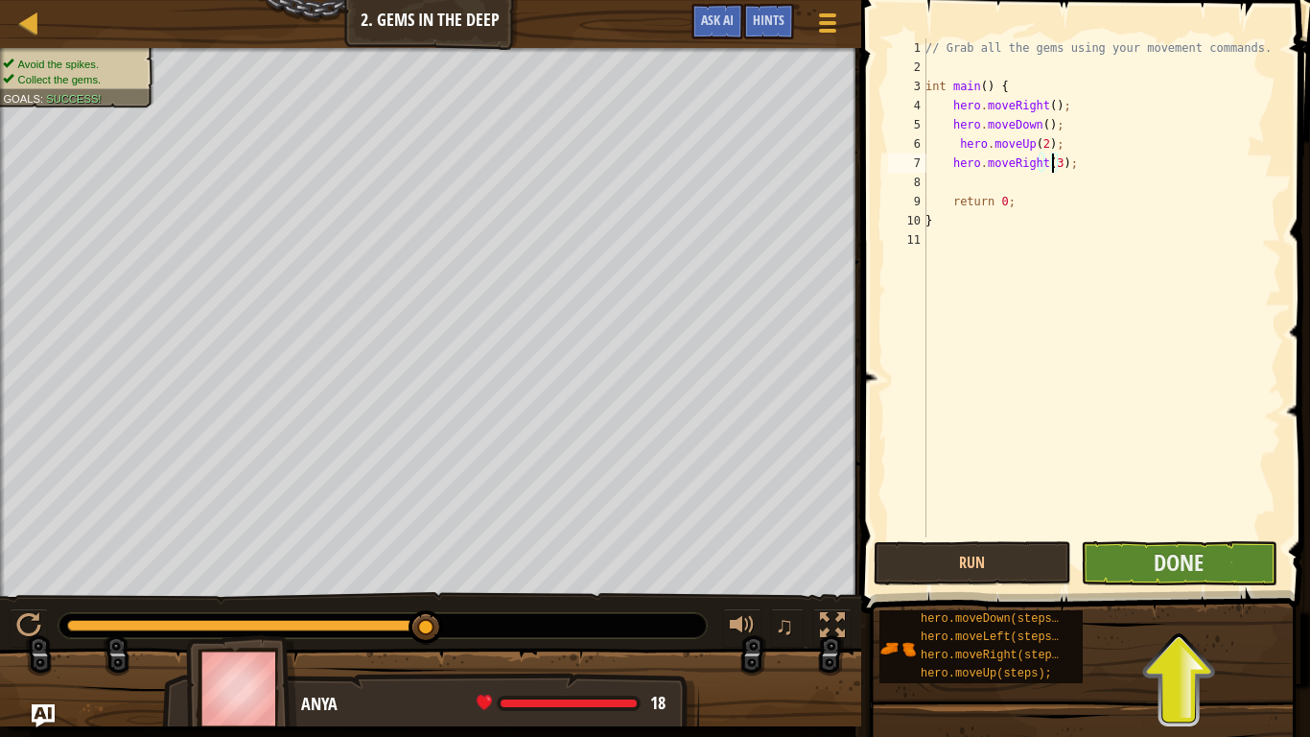
type textarea "hero.moveRight(3);"
click at [1142, 573] on button "Done" at bounding box center [1179, 563] width 197 height 44
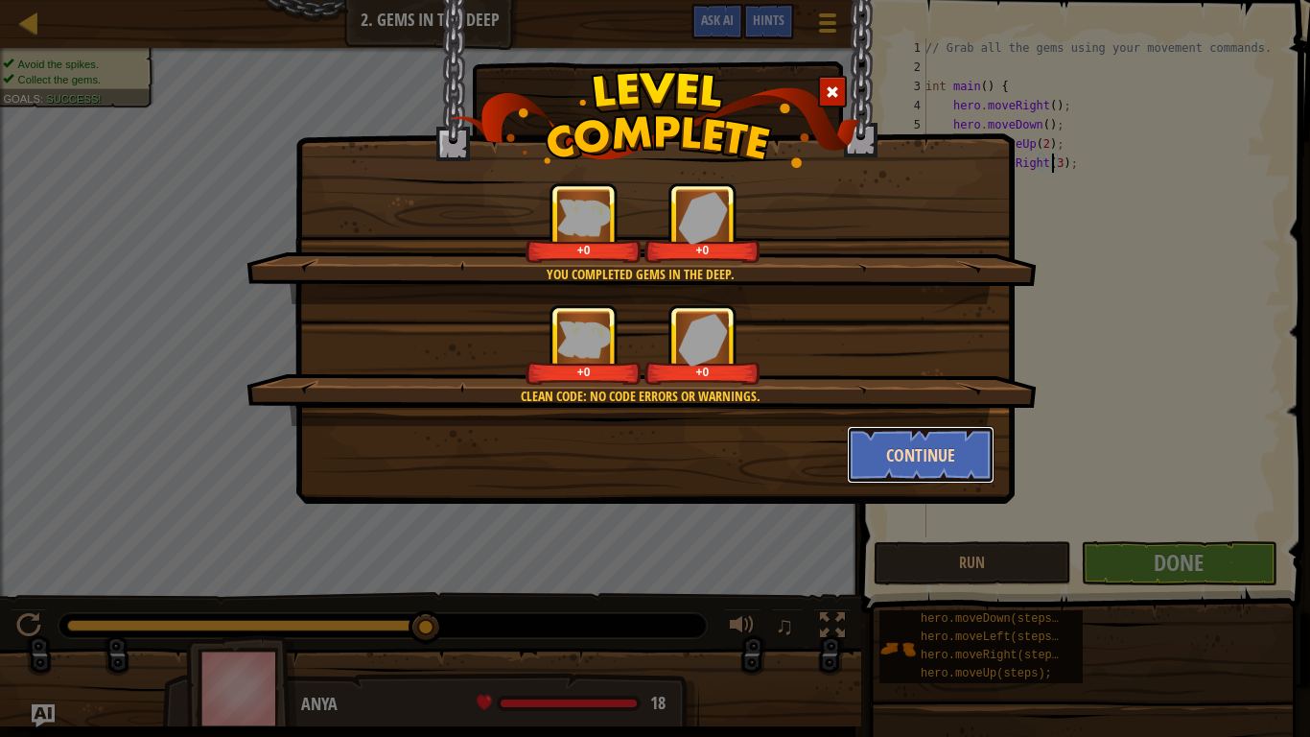
click at [917, 449] on button "Continue" at bounding box center [921, 455] width 149 height 58
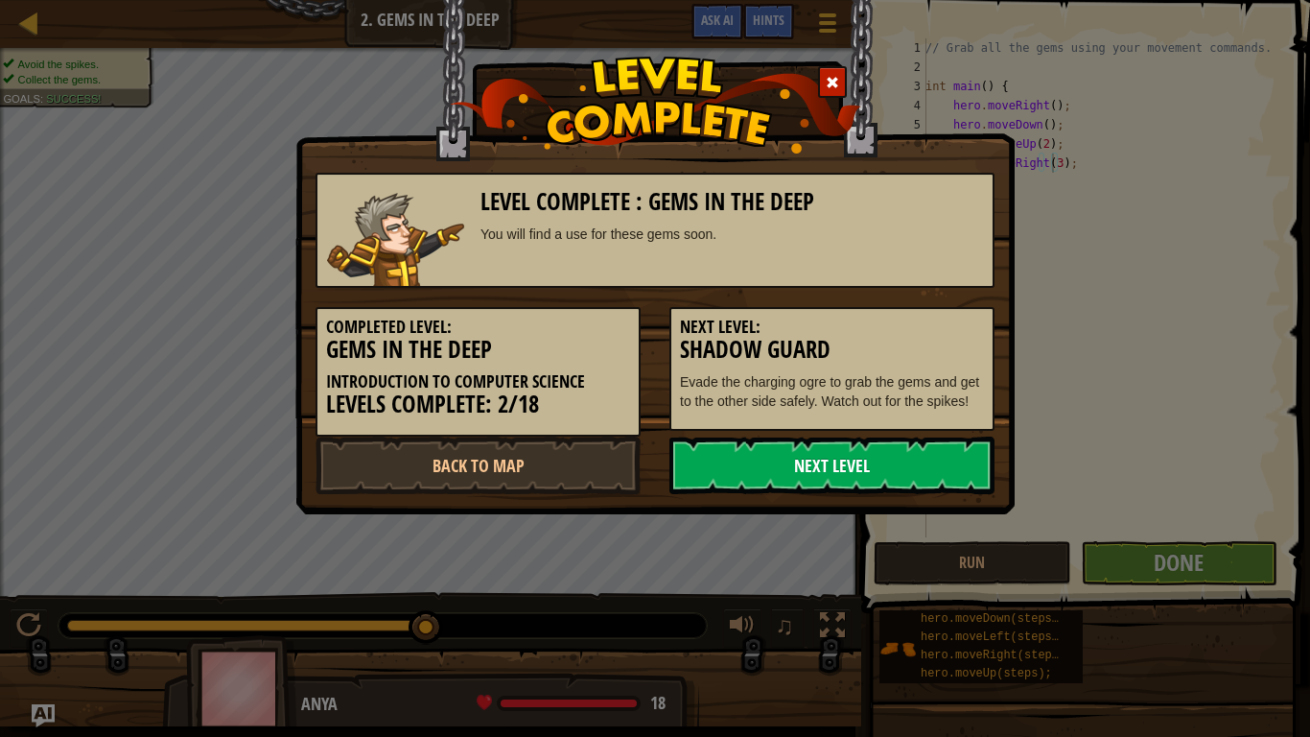
click at [812, 476] on link "Next Level" at bounding box center [832, 466] width 325 height 58
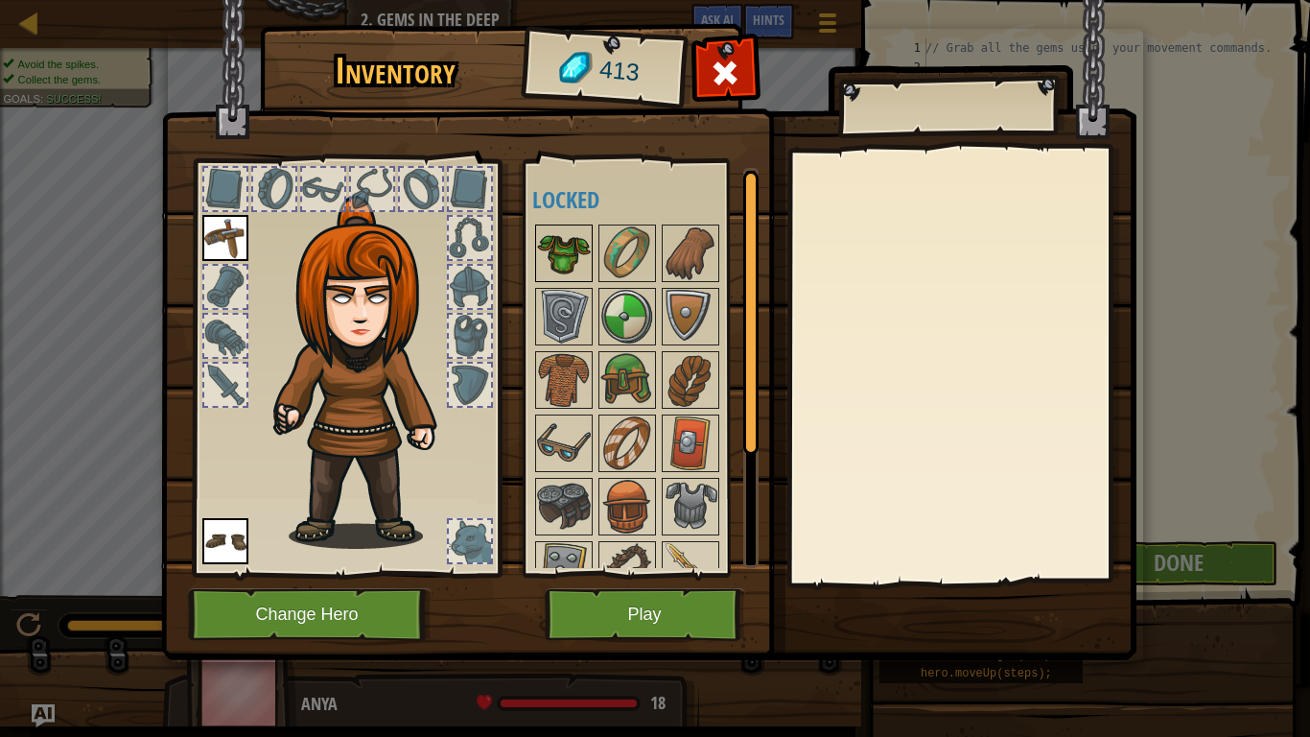
click at [570, 248] on img at bounding box center [564, 253] width 54 height 54
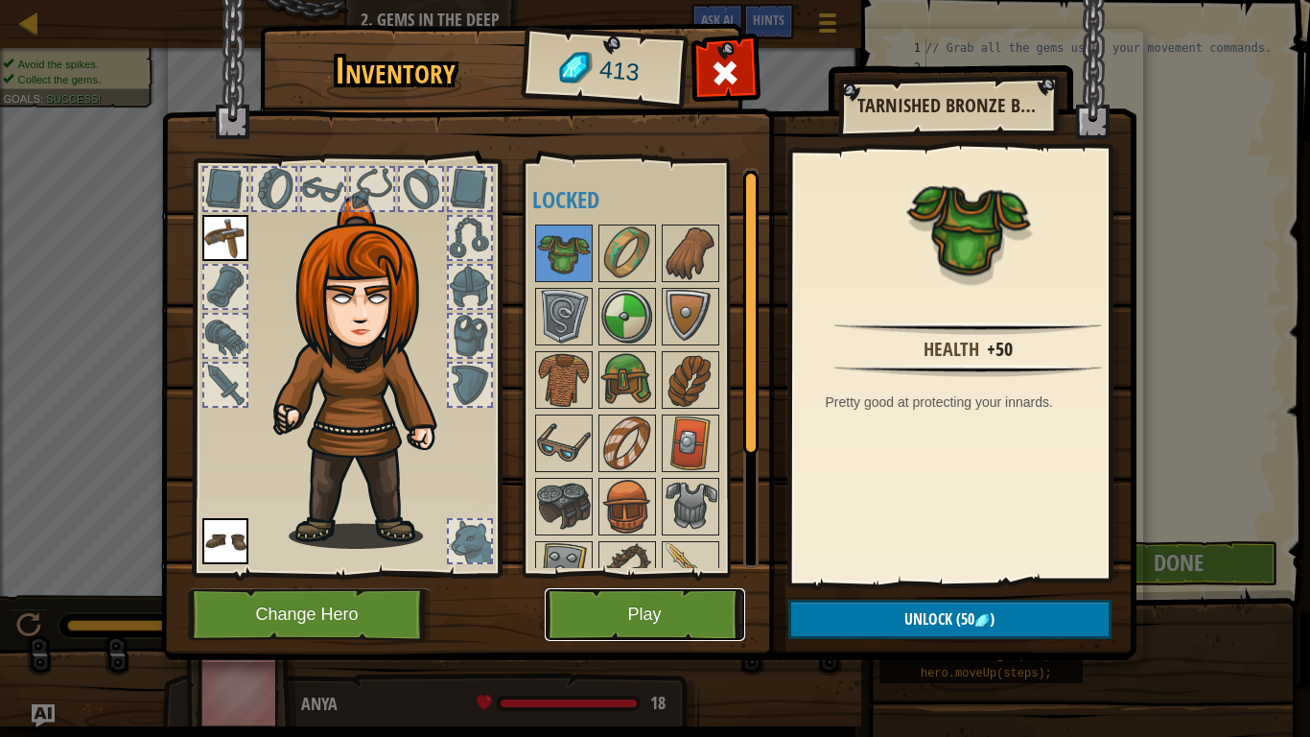
click at [720, 574] on button "Play" at bounding box center [645, 614] width 201 height 53
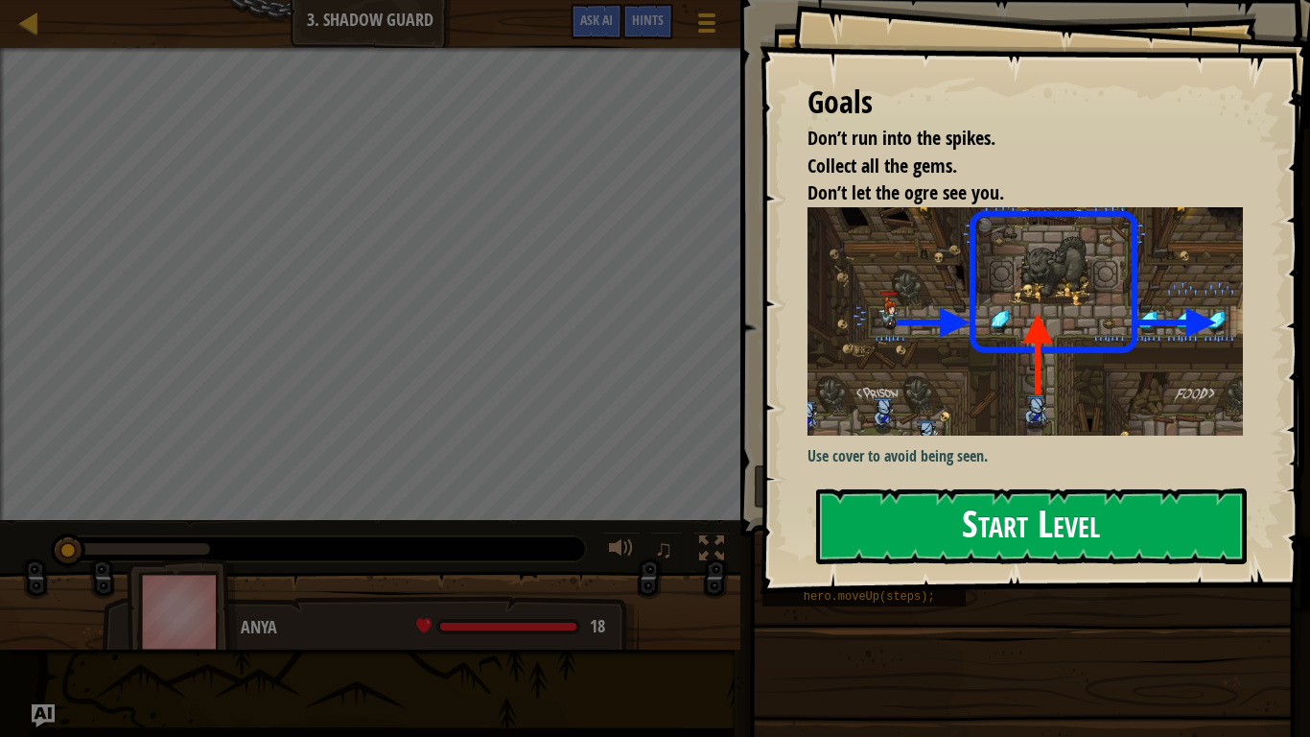
click at [860, 541] on button "Start Level" at bounding box center [1031, 526] width 431 height 76
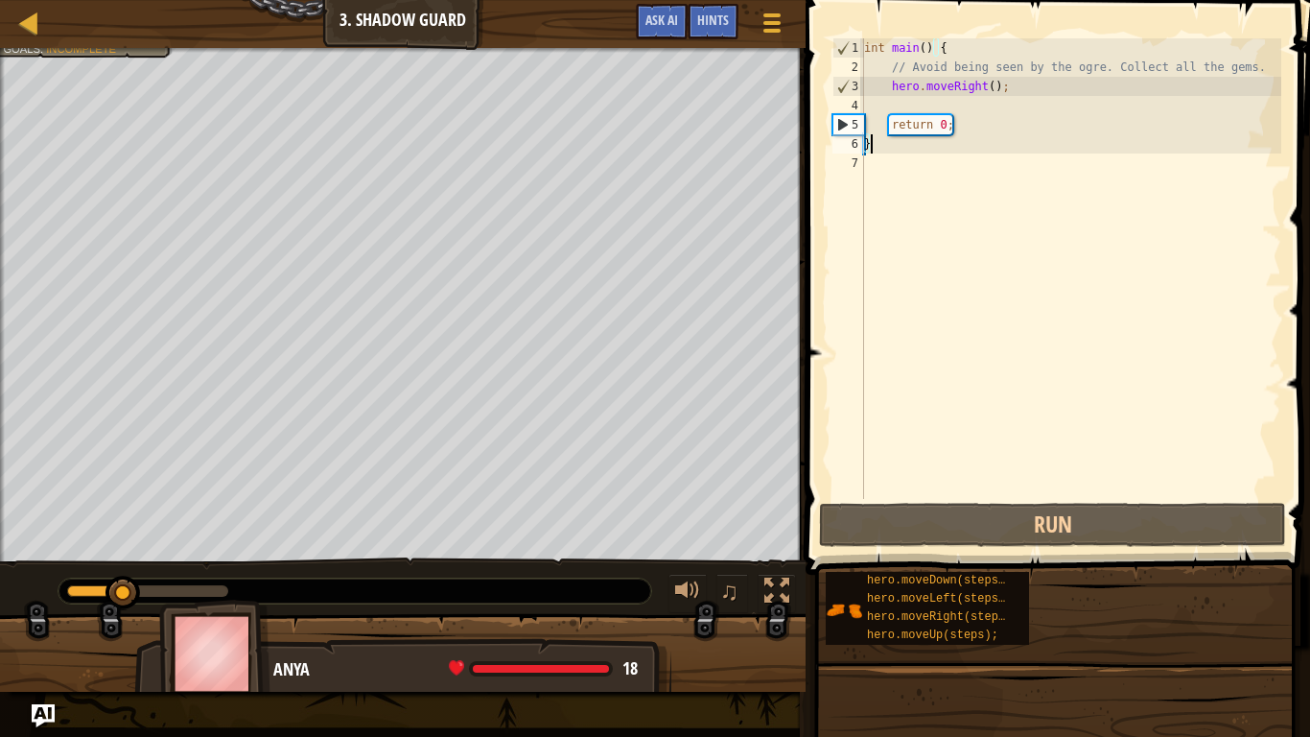
click at [918, 106] on div "int main ( ) { // Avoid being seen by the ogre. Collect all the gems. hero . mo…" at bounding box center [1071, 287] width 421 height 499
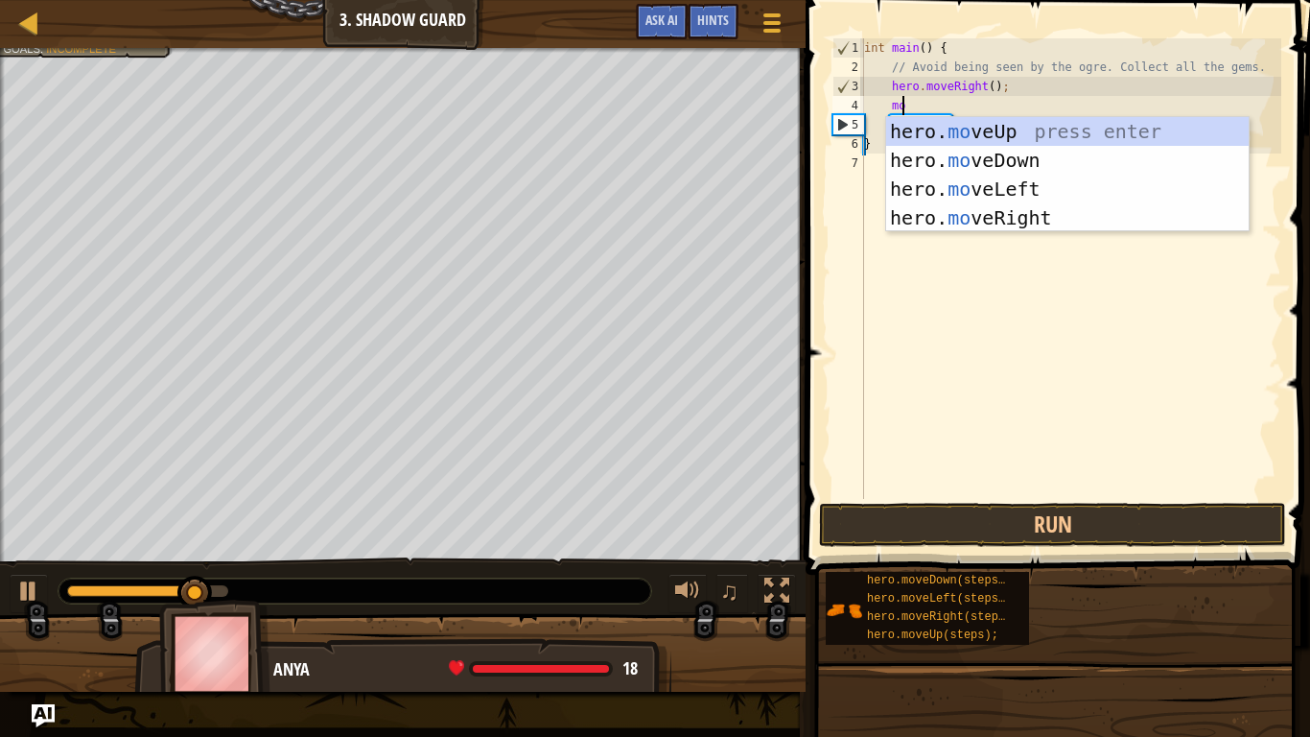
scroll to position [9, 3]
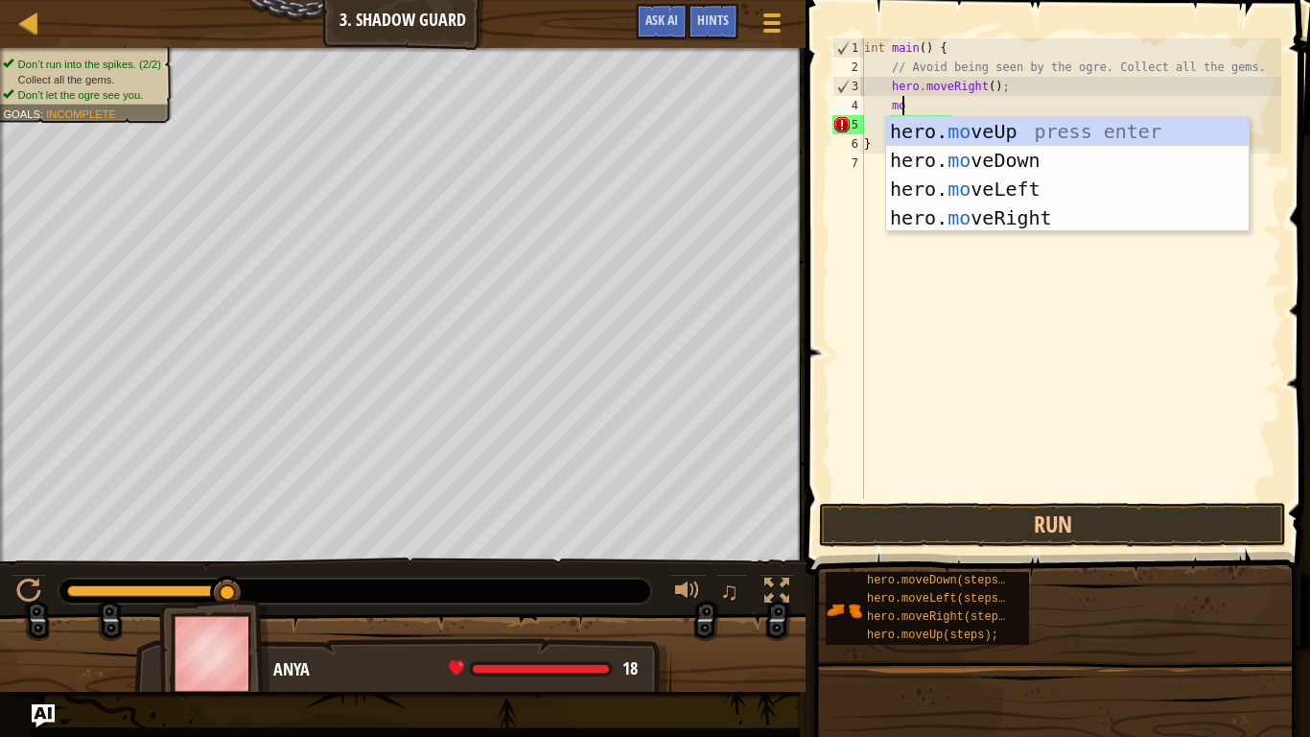
type textarea "m"
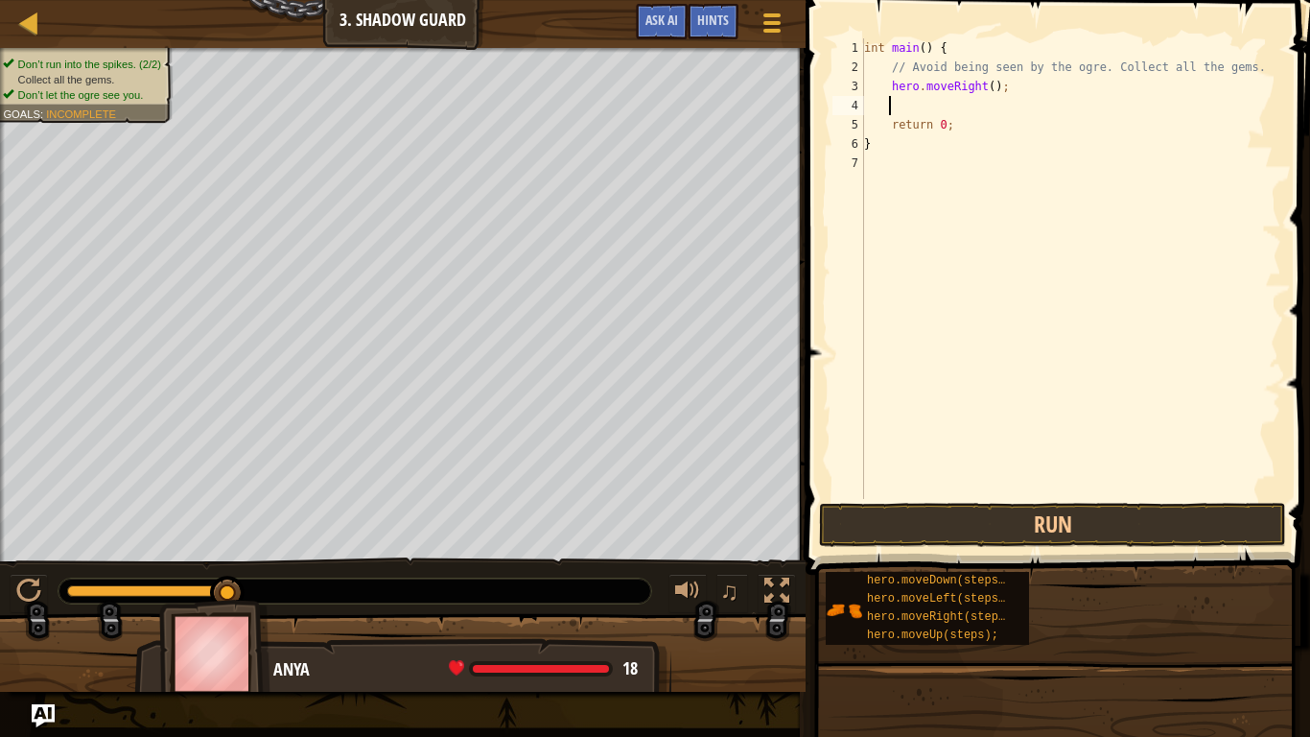
click at [982, 86] on div "int main ( ) { // Avoid being seen by the ogre. Collect all the gems. hero . mo…" at bounding box center [1071, 287] width 421 height 499
click at [919, 537] on button "Run" at bounding box center [1052, 525] width 467 height 44
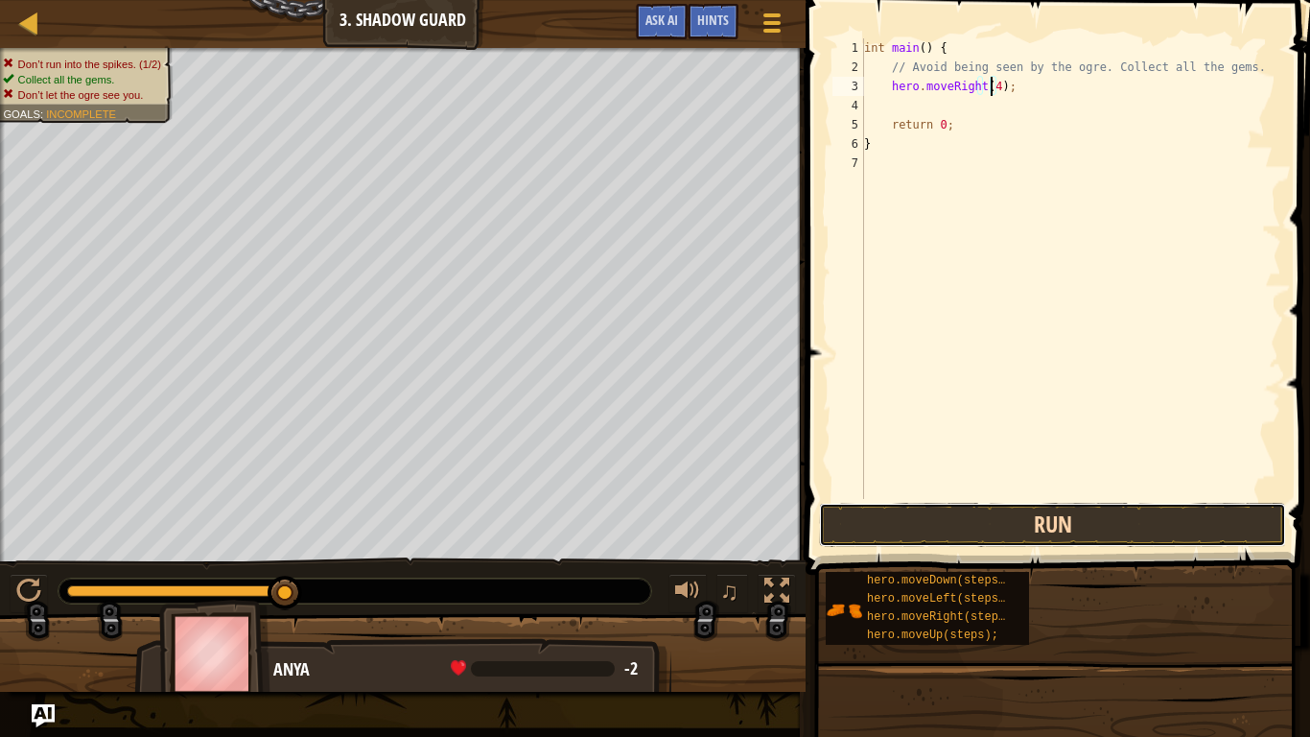
click at [854, 536] on button "Run" at bounding box center [1052, 525] width 467 height 44
type textarea "hero.moveRight();"
click at [987, 99] on div "int main ( ) { // Avoid being seen by the ogre. Collect all the gems. hero . mo…" at bounding box center [1071, 287] width 421 height 499
type textarea "mo"
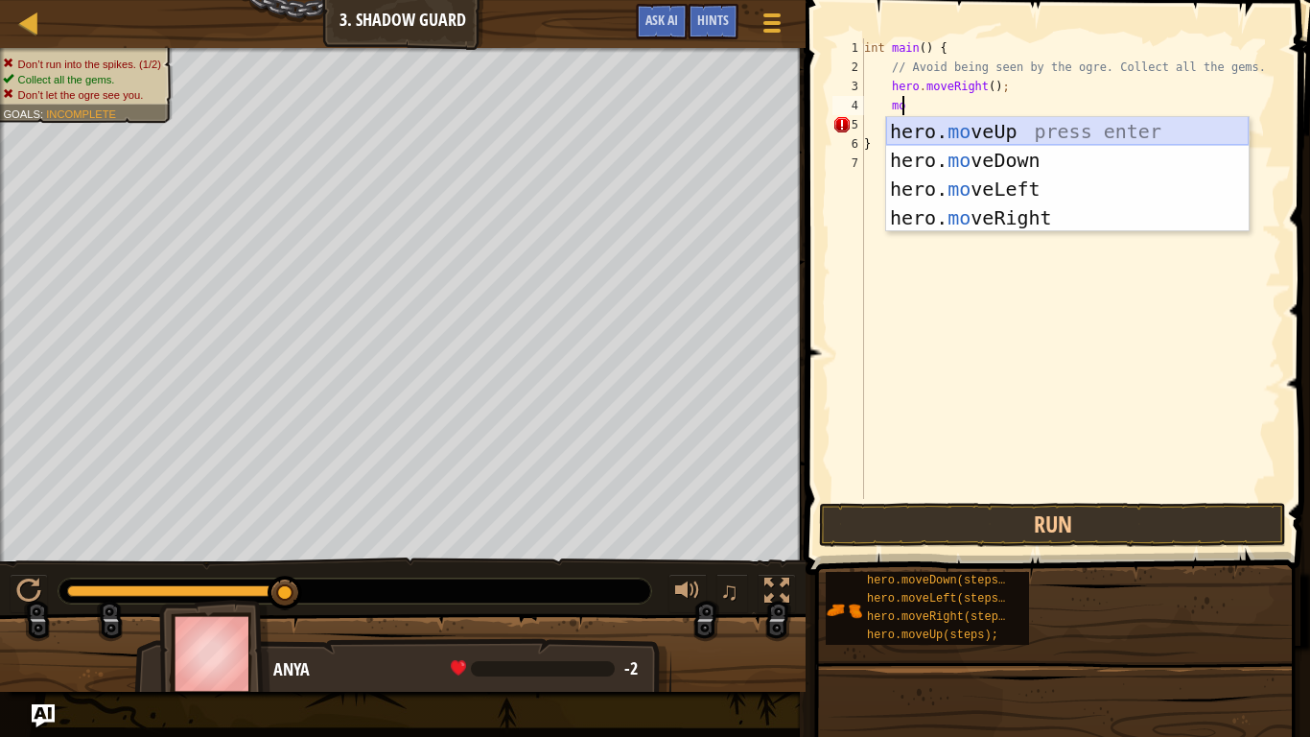
click at [994, 133] on div "hero. mo veUp press enter hero. mo veDown press enter hero. mo veLeft press ent…" at bounding box center [1067, 203] width 363 height 173
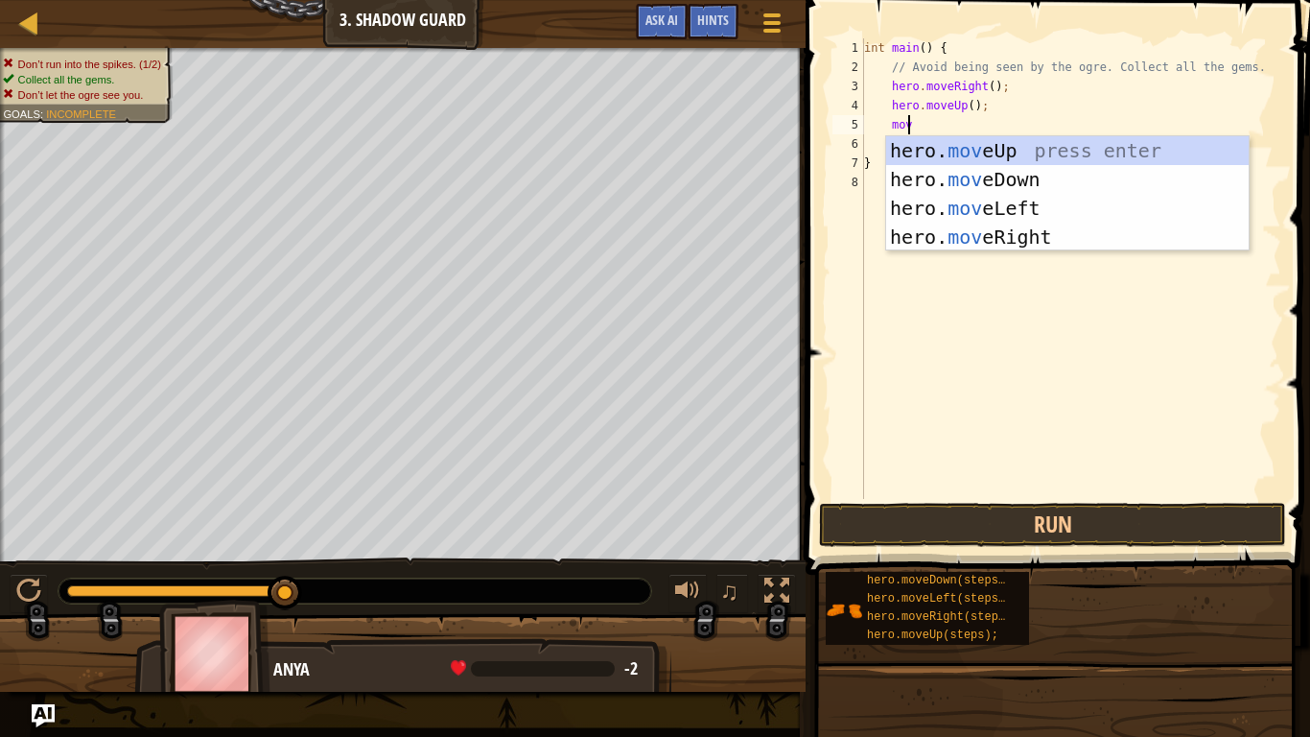
scroll to position [9, 3]
type textarea "move"
click at [964, 230] on div "hero. move Up press enter hero. move Down press enter hero. move Left press ent…" at bounding box center [1067, 222] width 363 height 173
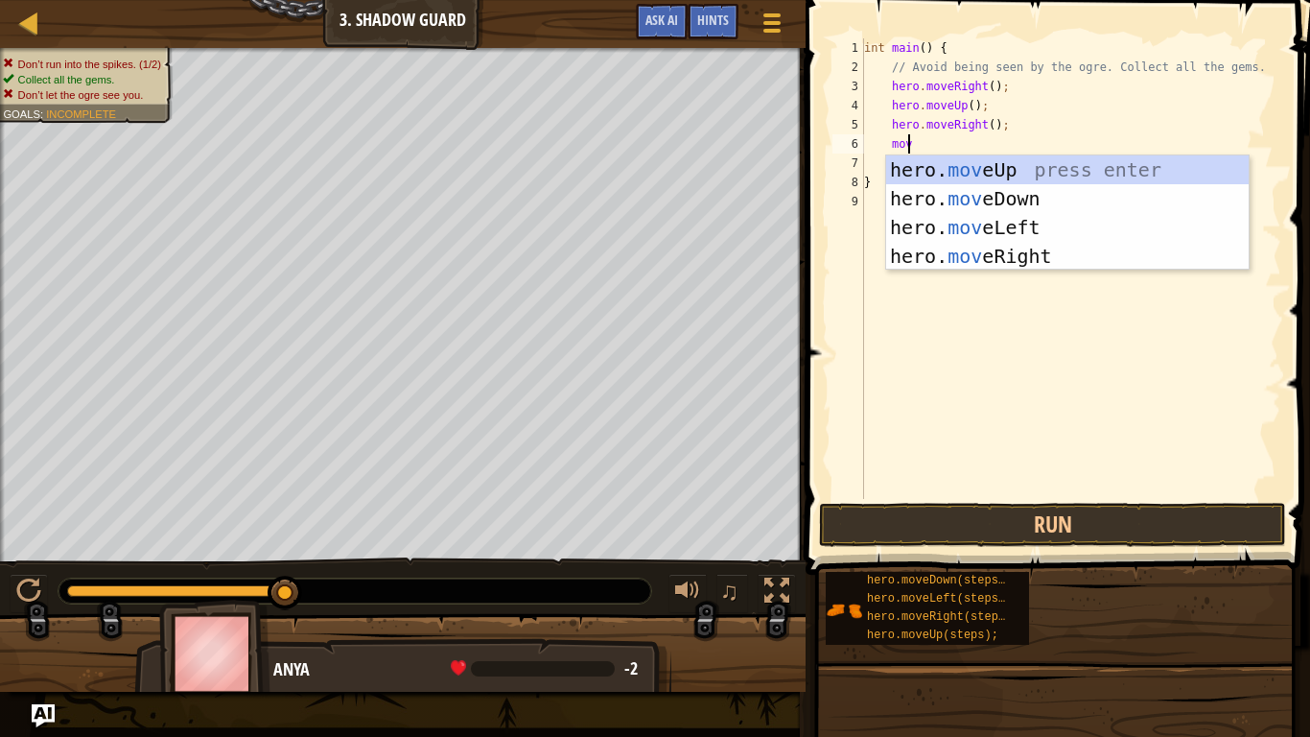
type textarea "move"
click at [978, 192] on div "hero. move Up press enter hero. move Down press enter hero. move Left press ent…" at bounding box center [1067, 241] width 363 height 173
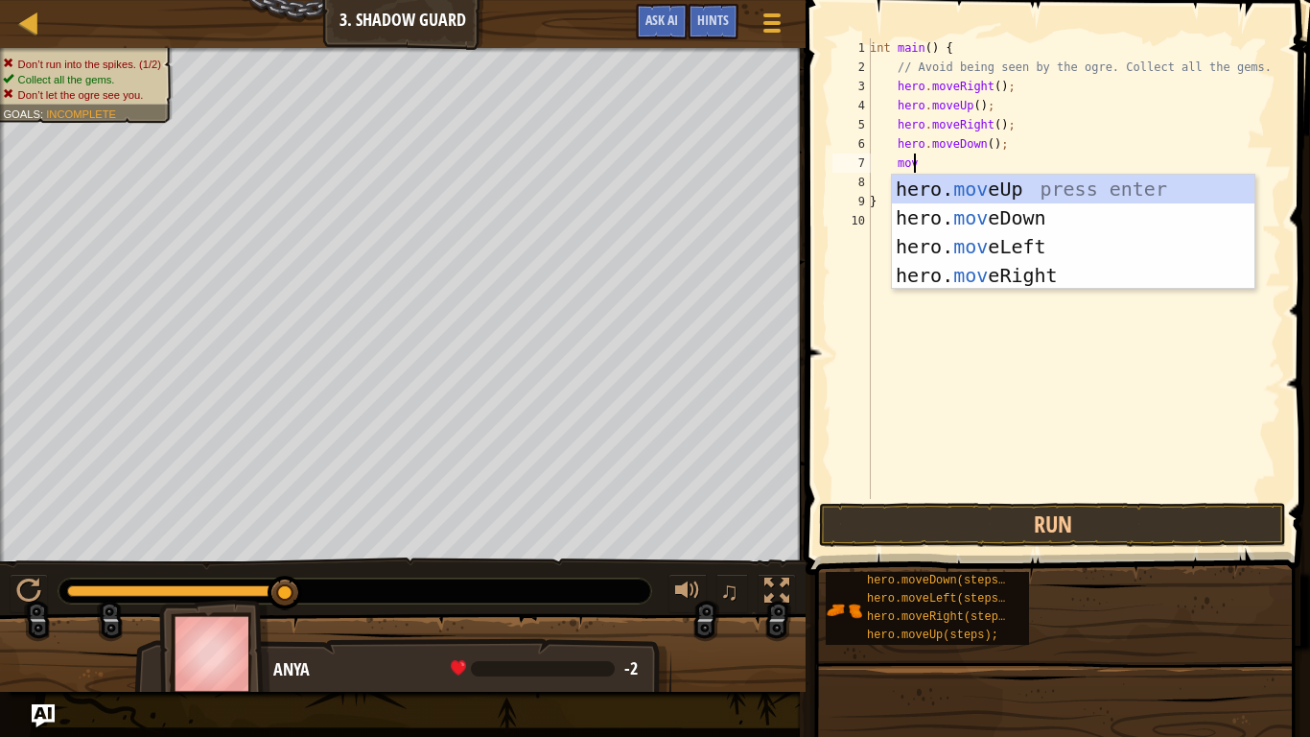
type textarea "move"
click at [960, 271] on div "hero. move Up press enter hero. move Down press enter hero. move Left press ent…" at bounding box center [1073, 261] width 363 height 173
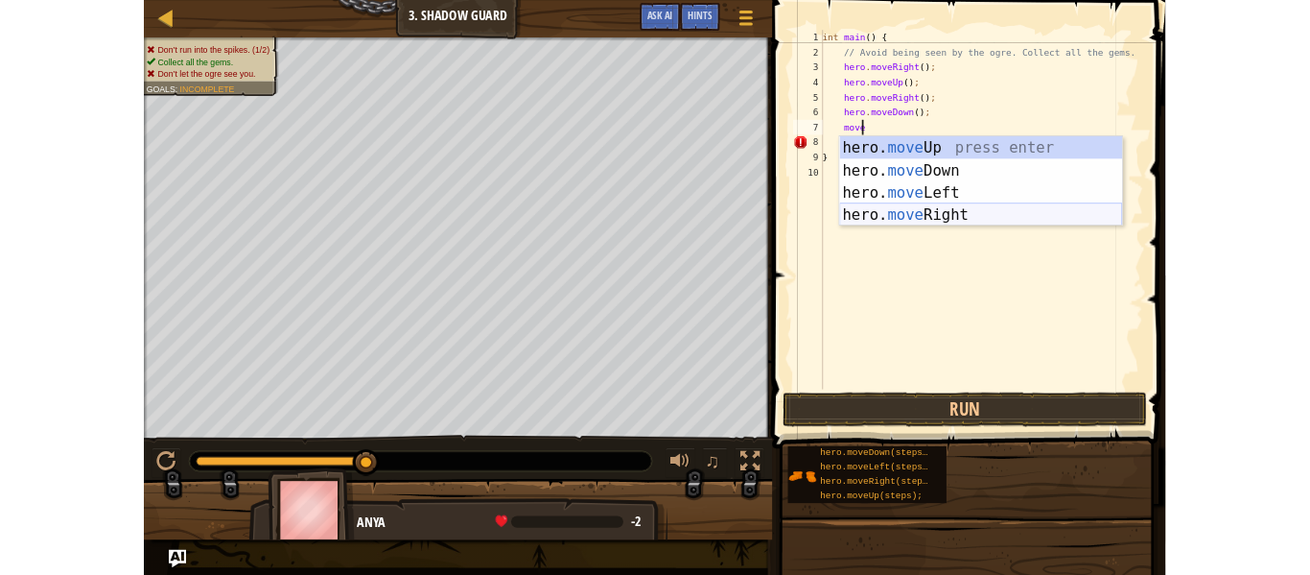
scroll to position [9, 1]
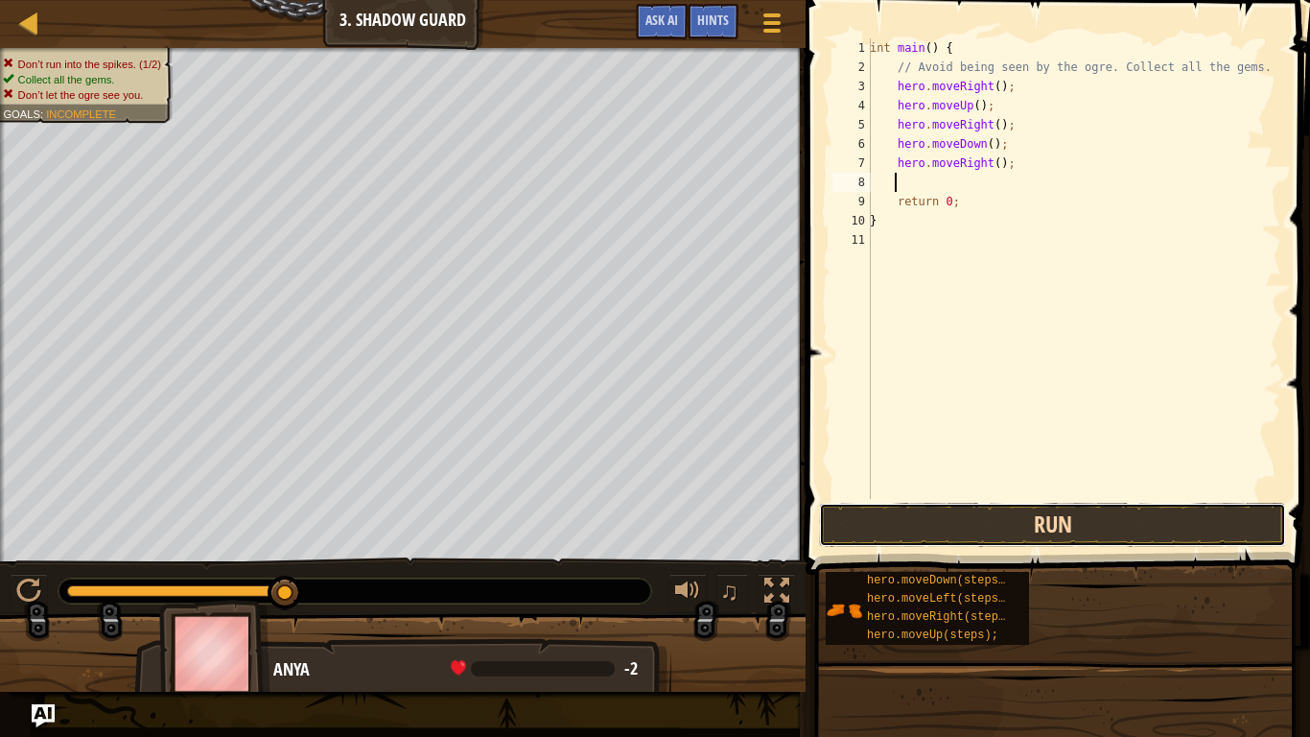
click at [907, 534] on button "Run" at bounding box center [1052, 525] width 467 height 44
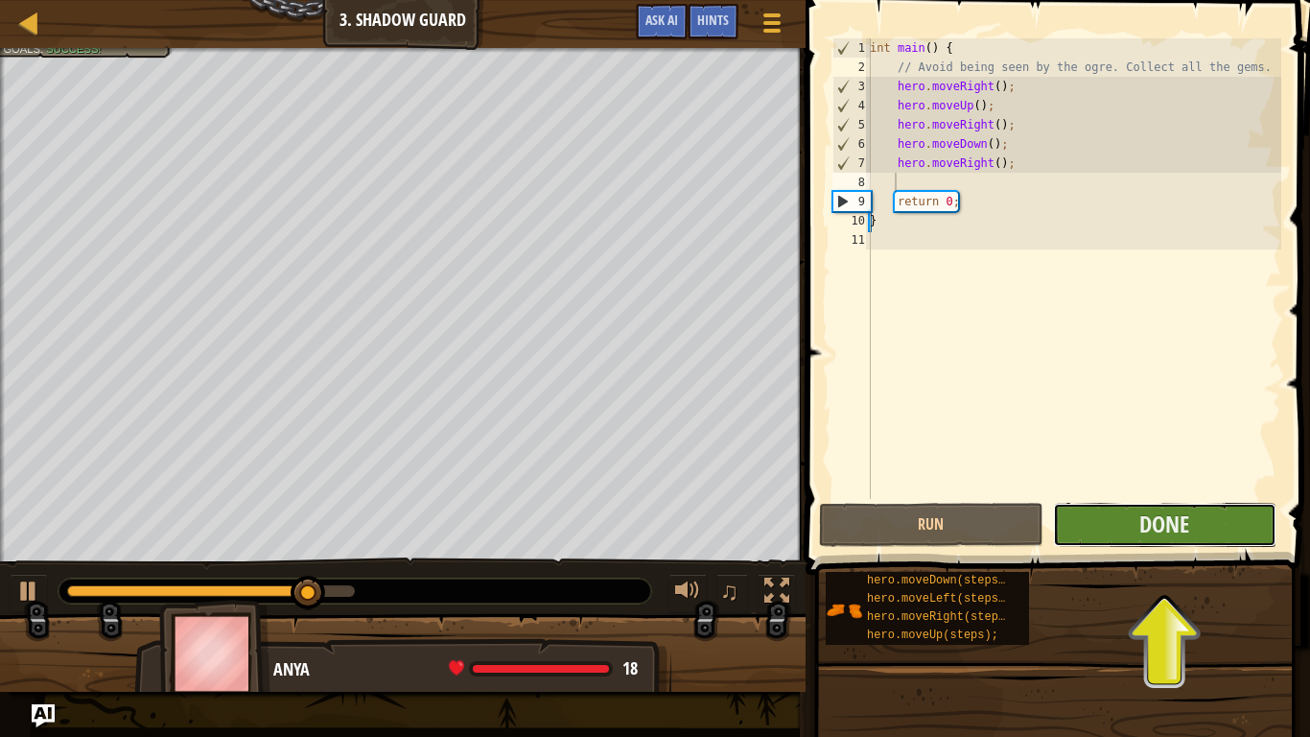
click at [1124, 544] on button "Done" at bounding box center [1165, 525] width 224 height 44
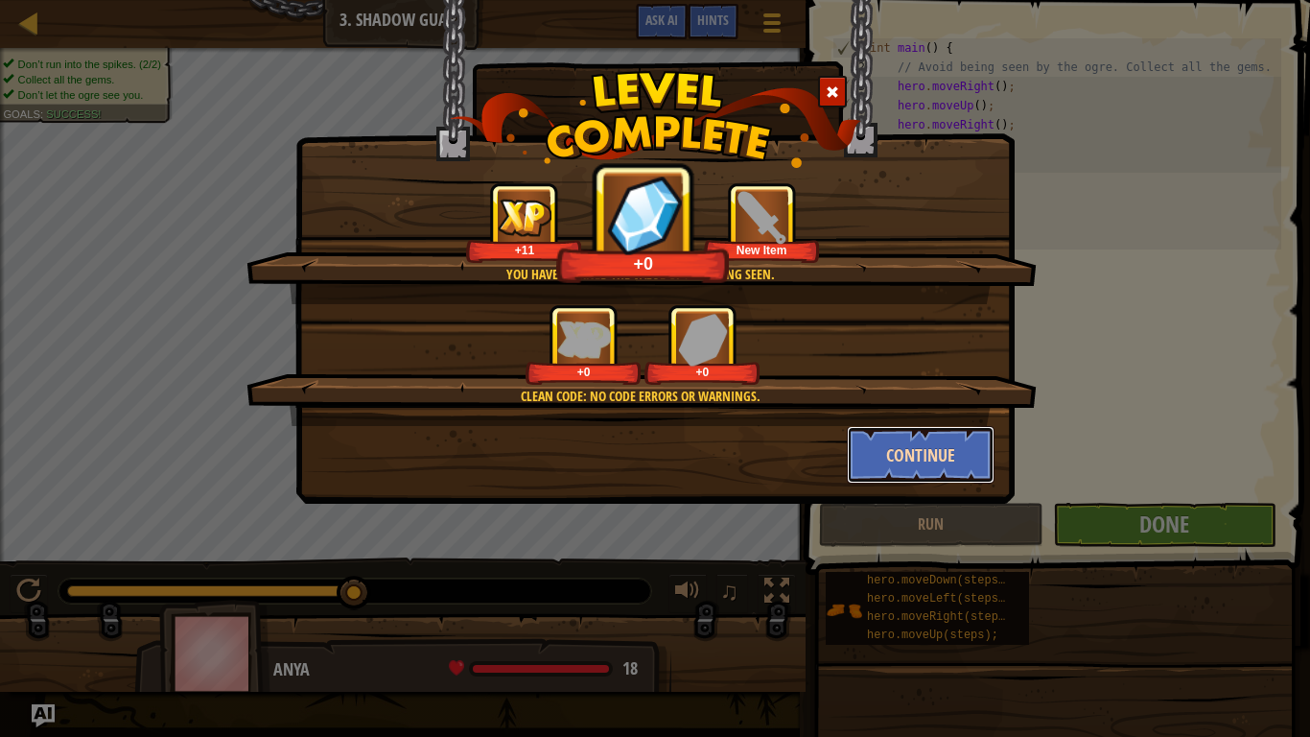
click at [864, 456] on button "Continue" at bounding box center [921, 455] width 149 height 58
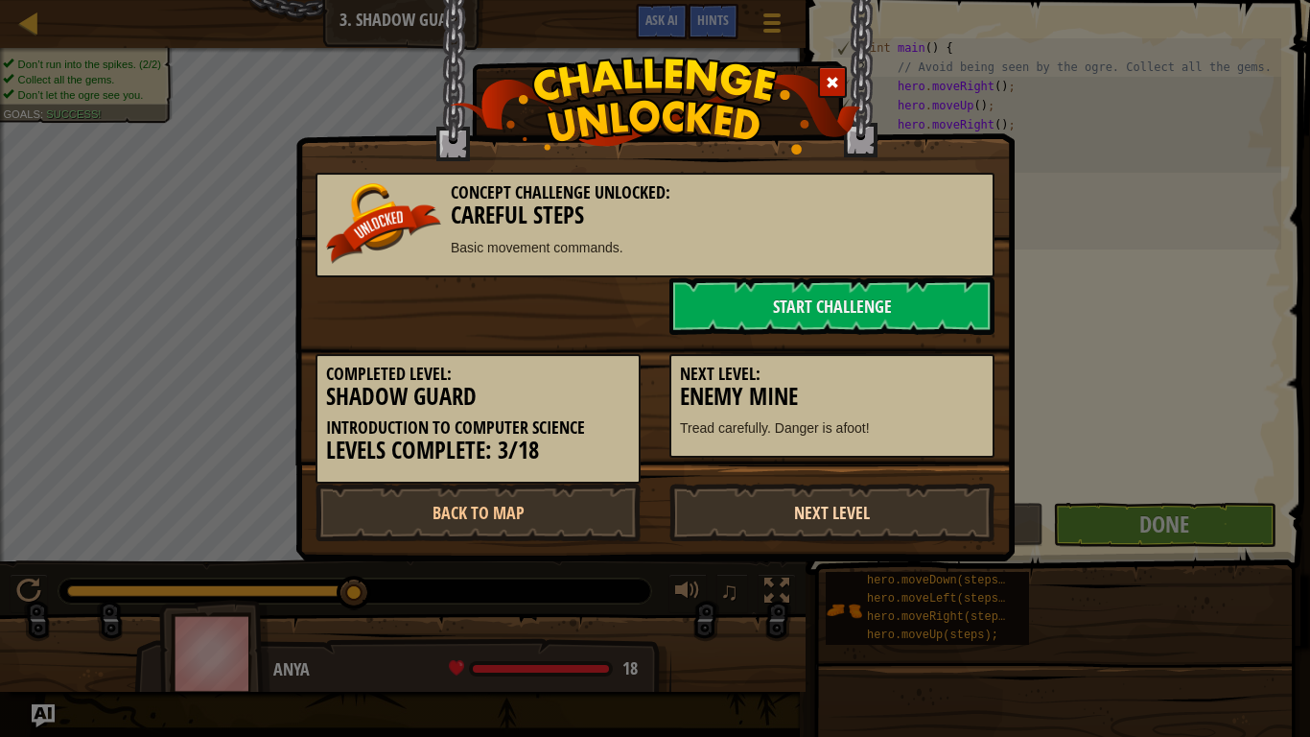
click at [796, 505] on link "Next Level" at bounding box center [832, 513] width 325 height 58
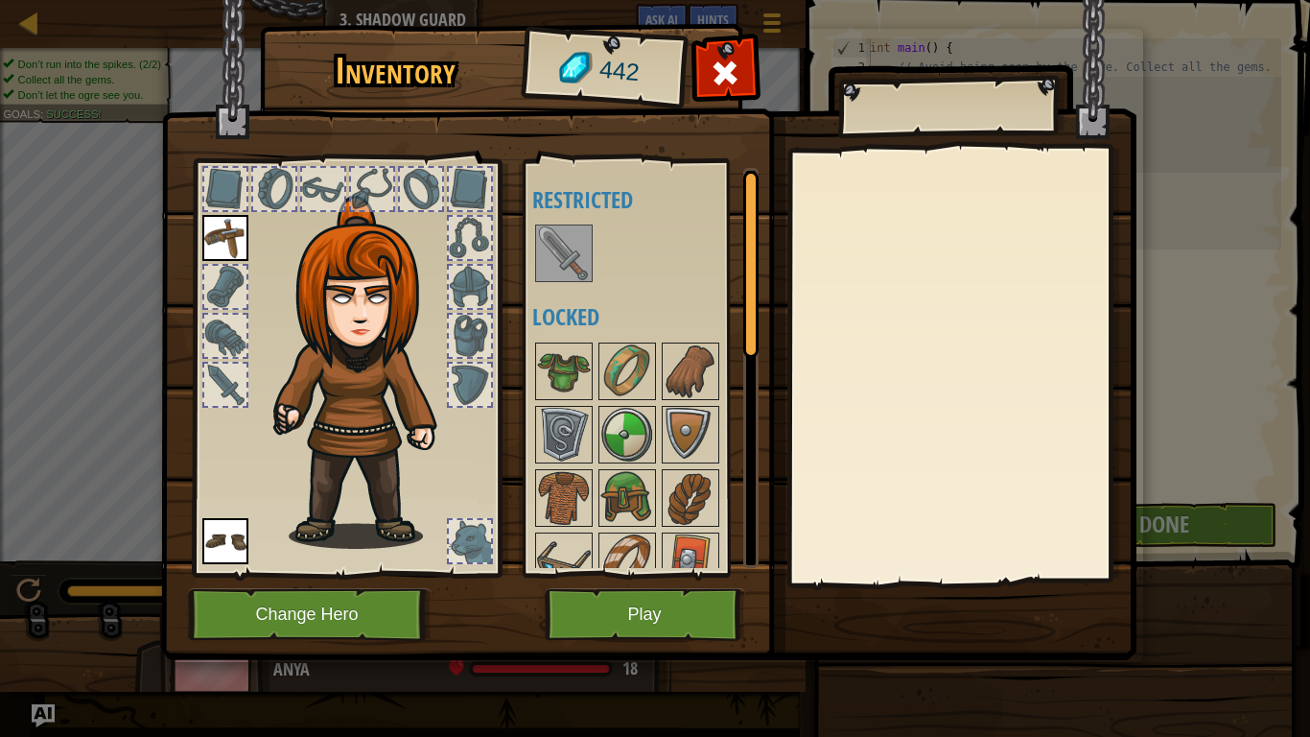
click at [571, 240] on img at bounding box center [564, 253] width 54 height 54
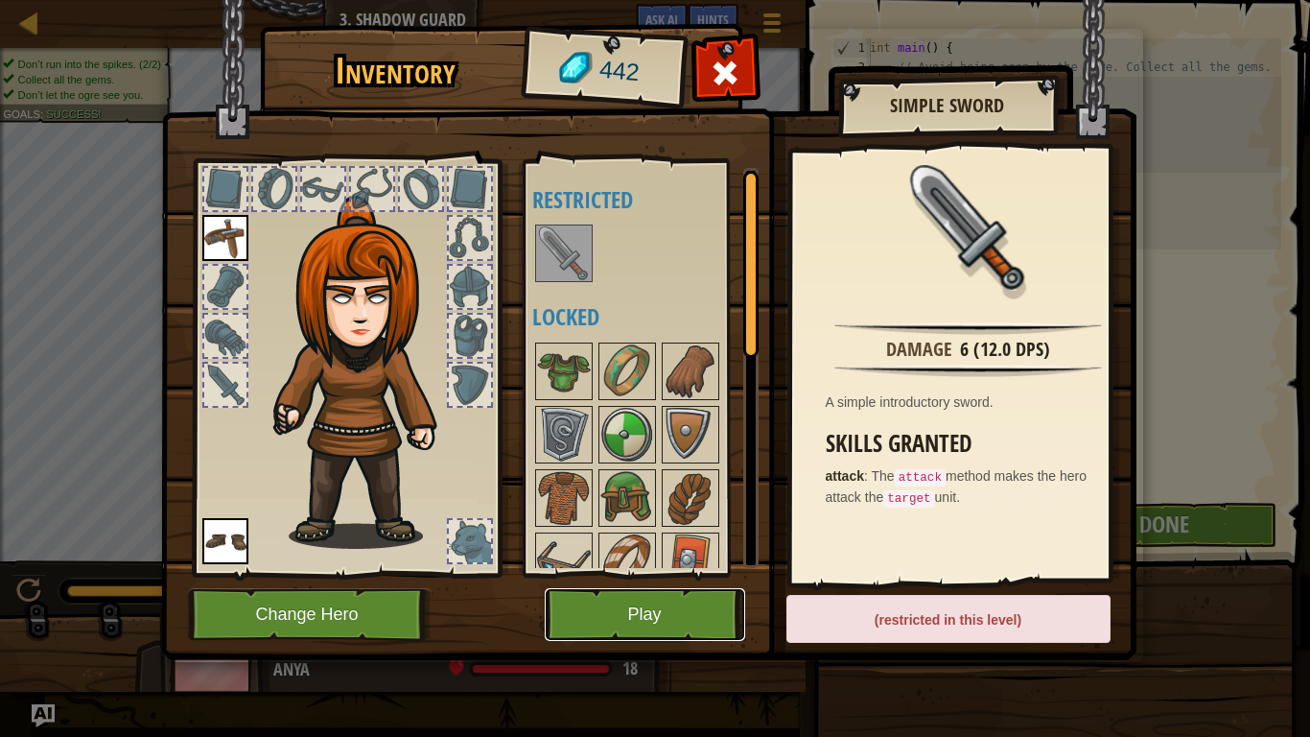
click at [717, 574] on button "Play" at bounding box center [645, 614] width 201 height 53
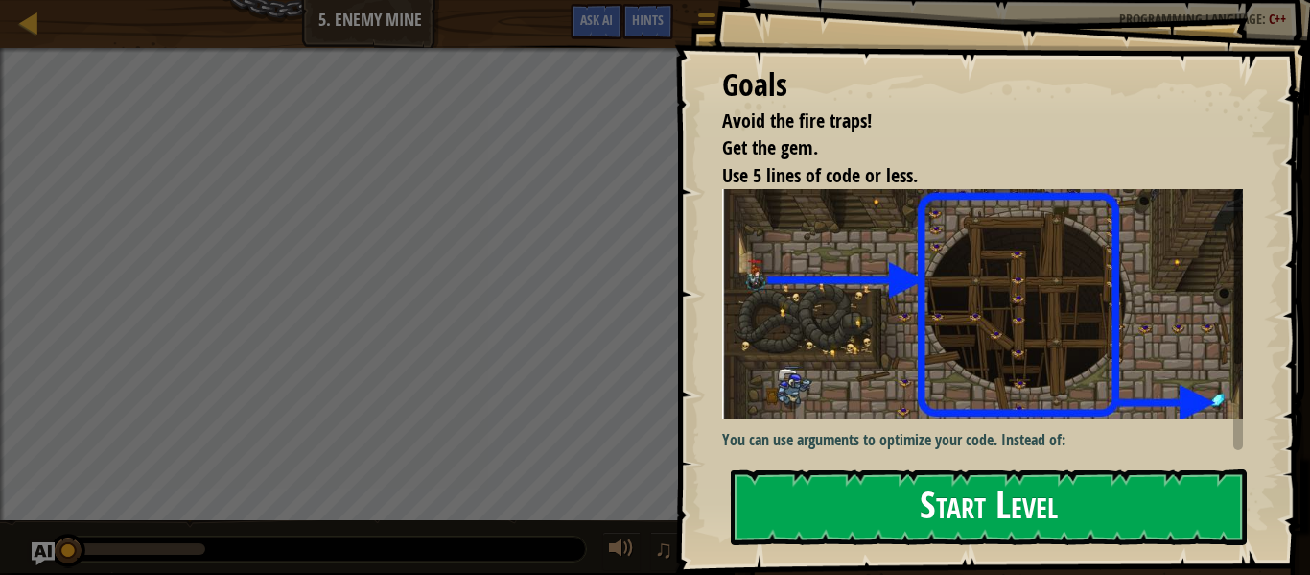
click at [830, 486] on button "Start Level" at bounding box center [989, 507] width 516 height 76
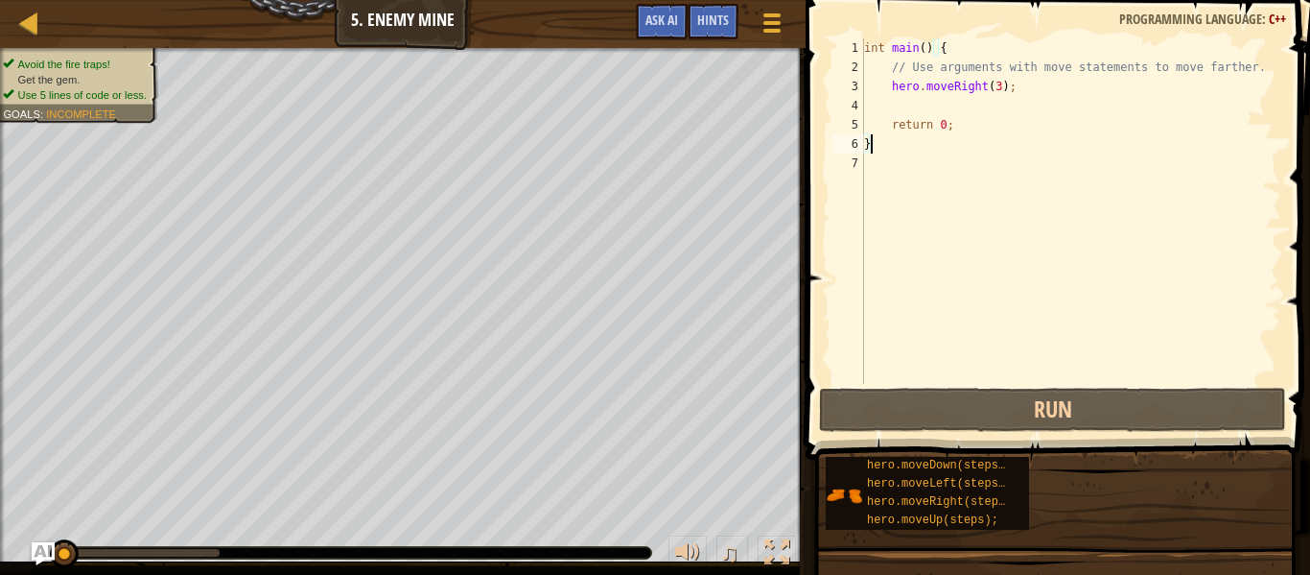
click at [906, 99] on div "int main ( ) { // Use arguments with move statements to move farther. hero . mo…" at bounding box center [1071, 230] width 421 height 384
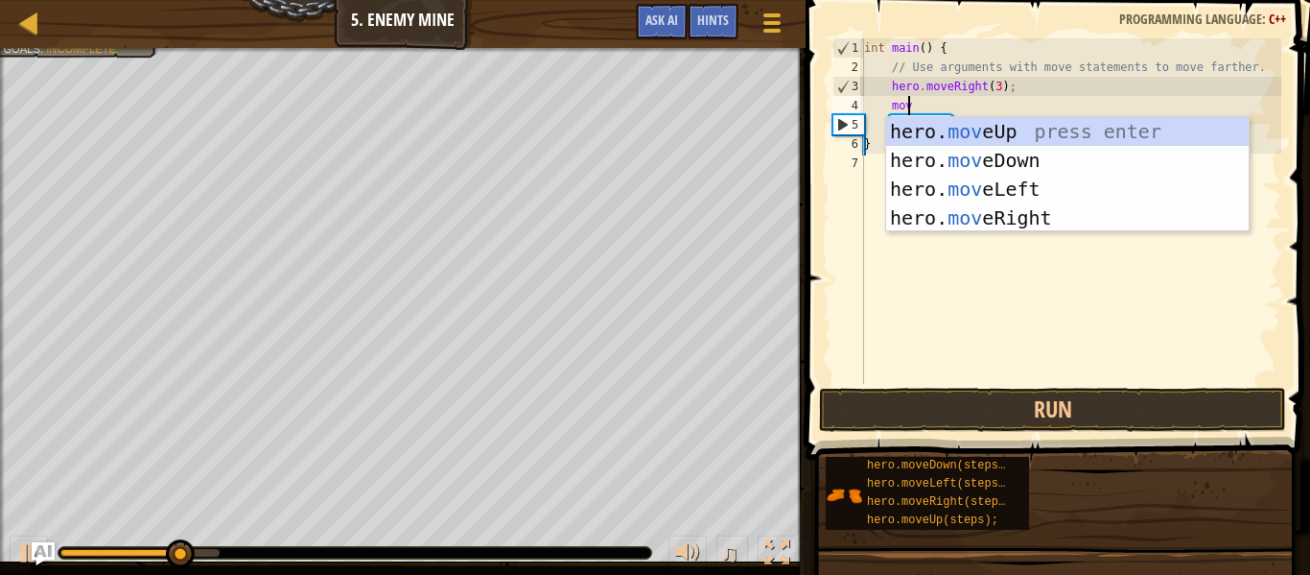
type textarea "move"
click at [923, 130] on div "hero. move Up press enter hero. move Down press enter hero. move Left press ent…" at bounding box center [1067, 203] width 363 height 173
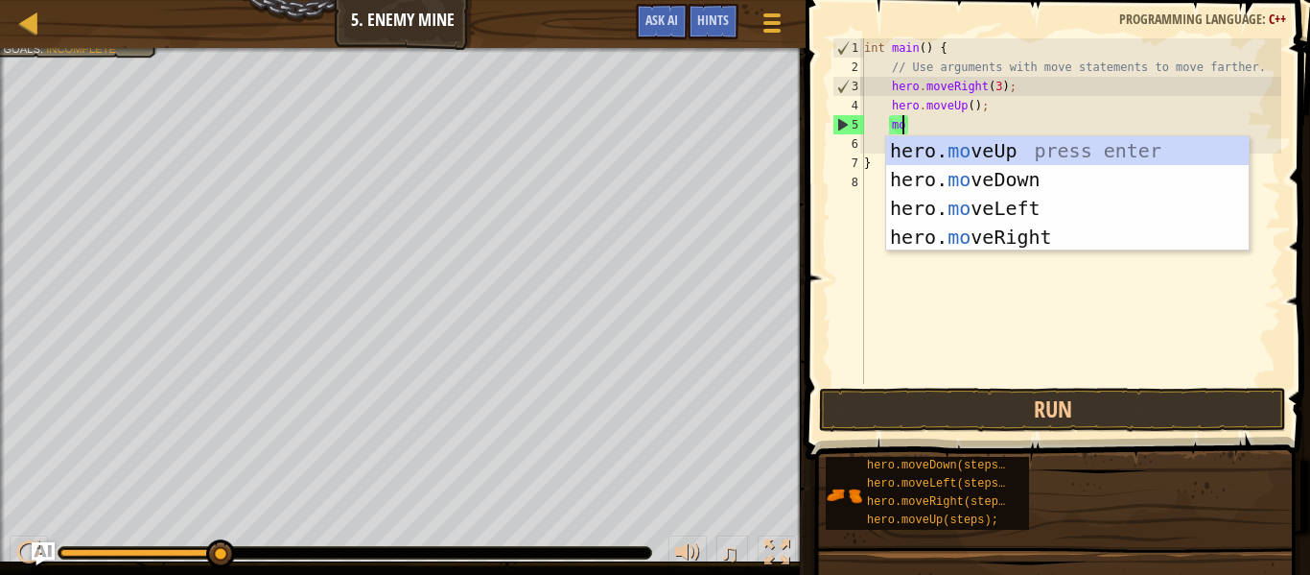
type textarea "move"
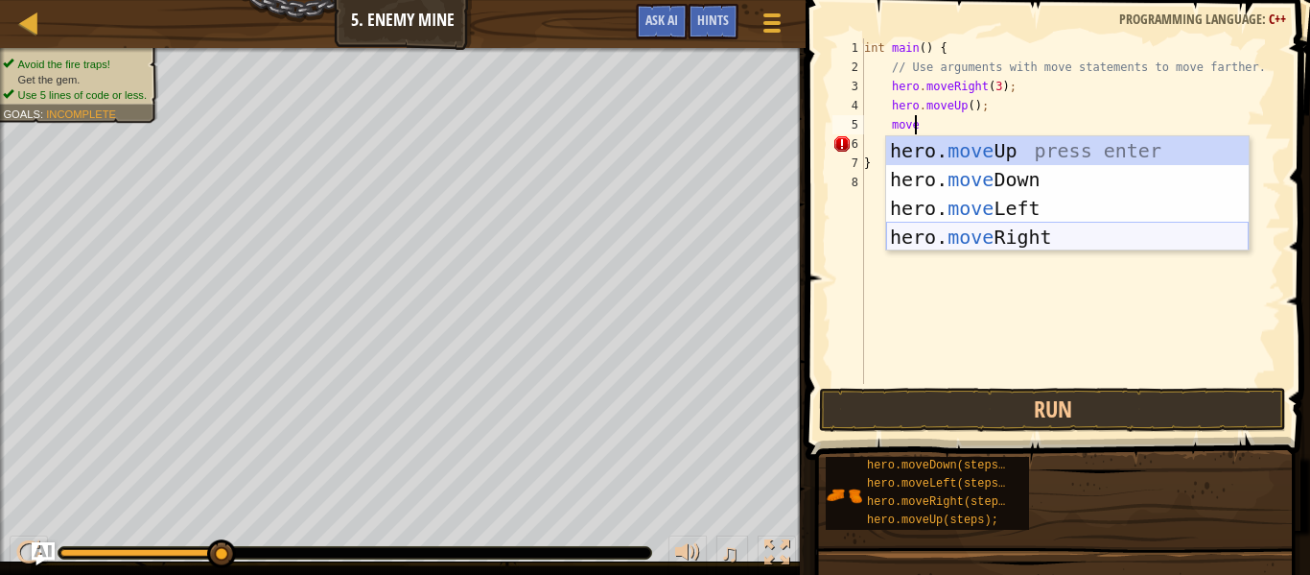
click at [929, 225] on div "hero. move Up press enter hero. move Down press enter hero. move Left press ent…" at bounding box center [1067, 222] width 363 height 173
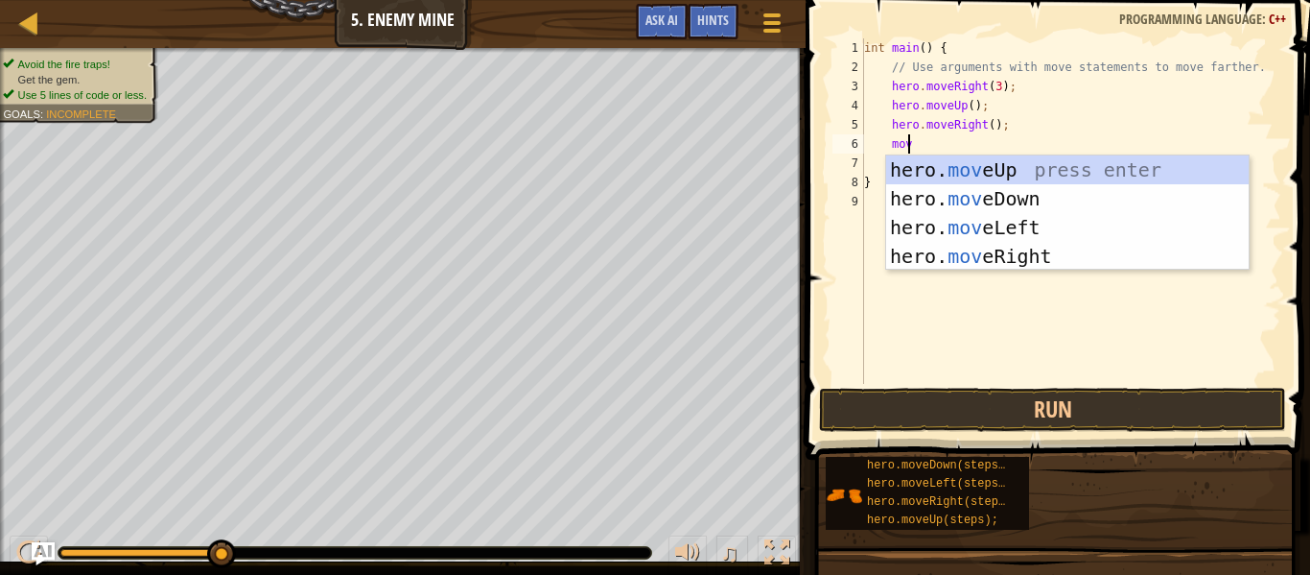
type textarea "move"
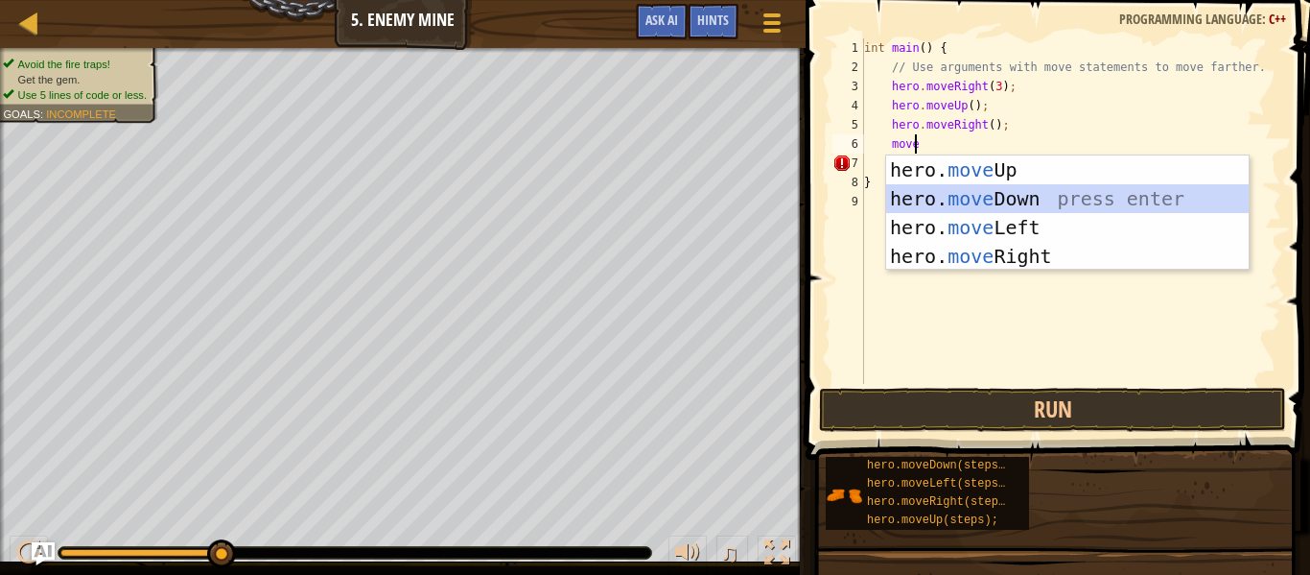
click at [956, 209] on div "hero. move Up press enter hero. move Down press enter hero. move Left press ent…" at bounding box center [1067, 241] width 363 height 173
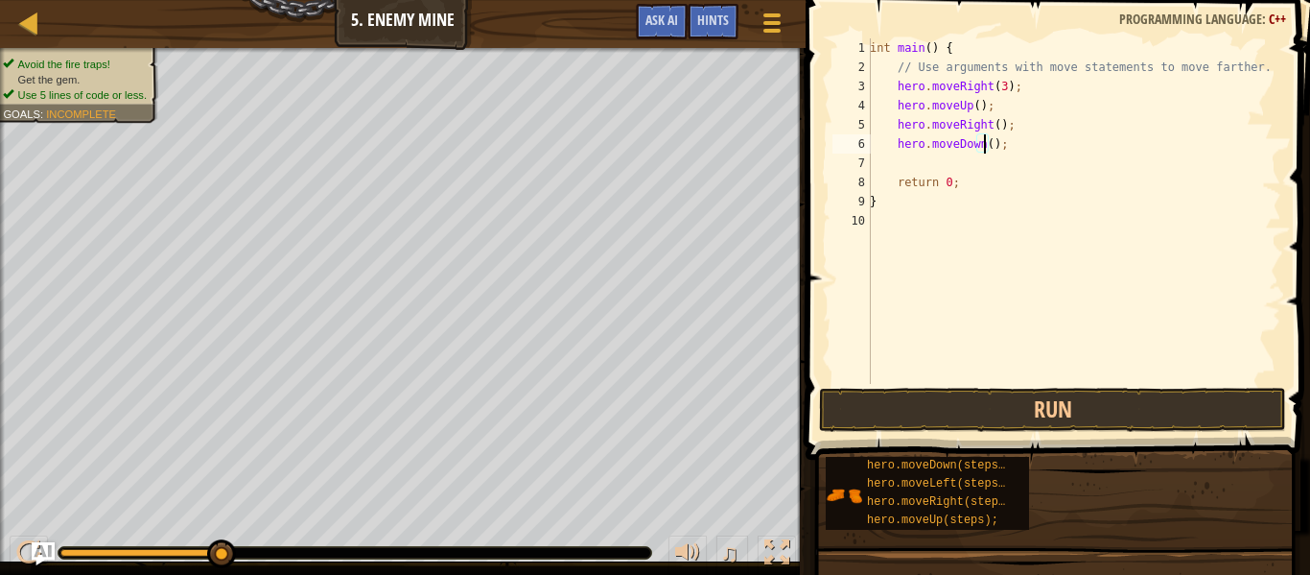
click at [983, 147] on div "int main ( ) { // Use arguments with move statements to move farther. hero . mo…" at bounding box center [1073, 230] width 415 height 384
type textarea "hero.moveDown(3);"
click at [967, 167] on div "int main ( ) { // Use arguments with move statements to move farther. hero . mo…" at bounding box center [1073, 230] width 415 height 384
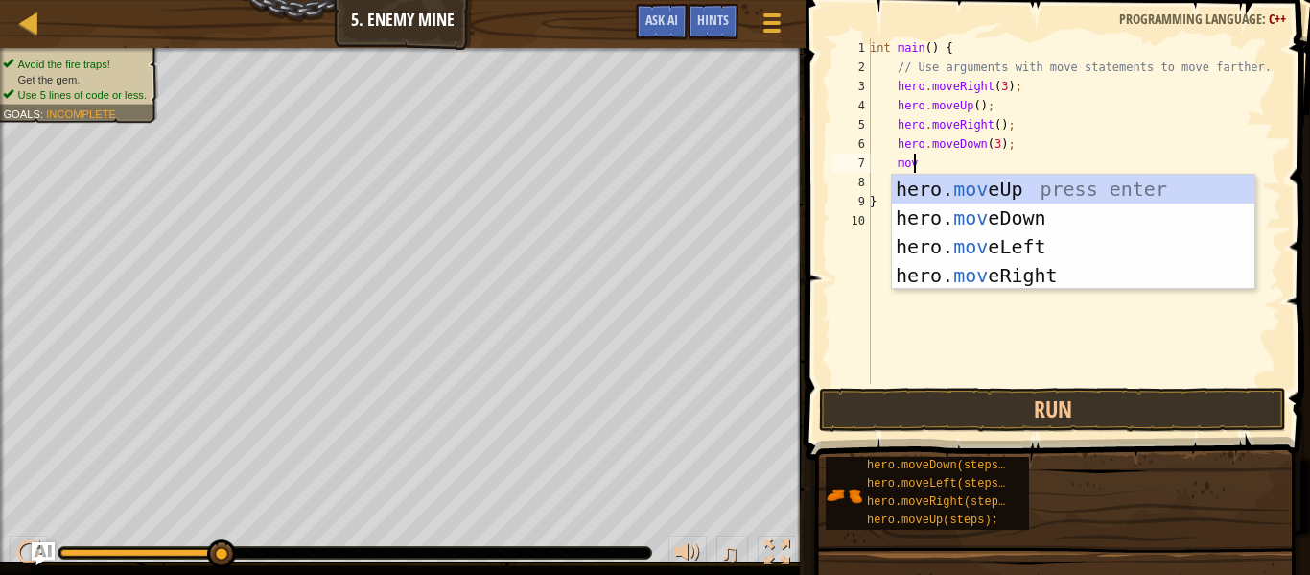
scroll to position [9, 3]
type textarea "move"
click at [981, 278] on div "hero. move Up press enter hero. move Down press enter hero. move Left press ent…" at bounding box center [1073, 261] width 363 height 173
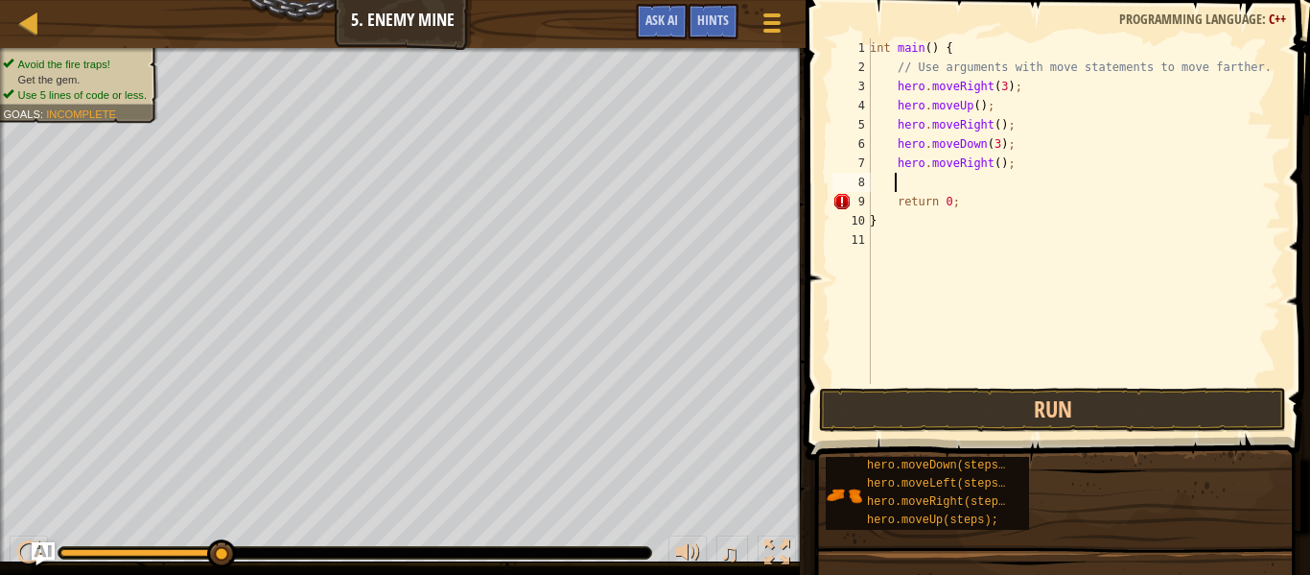
scroll to position [9, 1]
click at [985, 166] on div "int main ( ) { // Use arguments with move statements to move farther. hero . mo…" at bounding box center [1073, 230] width 415 height 384
click at [990, 167] on div "int main ( ) { // Use arguments with move statements to move farther. hero . mo…" at bounding box center [1073, 230] width 415 height 384
click at [894, 200] on div "int main ( ) { // Use arguments with move statements to move farther. hero . mo…" at bounding box center [1073, 230] width 415 height 384
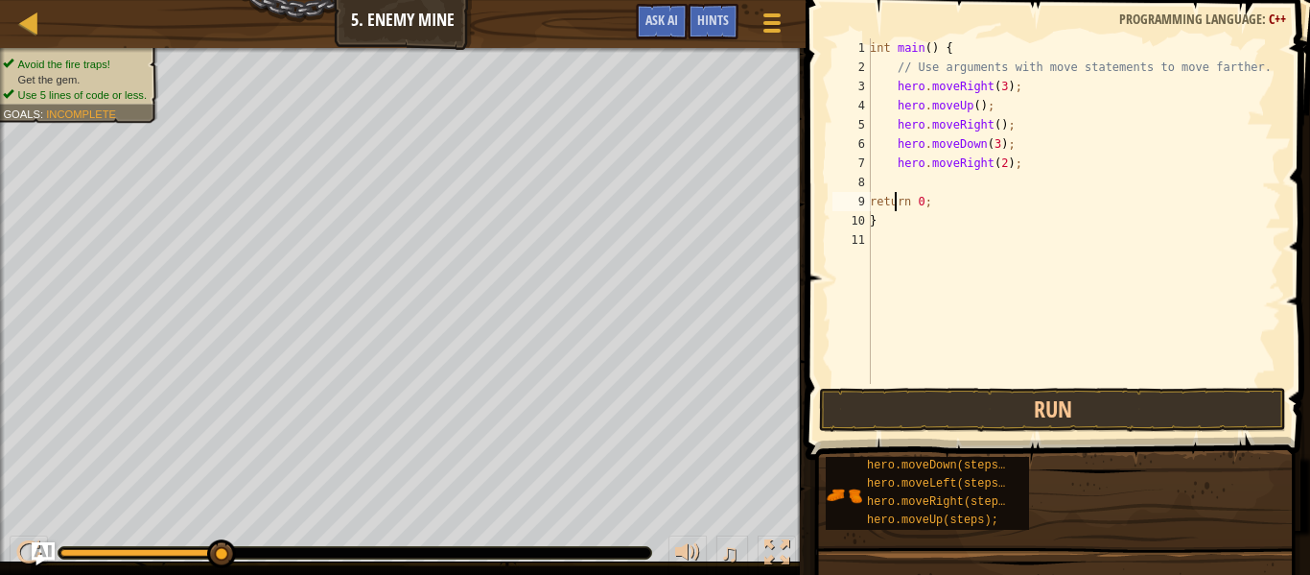
click at [894, 200] on div "int main ( ) { // Use arguments with move statements to move farther. hero . mo…" at bounding box center [1073, 230] width 415 height 384
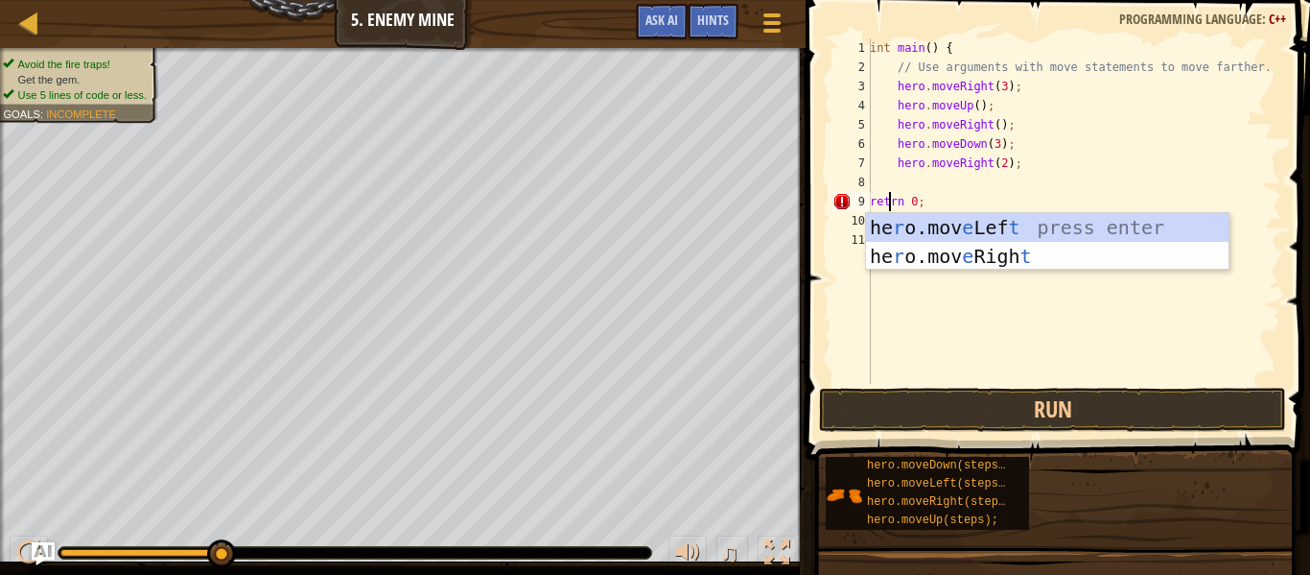
scroll to position [9, 3]
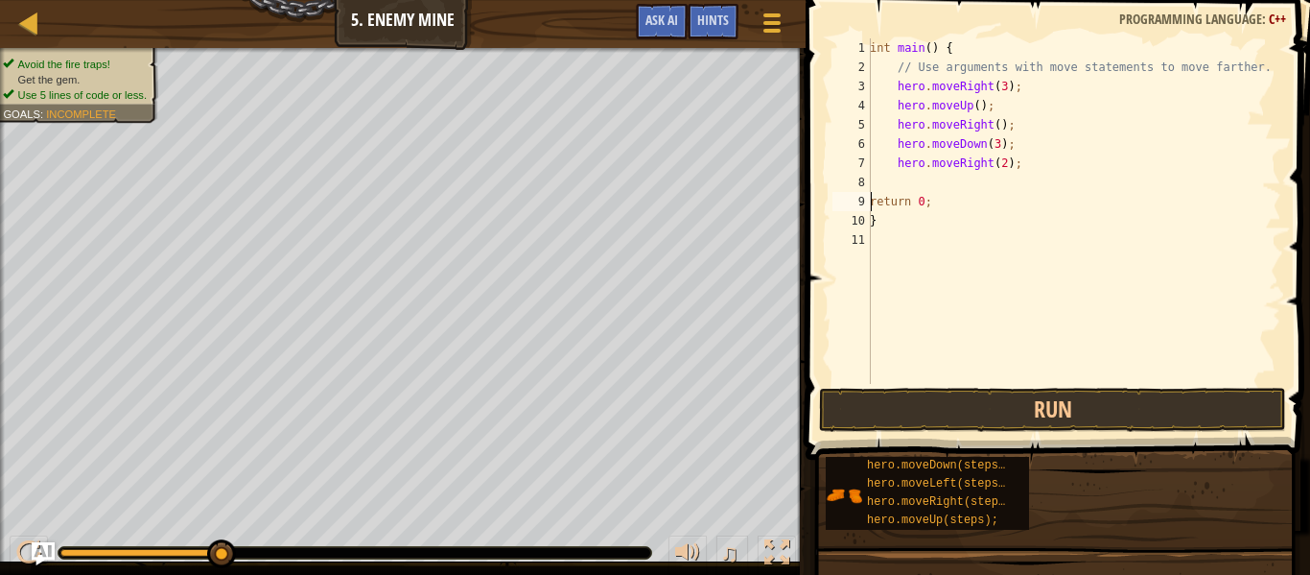
click at [871, 202] on div "int main ( ) { // Use arguments with move statements to move farther. hero . mo…" at bounding box center [1073, 230] width 415 height 384
type textarea "return 0;"
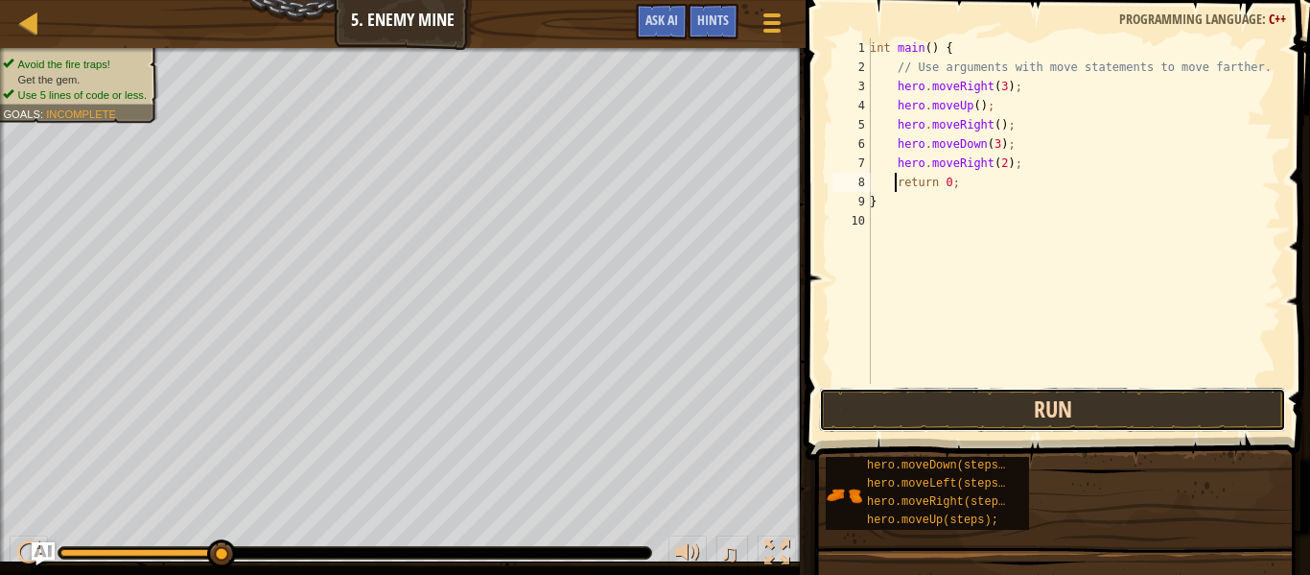
click at [901, 404] on button "Run" at bounding box center [1052, 410] width 467 height 44
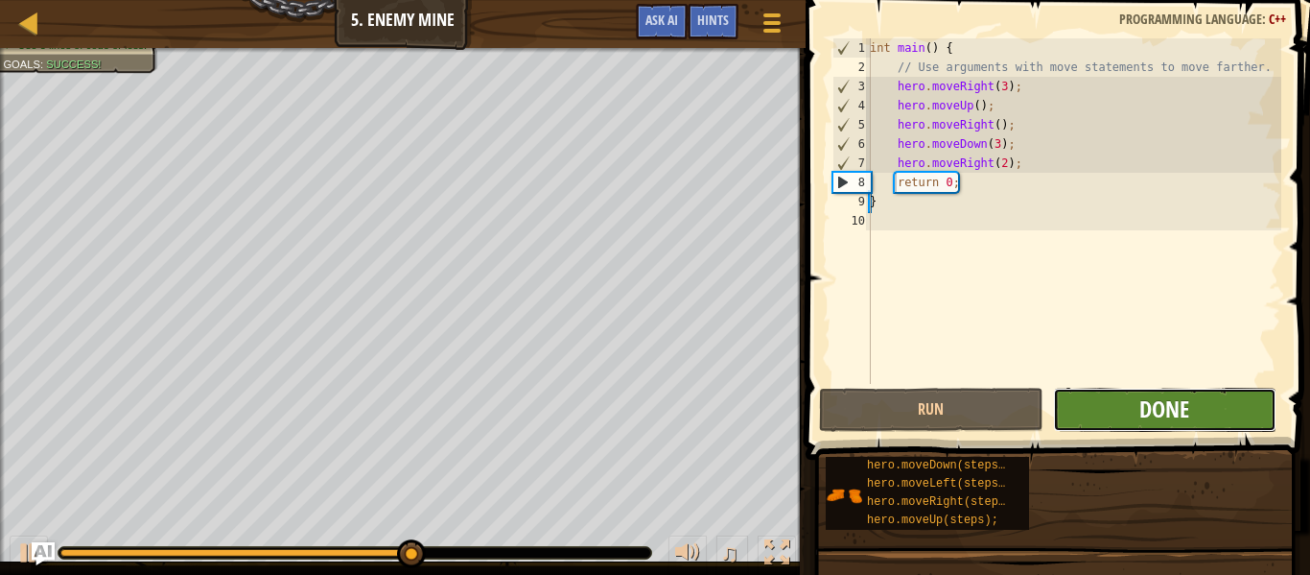
click at [1187, 412] on span "Done" at bounding box center [1165, 408] width 50 height 31
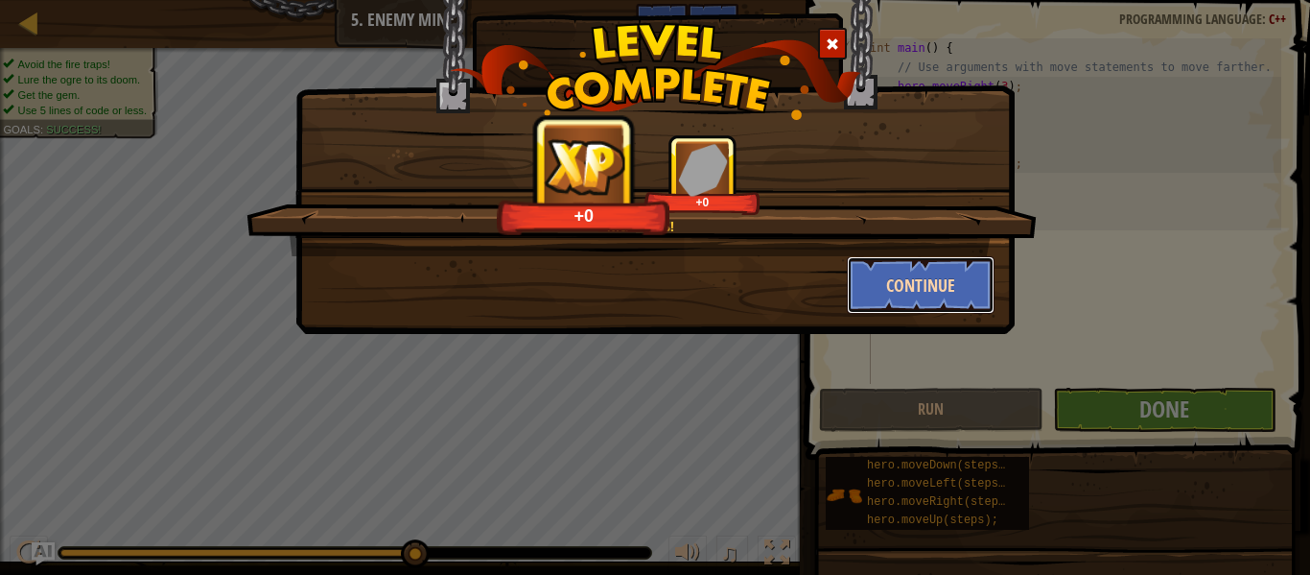
click at [877, 275] on button "Continue" at bounding box center [921, 285] width 149 height 58
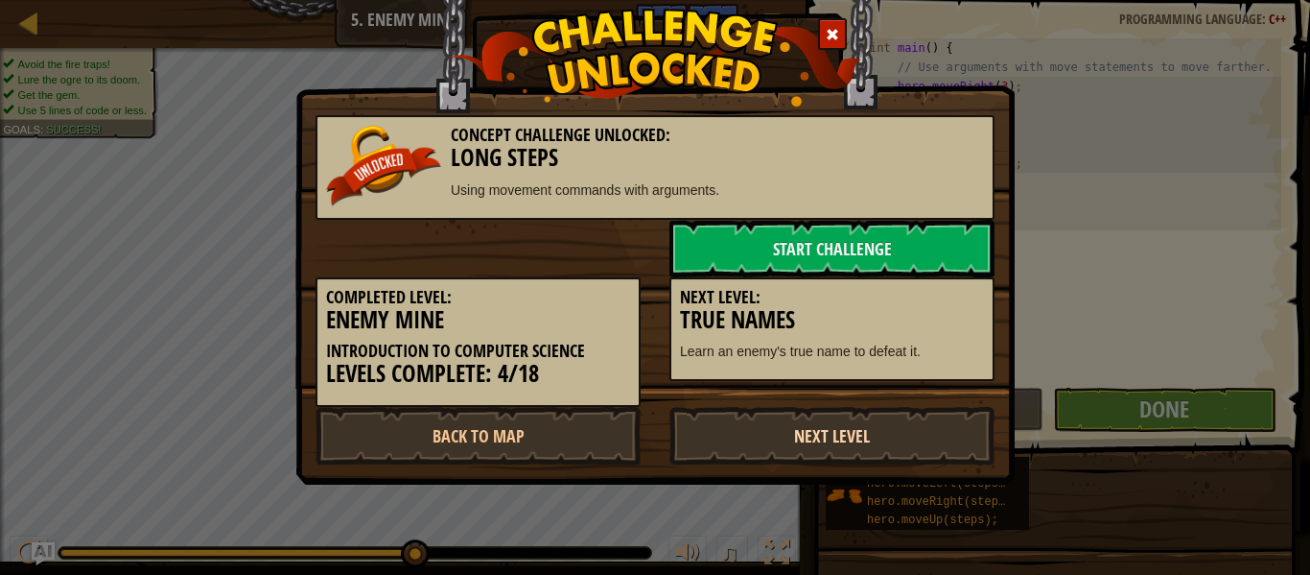
click at [826, 420] on link "Next Level" at bounding box center [832, 436] width 325 height 58
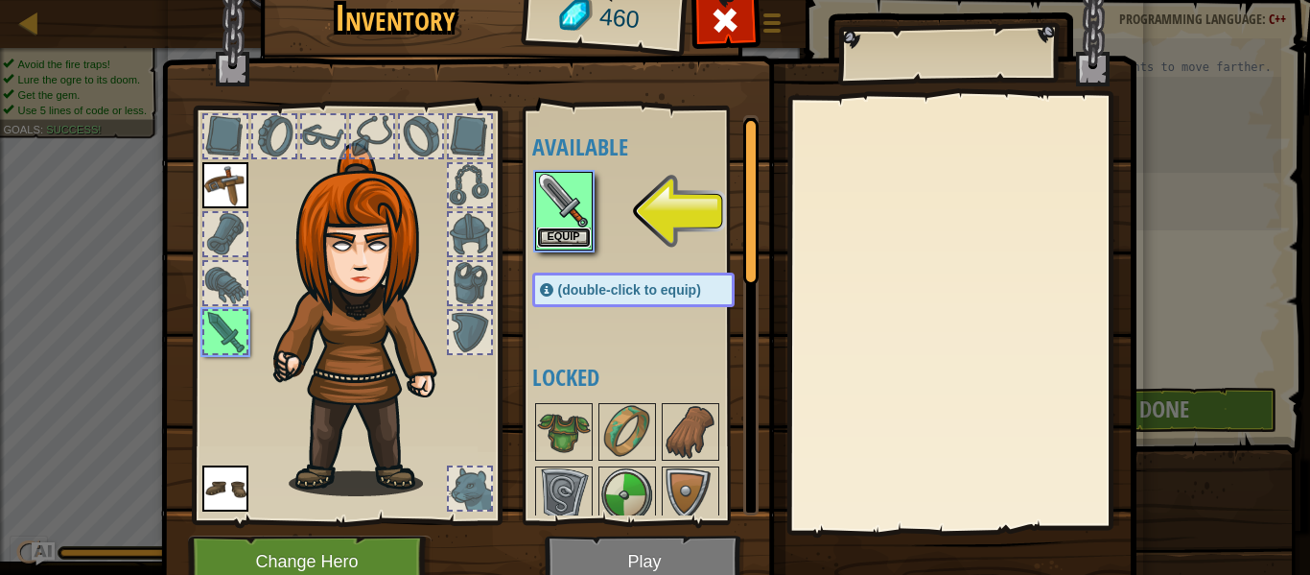
click at [569, 234] on button "Equip" at bounding box center [564, 237] width 54 height 20
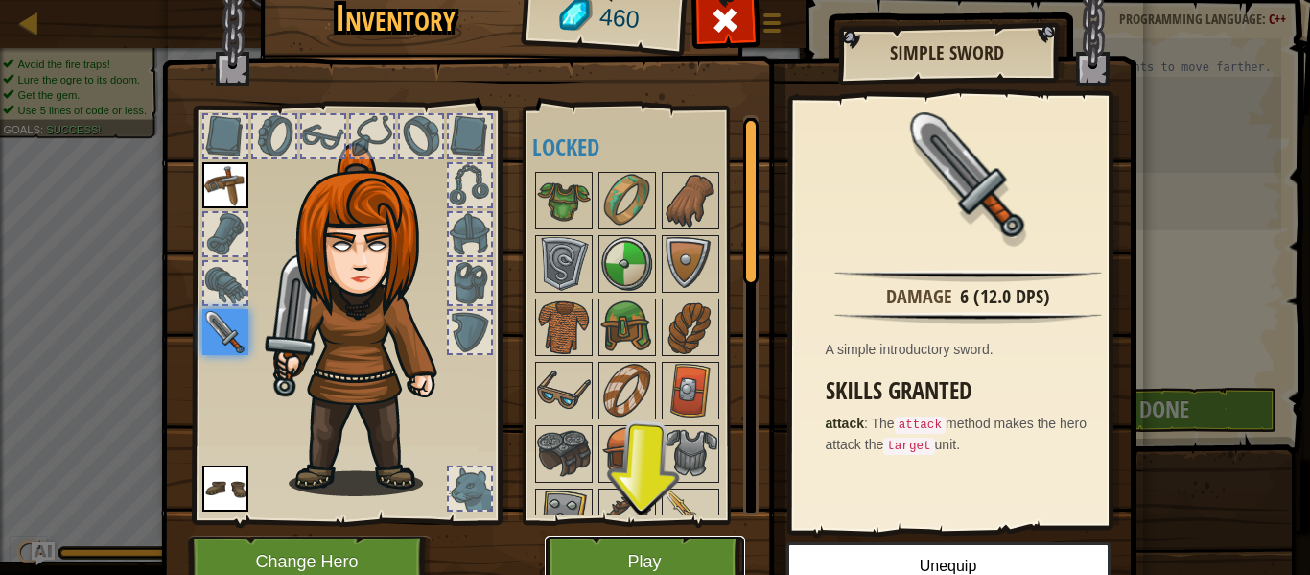
click at [648, 562] on button "Play" at bounding box center [645, 561] width 201 height 53
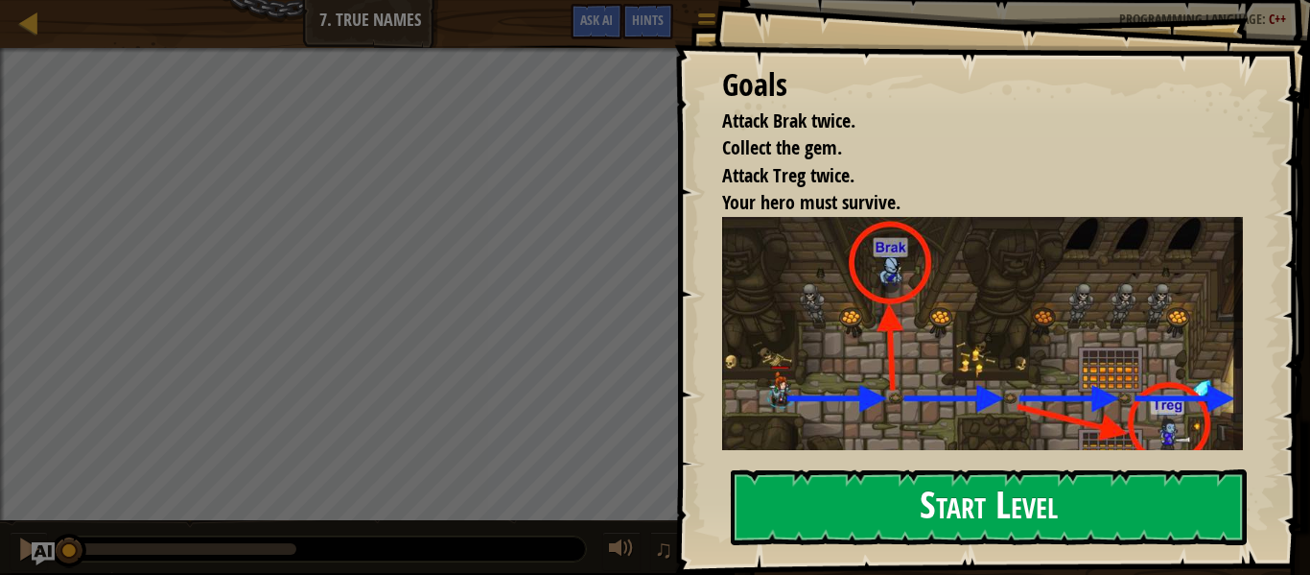
click at [933, 488] on button "Start Level" at bounding box center [989, 507] width 516 height 76
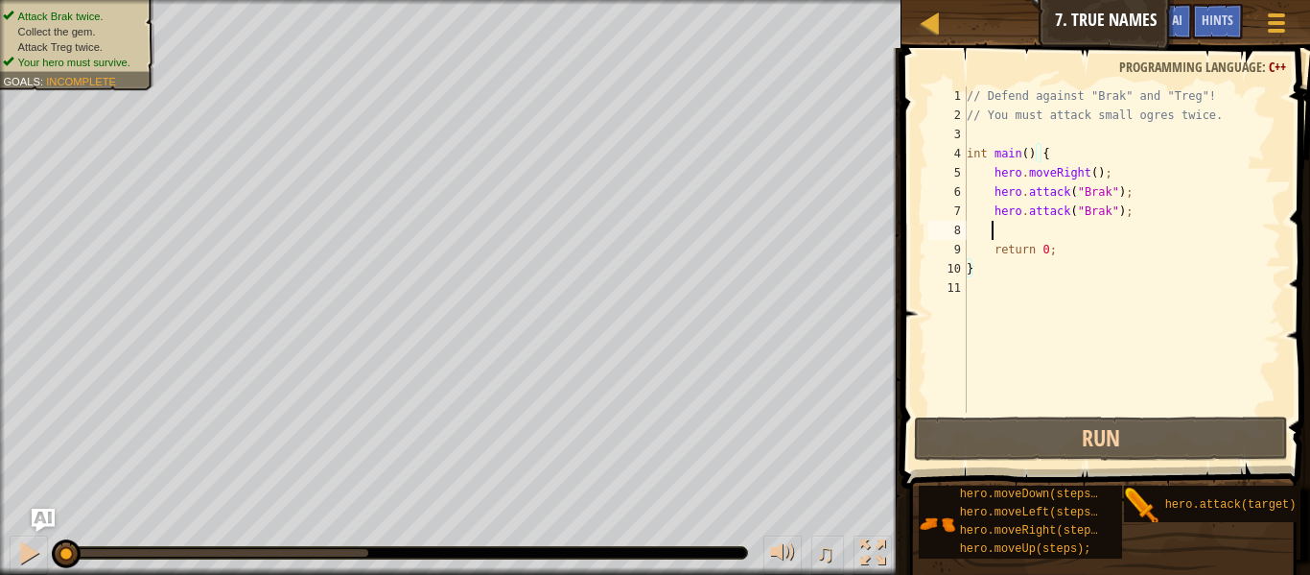
click at [1020, 229] on div "// Defend against "Brak" and "Treg"! // You must attack small ogres twice. int …" at bounding box center [1122, 268] width 319 height 365
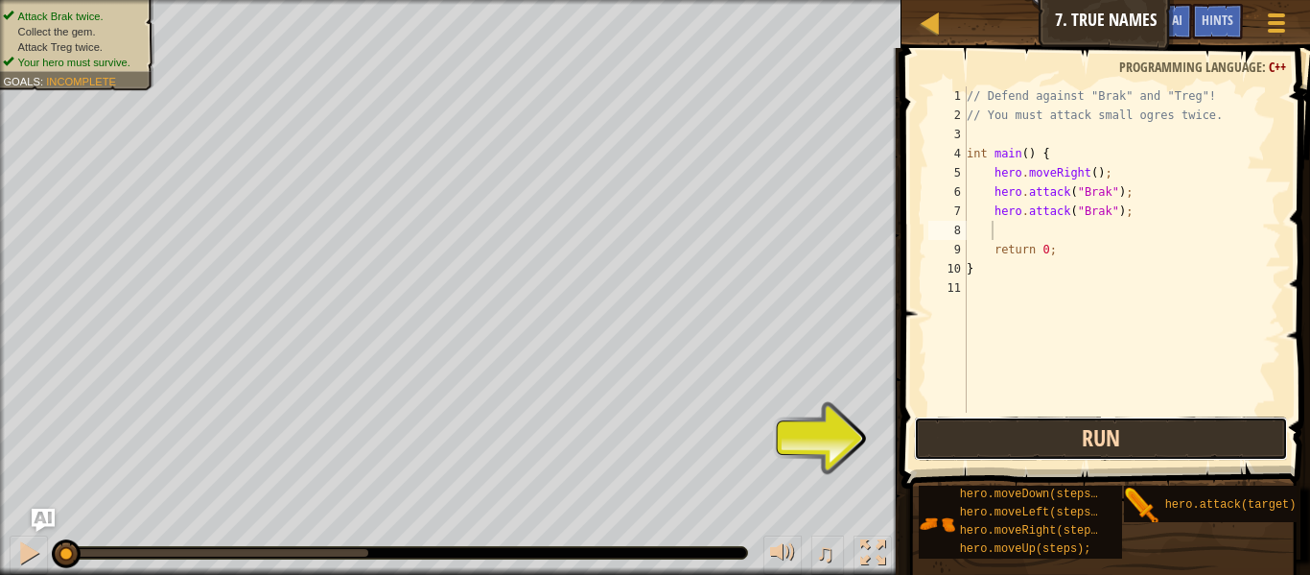
click at [1045, 439] on button "Run" at bounding box center [1101, 438] width 374 height 44
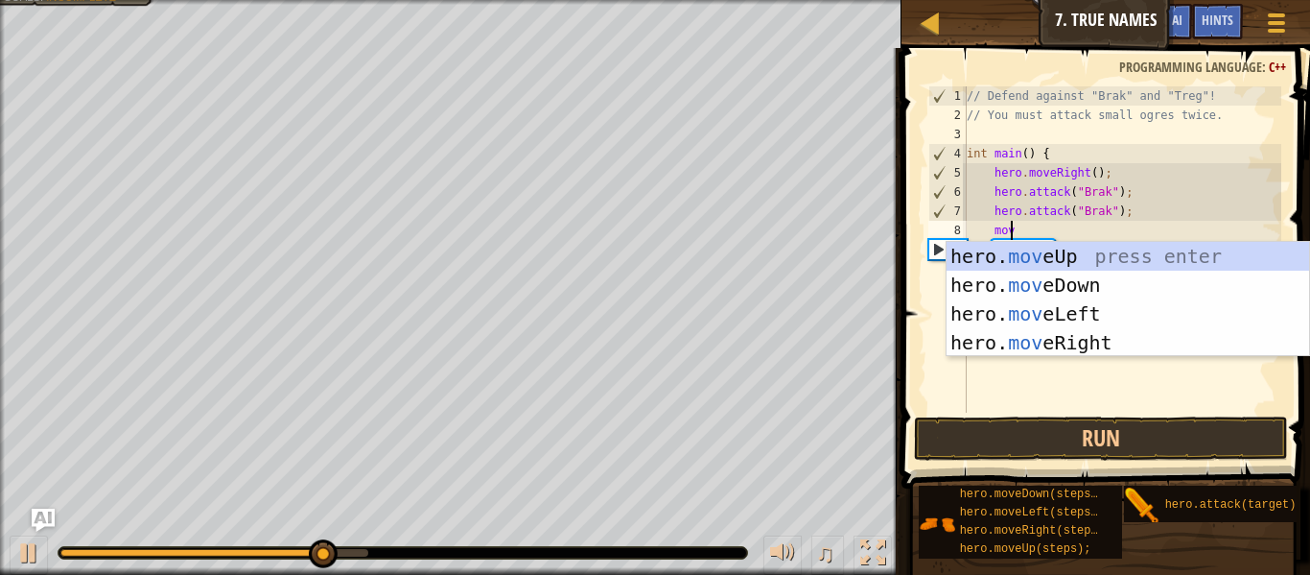
type textarea "move"
click at [1034, 340] on div "hero. move Up press enter hero. move Down press enter hero. move Left press ent…" at bounding box center [1128, 328] width 363 height 173
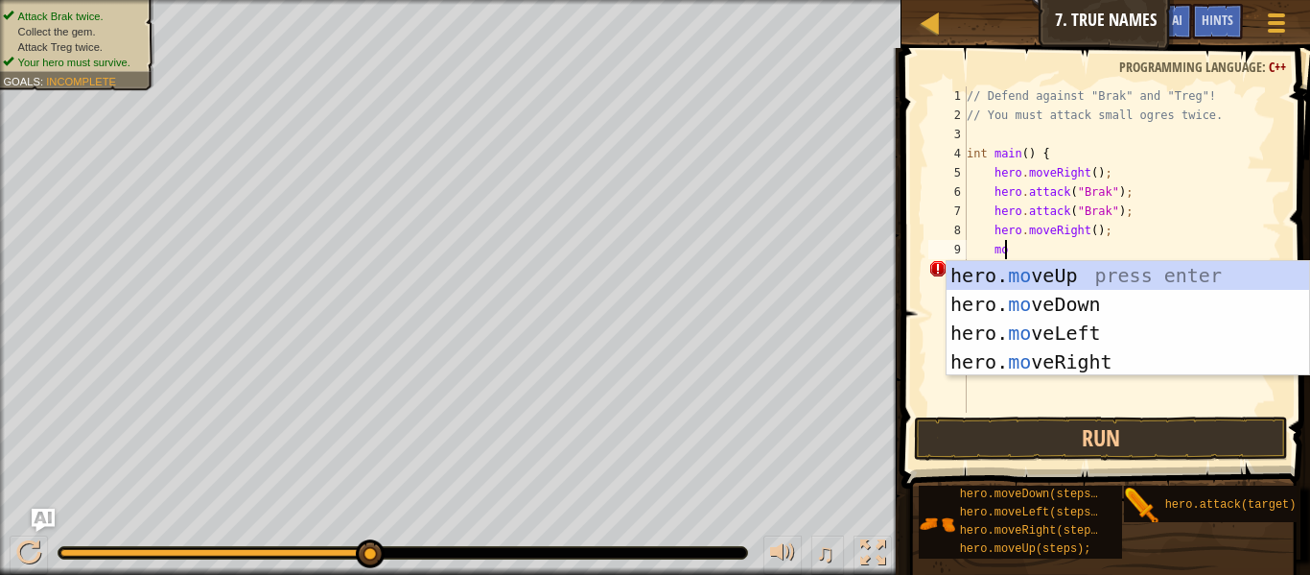
type textarea "m"
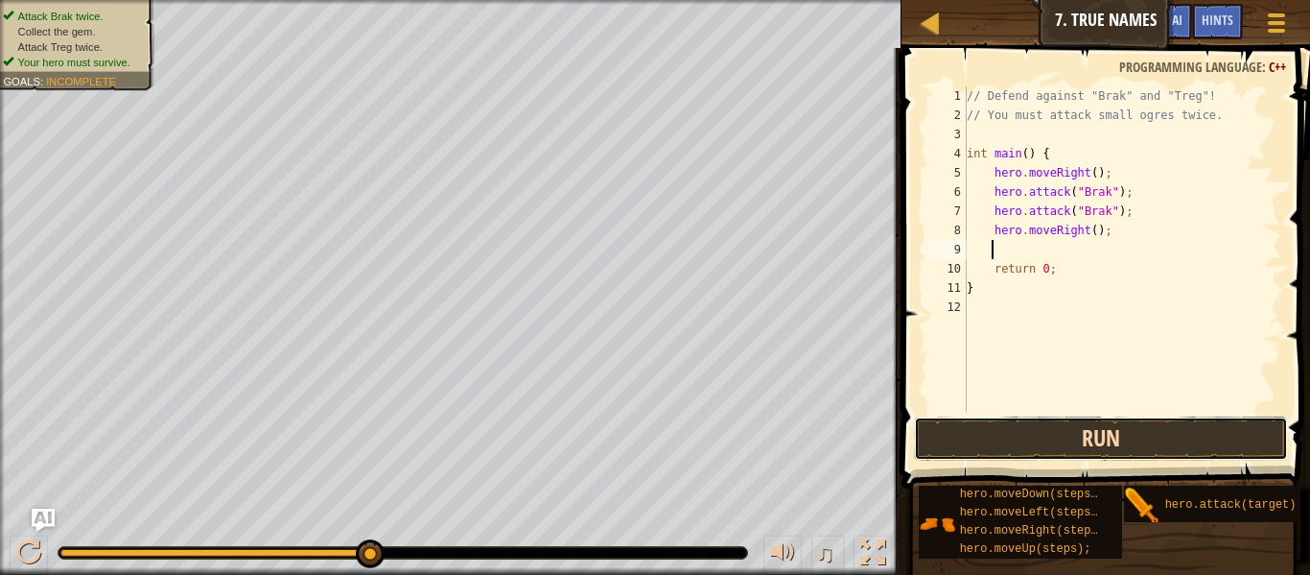
click at [975, 440] on button "Run" at bounding box center [1101, 438] width 374 height 44
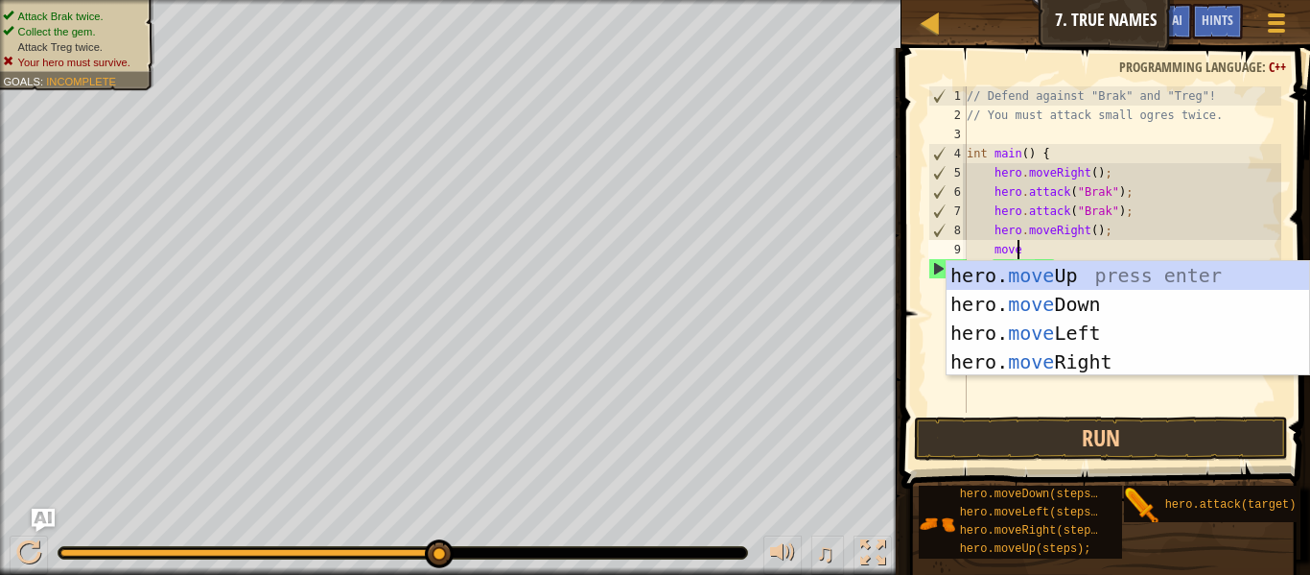
scroll to position [9, 3]
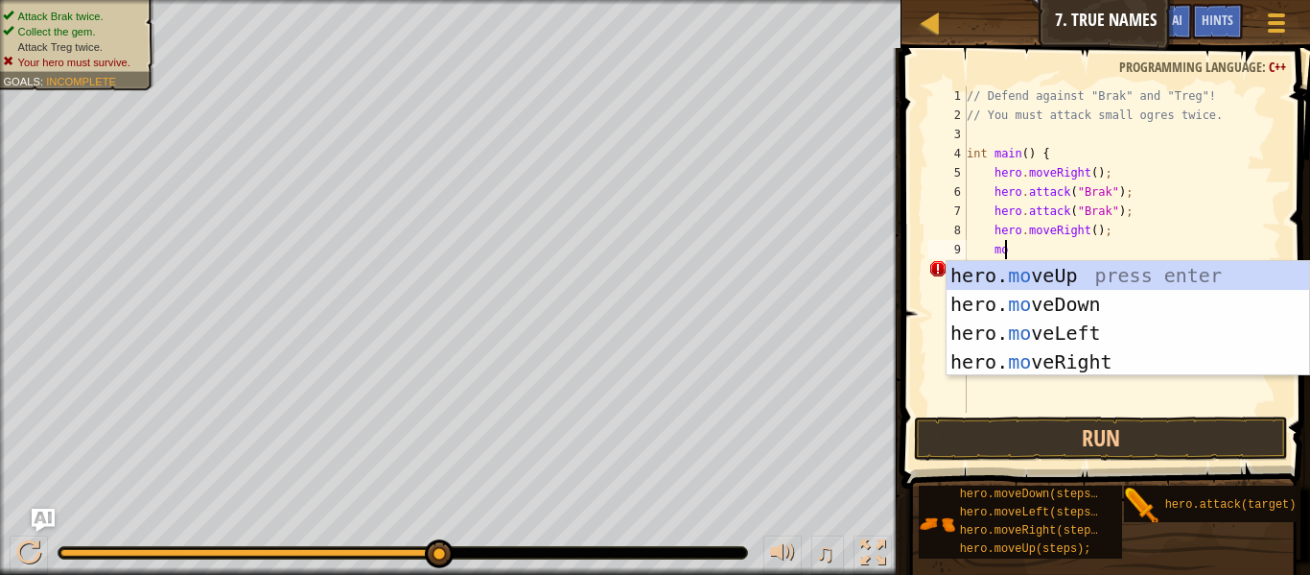
type textarea "m"
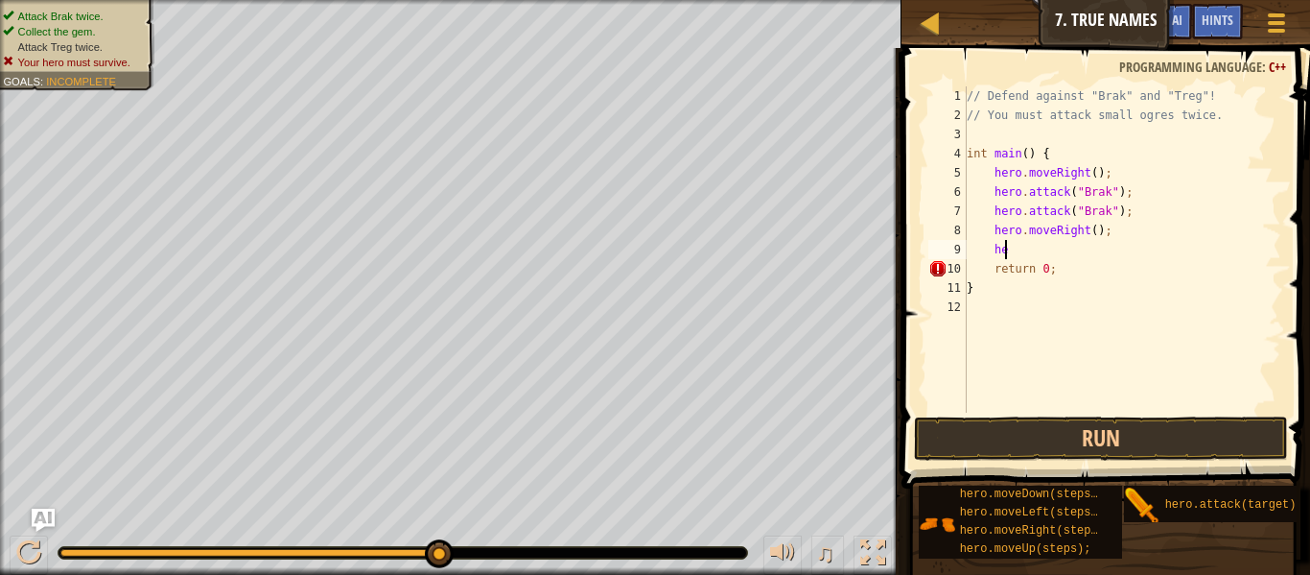
type textarea "h"
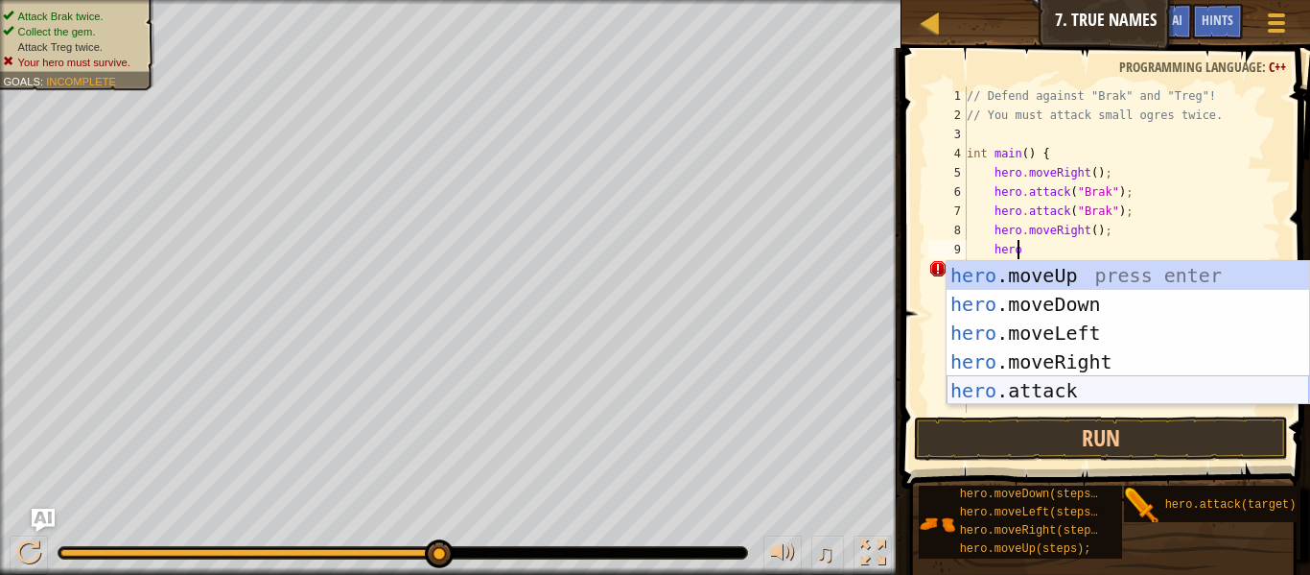
click at [1023, 379] on div "hero .moveUp press enter hero .moveDown press enter hero .moveLeft press enter …" at bounding box center [1128, 361] width 363 height 201
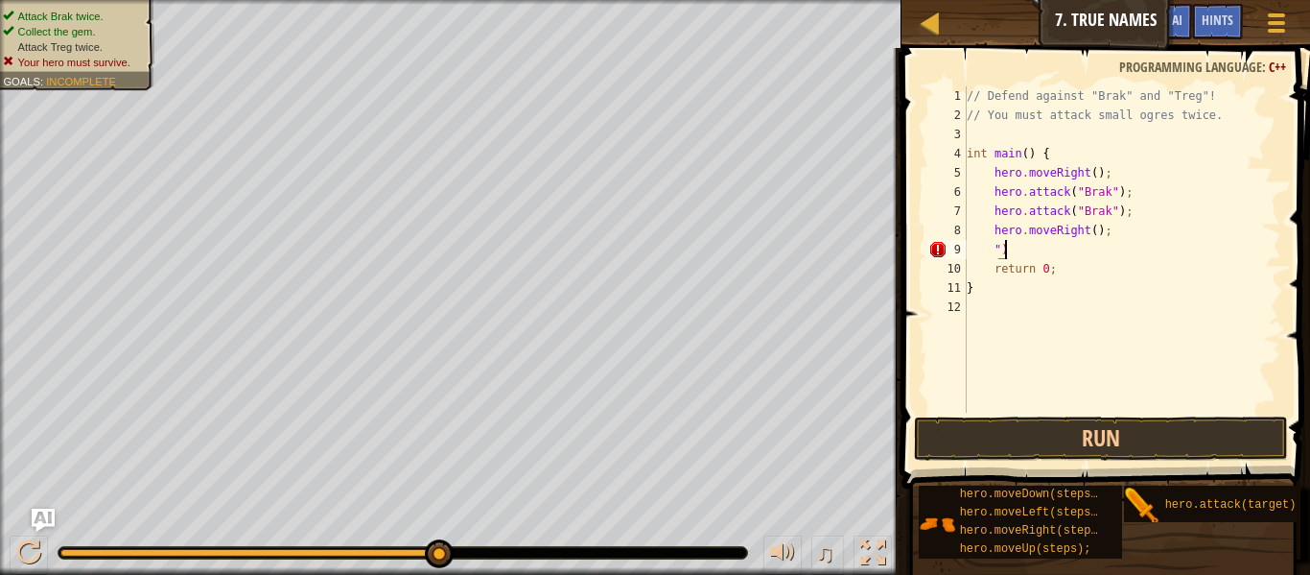
type textarea """
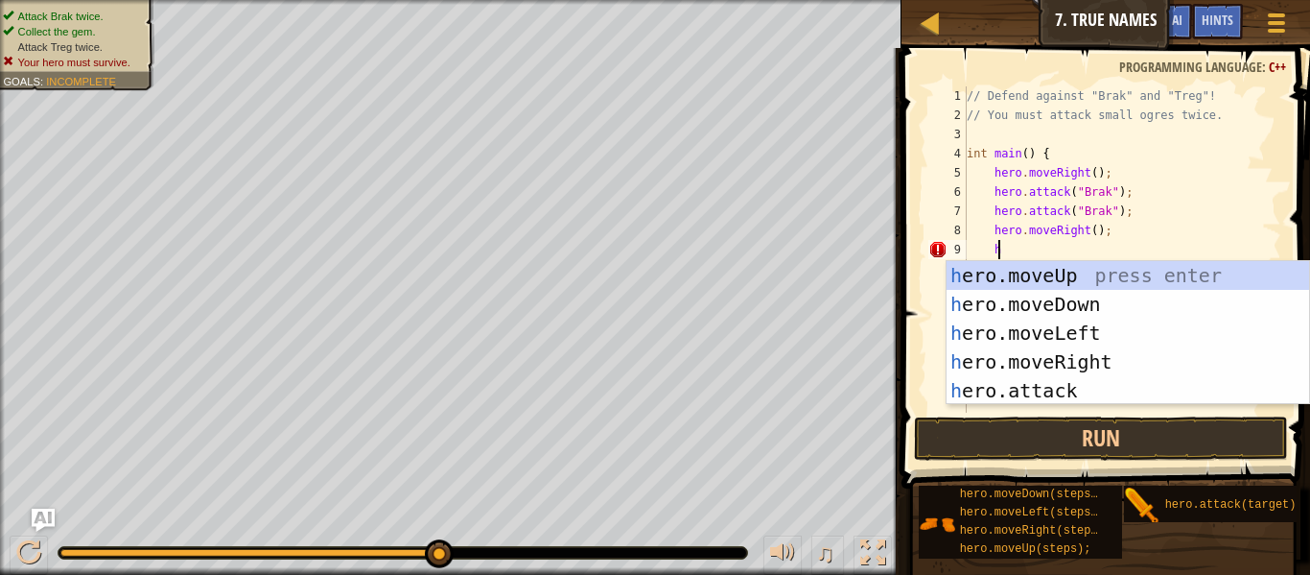
scroll to position [9, 2]
click at [1061, 388] on div "he ro.moveUp press enter he ro.moveDown press enter he ro.moveLeft press enter …" at bounding box center [1128, 361] width 363 height 201
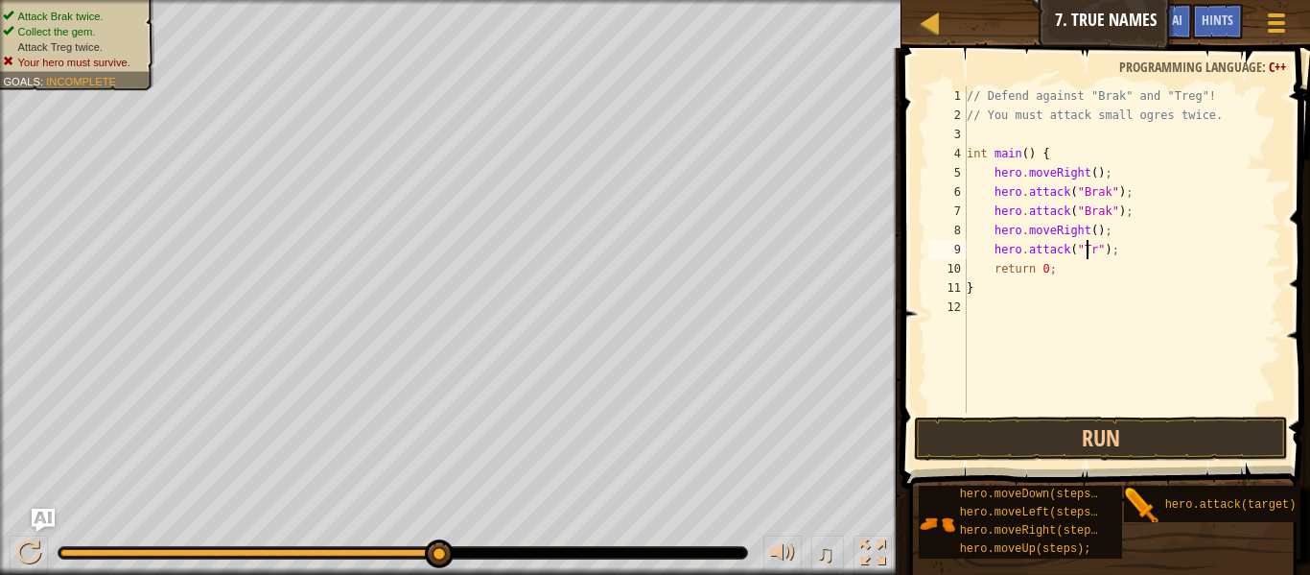
scroll to position [9, 11]
type textarea "hero.attack("Treg");"
click at [1149, 255] on div "// Defend against "Brak" and "Treg"! // You must attack small ogres twice. int …" at bounding box center [1122, 268] width 319 height 365
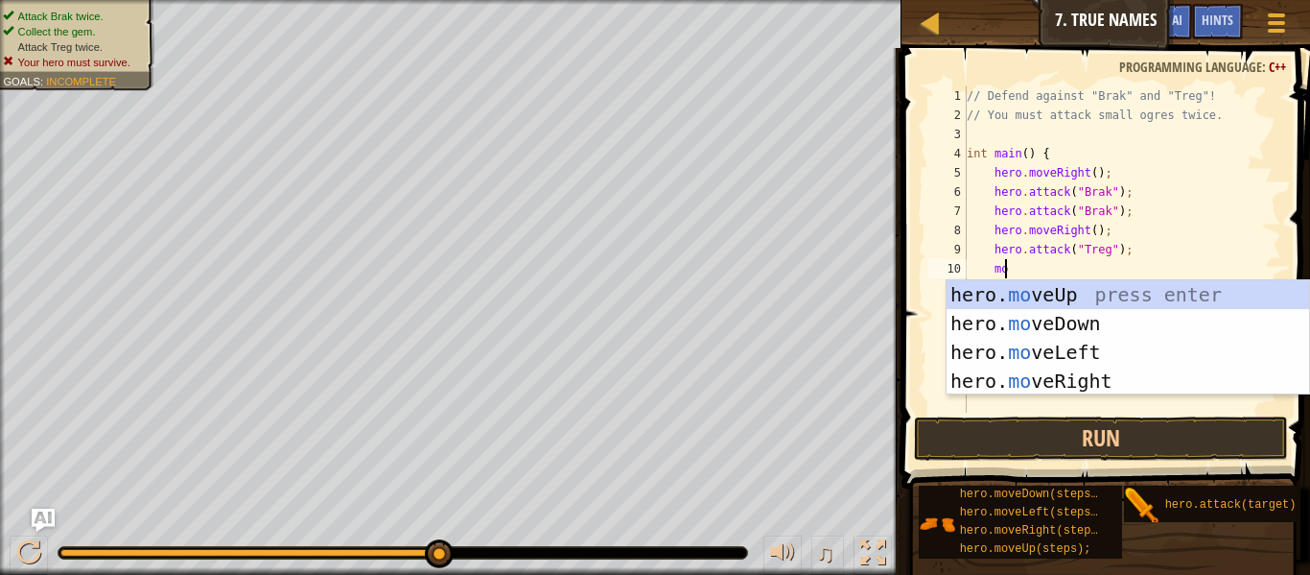
type textarea "move"
click at [1076, 386] on div "hero. move Up press enter hero. move Down press enter hero. move Left press ent…" at bounding box center [1128, 366] width 363 height 173
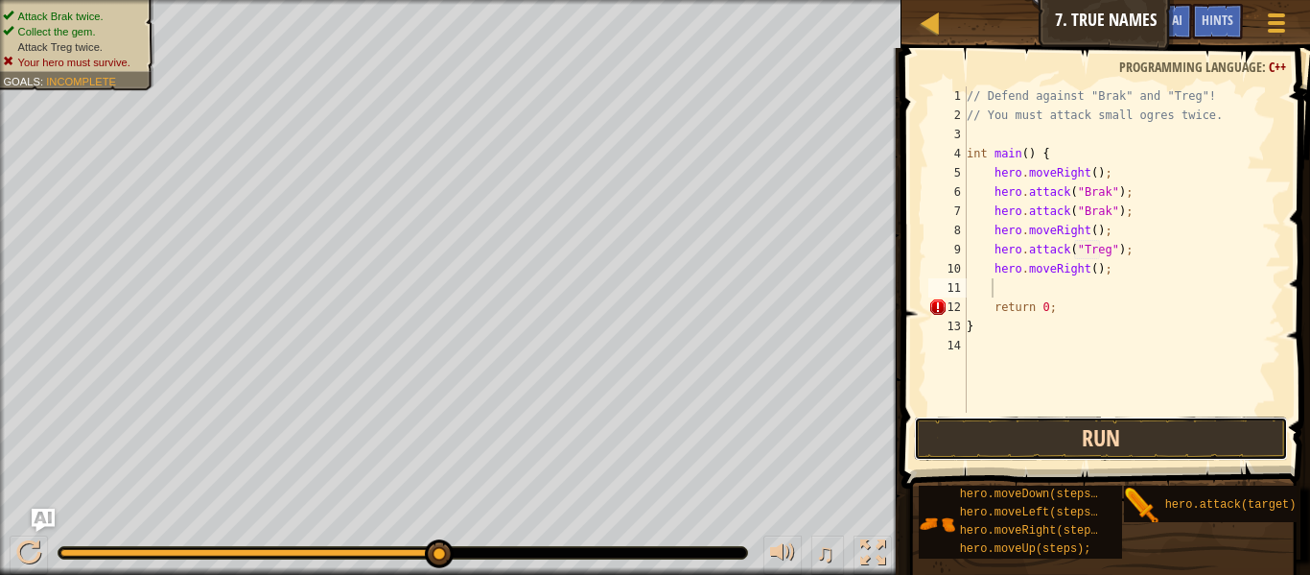
click at [1074, 436] on button "Run" at bounding box center [1101, 438] width 374 height 44
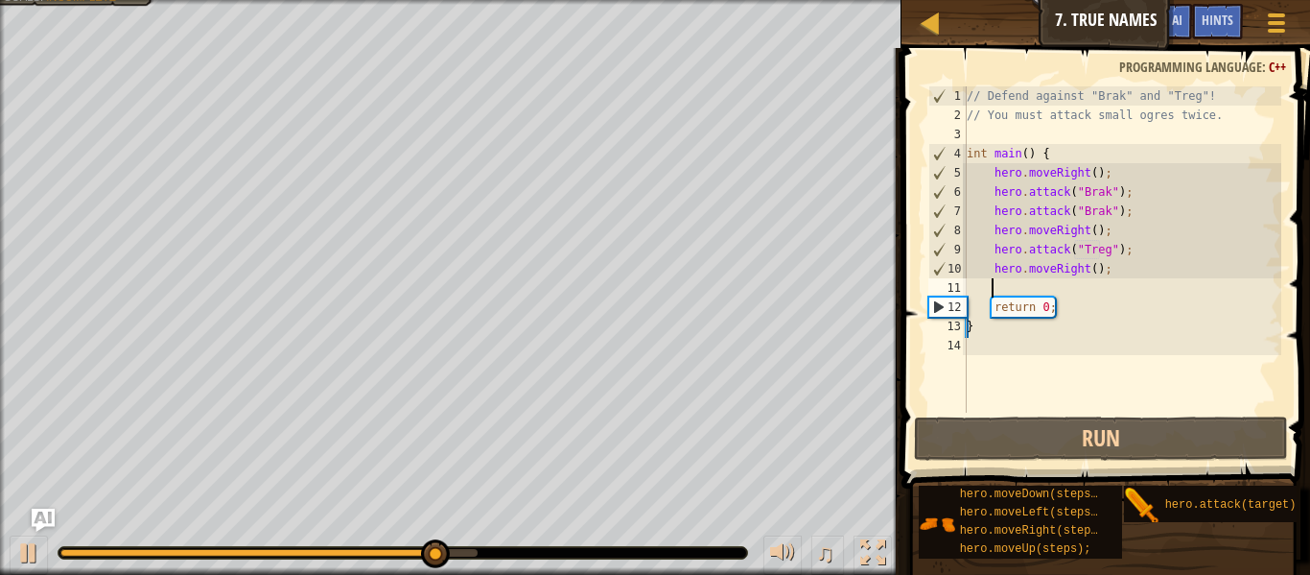
click at [1084, 264] on div "// Defend against "Brak" and "Treg"! // You must attack small ogres twice. int …" at bounding box center [1122, 268] width 319 height 365
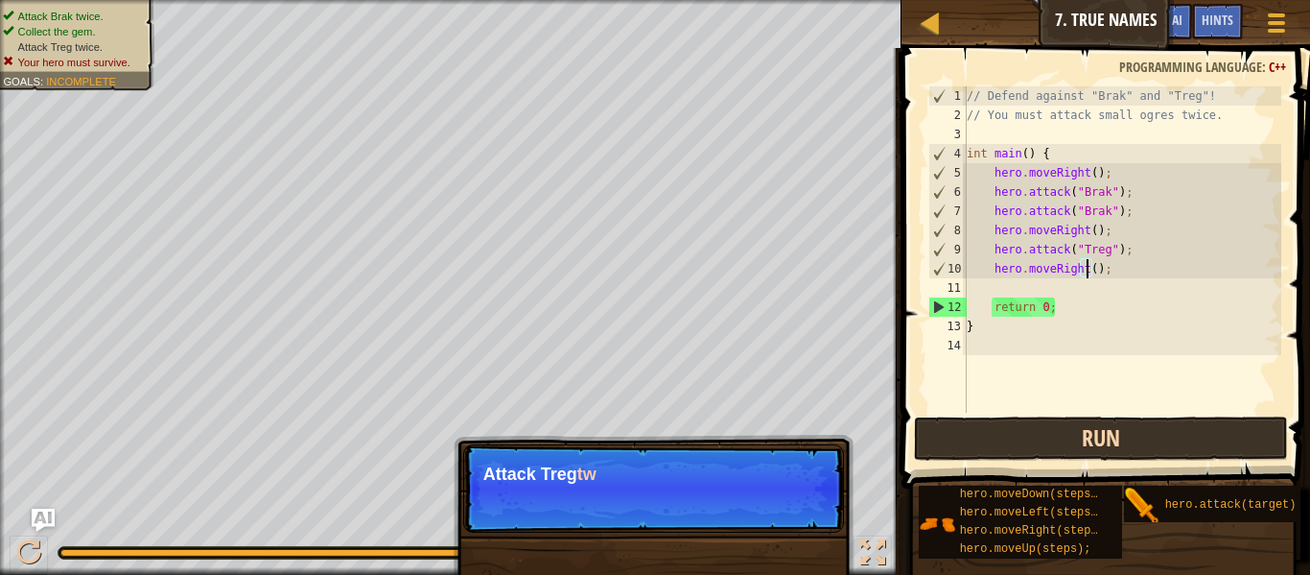
scroll to position [9, 11]
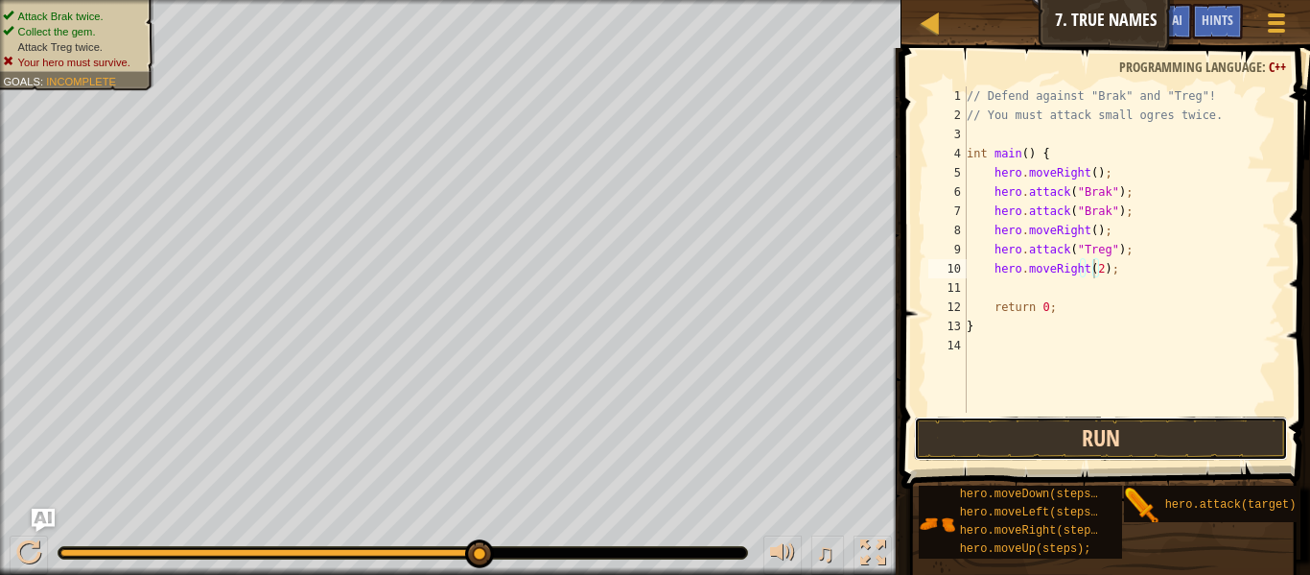
click at [999, 437] on button "Run" at bounding box center [1101, 438] width 374 height 44
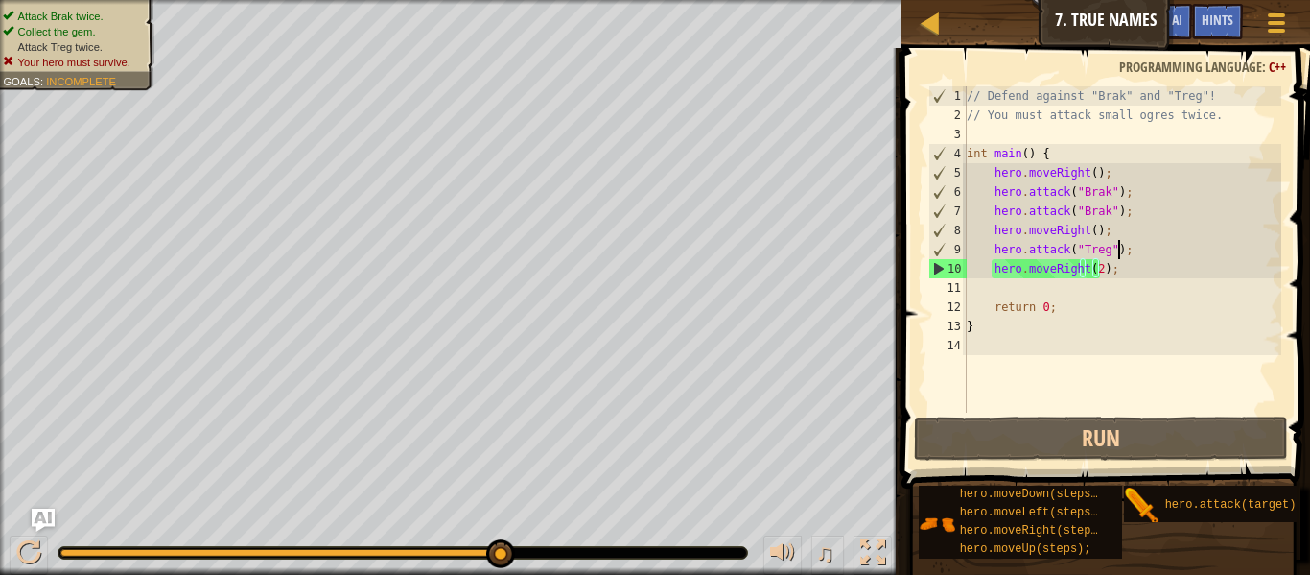
click at [1129, 252] on div "// Defend against "Brak" and "Treg"! // You must attack small ogres twice. int …" at bounding box center [1122, 268] width 319 height 365
type textarea "hero.attack("Treg");"
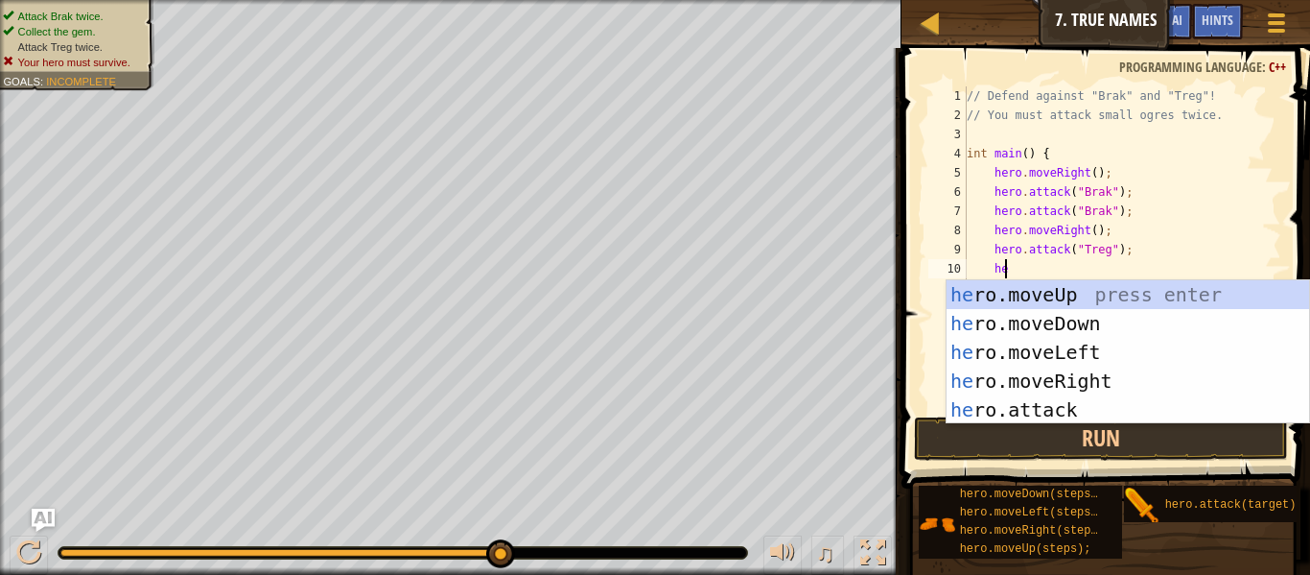
scroll to position [9, 2]
click at [1071, 403] on div "her o.moveUp press enter her o.moveDown press enter her o.moveLeft press enter …" at bounding box center [1128, 380] width 363 height 201
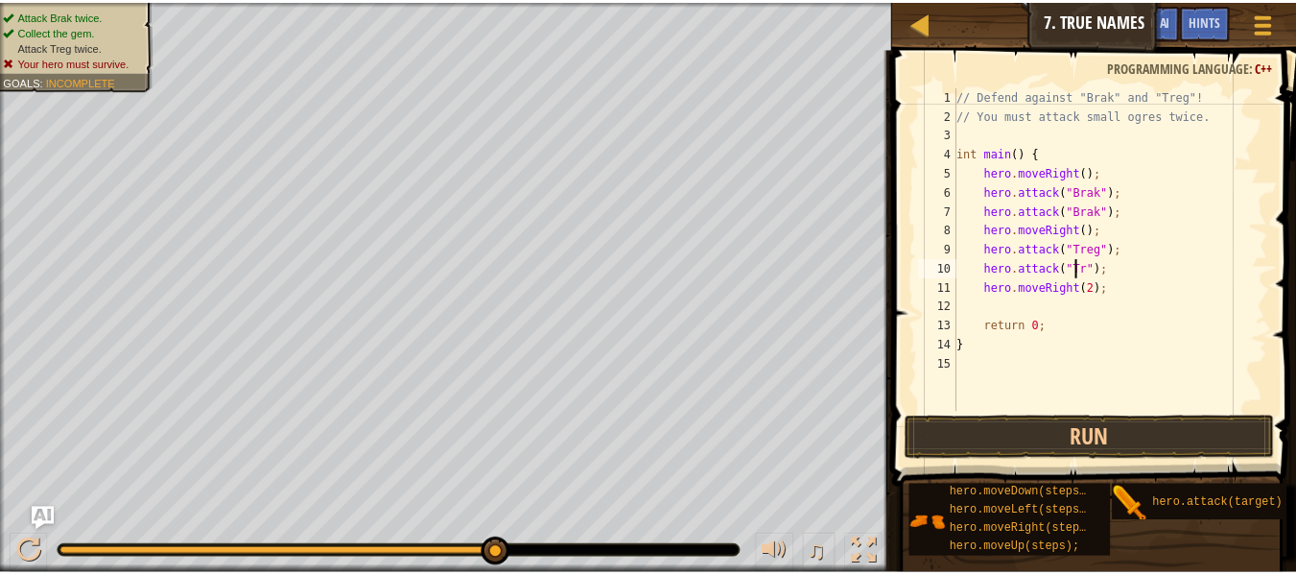
scroll to position [9, 11]
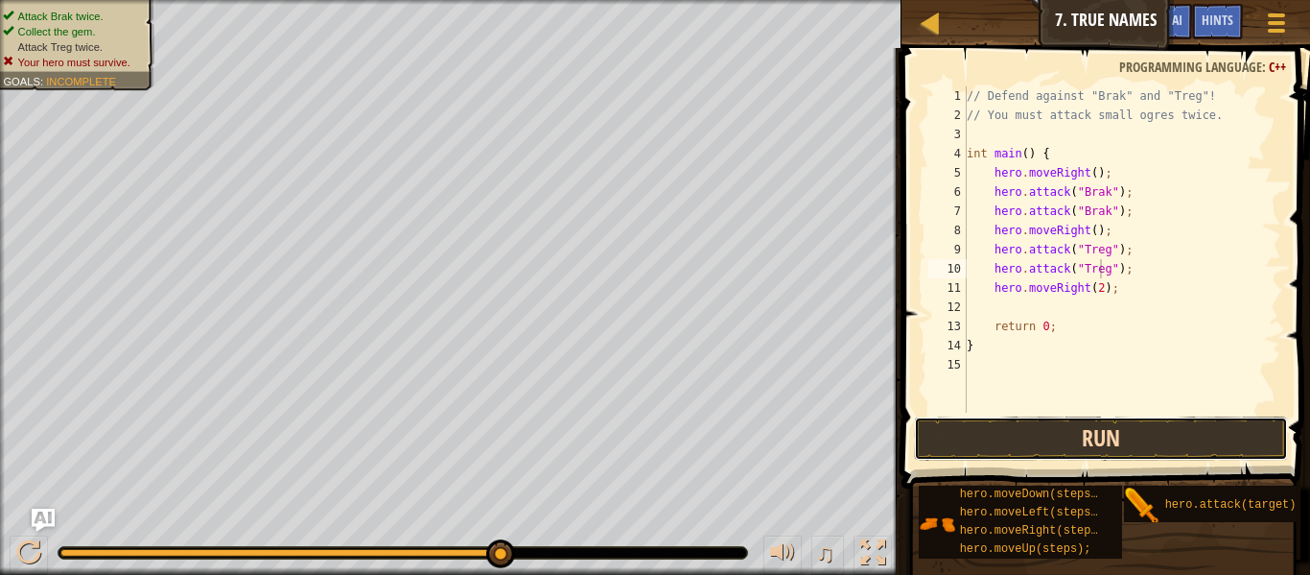
click at [1057, 431] on button "Run" at bounding box center [1101, 438] width 374 height 44
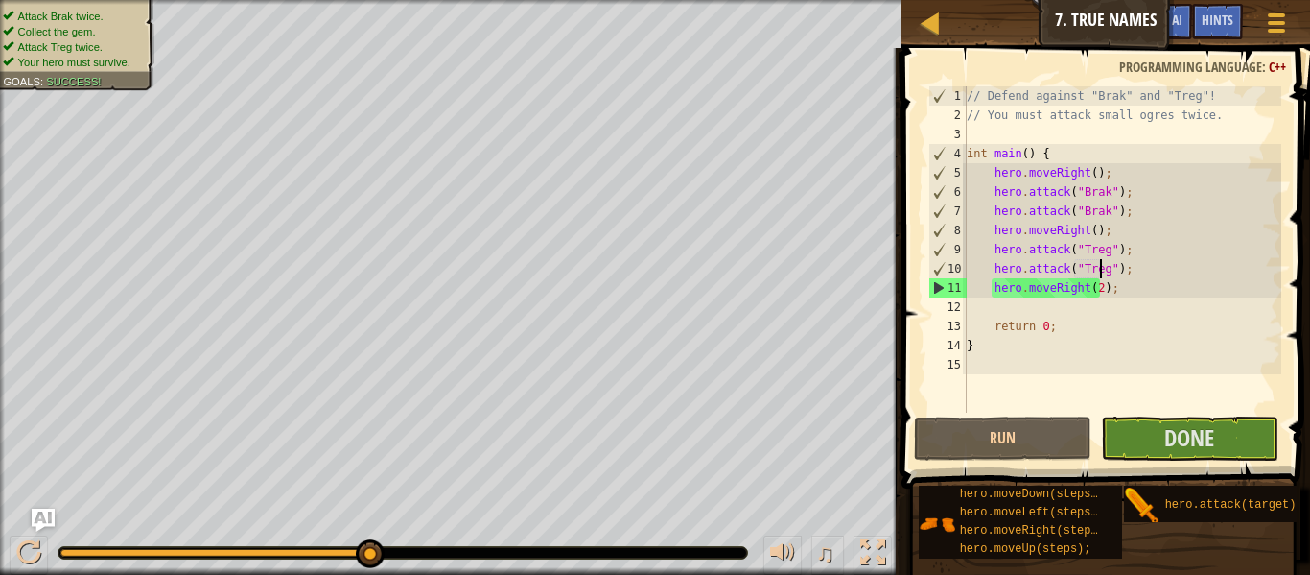
click at [1091, 287] on div "// Defend against "Brak" and "Treg"! // You must attack small ogres twice. int …" at bounding box center [1122, 268] width 319 height 365
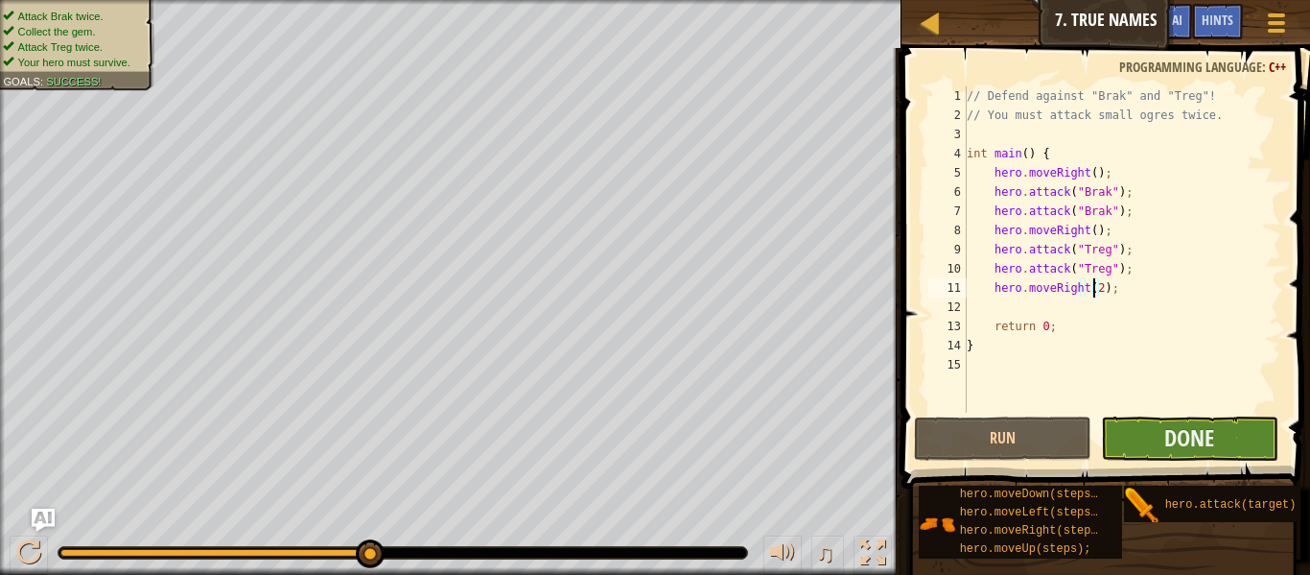
type textarea "hero.moveRight(2);"
click at [1134, 419] on button "Done" at bounding box center [1189, 438] width 177 height 44
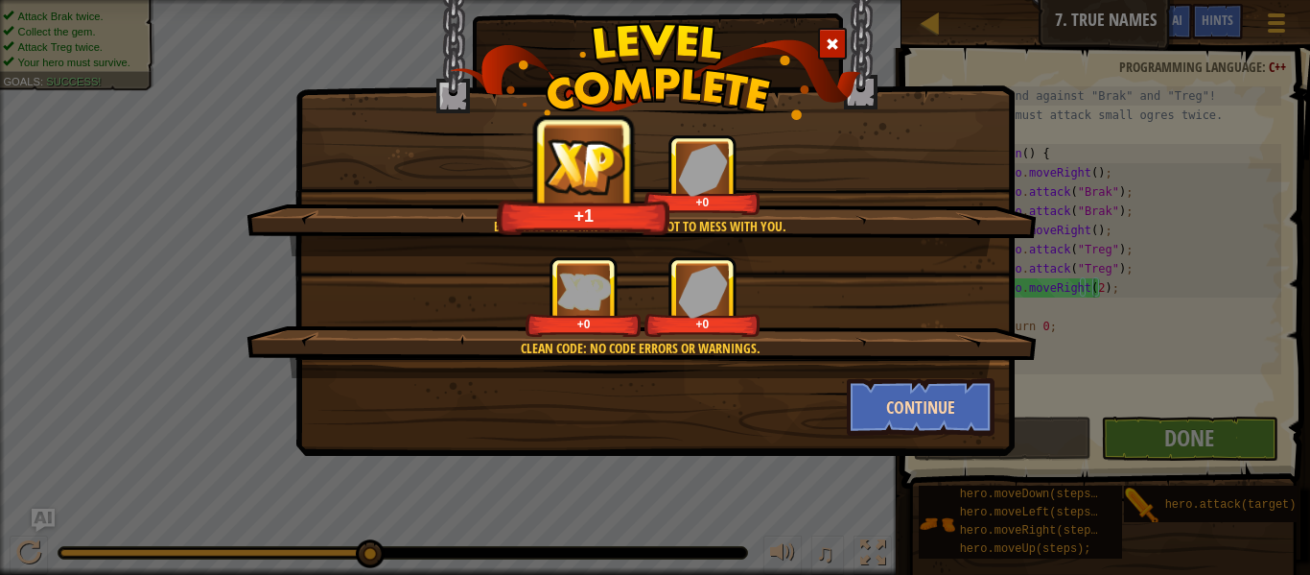
click at [874, 434] on div "Brak and Treg have learned not to mess with you. +1 +0 Clean code: no code erro…" at bounding box center [655, 204] width 720 height 504
click at [882, 406] on button "Continue" at bounding box center [921, 407] width 149 height 58
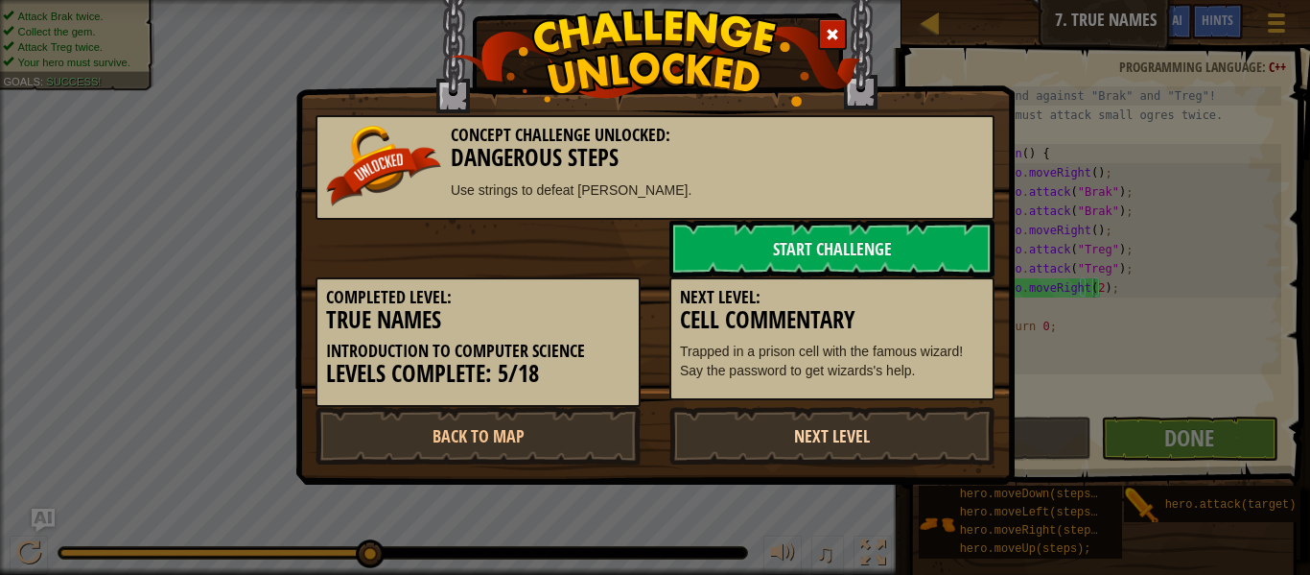
click at [814, 449] on link "Next Level" at bounding box center [832, 436] width 325 height 58
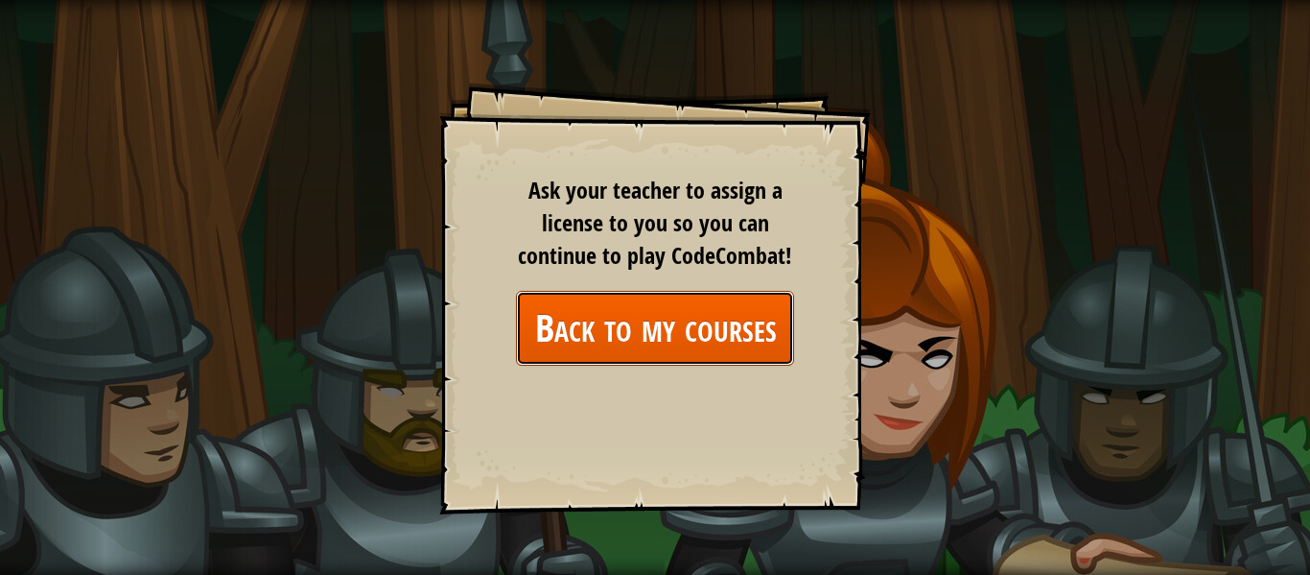
click at [594, 331] on link "Back to my courses" at bounding box center [655, 328] width 278 height 74
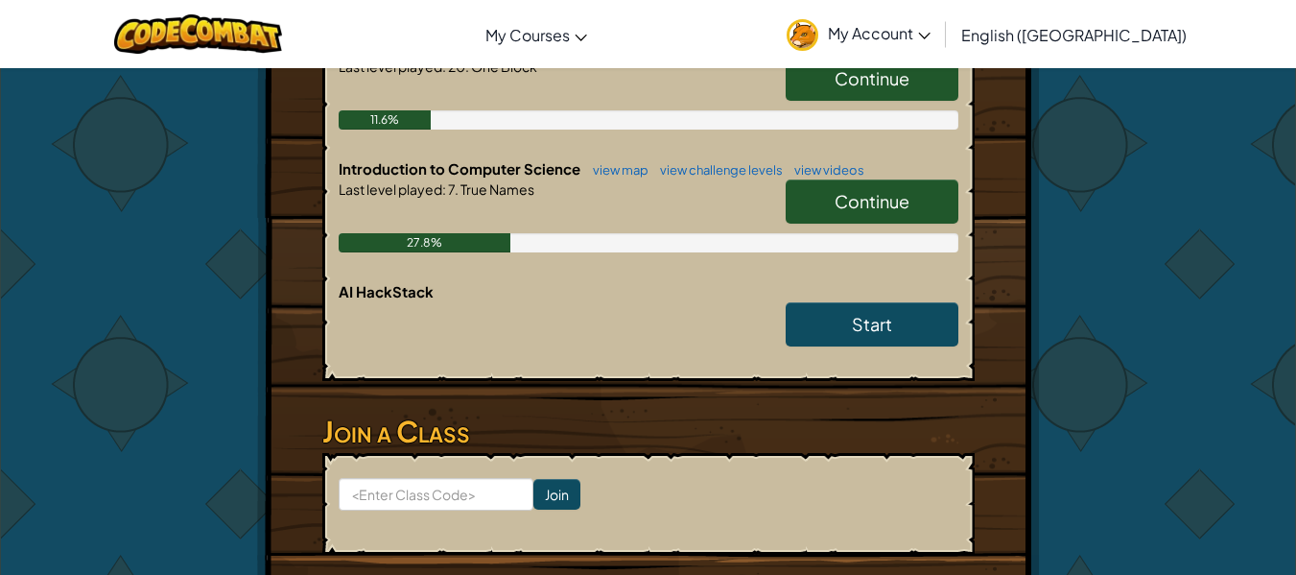
scroll to position [523, 0]
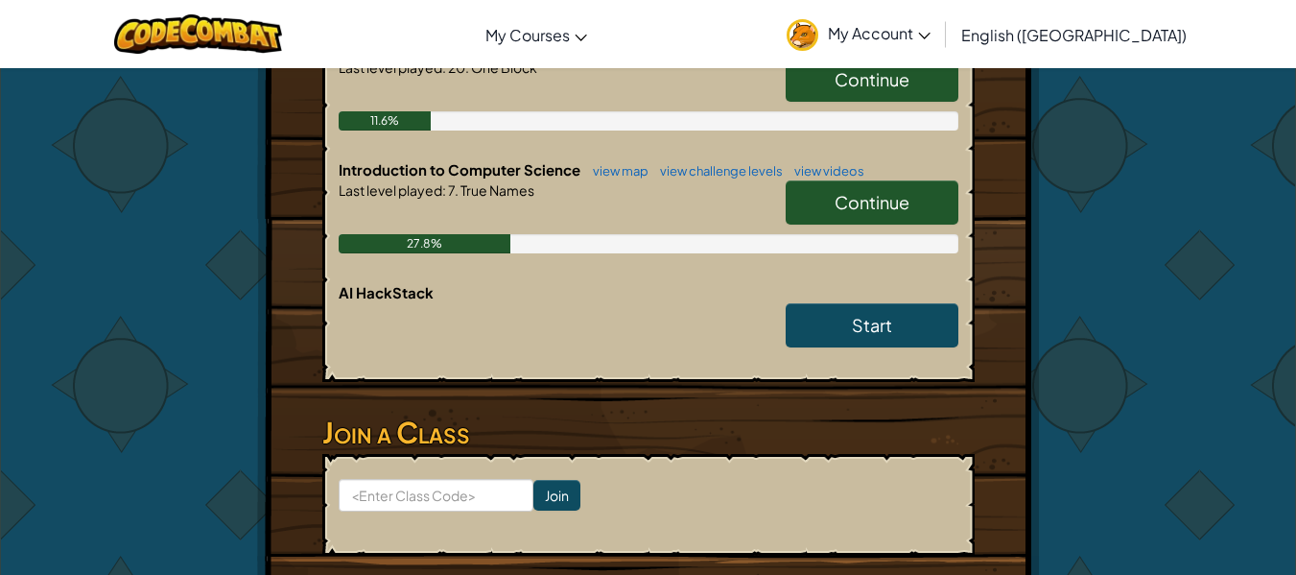
click at [852, 180] on link "Continue" at bounding box center [872, 202] width 173 height 44
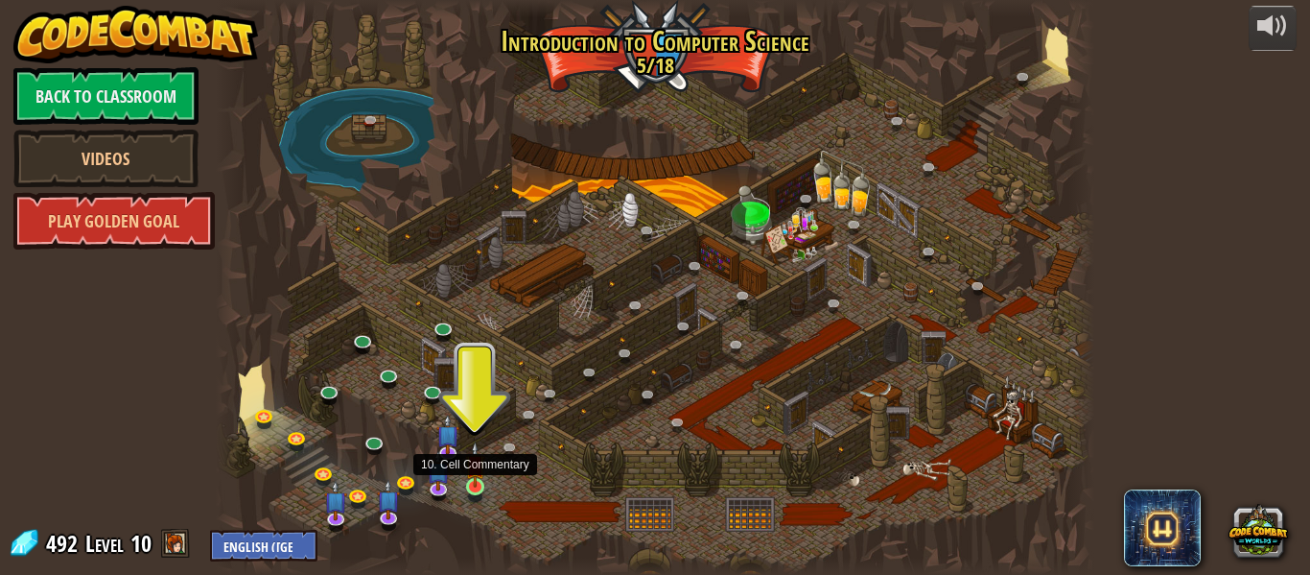
click at [474, 477] on img at bounding box center [475, 464] width 20 height 46
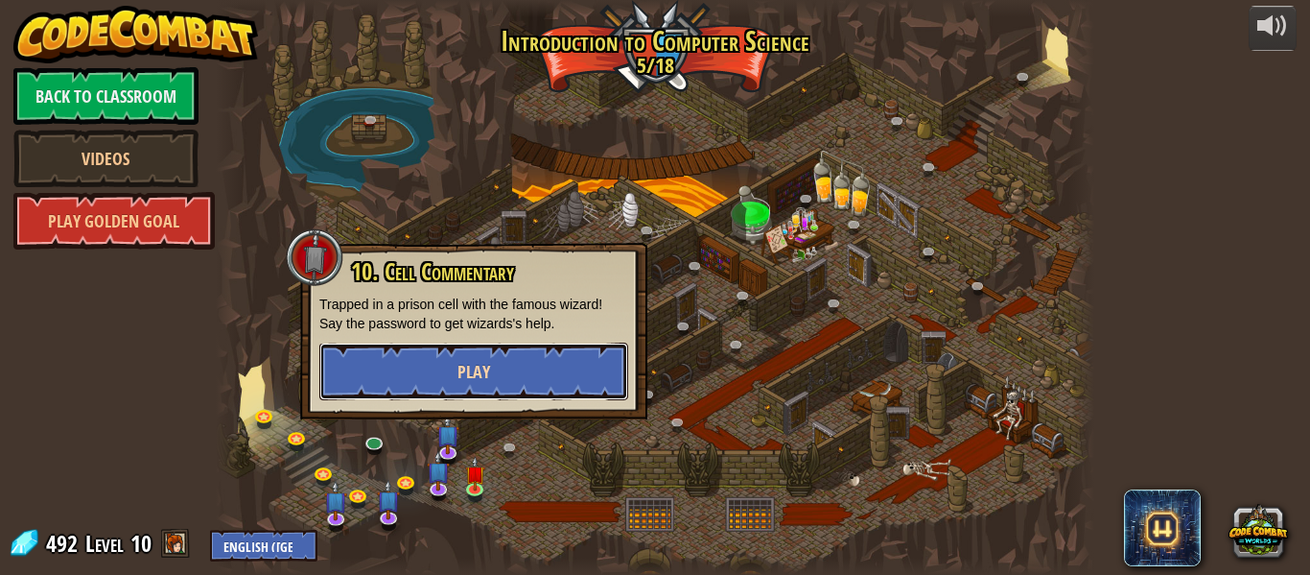
click at [527, 388] on button "Play" at bounding box center [473, 371] width 309 height 58
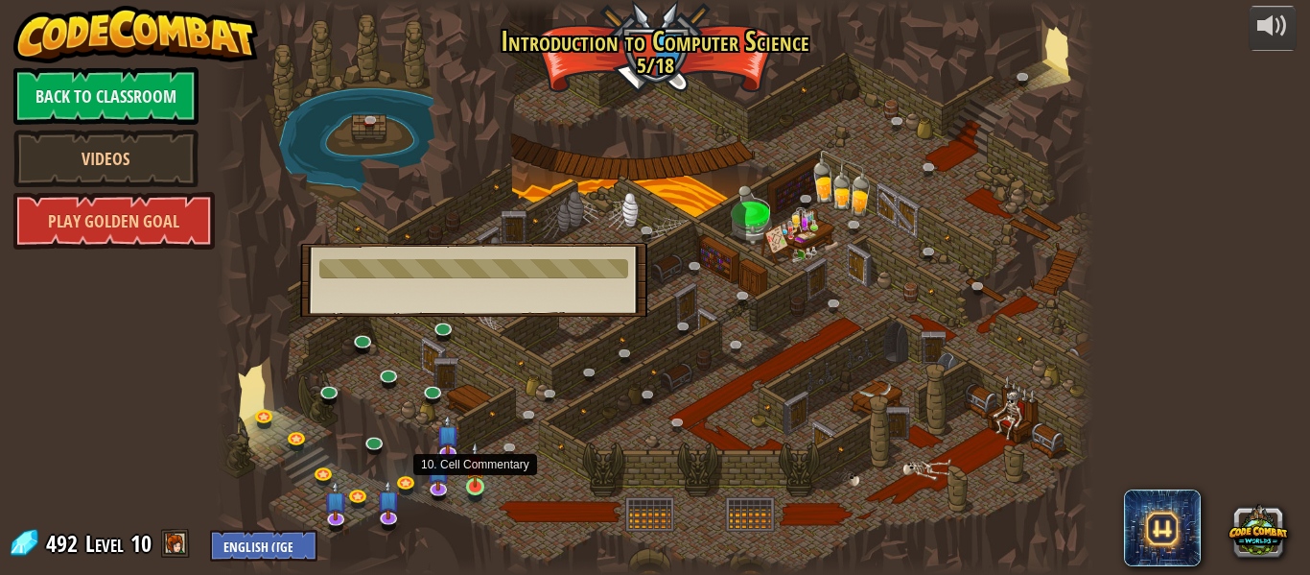
click at [467, 483] on img at bounding box center [475, 464] width 20 height 46
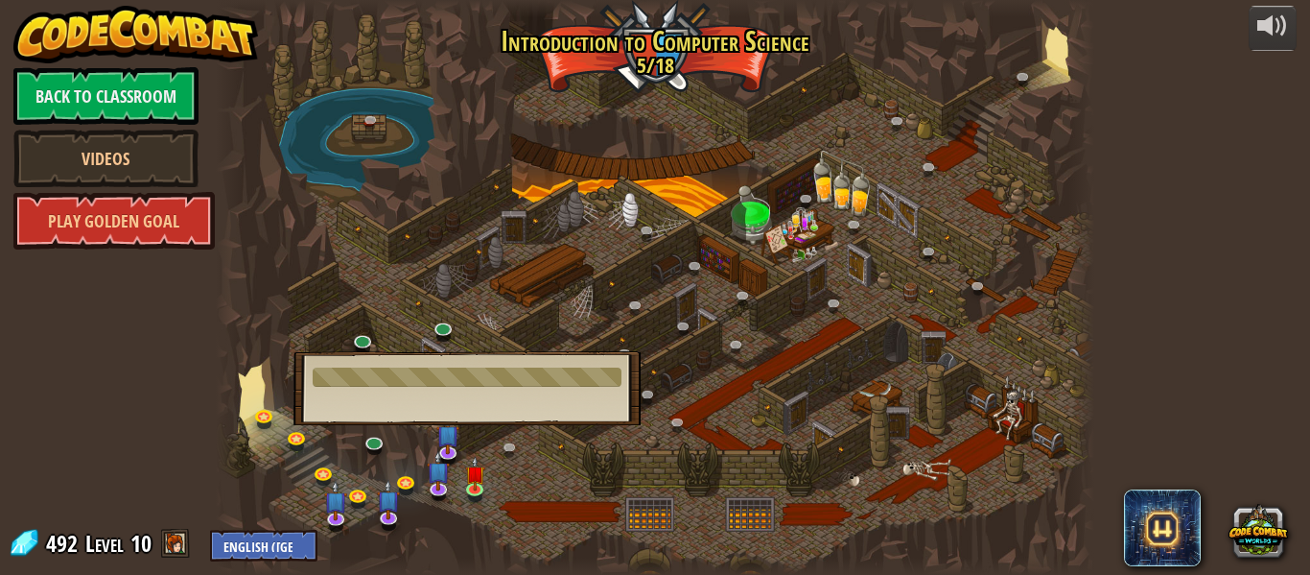
click at [536, 331] on div at bounding box center [655, 287] width 879 height 575
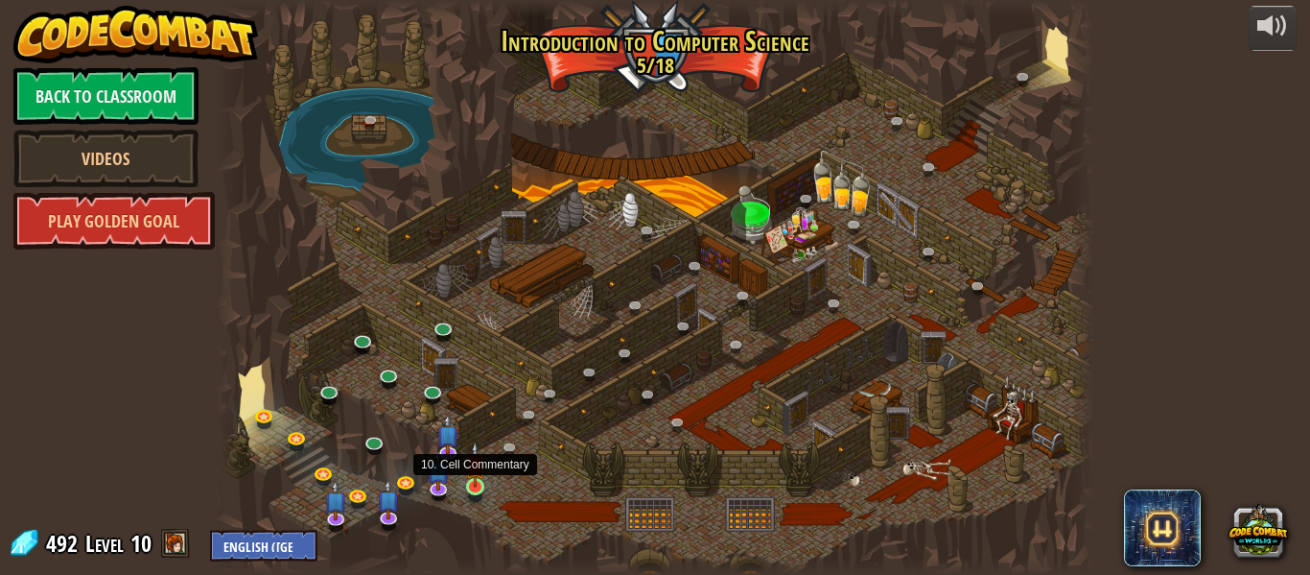
click at [479, 486] on img at bounding box center [475, 464] width 20 height 46
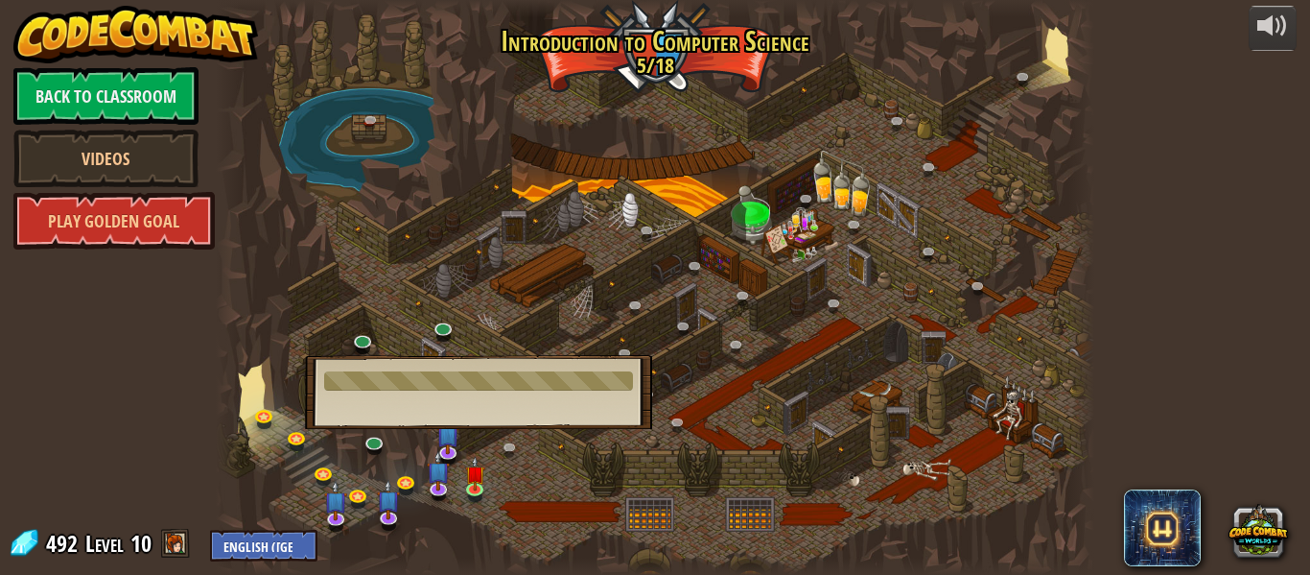
click at [710, 330] on div at bounding box center [655, 287] width 879 height 575
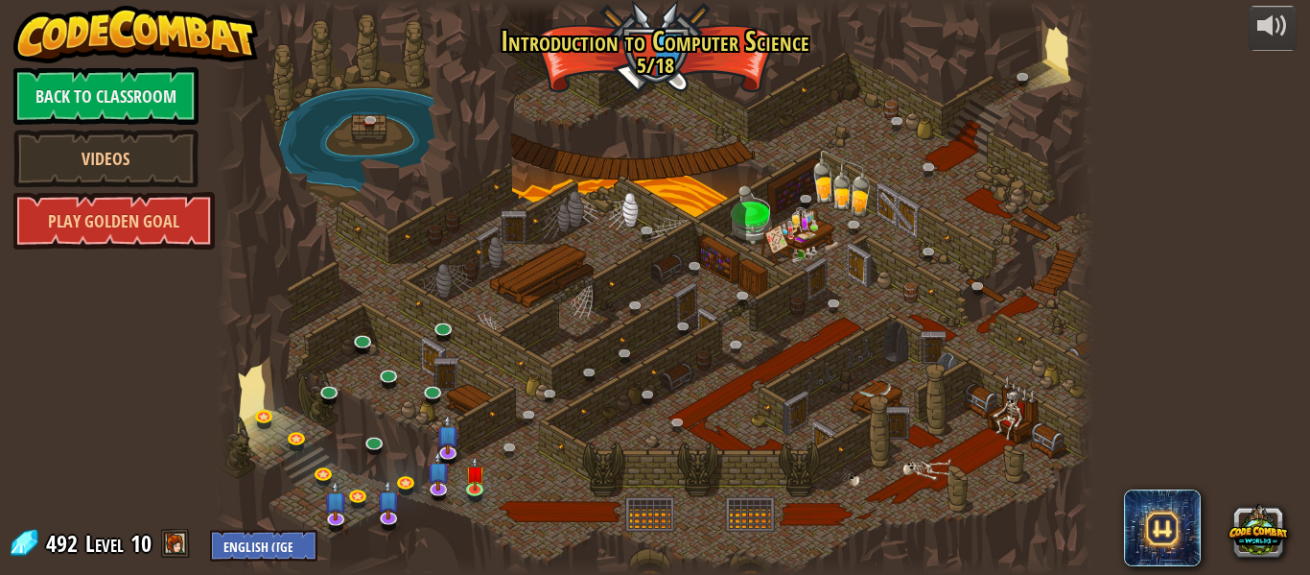
click at [460, 497] on div at bounding box center [655, 287] width 879 height 575
click at [464, 494] on link at bounding box center [479, 490] width 38 height 38
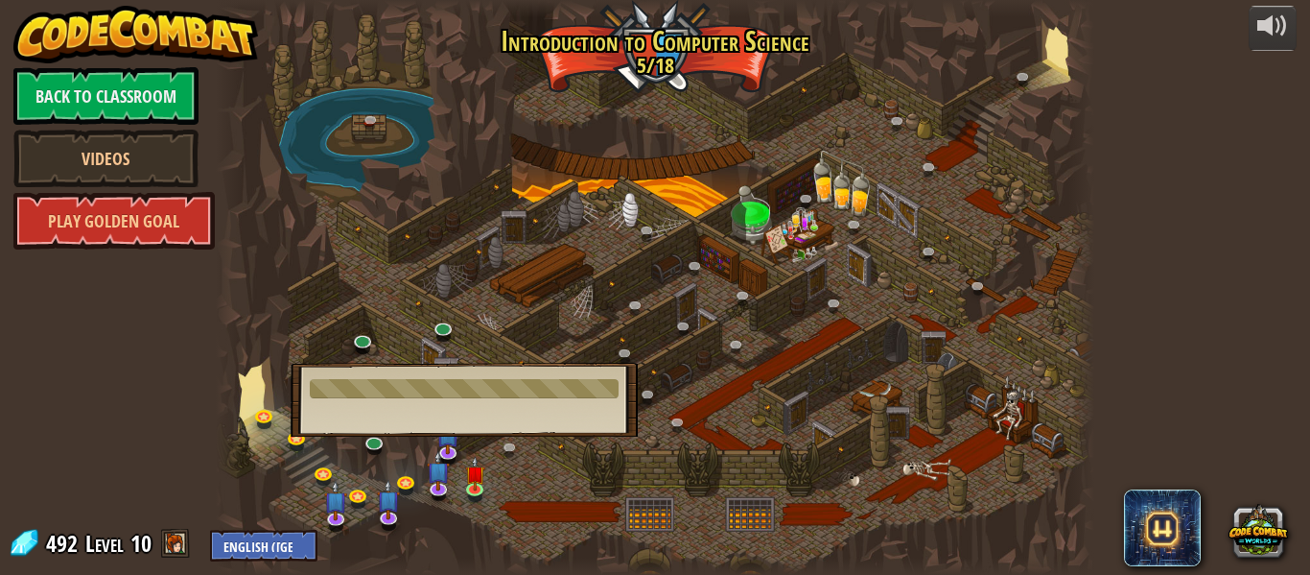
click at [361, 287] on div at bounding box center [655, 287] width 879 height 575
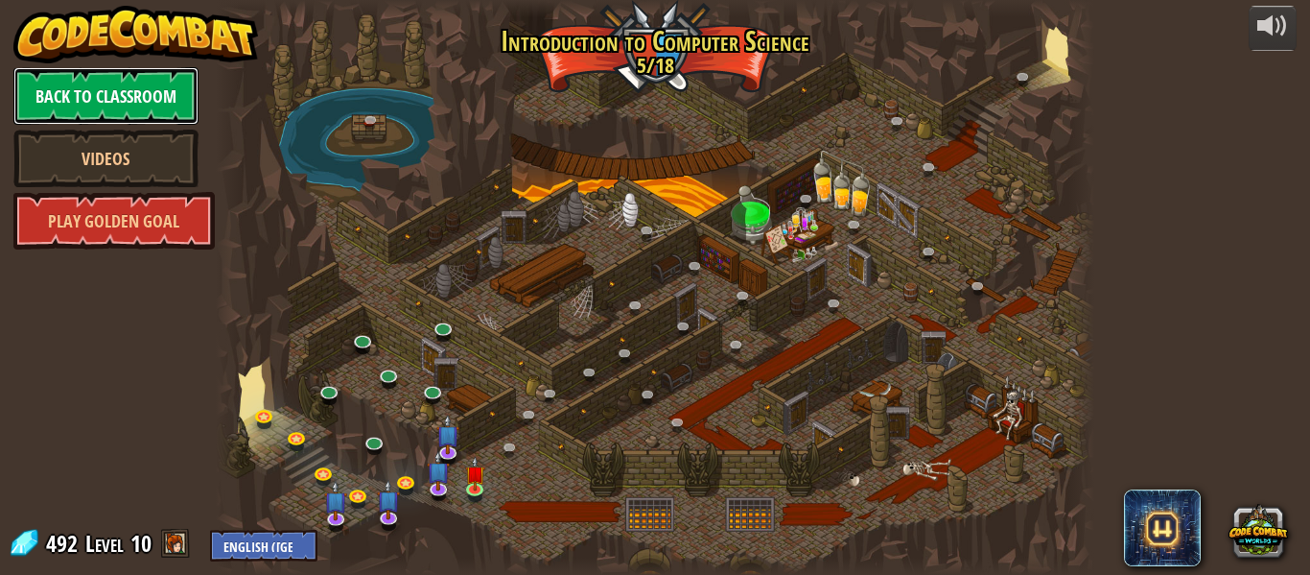
click at [149, 110] on link "Back to Classroom" at bounding box center [105, 96] width 185 height 58
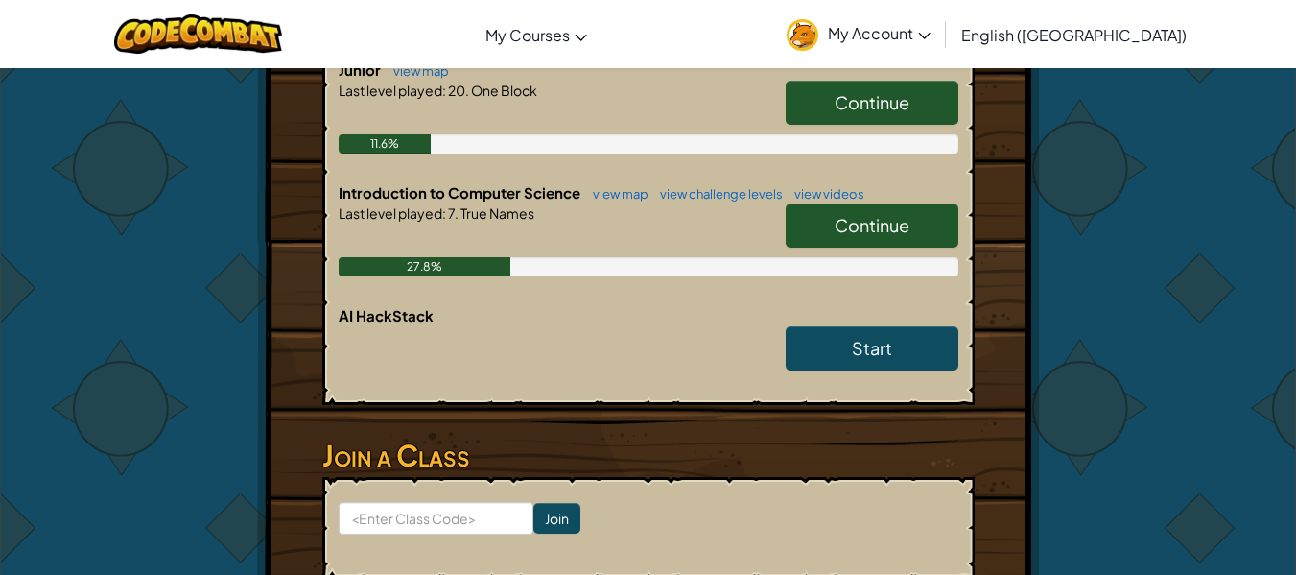
scroll to position [499, 0]
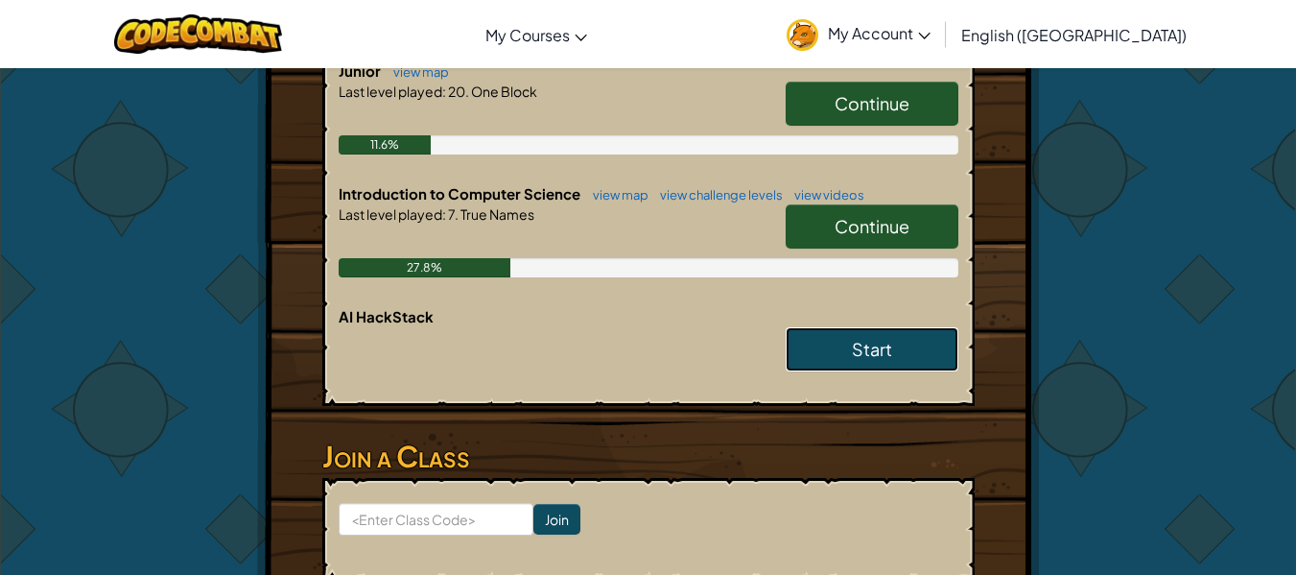
click at [869, 338] on span "Start" at bounding box center [872, 349] width 40 height 22
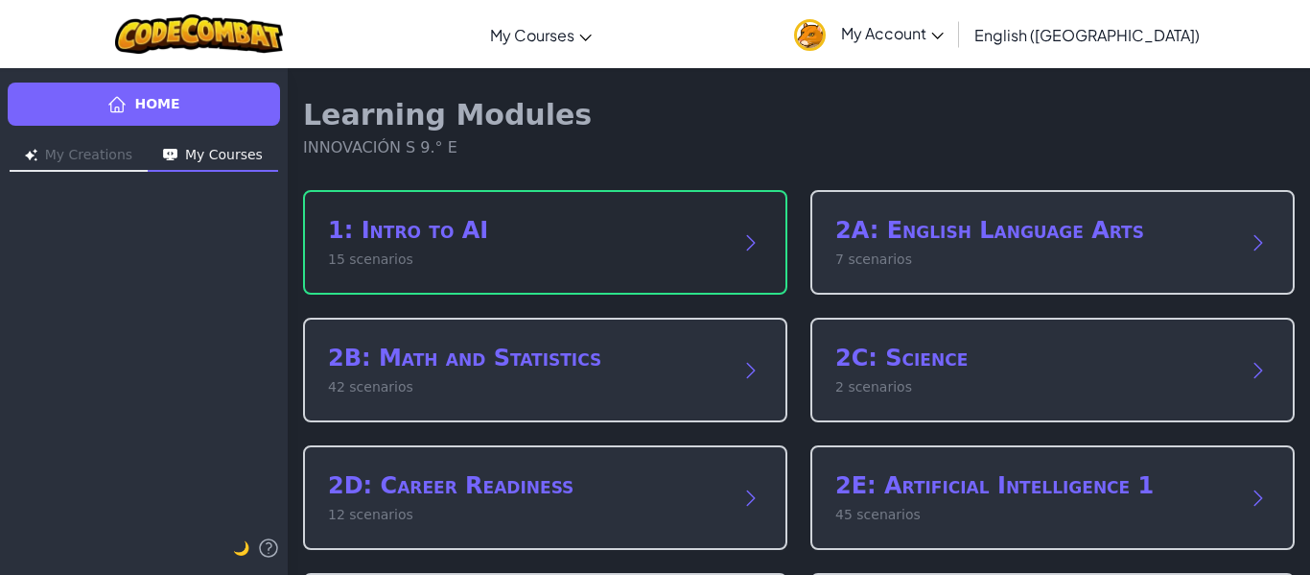
click at [630, 246] on div "1: Intro to AI 15 scenarios" at bounding box center [526, 242] width 396 height 55
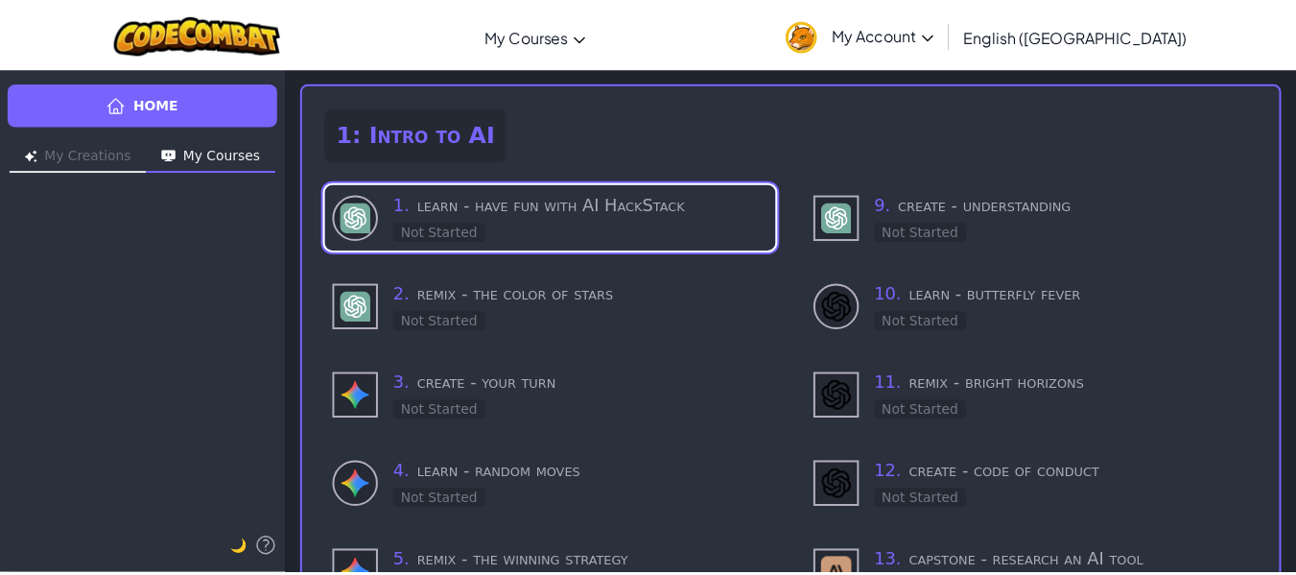
scroll to position [83, 0]
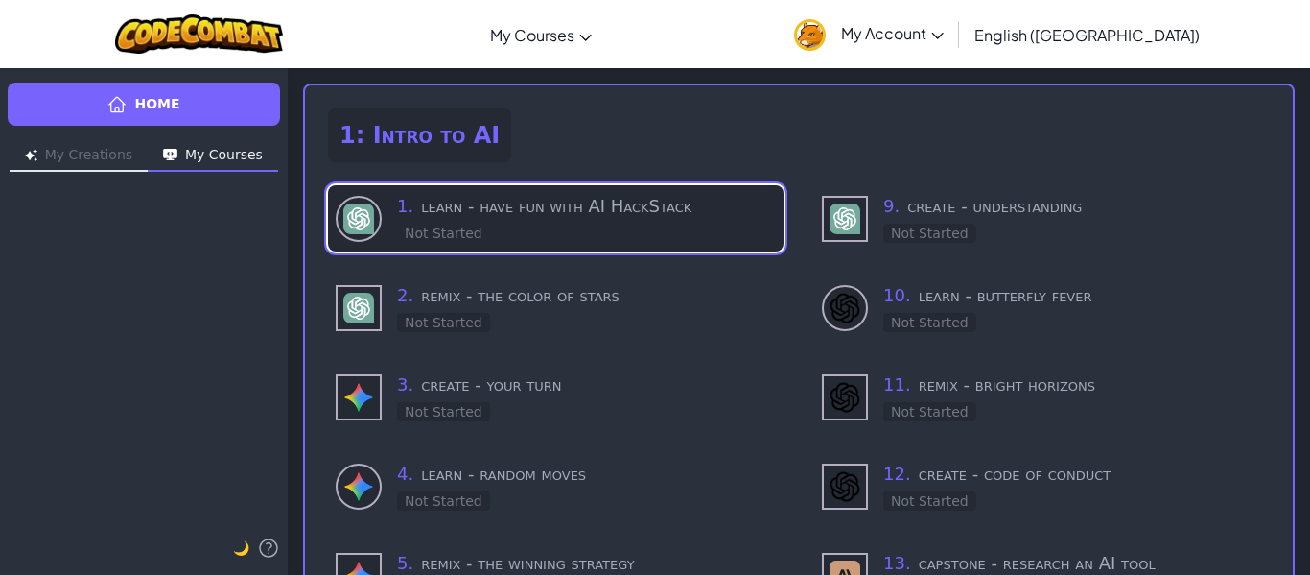
click at [586, 209] on h3 "1 . learn - have fun with AI HackStack" at bounding box center [586, 206] width 379 height 27
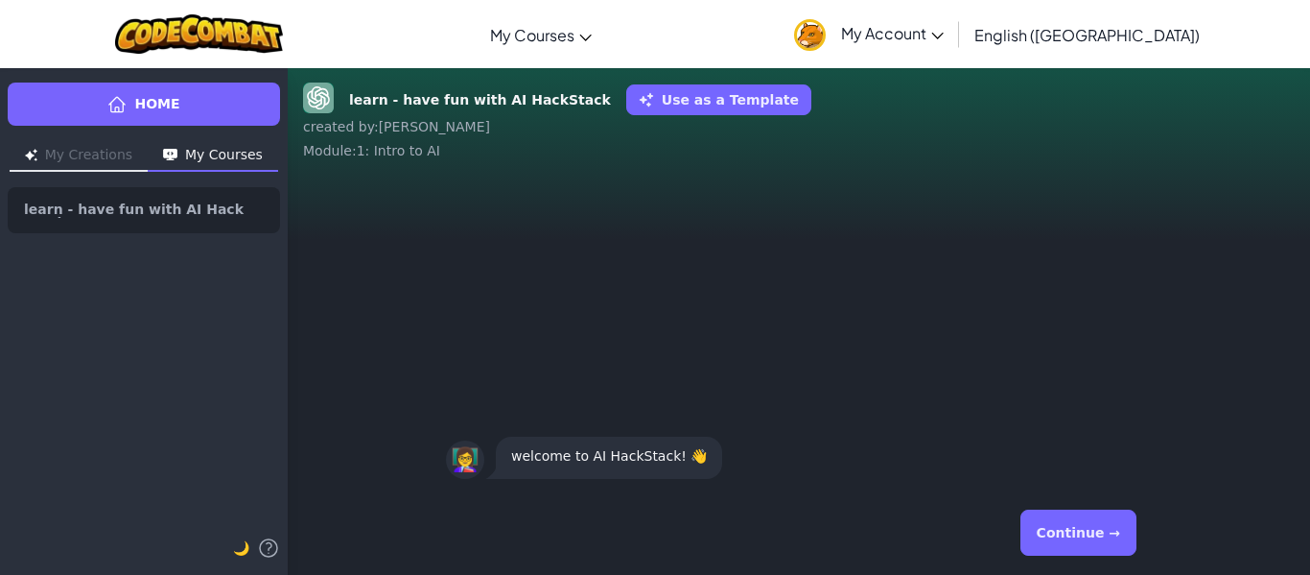
click at [439, 214] on div "👩‍🏫 welcome to AI HackStack! 👋" at bounding box center [799, 333] width 1023 height 315
click at [426, 142] on div "Module : 1: Intro to AI" at bounding box center [799, 150] width 992 height 19
click at [1073, 514] on button "Continue →" at bounding box center [1079, 532] width 116 height 46
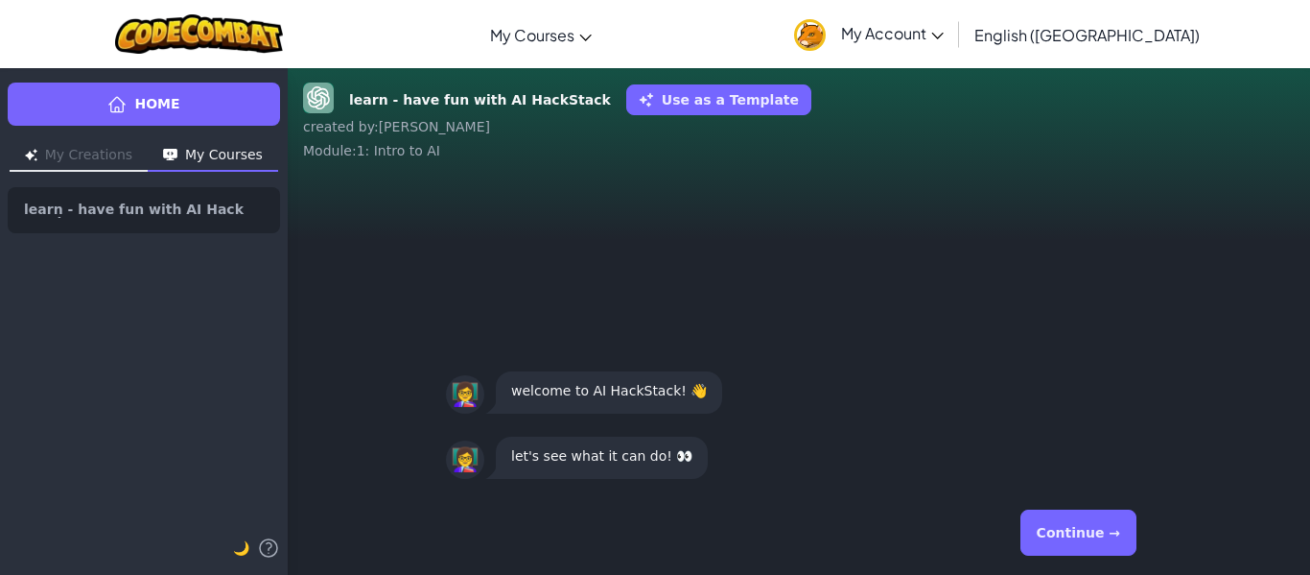
click at [1075, 517] on button "Continue →" at bounding box center [1079, 532] width 116 height 46
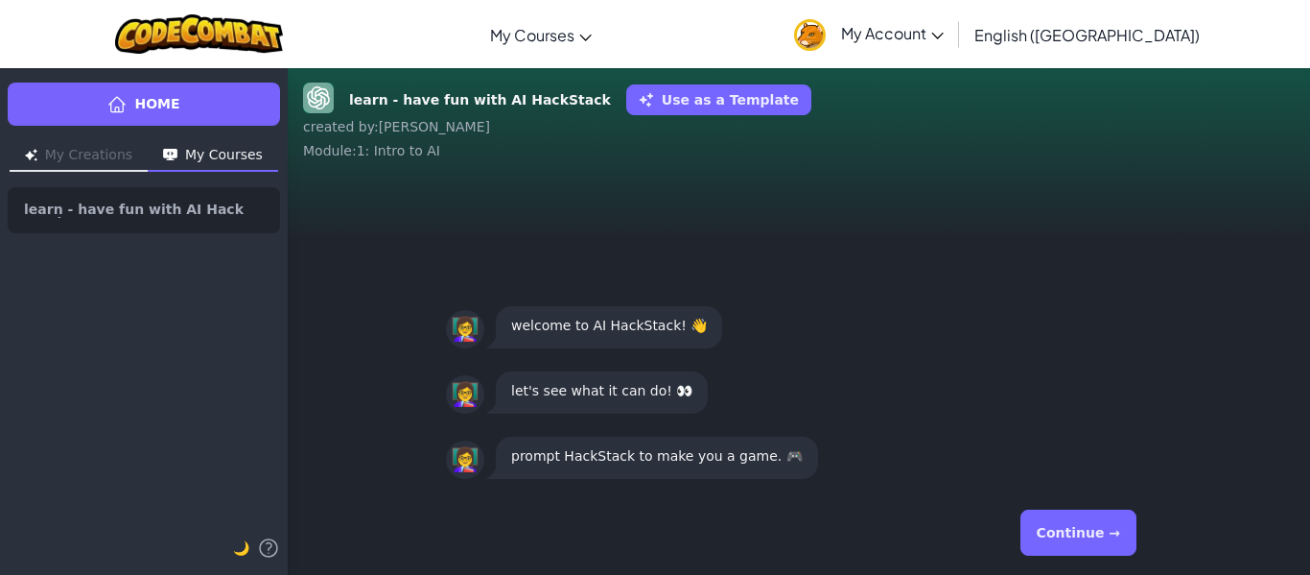
click at [1082, 535] on button "Continue →" at bounding box center [1079, 532] width 116 height 46
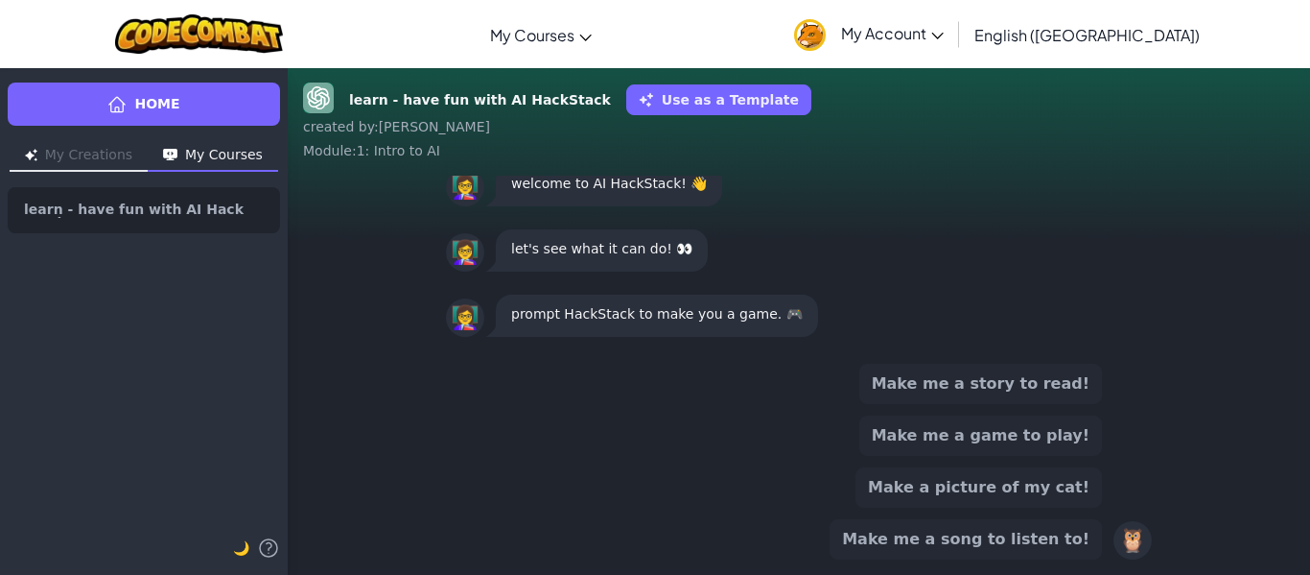
drag, startPoint x: 1125, startPoint y: 544, endPoint x: 1042, endPoint y: 541, distance: 83.5
click at [1066, 548] on div "Make me a story to read! Make me a game to play! Make a picture of my cat! Make…" at bounding box center [799, 462] width 706 height 196
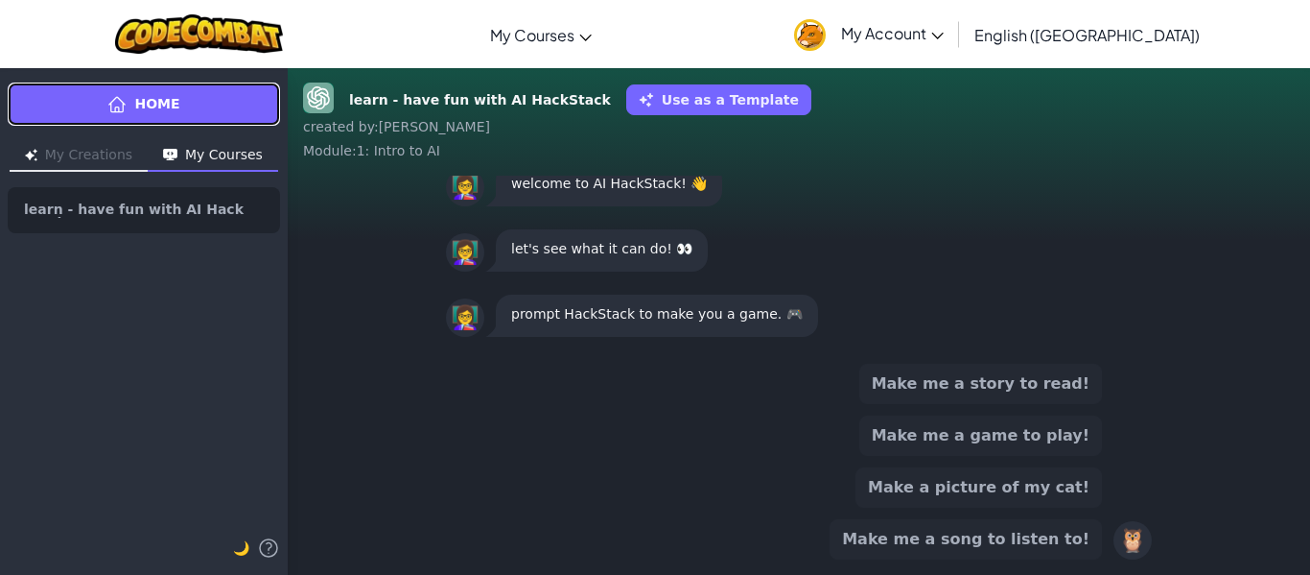
click at [212, 120] on link "Home" at bounding box center [144, 104] width 272 height 43
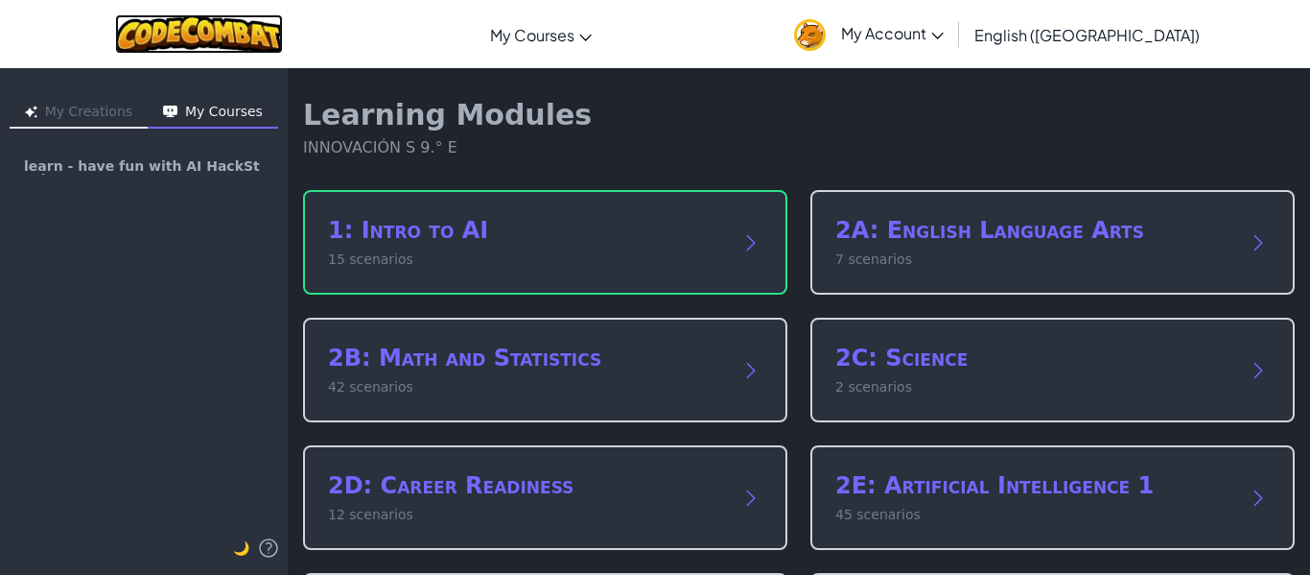
click at [261, 41] on img at bounding box center [199, 33] width 168 height 39
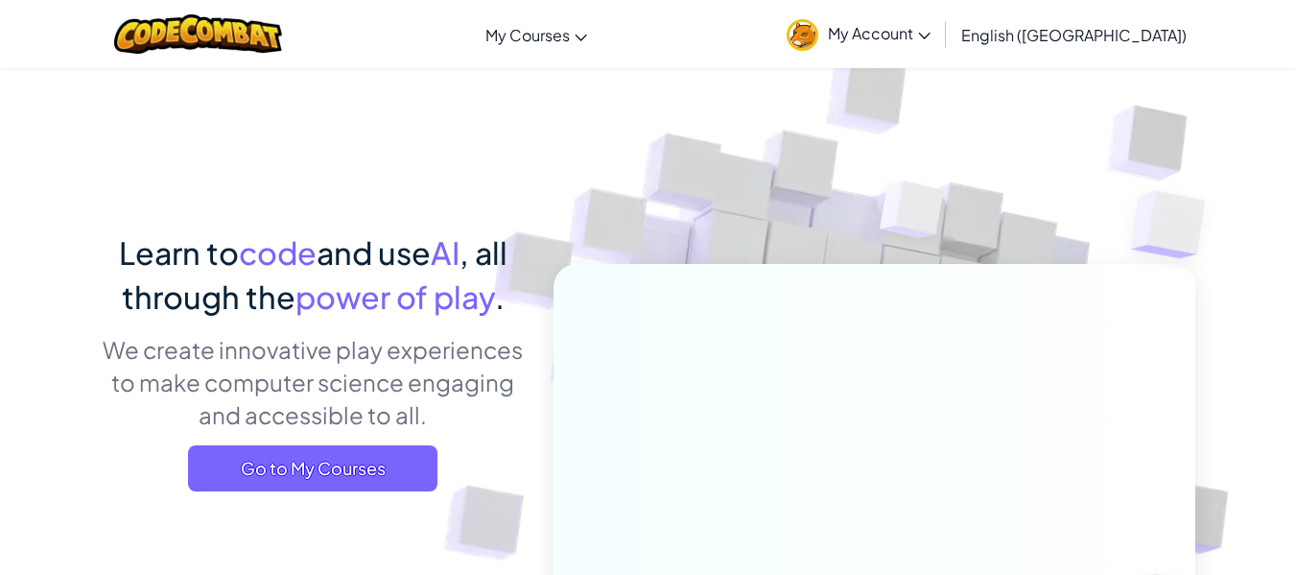
click at [931, 32] on span "My Account" at bounding box center [879, 33] width 103 height 20
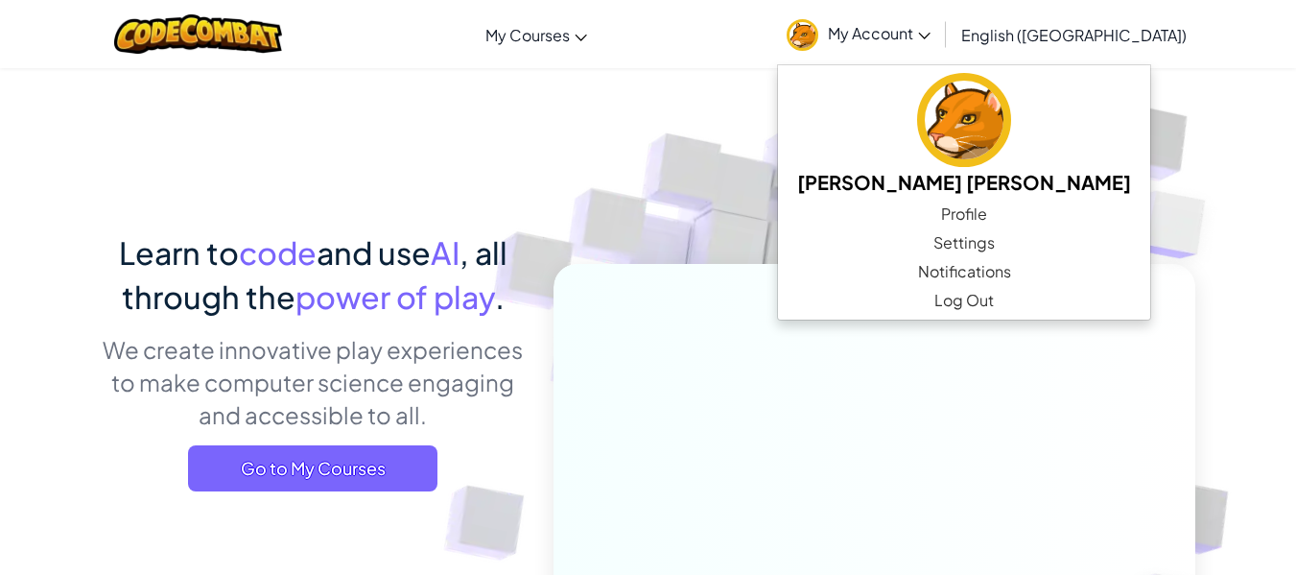
click at [643, 163] on img at bounding box center [861, 423] width 1066 height 1066
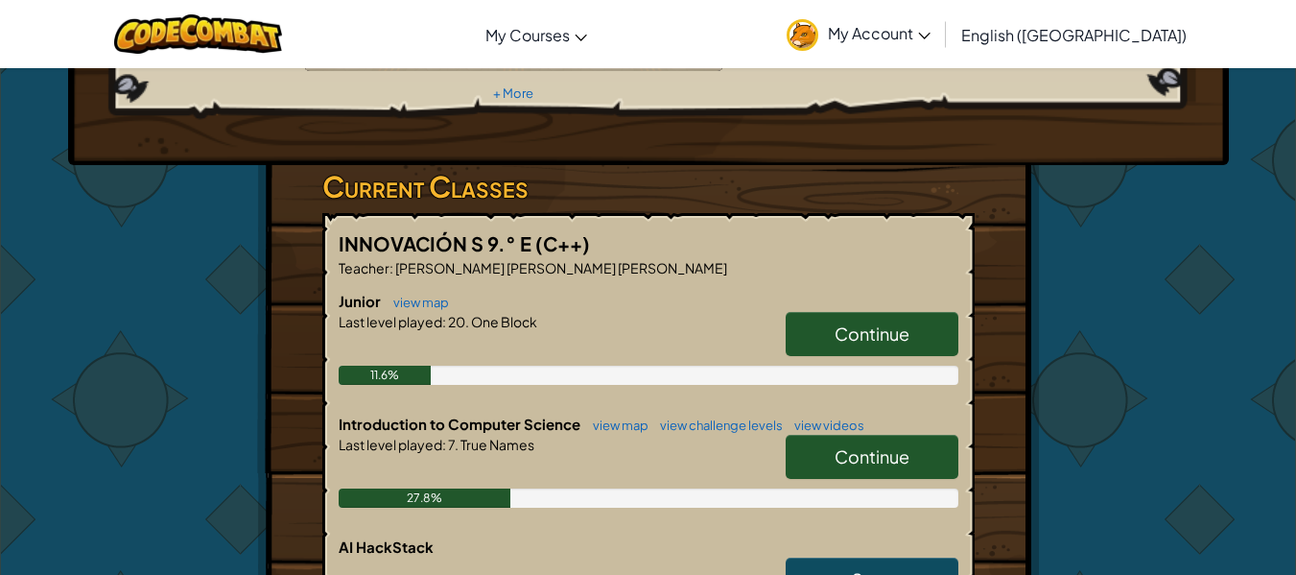
scroll to position [268, 0]
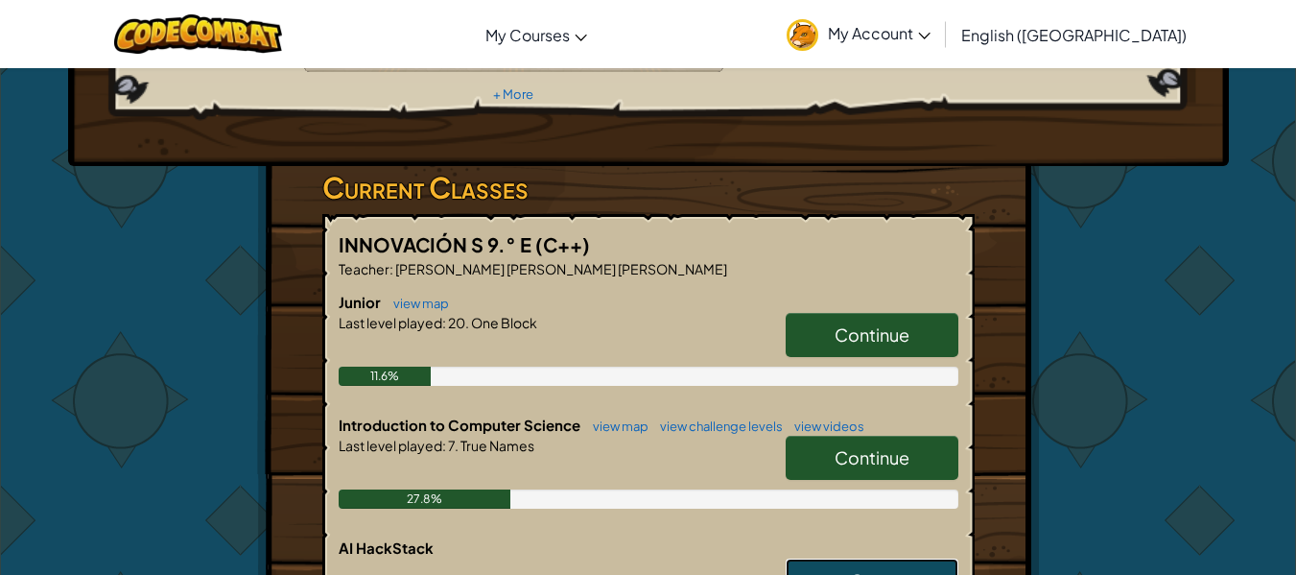
click at [860, 569] on span "Start" at bounding box center [872, 580] width 40 height 22
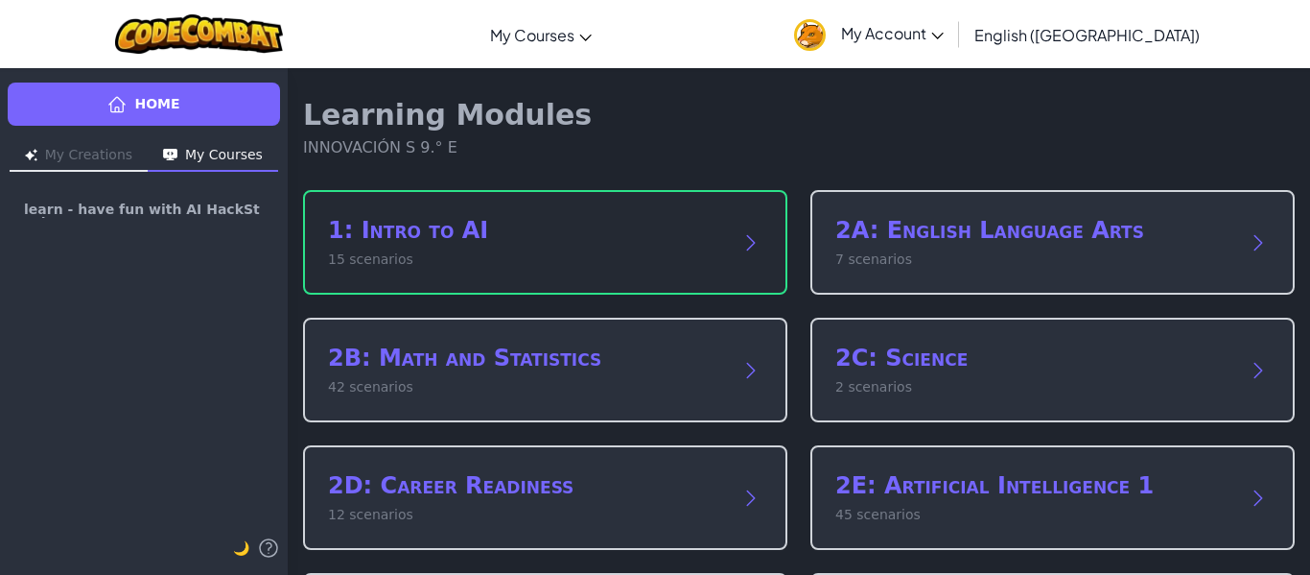
click at [612, 203] on div "1: Intro to AI 15 scenarios" at bounding box center [545, 242] width 484 height 105
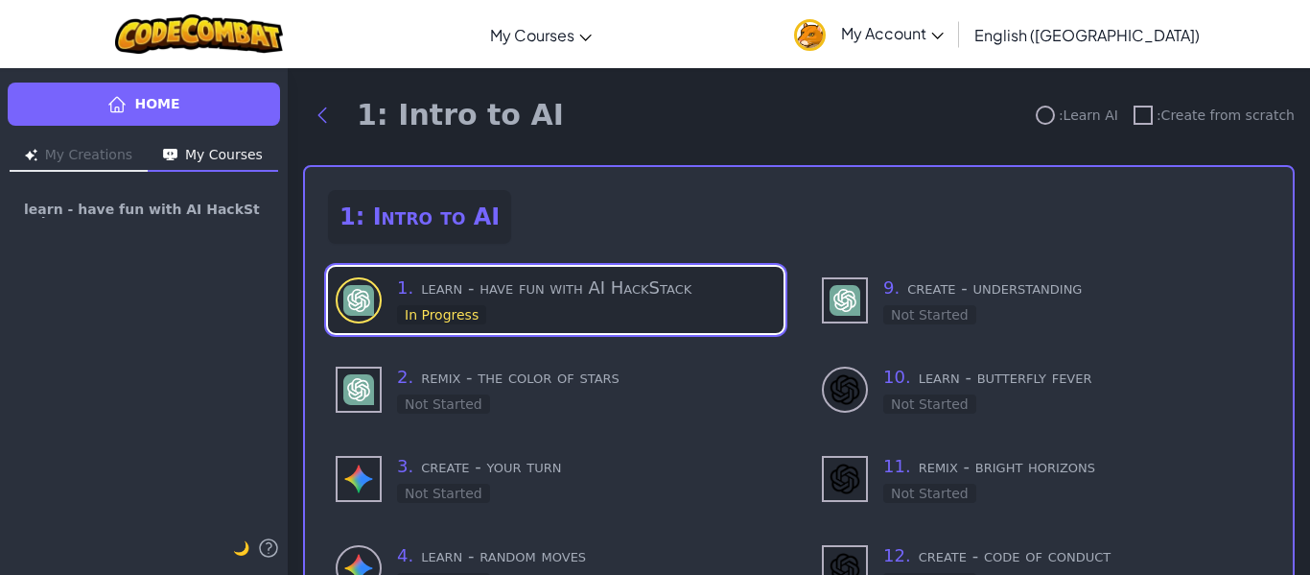
scroll to position [4, 0]
click at [578, 299] on div "1 . learn - have fun with AI HackStack In Progress" at bounding box center [586, 297] width 379 height 51
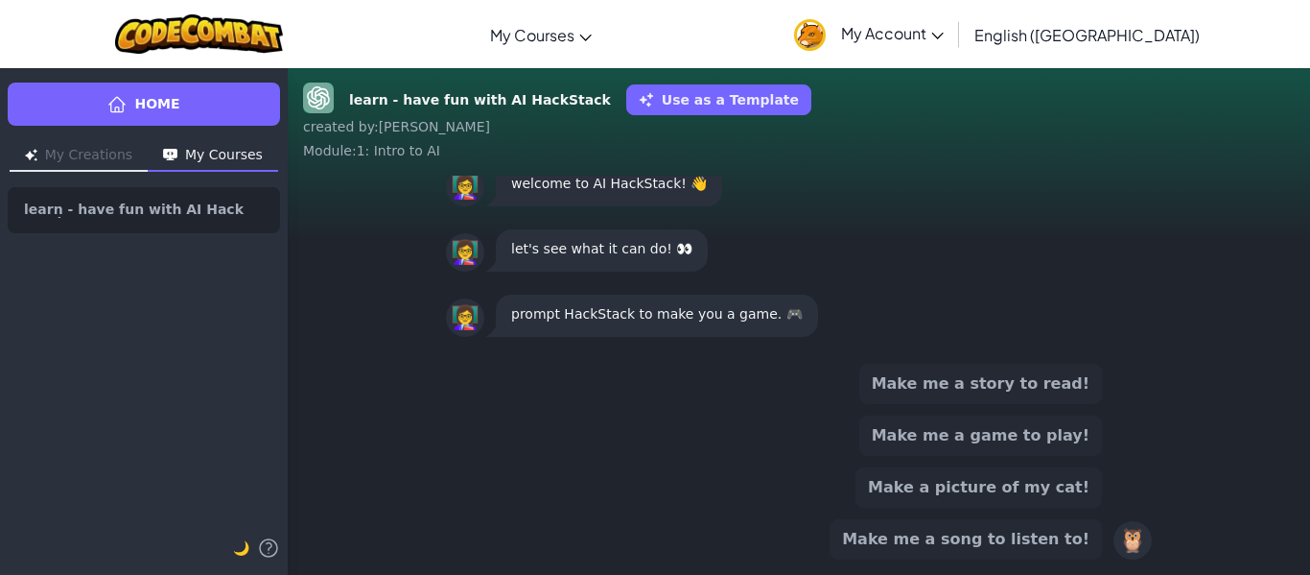
click at [991, 441] on button "Make me a game to play!" at bounding box center [981, 435] width 243 height 40
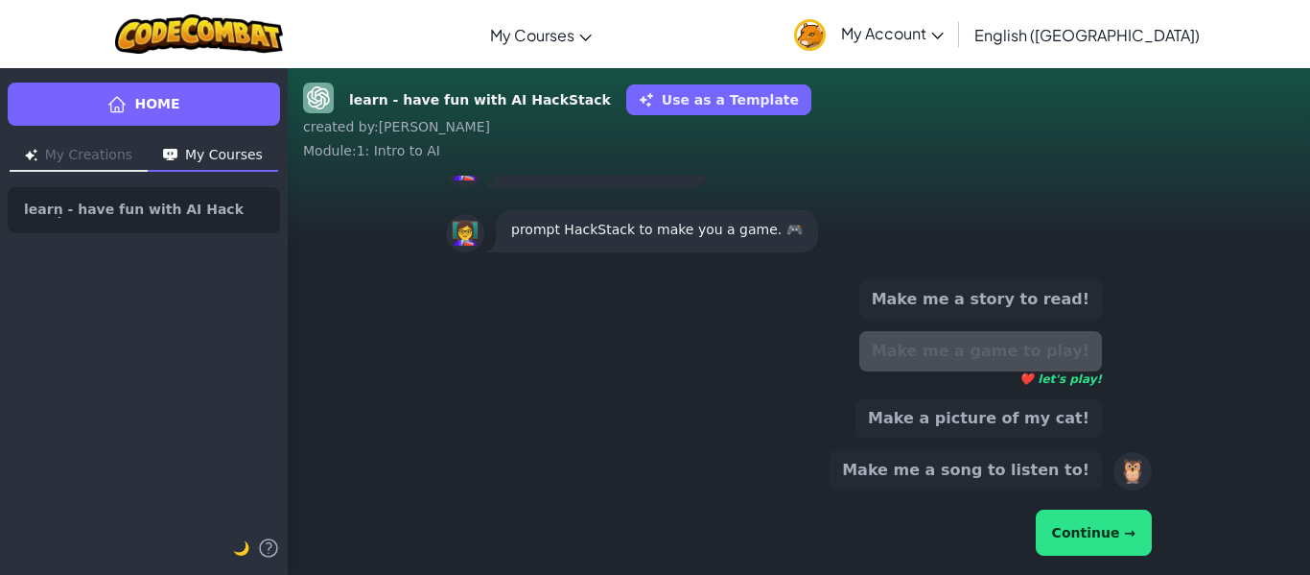
click at [1123, 536] on button "Continue →" at bounding box center [1094, 532] width 116 height 46
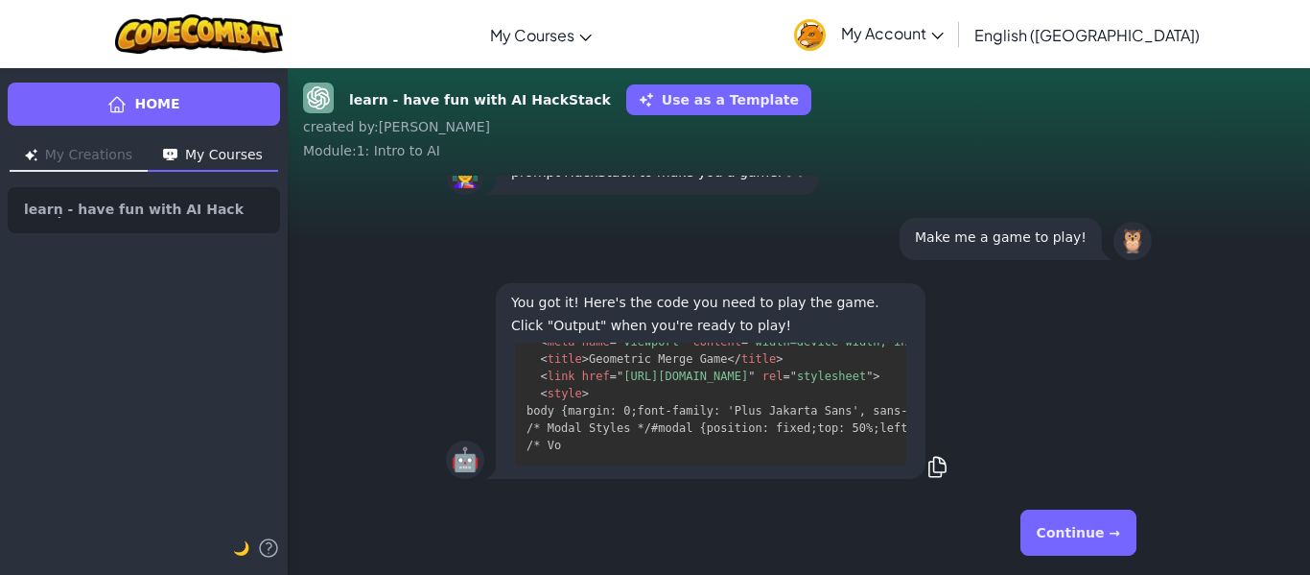
scroll to position [2090, 0]
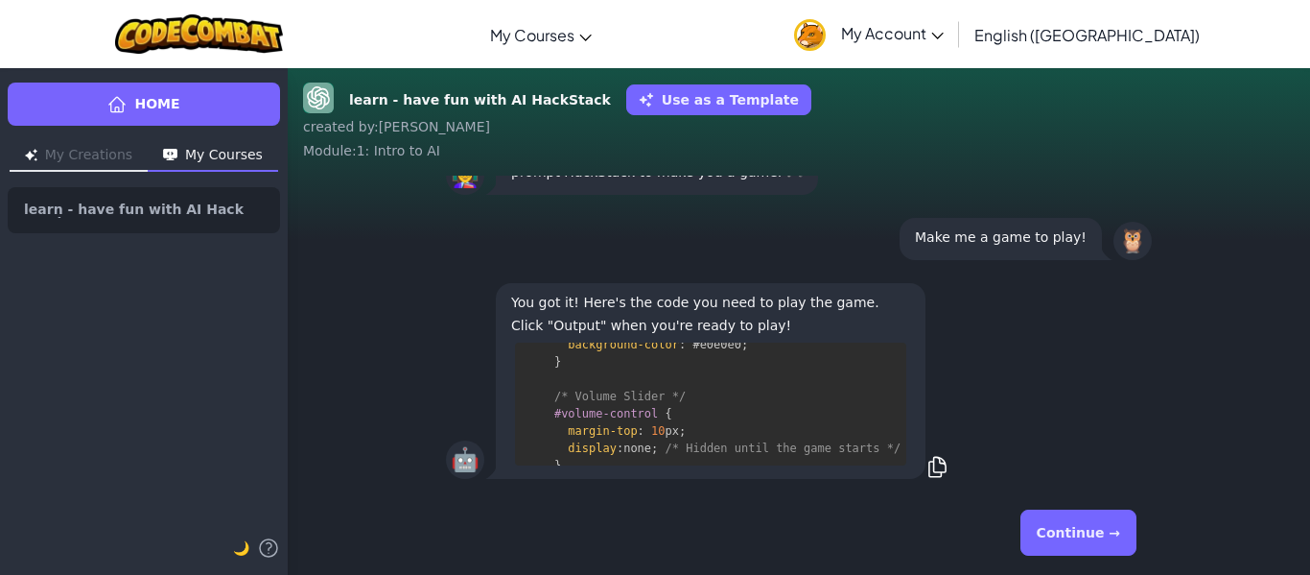
click at [1095, 538] on button "Continue →" at bounding box center [1079, 532] width 116 height 46
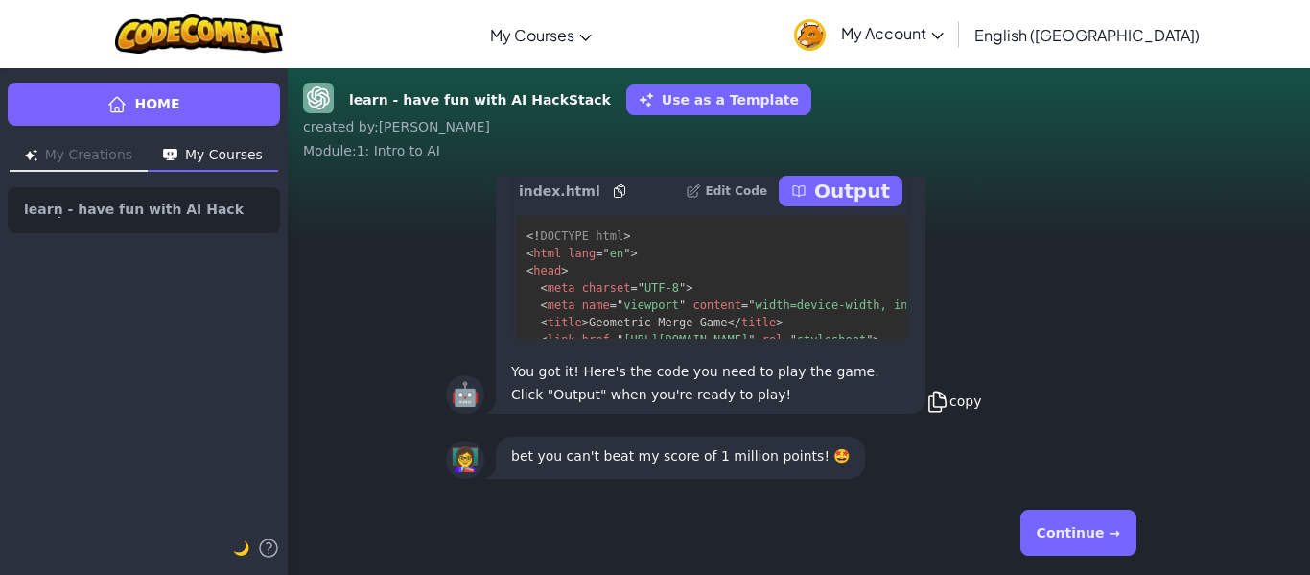
click at [933, 393] on icon at bounding box center [938, 401] width 24 height 24
click at [1074, 537] on button "Continue →" at bounding box center [1079, 532] width 116 height 46
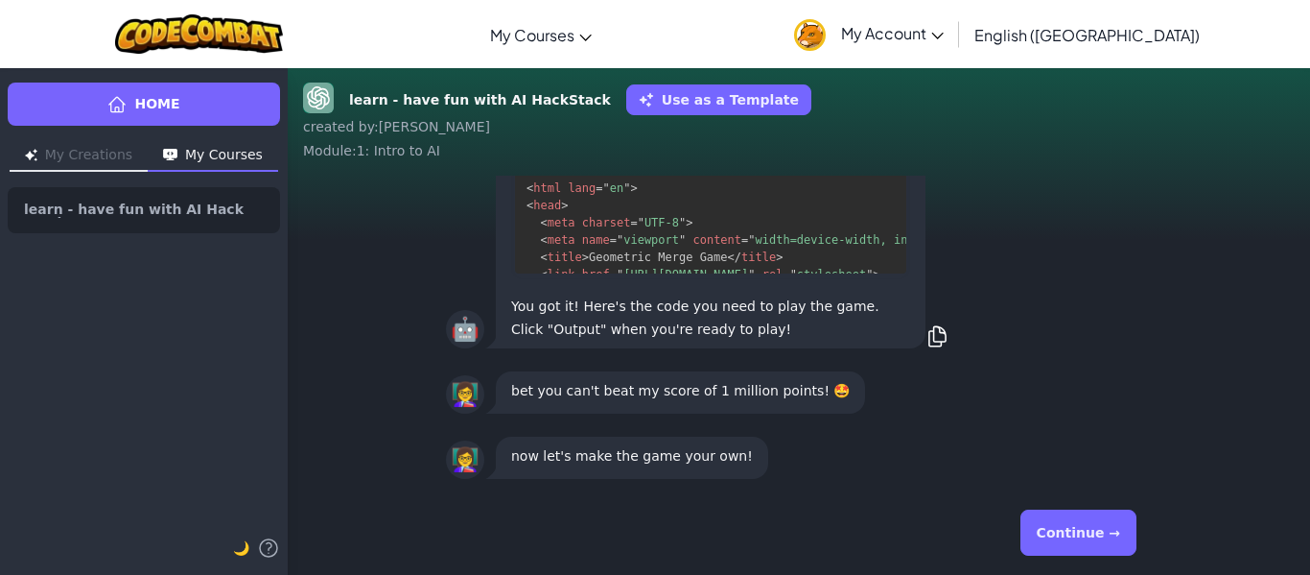
click at [1073, 539] on button "Continue →" at bounding box center [1079, 532] width 116 height 46
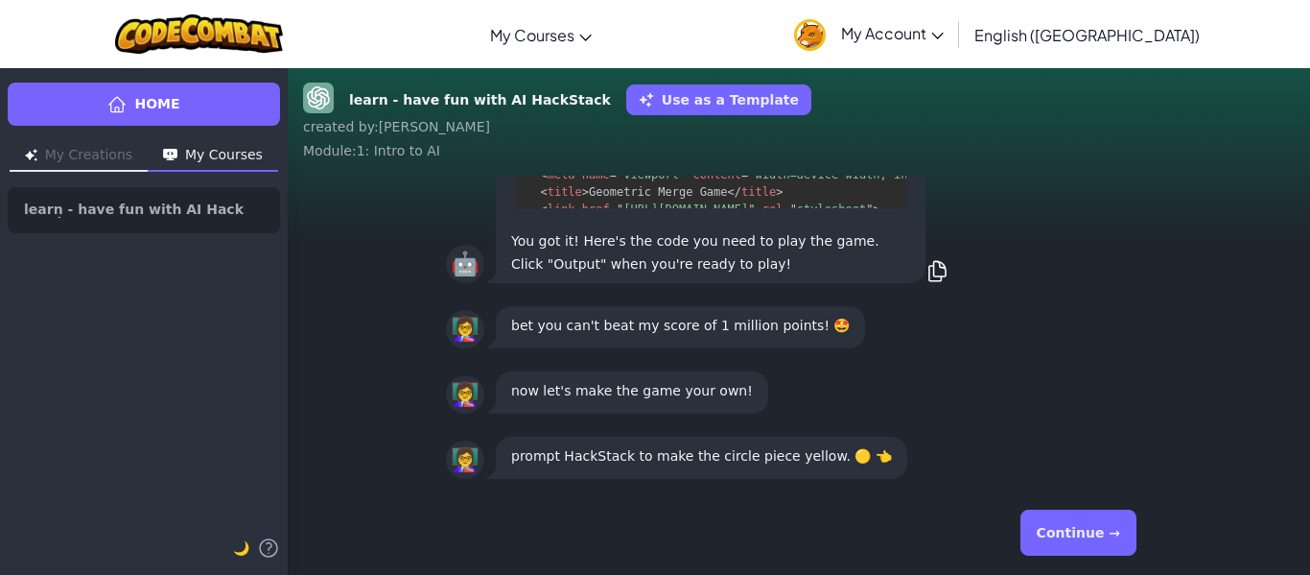
click at [1073, 539] on button "Continue →" at bounding box center [1079, 532] width 116 height 46
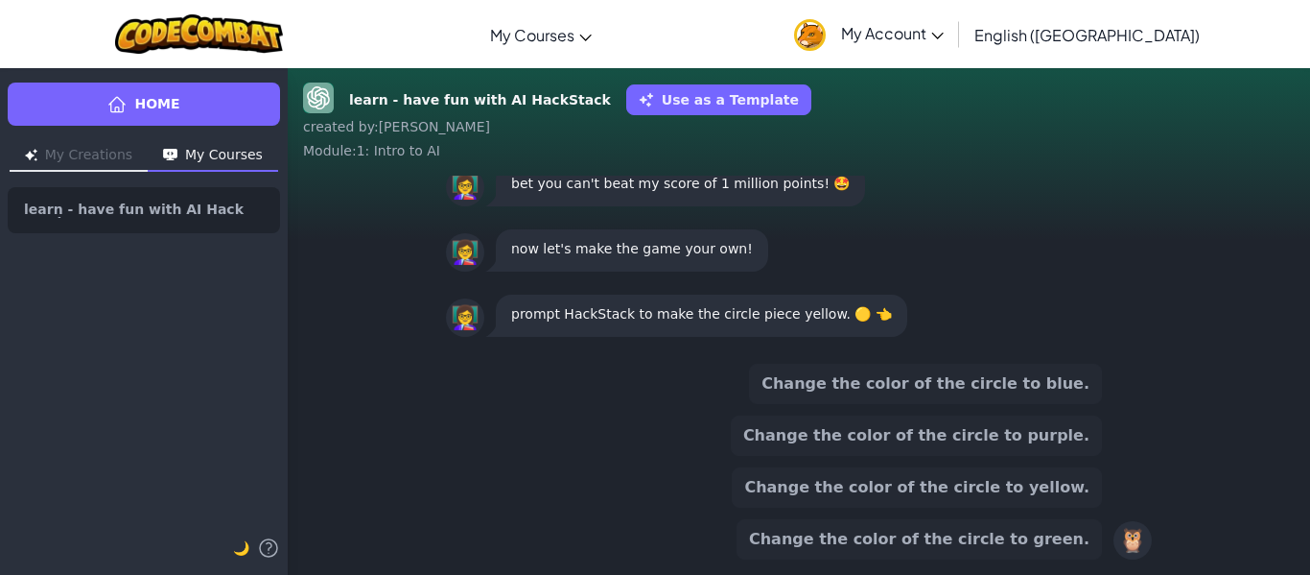
click at [990, 488] on button "Change the color of the circle to yellow." at bounding box center [917, 487] width 370 height 40
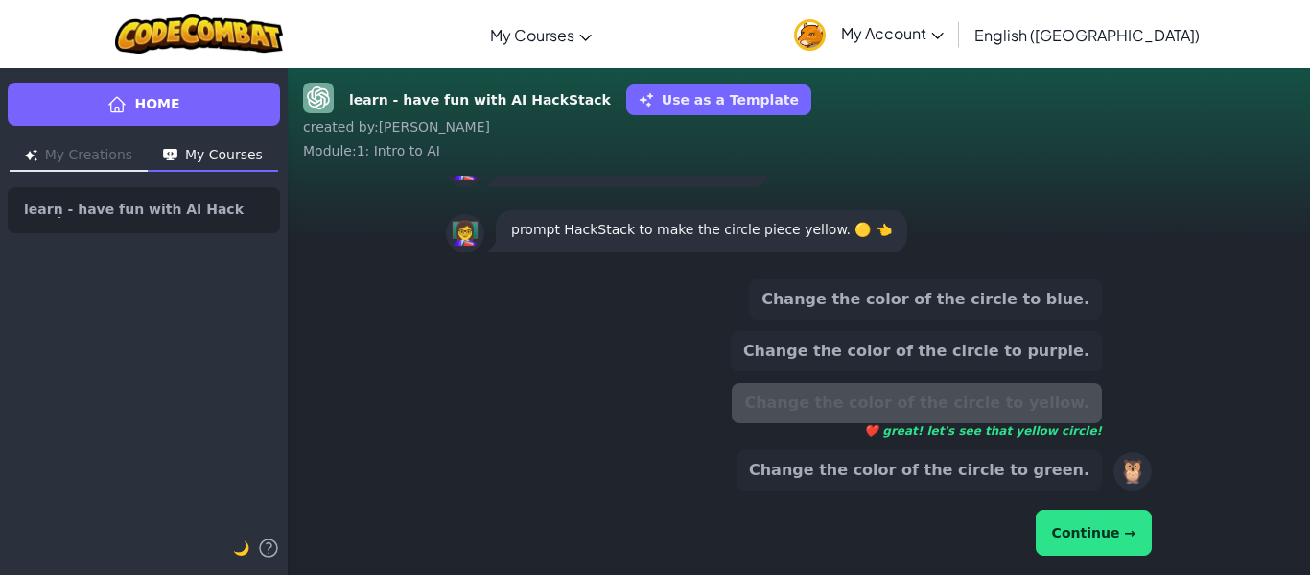
click at [1094, 535] on button "Continue →" at bounding box center [1094, 532] width 116 height 46
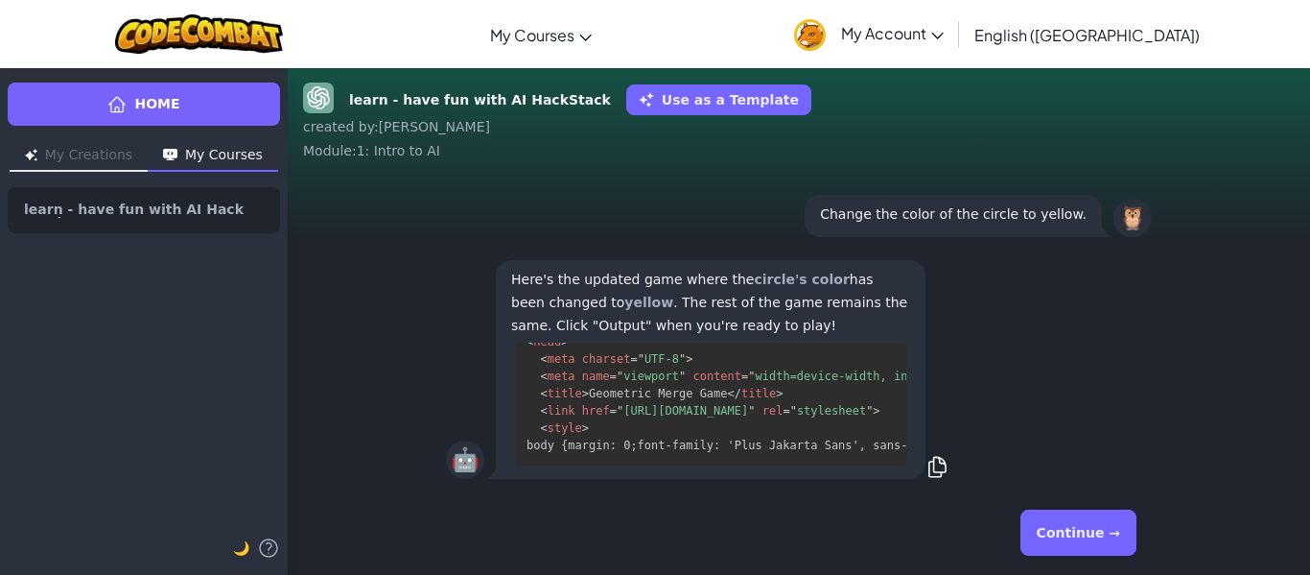
scroll to position [980, 0]
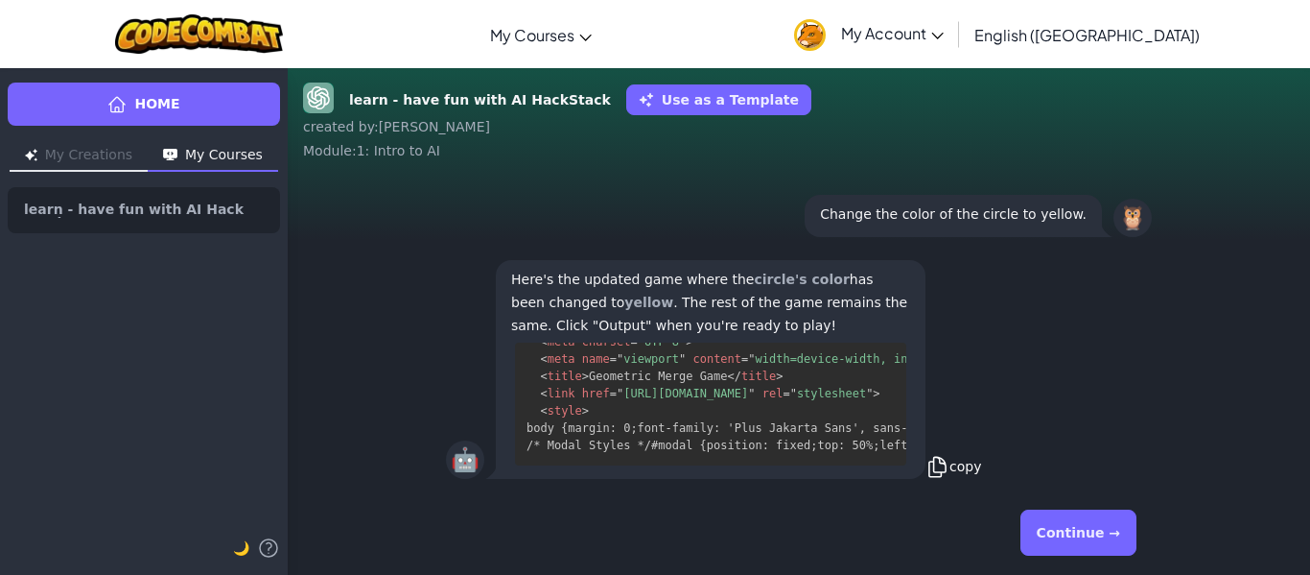
click at [930, 461] on icon at bounding box center [938, 466] width 16 height 19
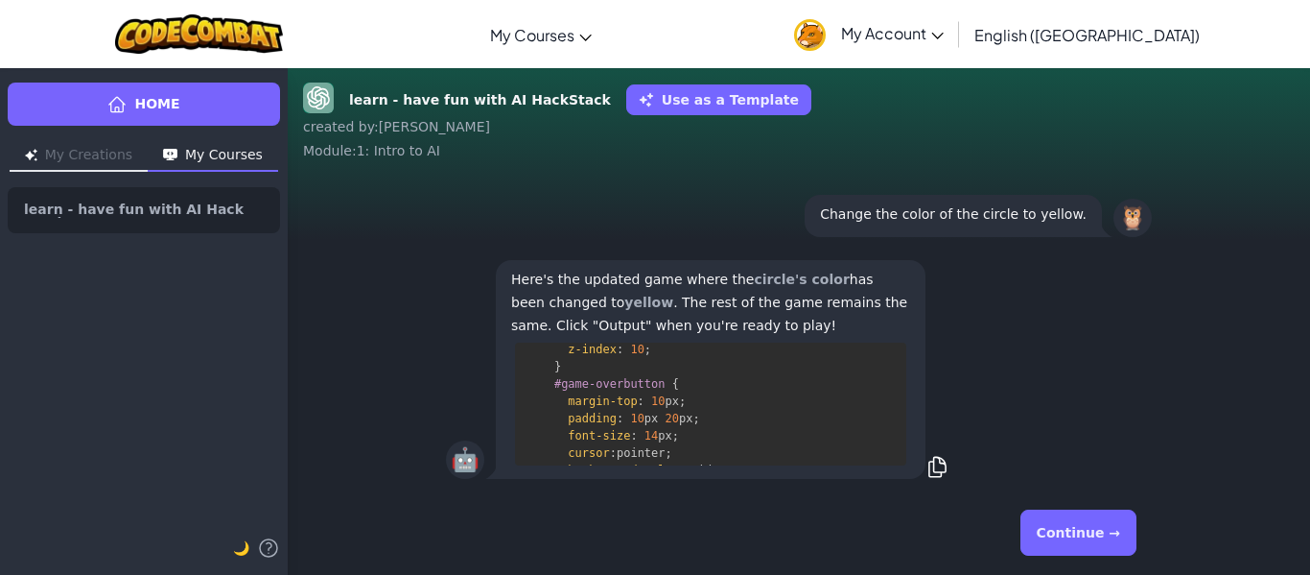
click at [1063, 521] on button "Continue →" at bounding box center [1079, 532] width 116 height 46
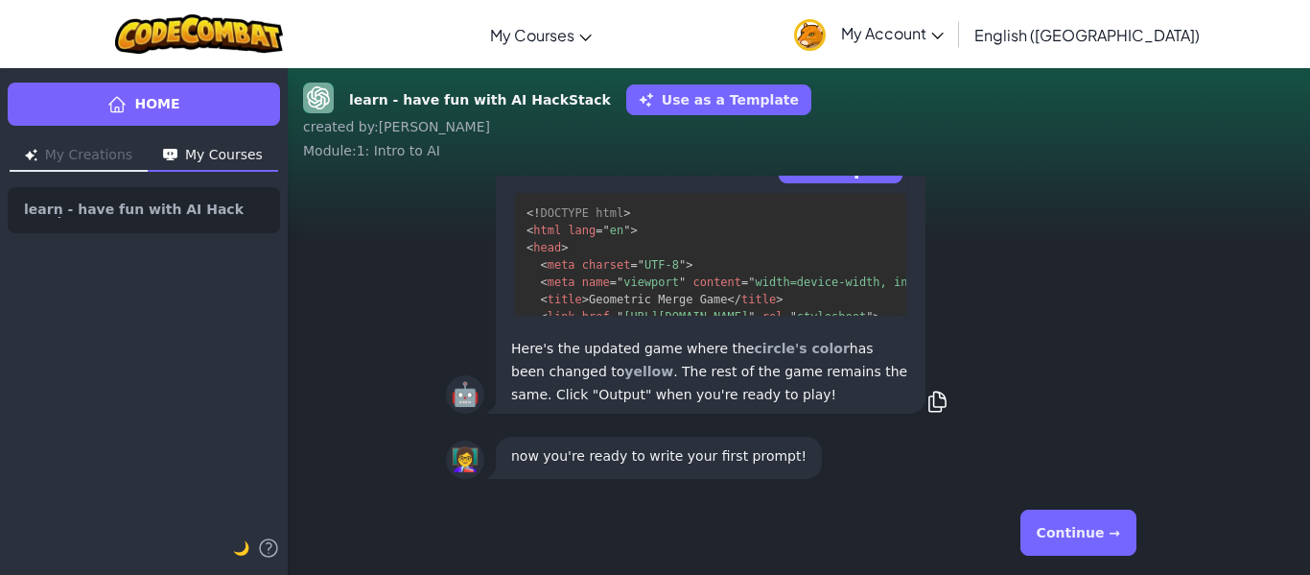
click at [1066, 531] on button "Continue →" at bounding box center [1079, 532] width 116 height 46
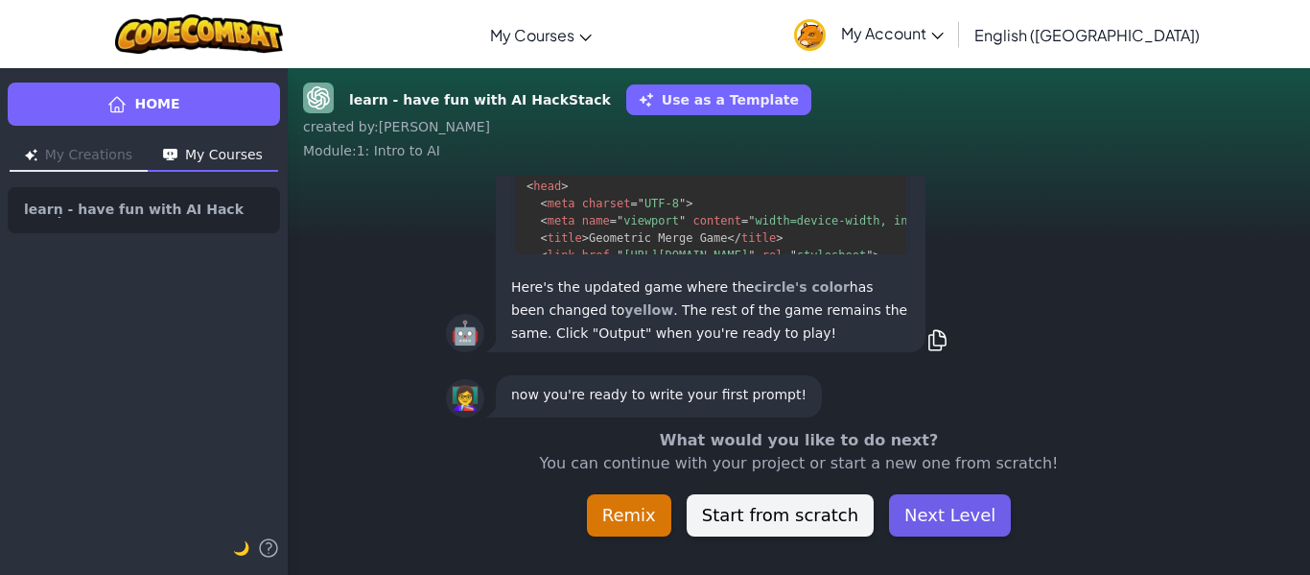
click at [918, 511] on button "Next Level" at bounding box center [950, 515] width 122 height 42
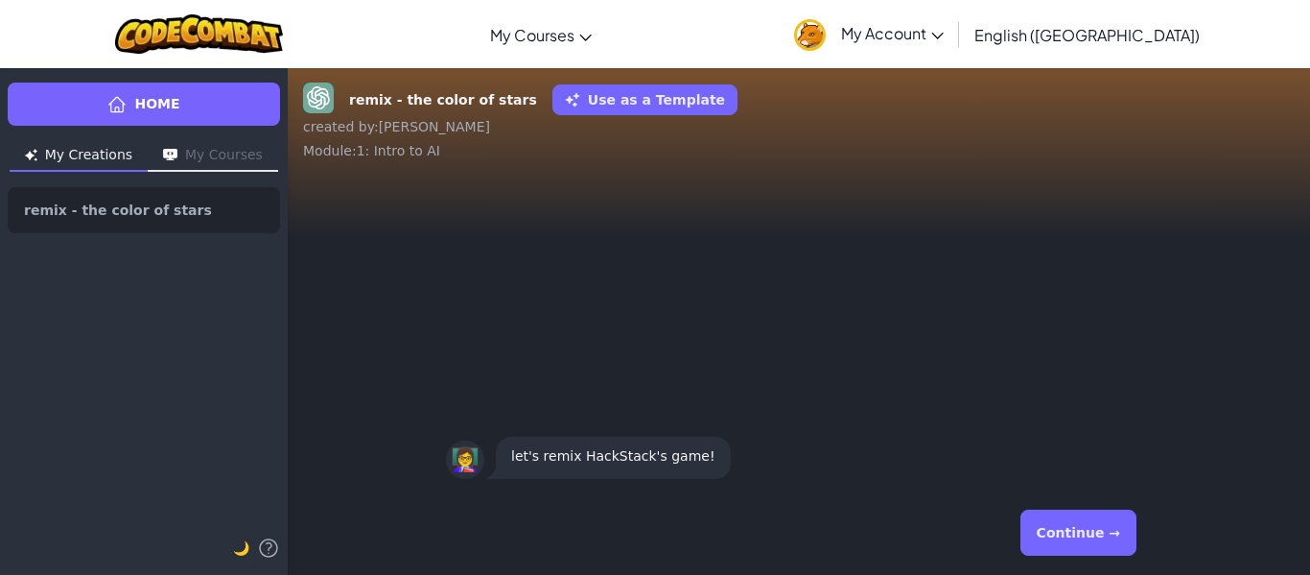
click at [1102, 531] on button "Continue →" at bounding box center [1079, 532] width 116 height 46
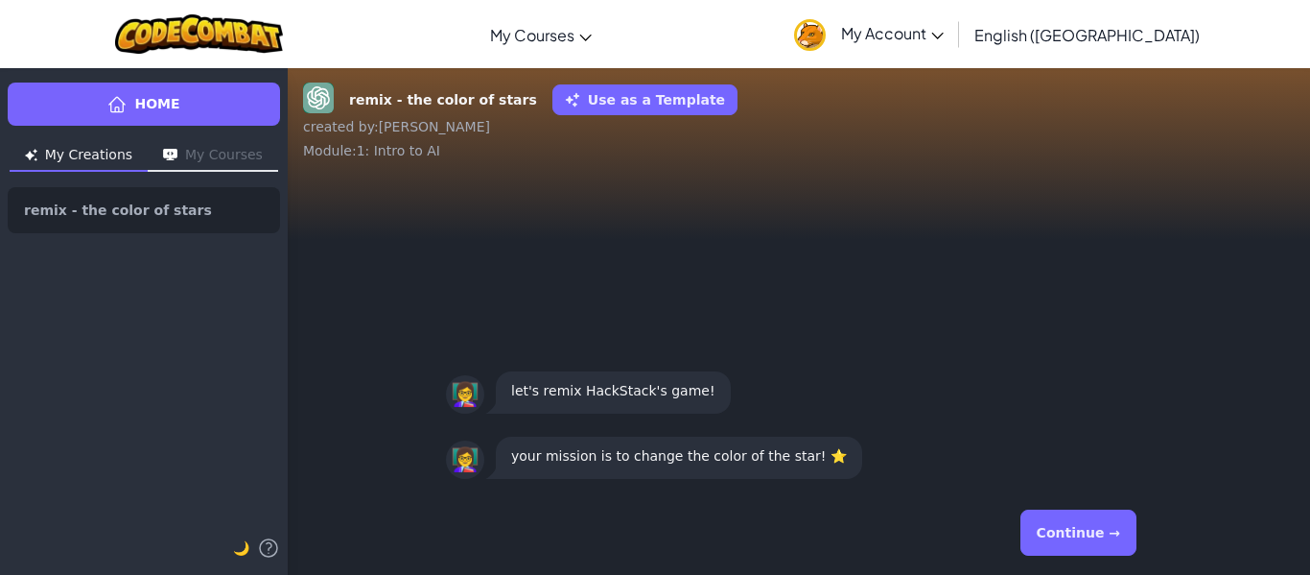
click at [1081, 519] on button "Continue →" at bounding box center [1079, 532] width 116 height 46
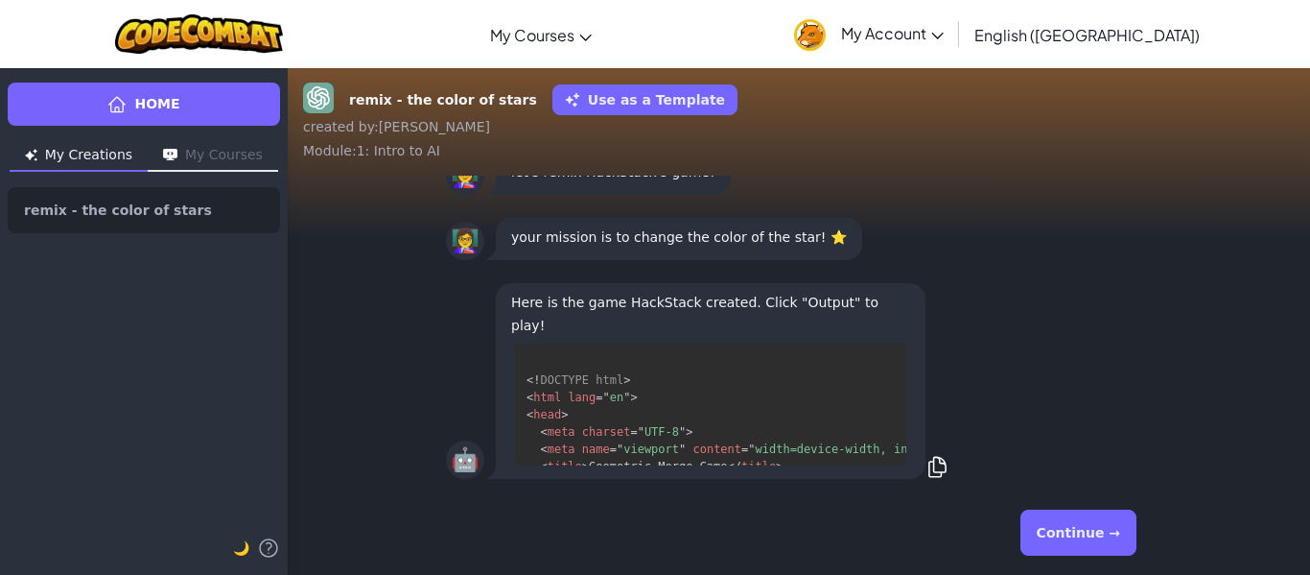
scroll to position [53, 0]
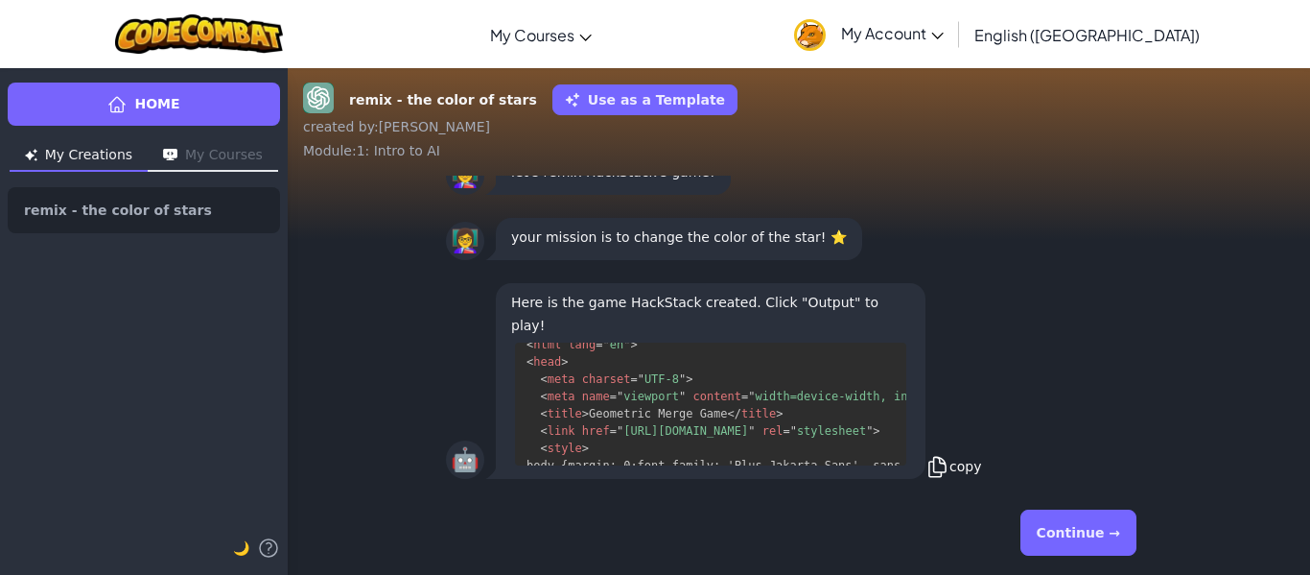
click at [931, 464] on icon at bounding box center [938, 467] width 24 height 24
click at [1040, 527] on button "Continue →" at bounding box center [1079, 532] width 116 height 46
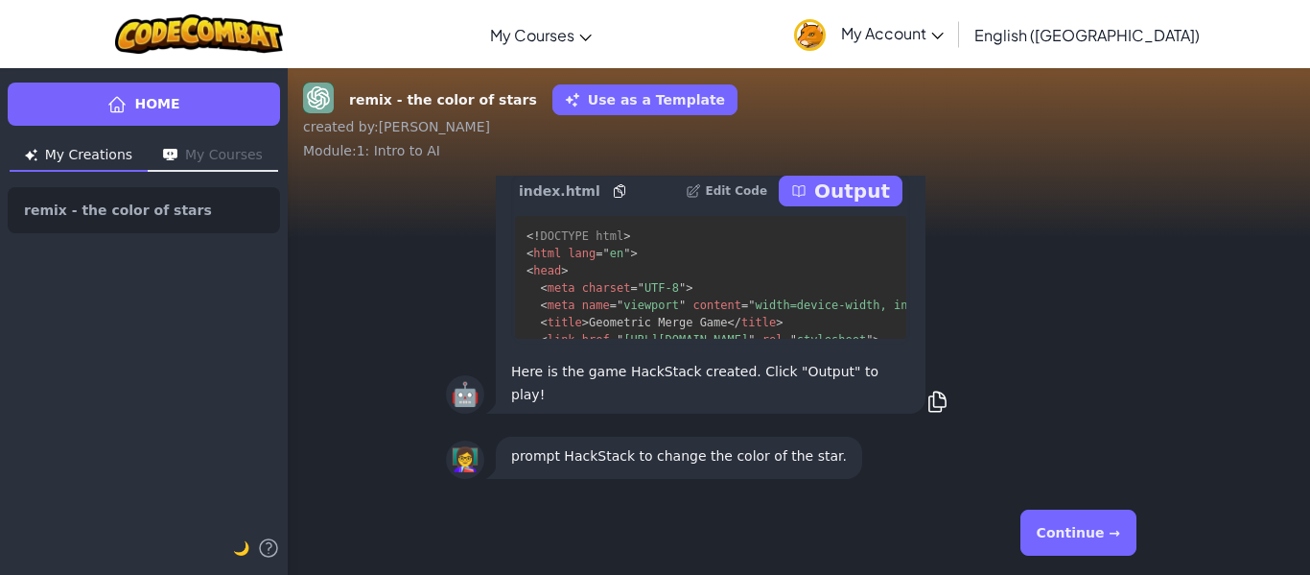
click at [777, 312] on span "width=device-width, initial-scale=1.0" at bounding box center [884, 304] width 256 height 13
click at [926, 399] on icon at bounding box center [938, 401] width 24 height 24
click at [1083, 516] on button "Continue →" at bounding box center [1079, 532] width 116 height 46
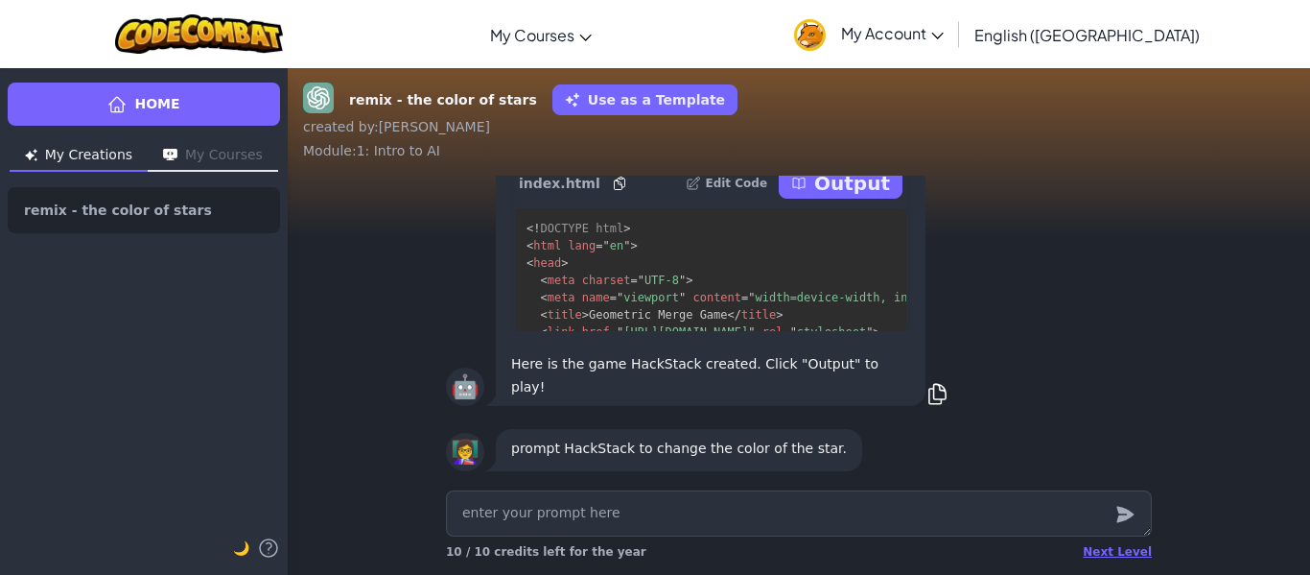
click at [925, 491] on textarea at bounding box center [799, 513] width 706 height 46
click at [929, 389] on icon at bounding box center [938, 394] width 24 height 24
click at [795, 514] on textarea at bounding box center [799, 513] width 706 height 46
paste textarea "Here is the game HackStack created. Click "Output" to play! Here is the game Ha…"
type textarea "x"
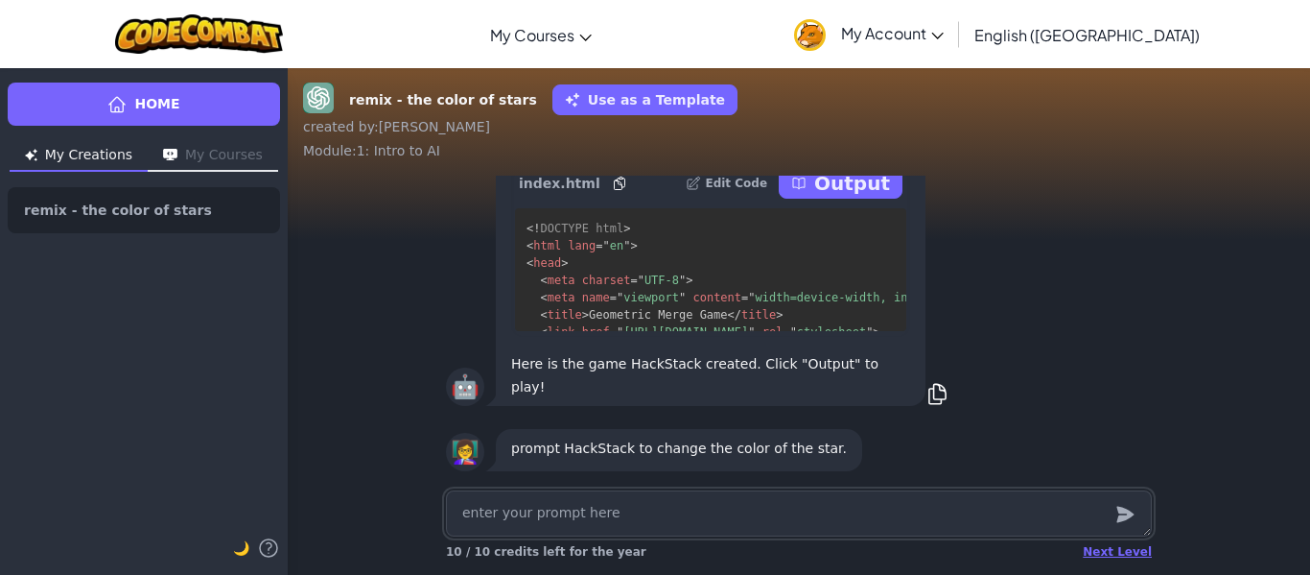
type textarea "Here is the game HackStack created. Click "Output" to play! Here is the game Ha…"
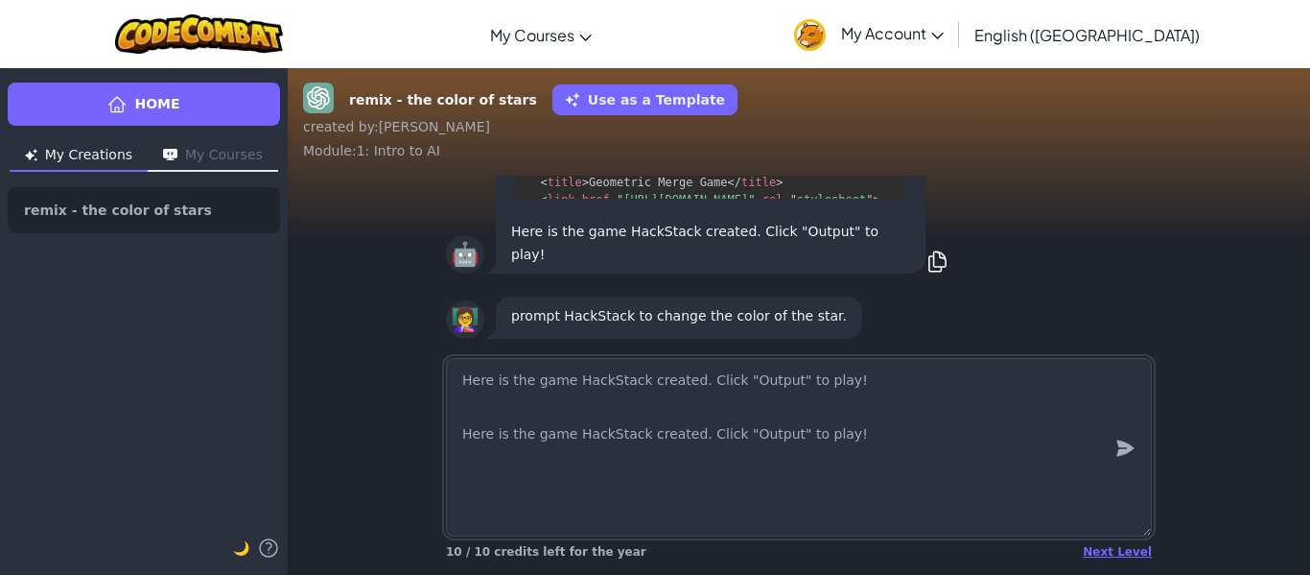
click at [771, 410] on textarea "Here is the game HackStack created. Click "Output" to play! Here is the game Ha…" at bounding box center [799, 447] width 706 height 178
click at [784, 456] on textarea "Here is the game HackStack created. Click "Output" to play! Here is the game Ha…" at bounding box center [799, 447] width 706 height 178
drag, startPoint x: 845, startPoint y: 452, endPoint x: 429, endPoint y: 361, distance: 426.2
click at [429, 361] on div "Here is the game HackStack created. Click "Output" to play! Here is the game Ha…" at bounding box center [799, 462] width 1023 height 224
type textarea "x"
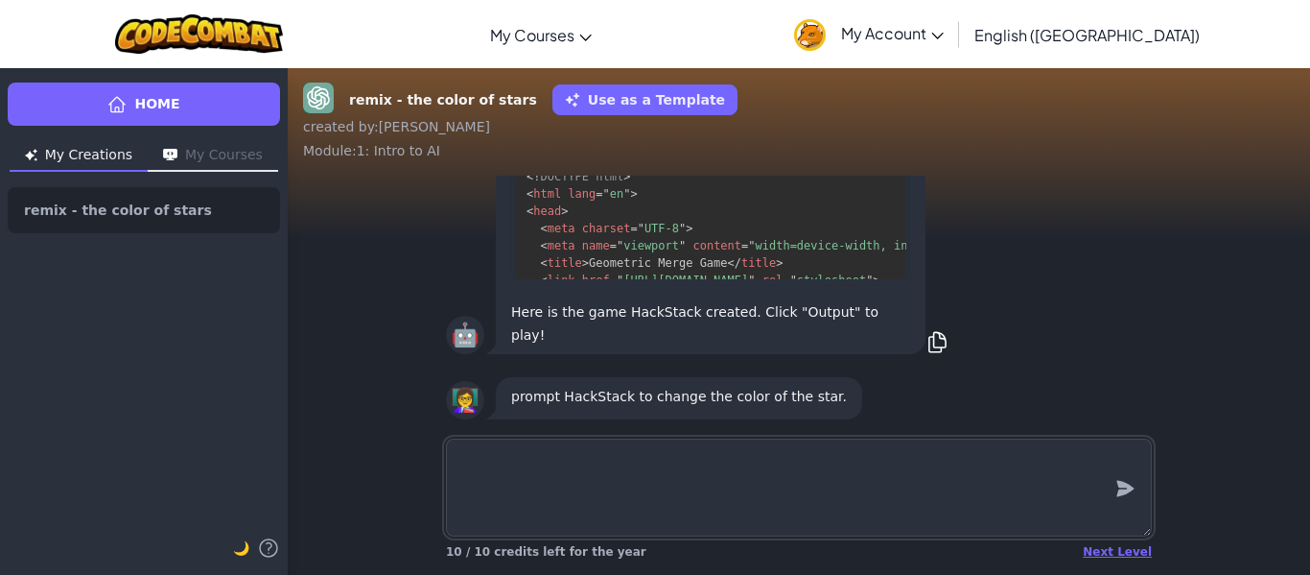
type textarea "x"
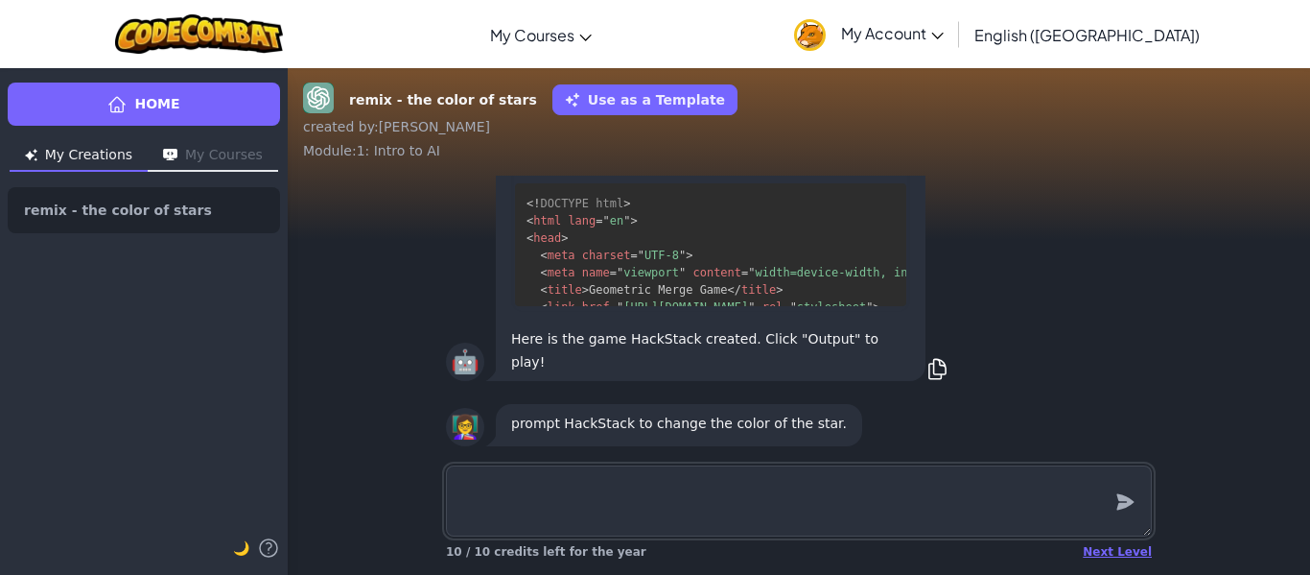
type textarea "x"
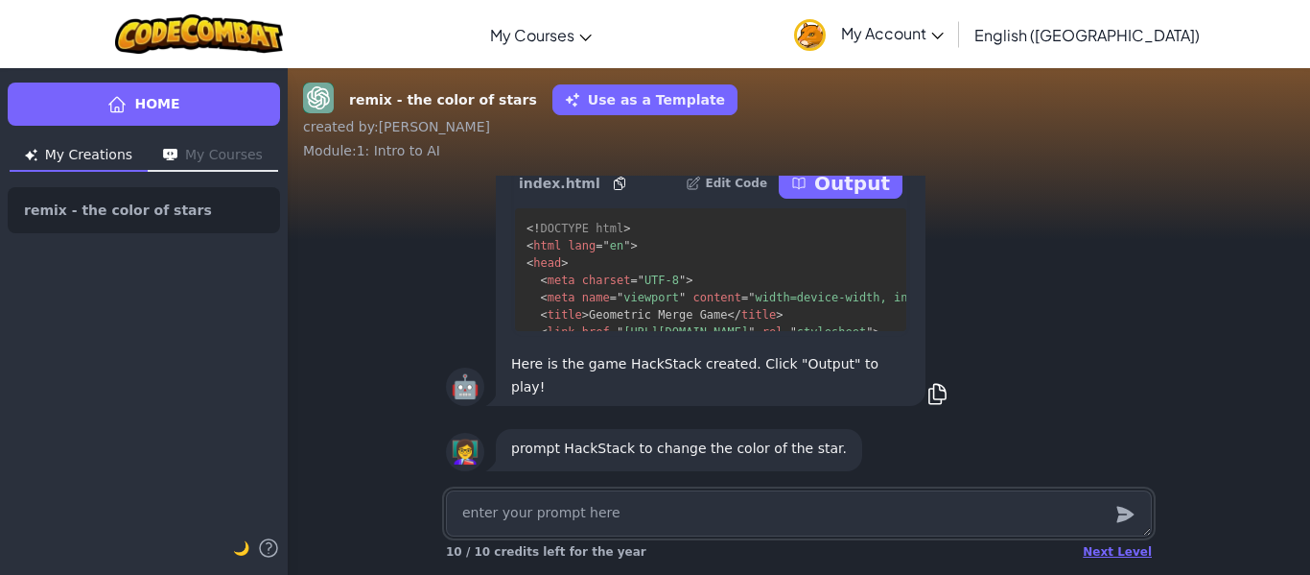
type textarea "x"
type textarea "V"
type textarea "x"
type textarea "Vh"
type textarea "x"
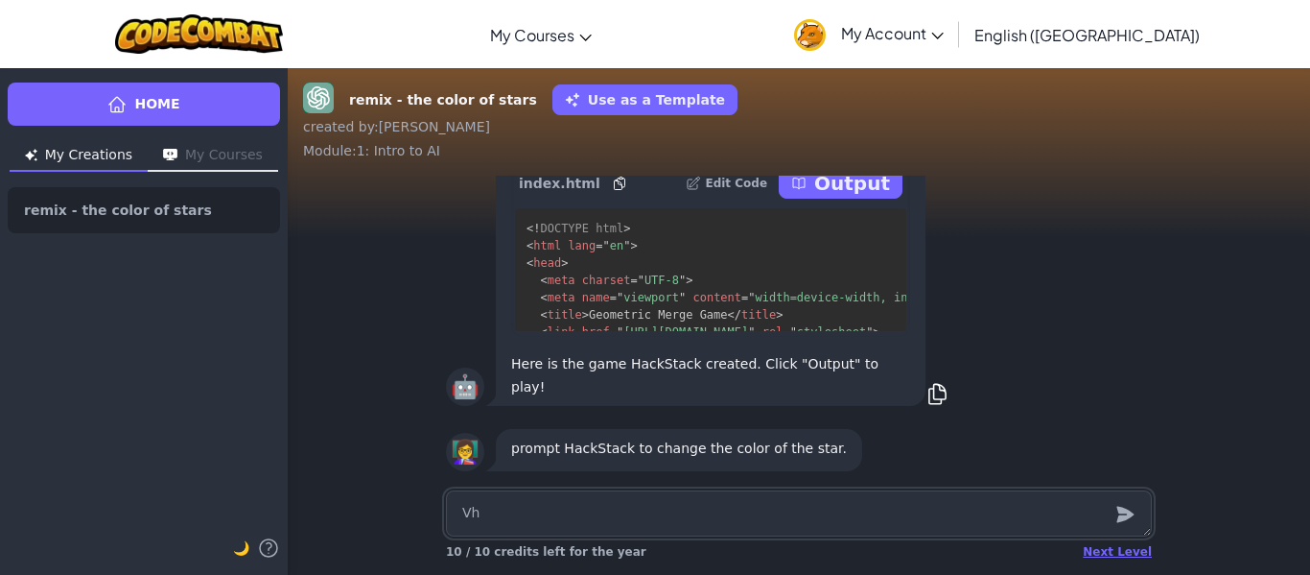
type textarea "Vhq"
type textarea "x"
type textarea "Vhqn"
type textarea "x"
type textarea "Vhq"
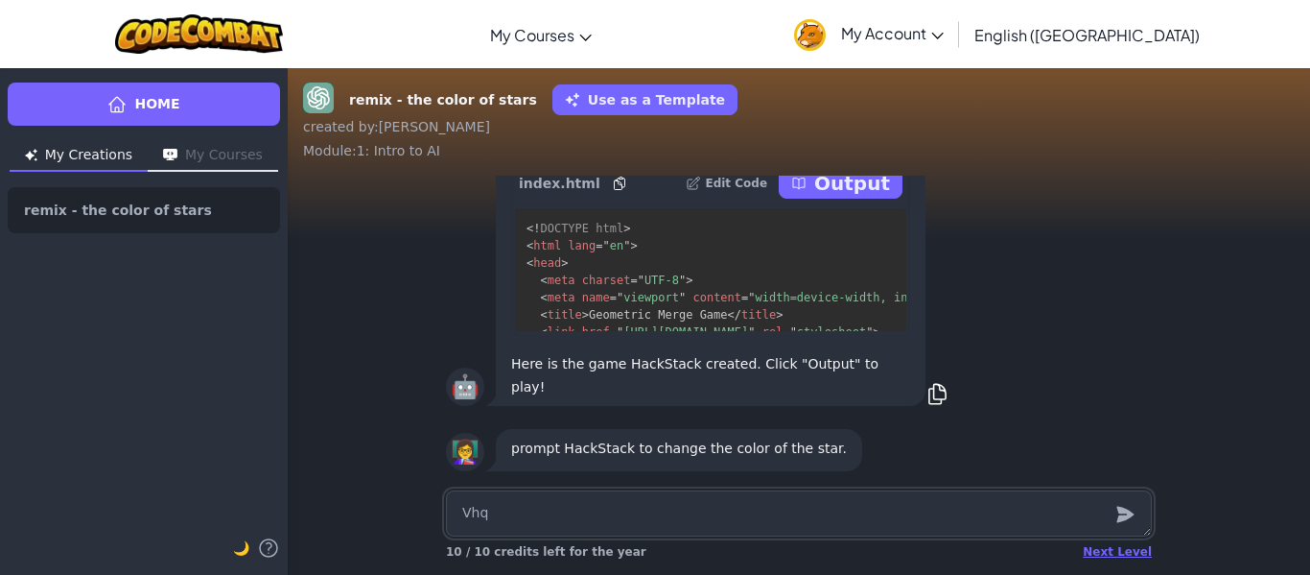
type textarea "x"
type textarea "Vh"
type textarea "x"
type textarea "V"
type textarea "x"
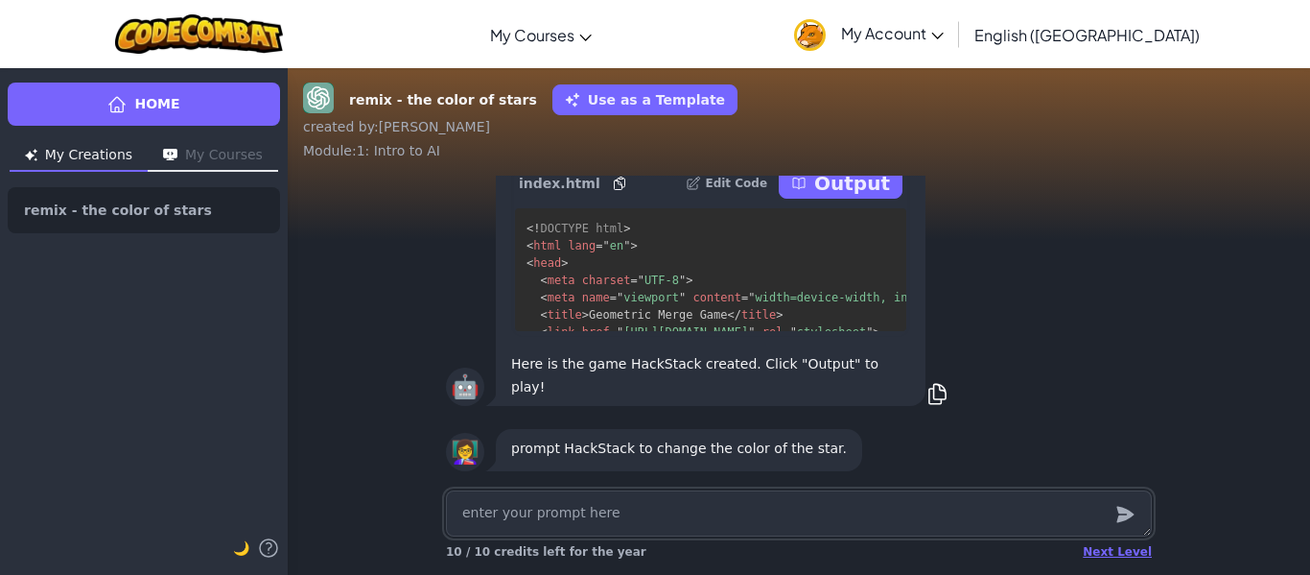
type textarea "x"
type textarea "C"
type textarea "x"
type textarea "Ch"
type textarea "x"
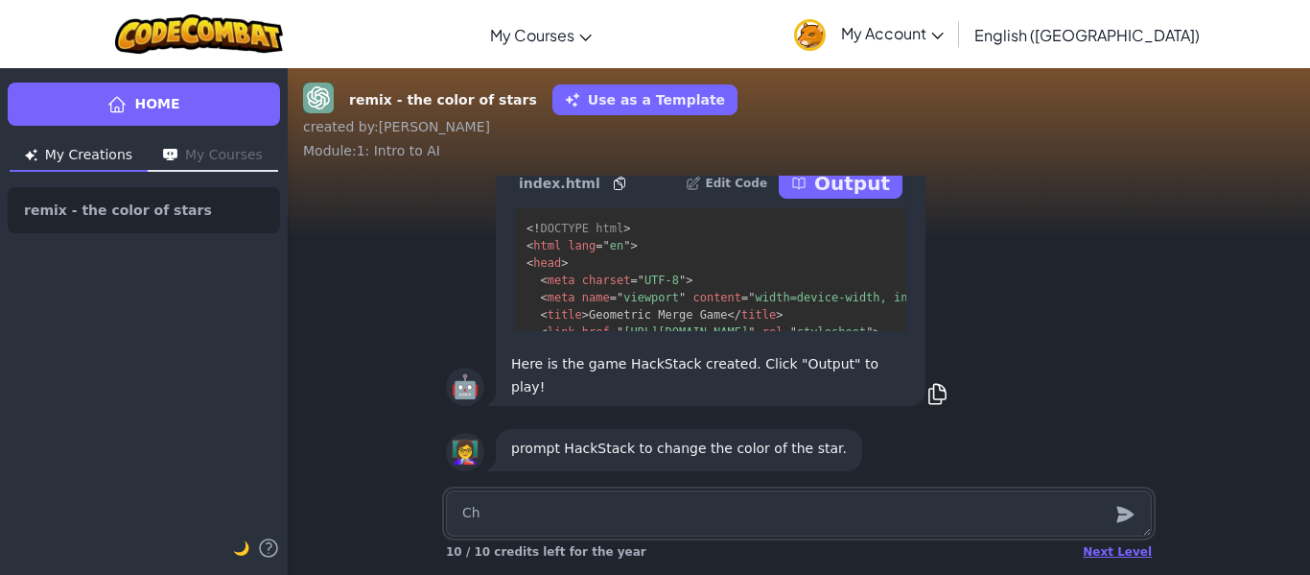
type textarea "Cha"
type textarea "x"
type textarea "[PERSON_NAME]"
type textarea "x"
type textarea "[PERSON_NAME]"
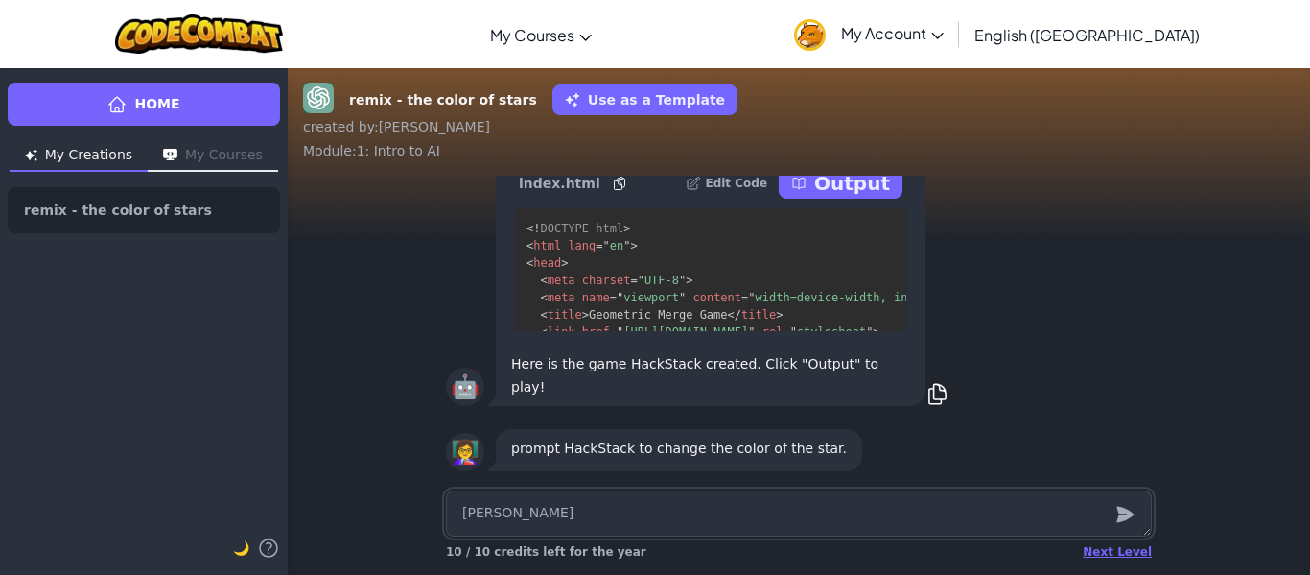
type textarea "x"
type textarea "Change"
type textarea "x"
type textarea "Change"
type textarea "x"
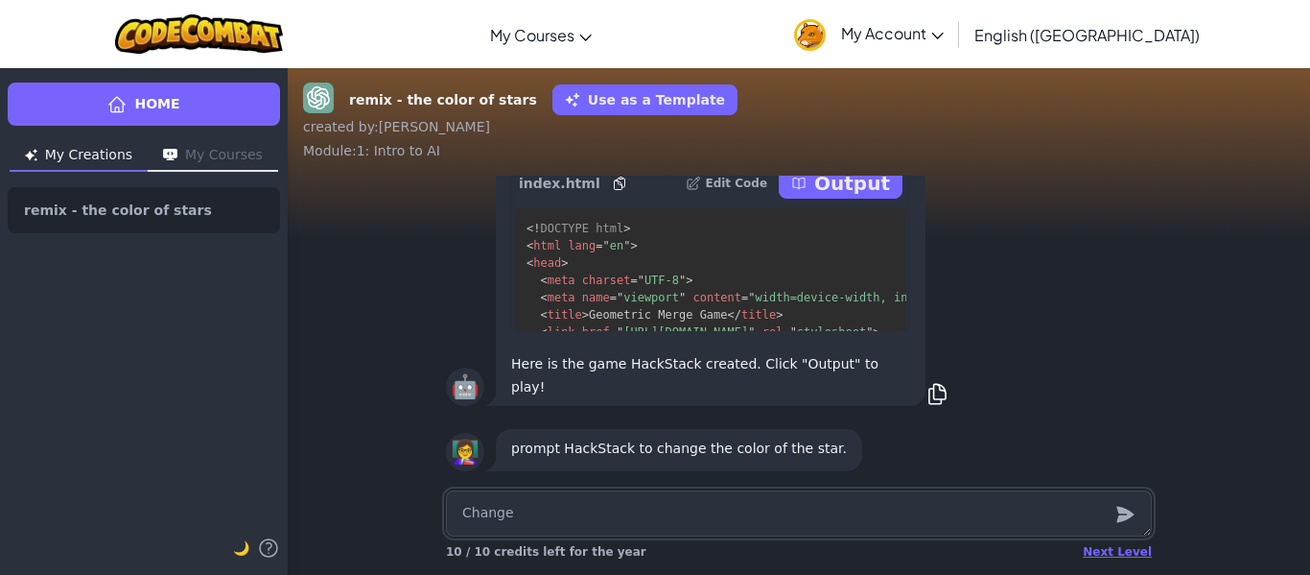
type textarea "Change t"
type textarea "x"
type textarea "Change th"
type textarea "x"
type textarea "Change the"
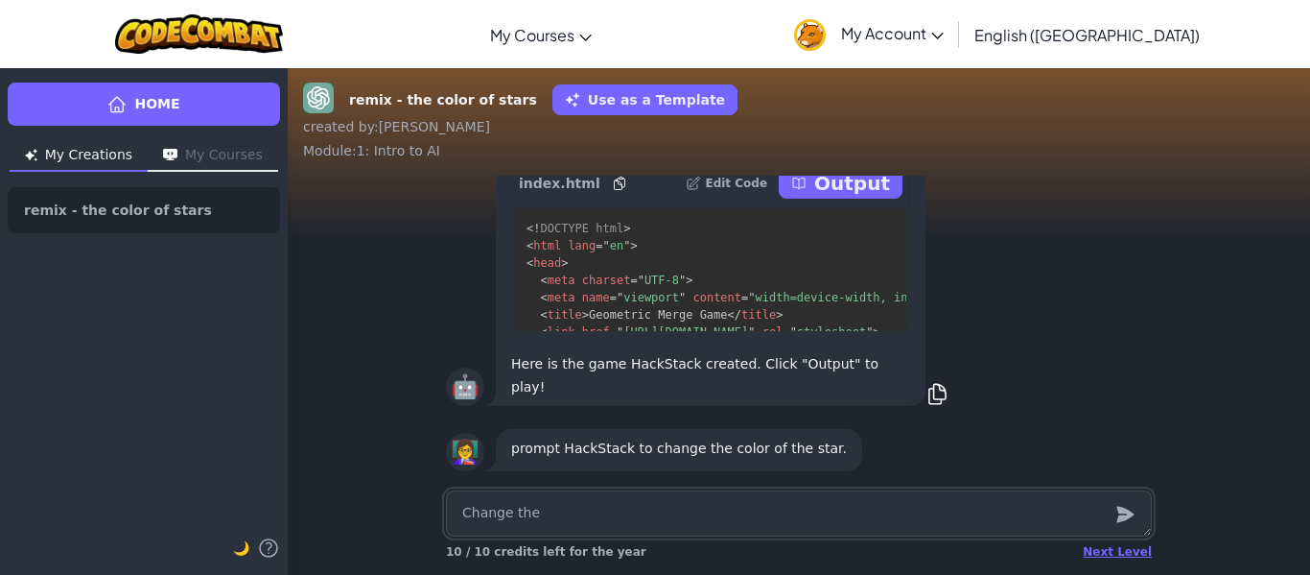
type textarea "x"
type textarea "Change the"
type textarea "x"
type textarea "Change the c"
type textarea "x"
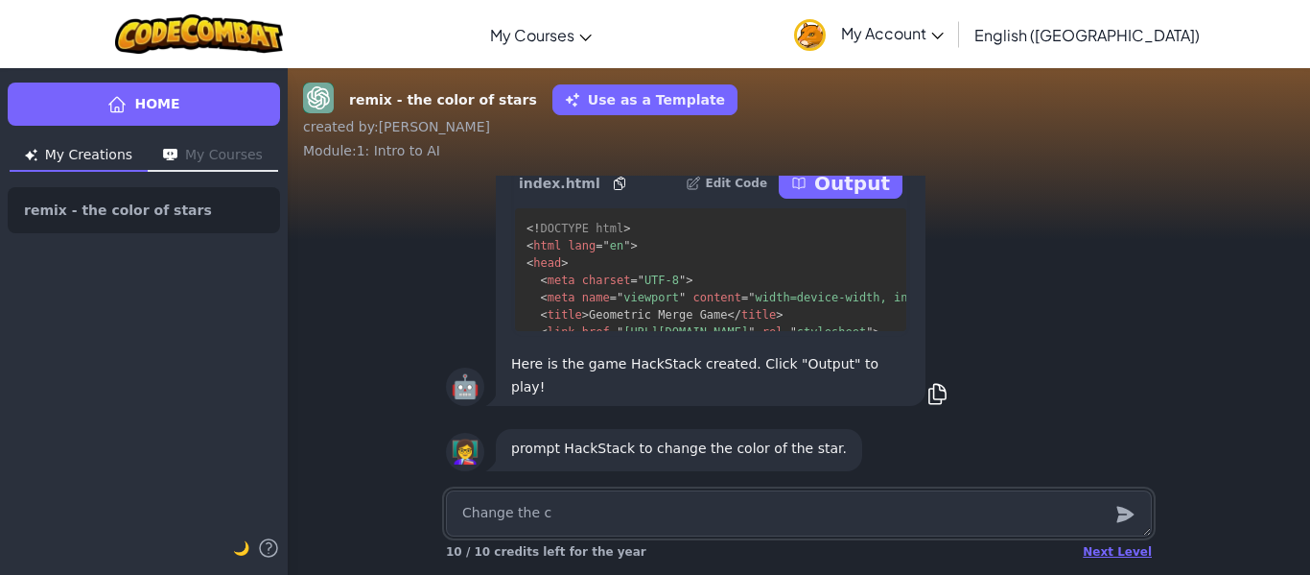
type textarea "Change the co"
type textarea "x"
type textarea "Change the col"
type textarea "x"
type textarea "Change the colo"
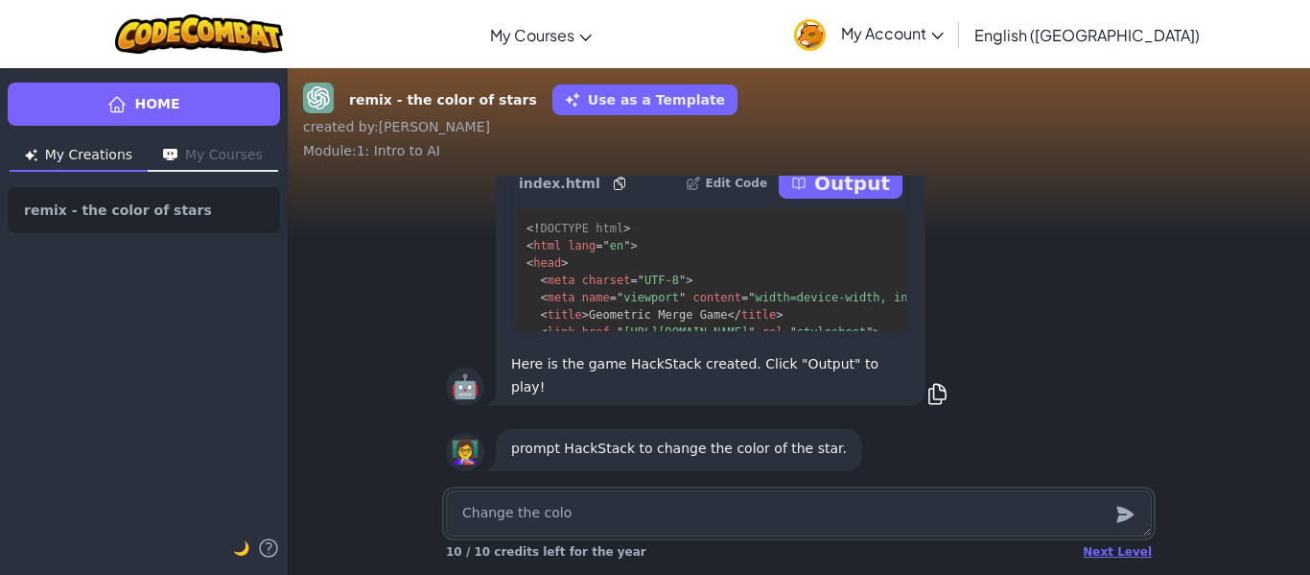
type textarea "x"
type textarea "Change the color"
type textarea "x"
type textarea "Change the color"
type textarea "x"
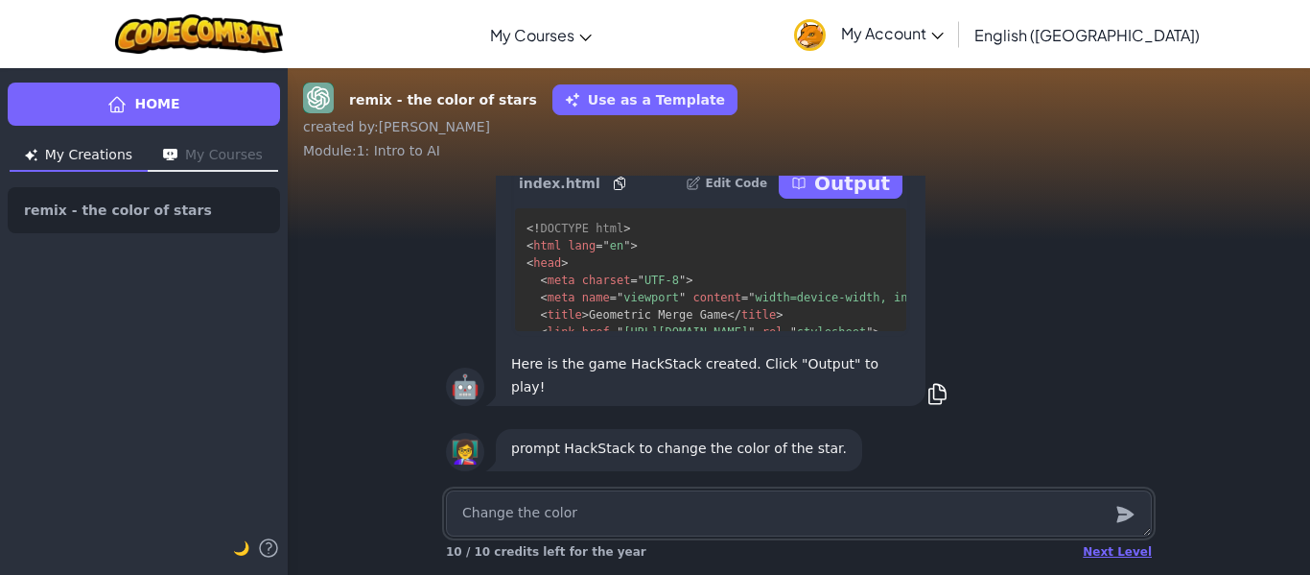
type textarea "Change the color o"
type textarea "x"
type textarea "Change the color of"
type textarea "x"
type textarea "Change the color of"
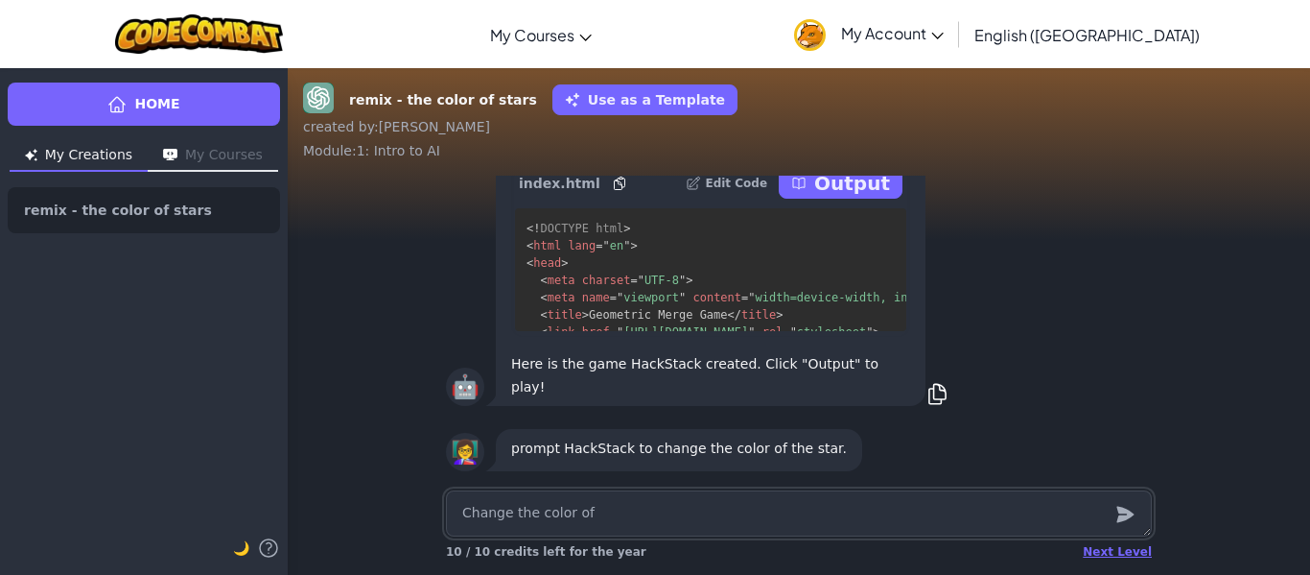
type textarea "x"
type textarea "Change the color of t"
type textarea "x"
type textarea "Change the color of th"
type textarea "x"
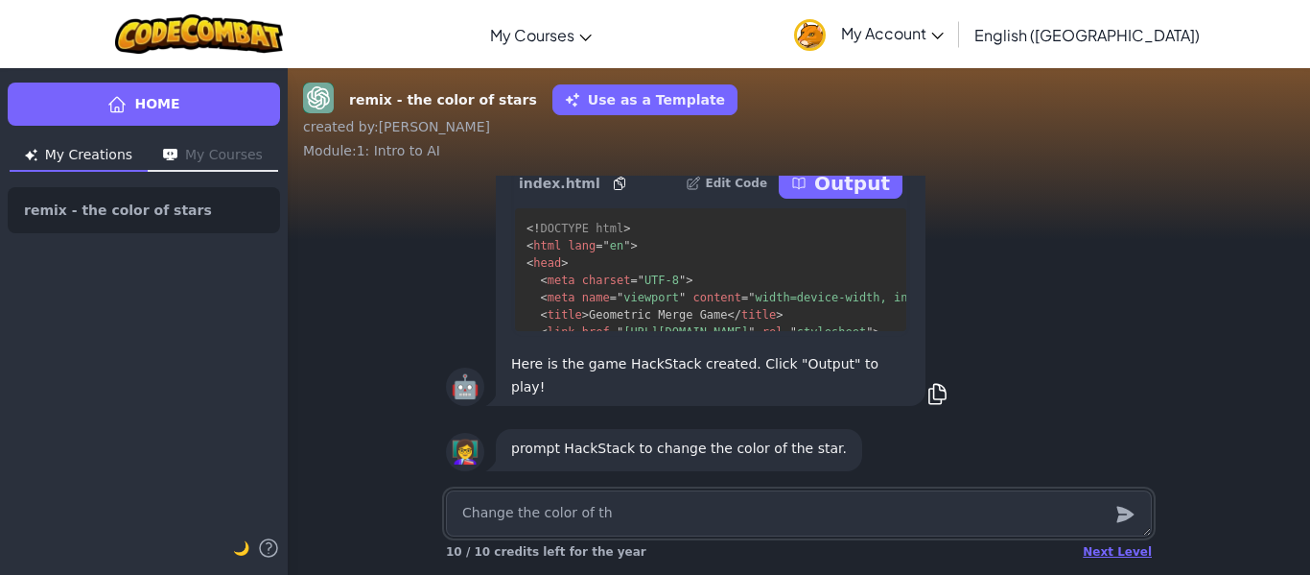
type textarea "Change the color of tha"
type textarea "x"
type textarea "Change the color of th"
type textarea "x"
type textarea "Change the color of the"
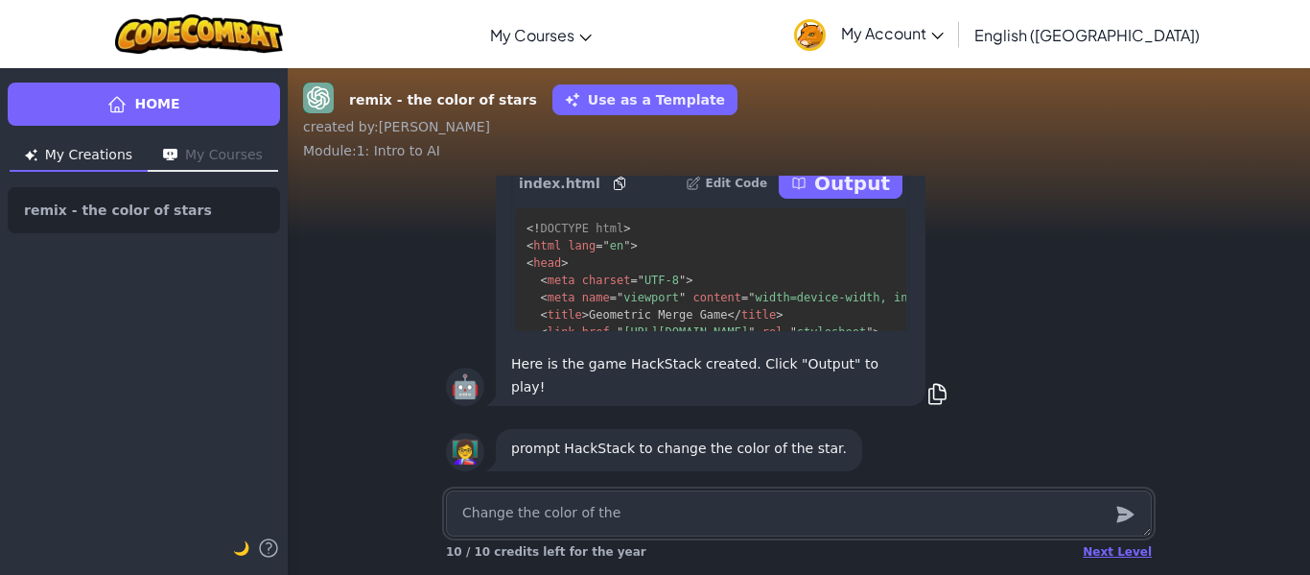
type textarea "x"
type textarea "Change the color of the"
type textarea "x"
type textarea "Change the color of the s"
type textarea "x"
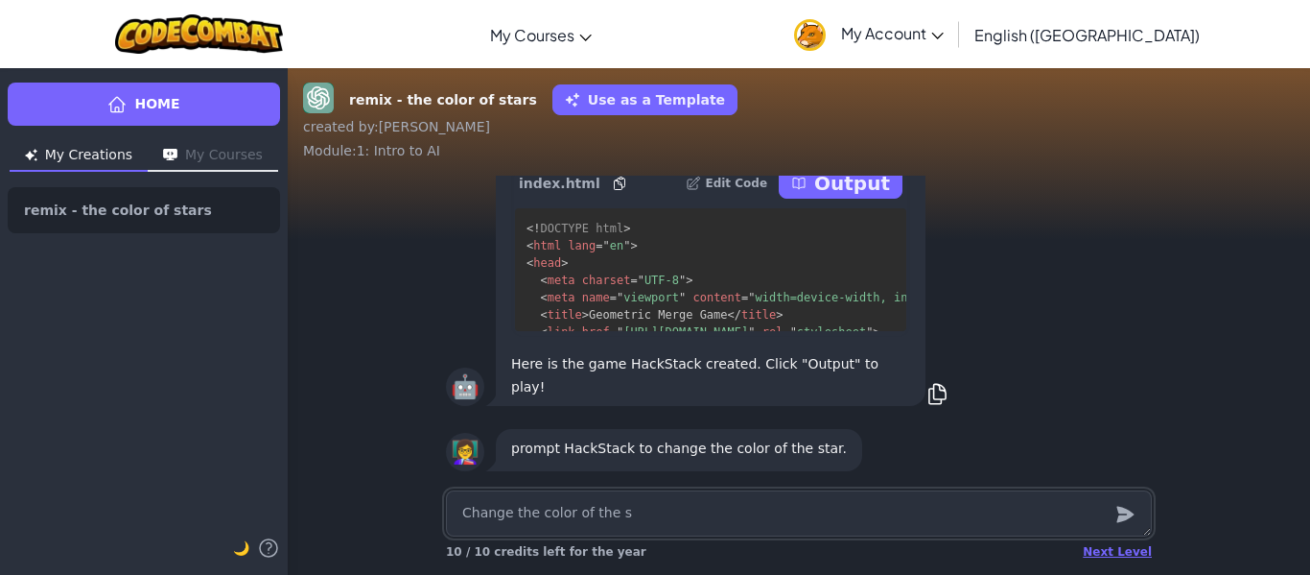
type textarea "Change the color of the st"
type textarea "x"
type textarea "Change the color of the star"
type textarea "x"
type textarea "Change the color of the star"
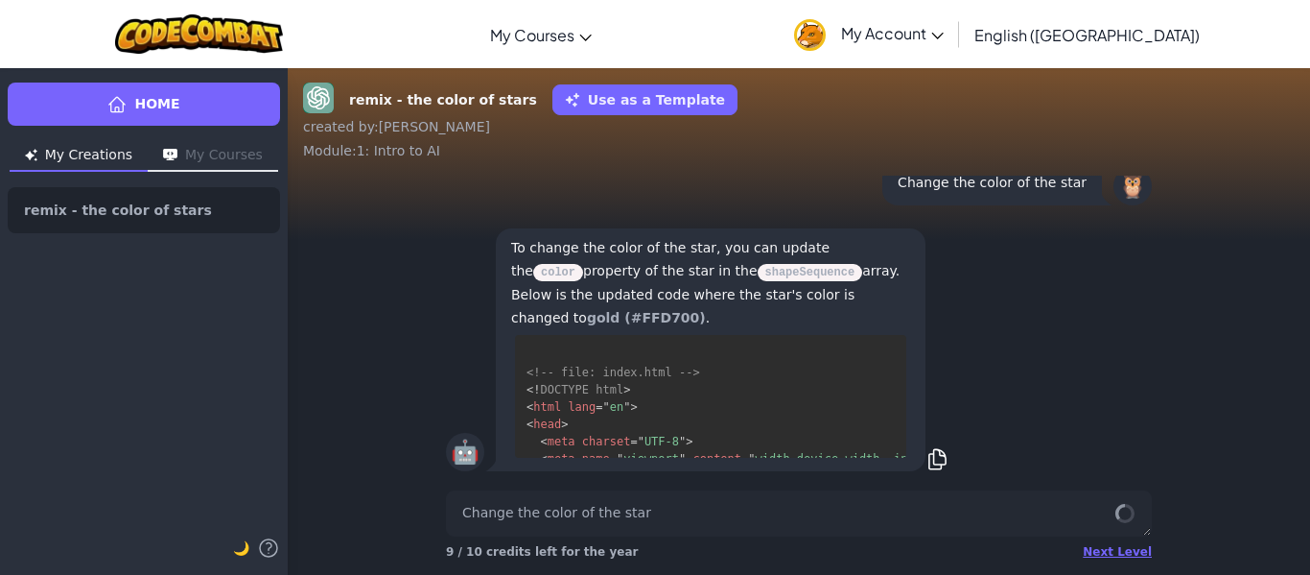
scroll to position [0, 0]
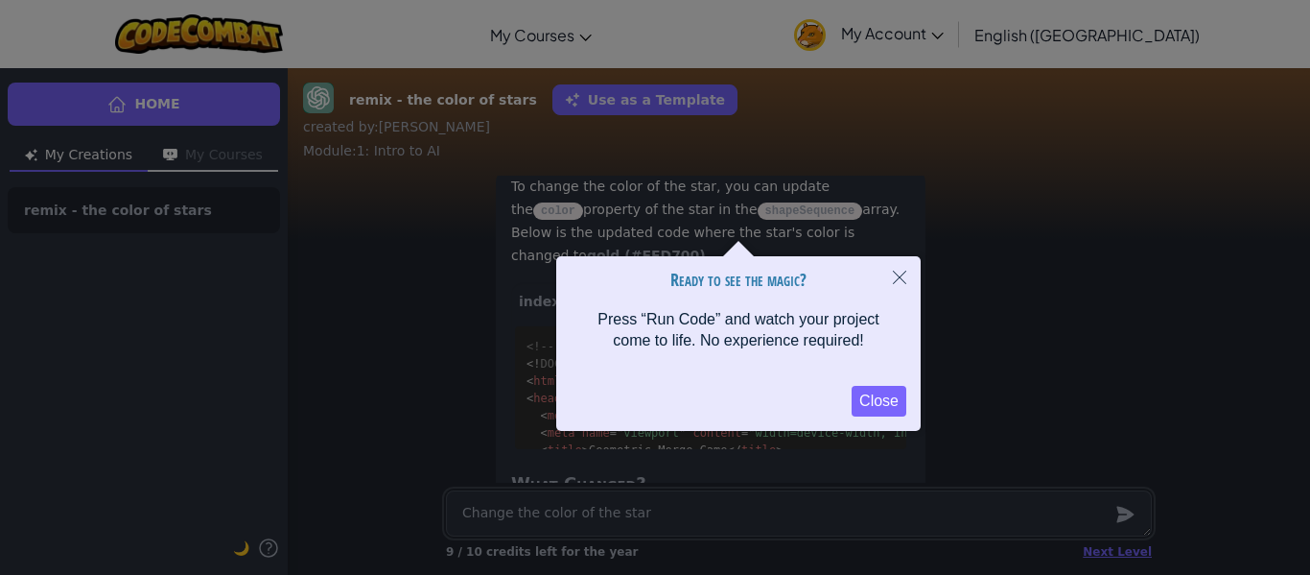
type textarea "x"
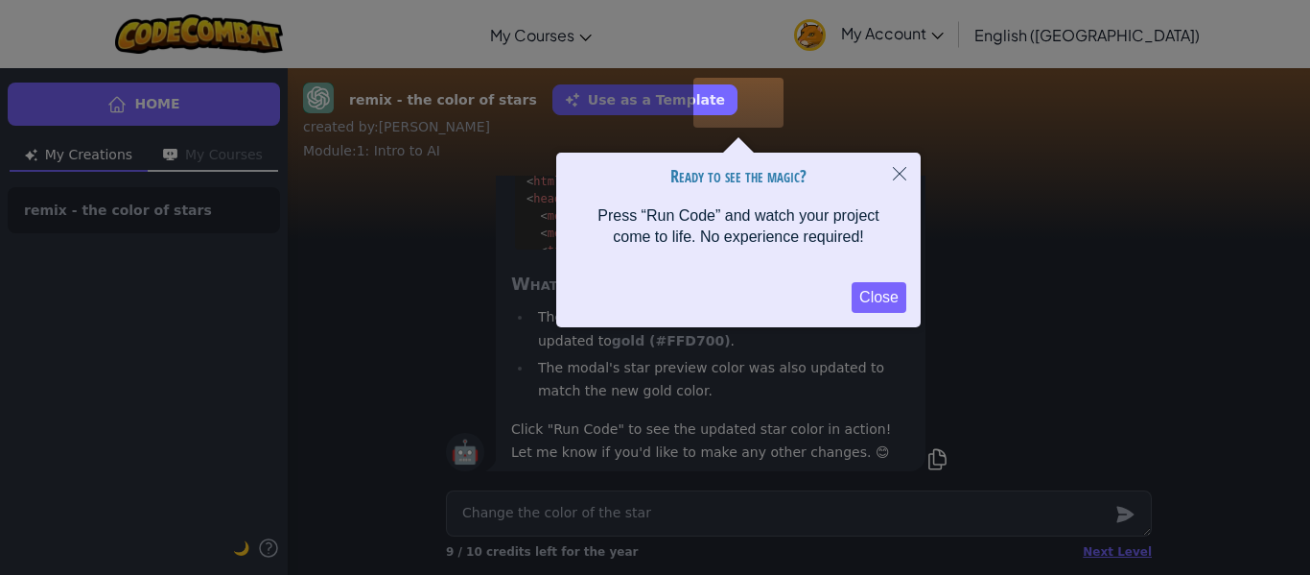
click at [874, 297] on button "Close" at bounding box center [879, 297] width 55 height 31
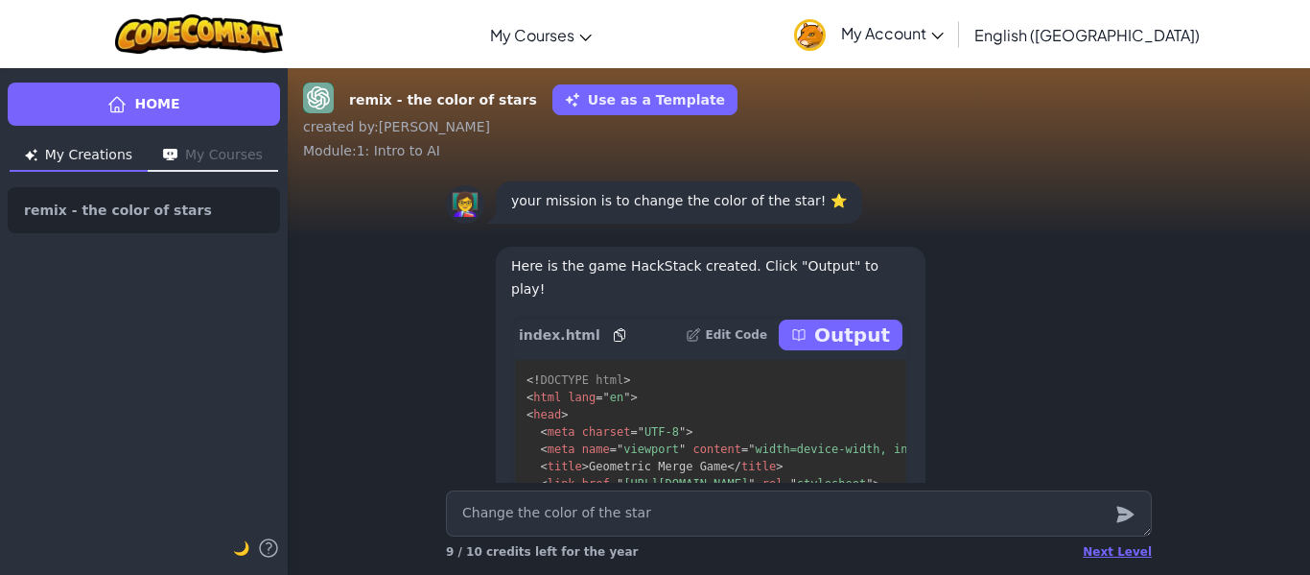
scroll to position [1, 0]
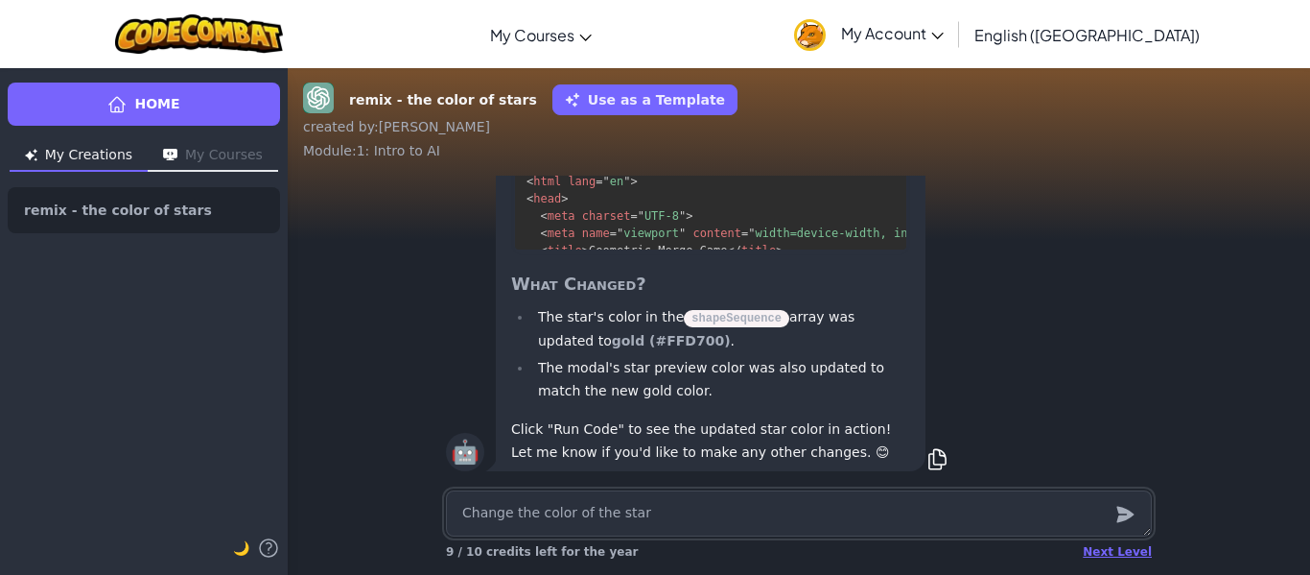
click at [751, 506] on textarea "Change the color of the star" at bounding box center [799, 513] width 706 height 46
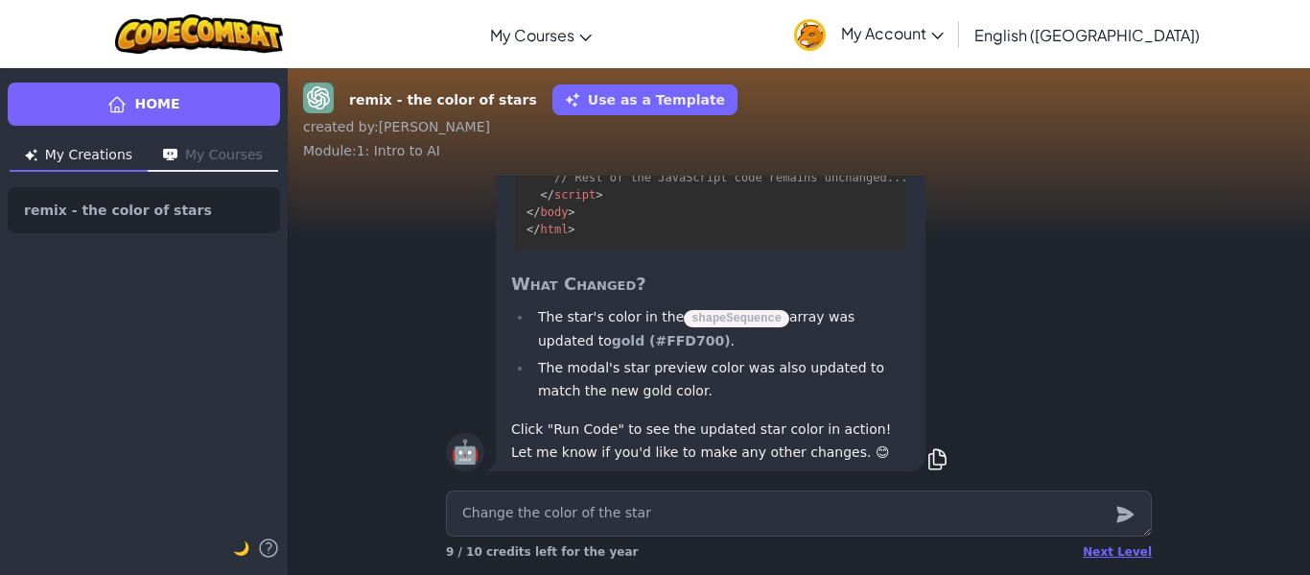
click at [577, 428] on p "Click "Run Code" to see the updated star color in action! Let me know if you'd …" at bounding box center [710, 440] width 399 height 46
click at [1025, 515] on textarea "Change the color of the star" at bounding box center [799, 513] width 706 height 46
drag, startPoint x: 503, startPoint y: 417, endPoint x: 603, endPoint y: 423, distance: 100.9
click at [603, 423] on div "To change the color of the star, you can update the color property of the star …" at bounding box center [711, 219] width 430 height 504
copy p "Click "Run Code""
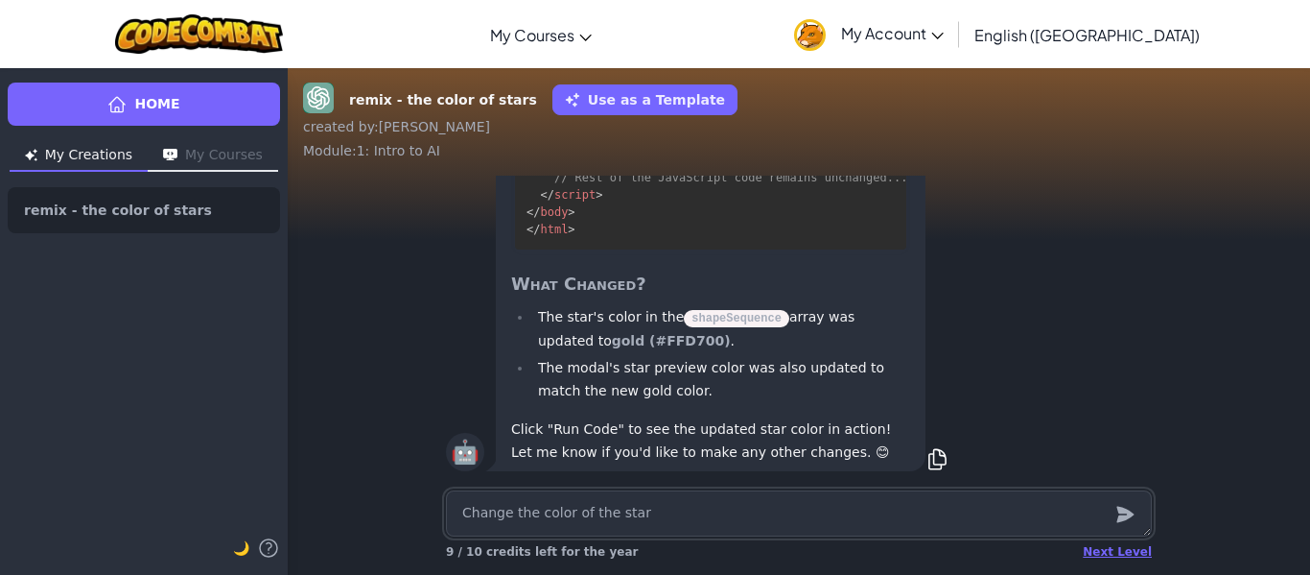
click at [608, 508] on textarea "Change the color of the star" at bounding box center [799, 513] width 706 height 46
paste textarea "Click "Run Code""
type textarea "x"
type textarea "Click "Run Code""
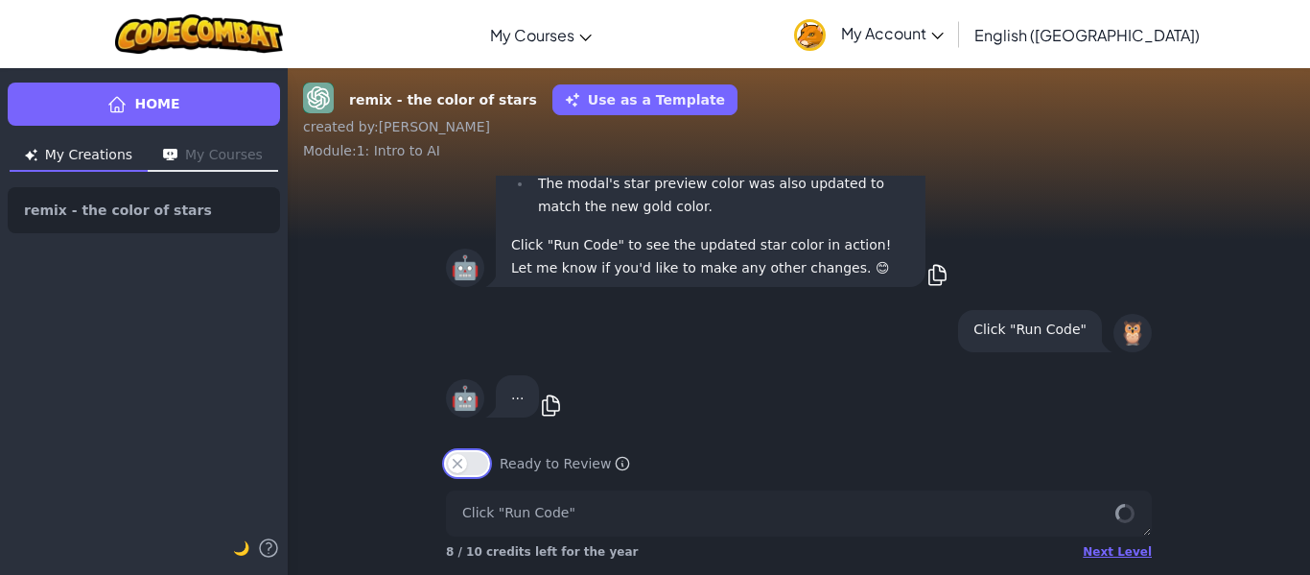
click at [456, 462] on button "Ready to Review" at bounding box center [467, 463] width 42 height 23
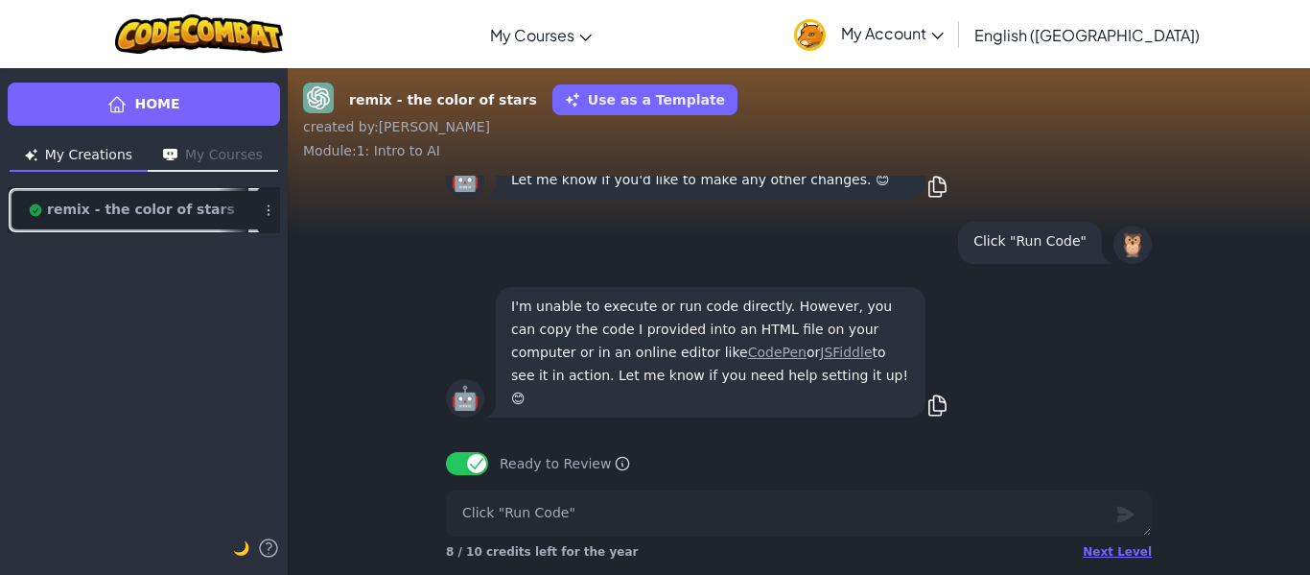
click at [169, 212] on span "remix - the color of stars" at bounding box center [129, 209] width 211 height 15
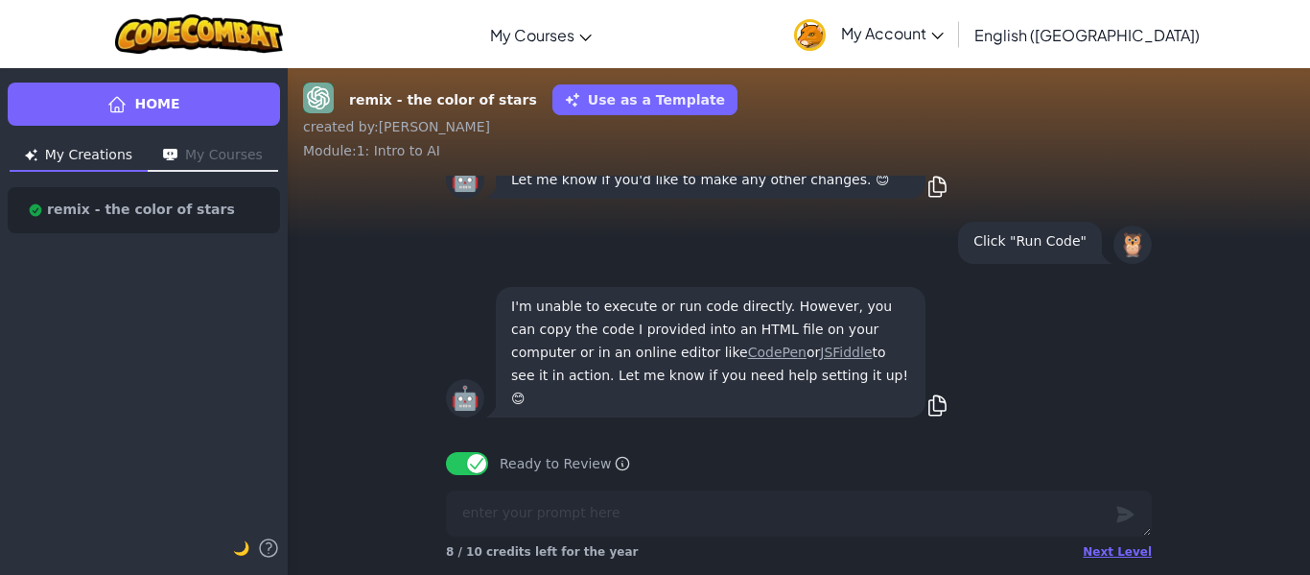
click at [233, 169] on button "My Courses" at bounding box center [213, 156] width 130 height 31
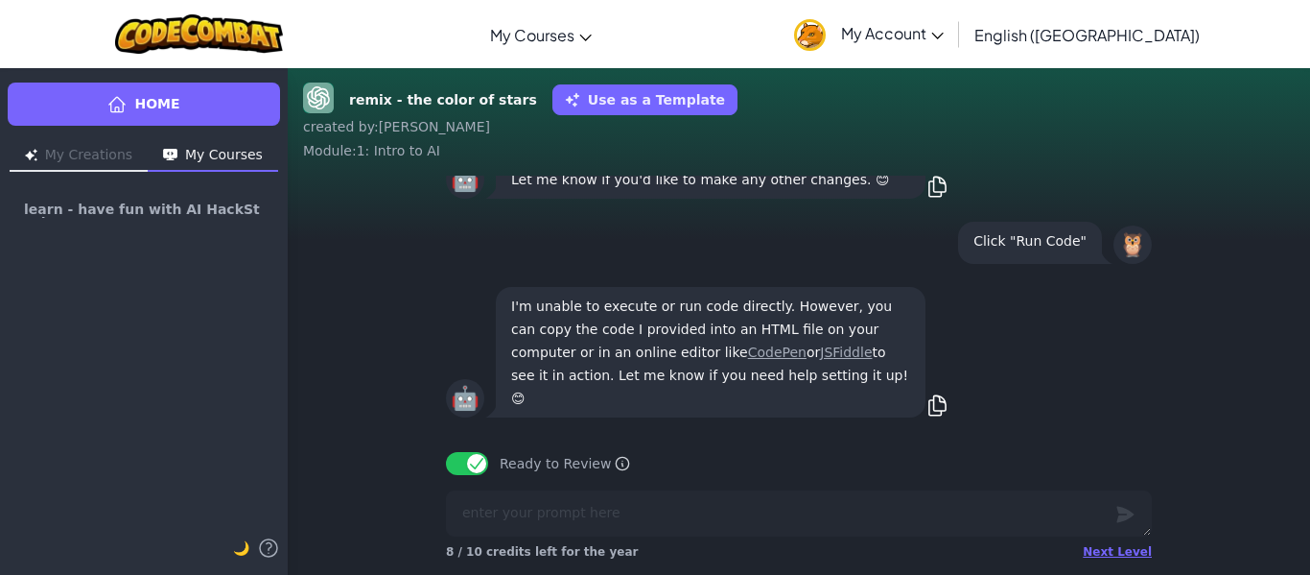
click at [85, 158] on button "My Creations" at bounding box center [79, 156] width 138 height 31
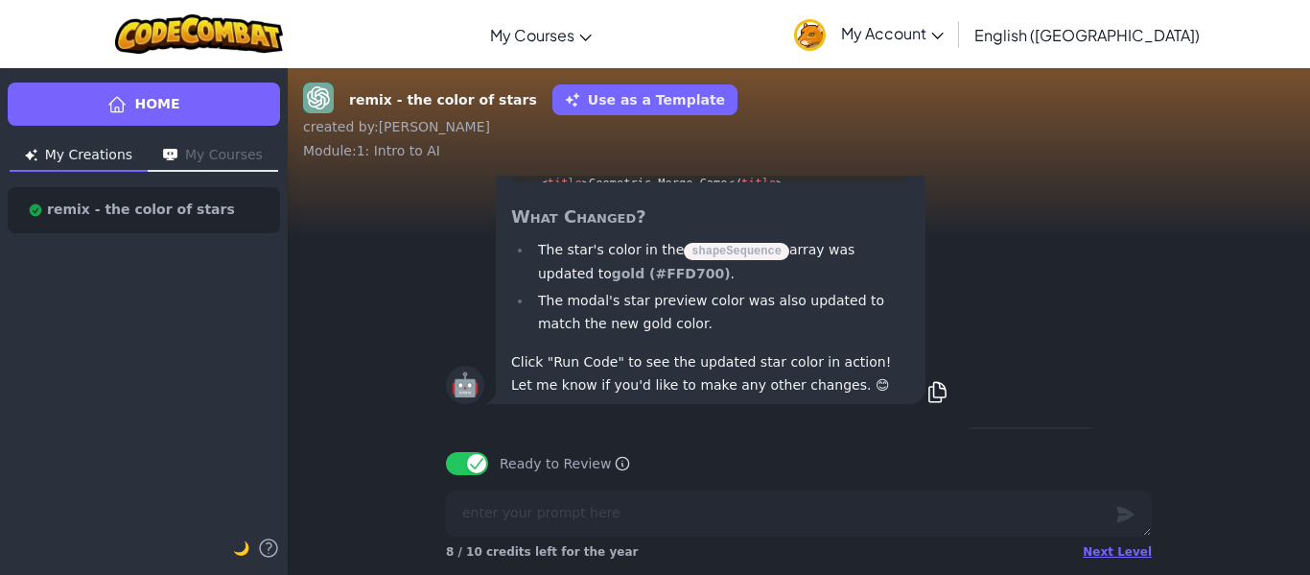
scroll to position [-207, 0]
click at [612, 283] on strong "gold (#FFD700)" at bounding box center [671, 275] width 119 height 15
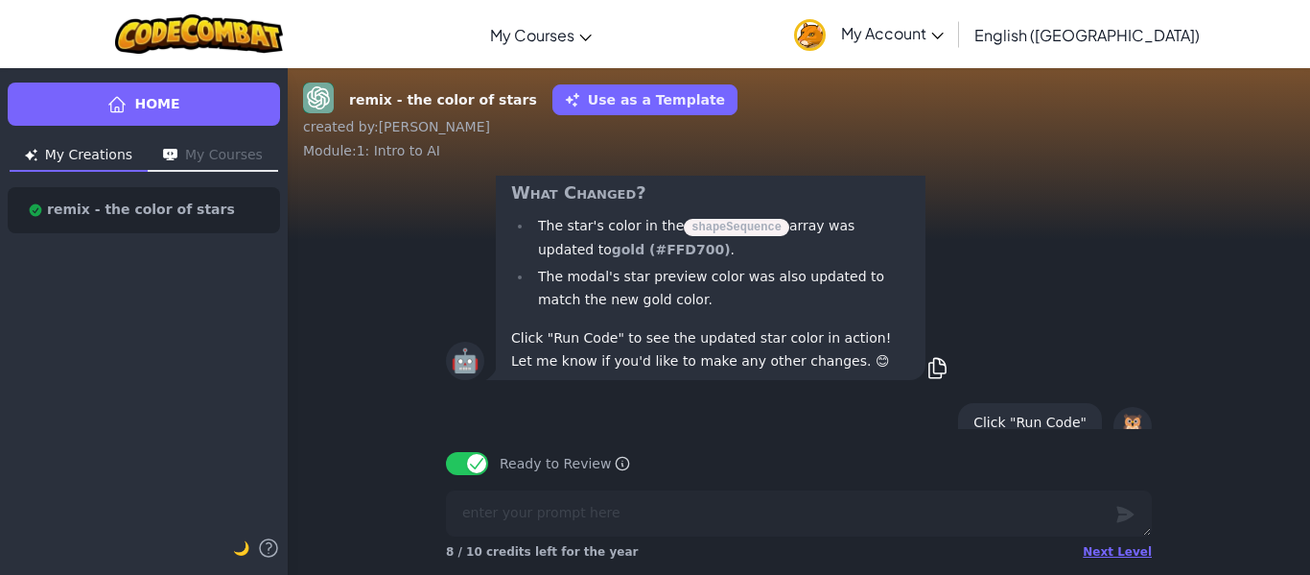
scroll to position [-191, 0]
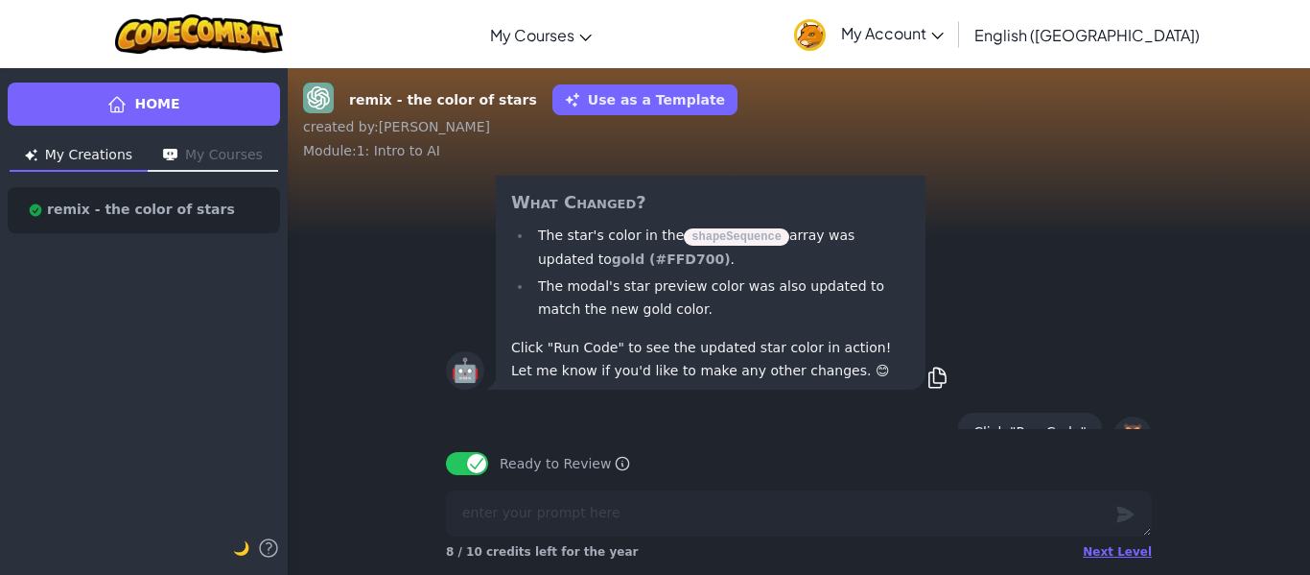
click at [930, 387] on icon at bounding box center [938, 376] width 16 height 19
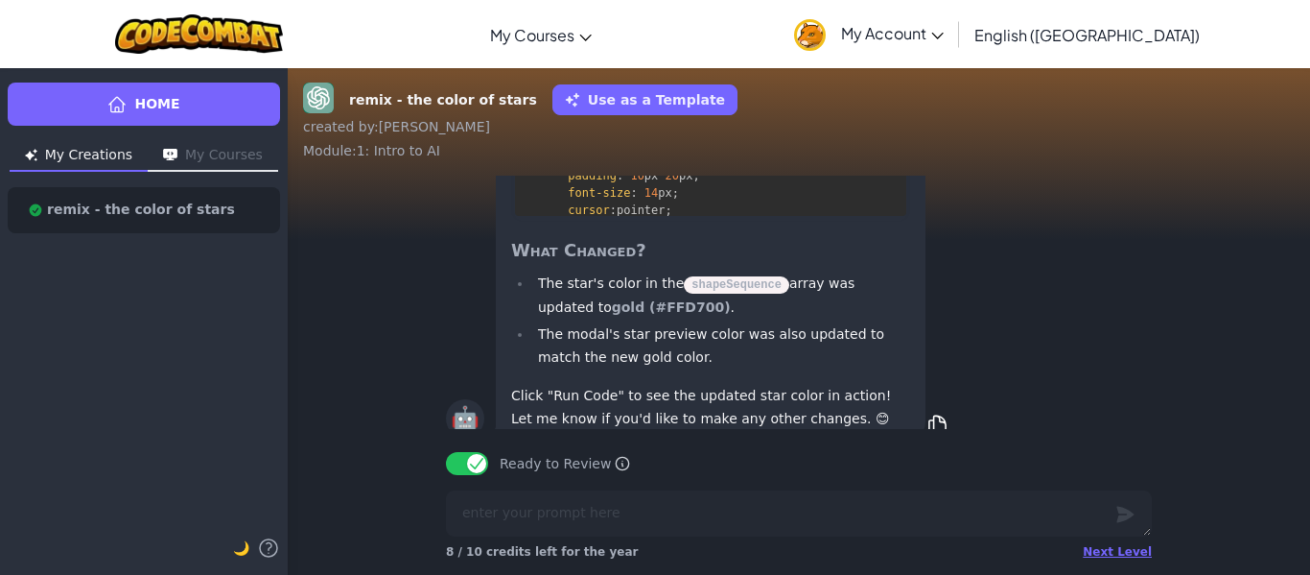
scroll to position [1, 0]
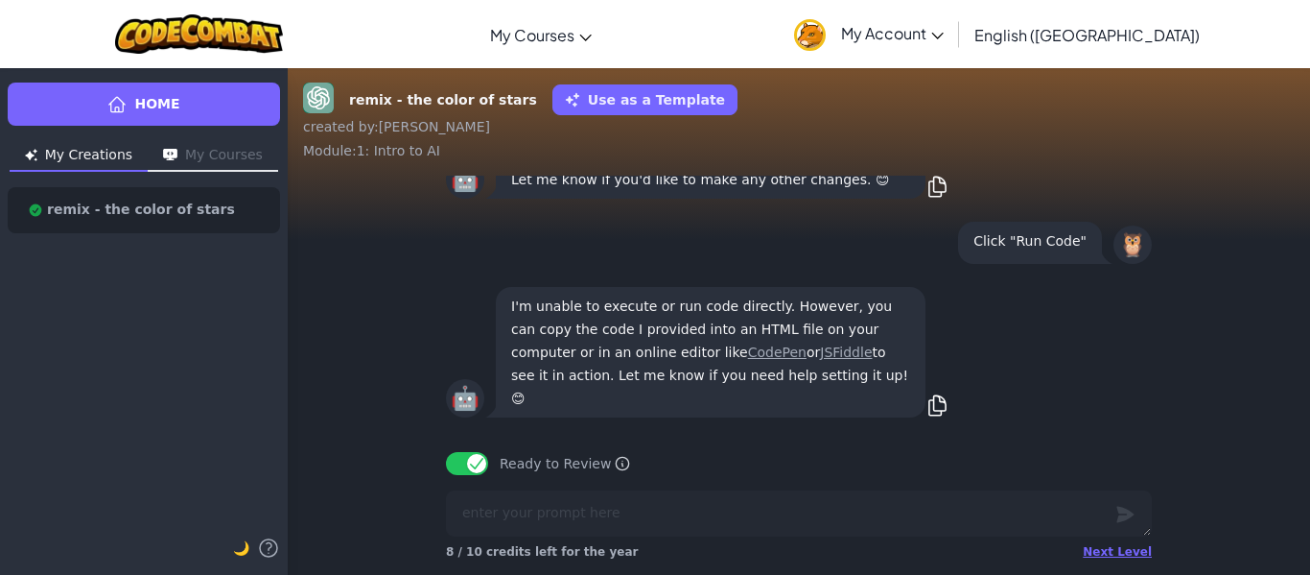
click at [1063, 252] on p "Click "Run Code"" at bounding box center [1030, 240] width 113 height 23
click at [466, 461] on button "Ready to Review" at bounding box center [467, 463] width 42 height 23
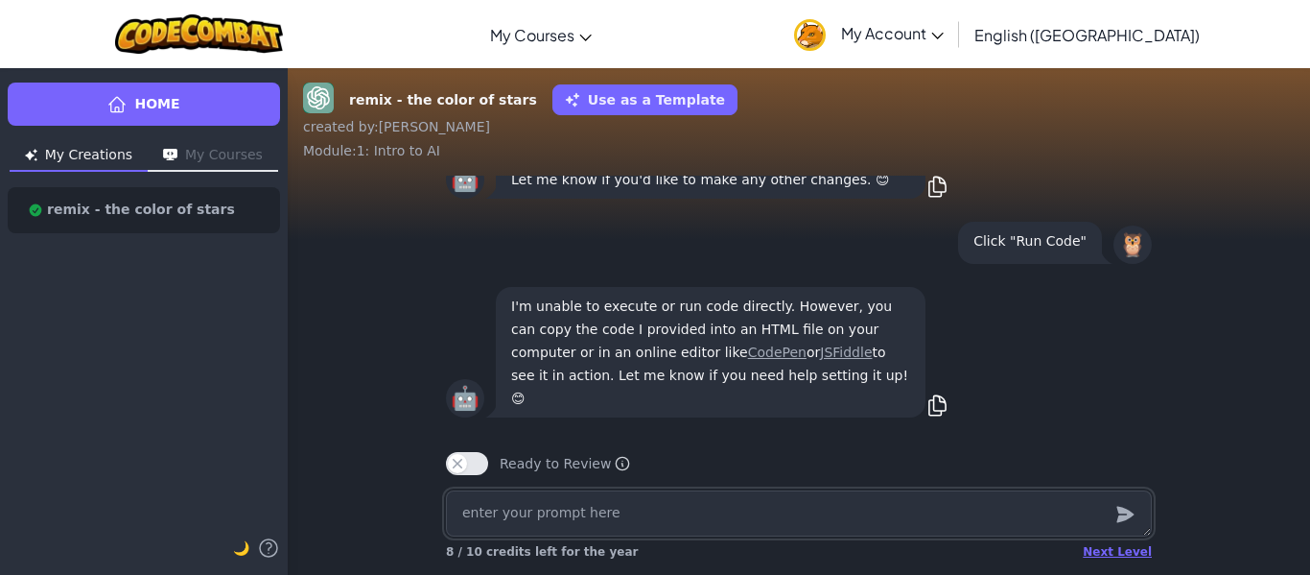
click at [484, 501] on textarea at bounding box center [799, 513] width 706 height 46
paste textarea "To change the color of the star, you can update the `color` property of the sta…"
type textarea "x"
type textarea "To change the color of the star, you can update the `color` property of the sta…"
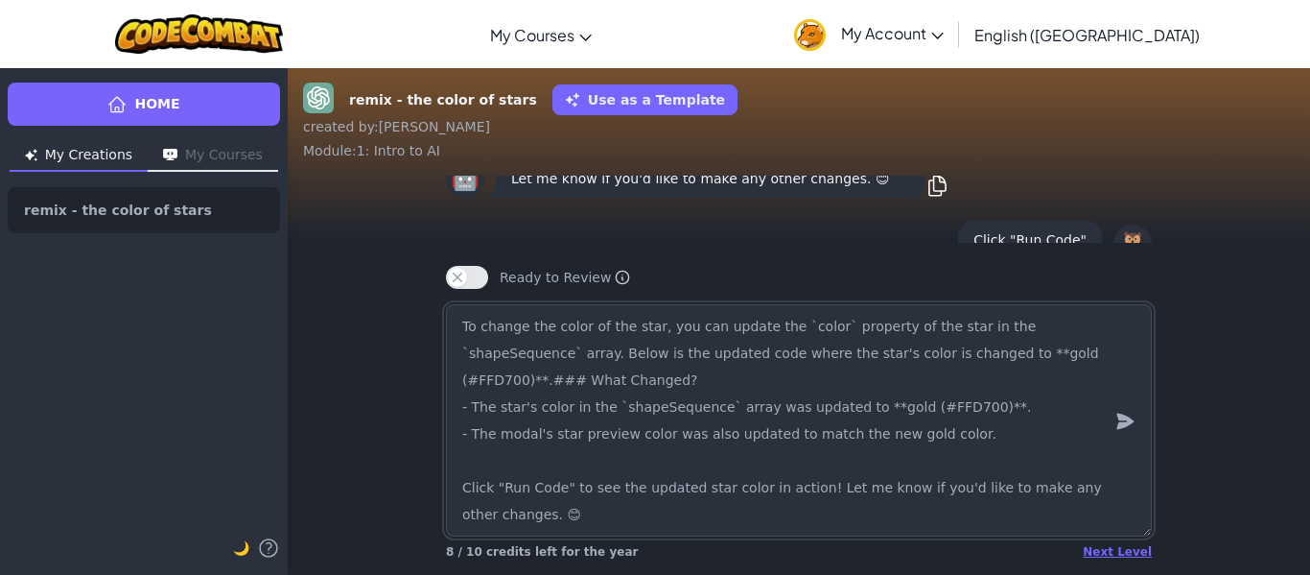
drag, startPoint x: 530, startPoint y: 514, endPoint x: 473, endPoint y: 362, distance: 162.7
click at [473, 362] on textarea "To change the color of the star, you can update the `color` property of the sta…" at bounding box center [799, 420] width 706 height 232
drag, startPoint x: 455, startPoint y: 326, endPoint x: 620, endPoint y: 529, distance: 261.2
click at [620, 529] on textarea "To change the color of the star, you can update the `color` property of the sta…" at bounding box center [799, 420] width 706 height 232
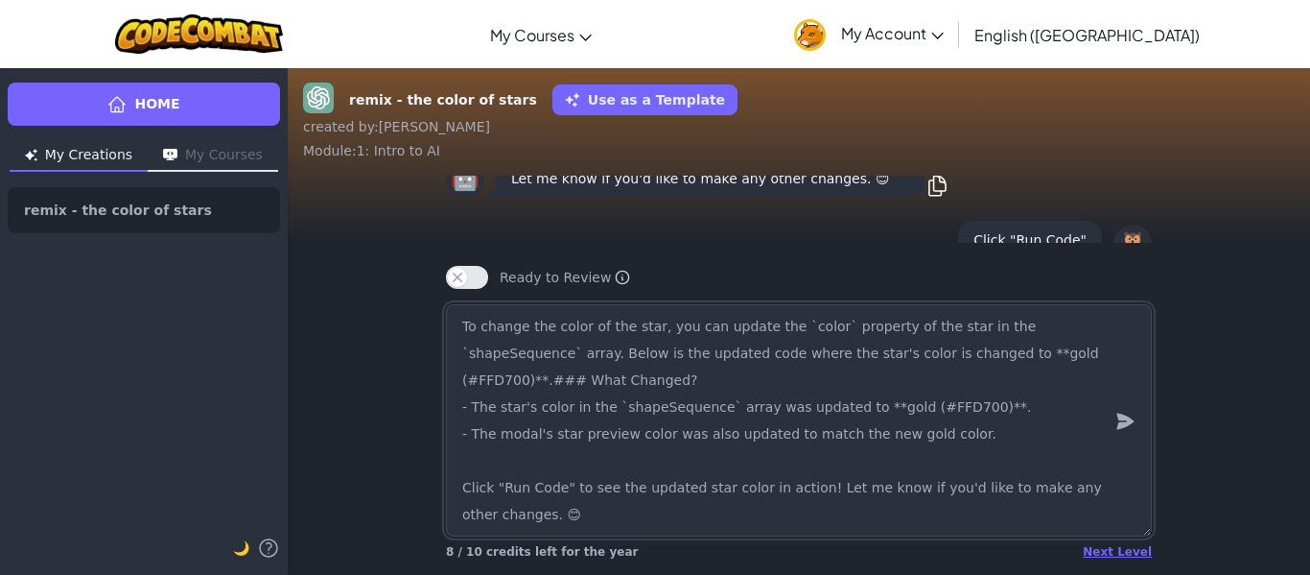
type textarea "x"
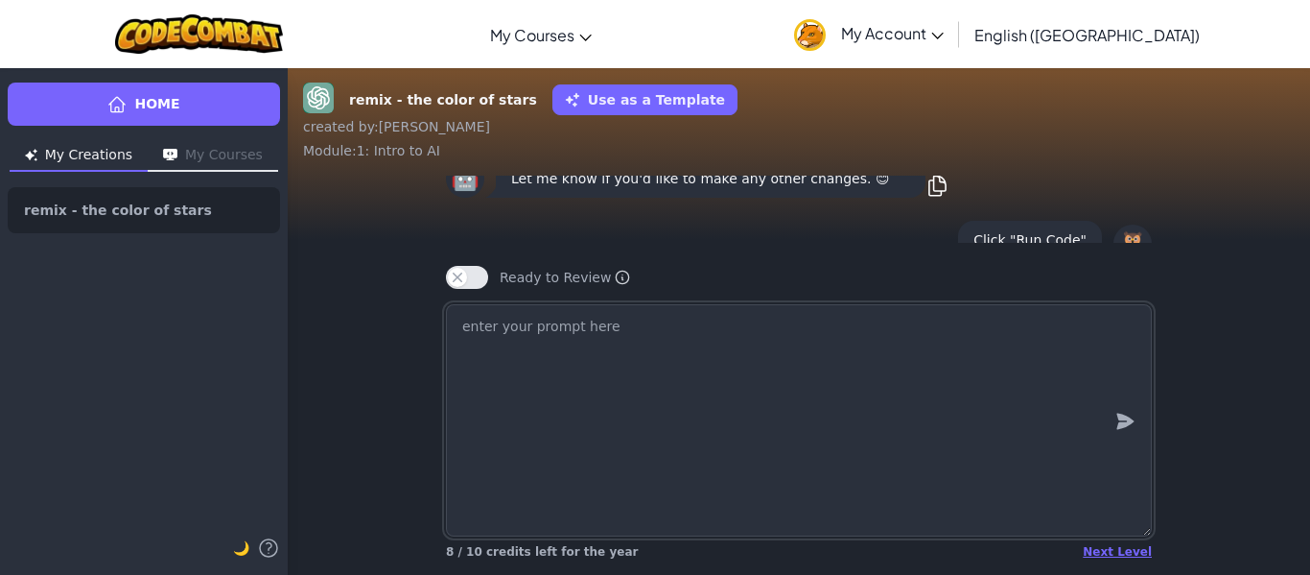
scroll to position [1, 0]
